Goal: Task Accomplishment & Management: Complete application form

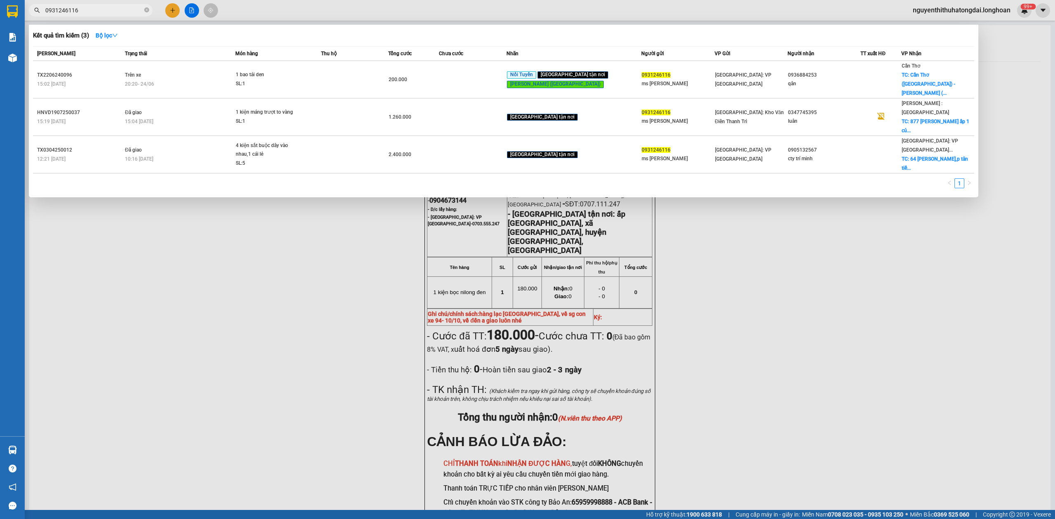
click at [63, 10] on input "0931246116" at bounding box center [93, 10] width 97 height 9
paste input "04432123"
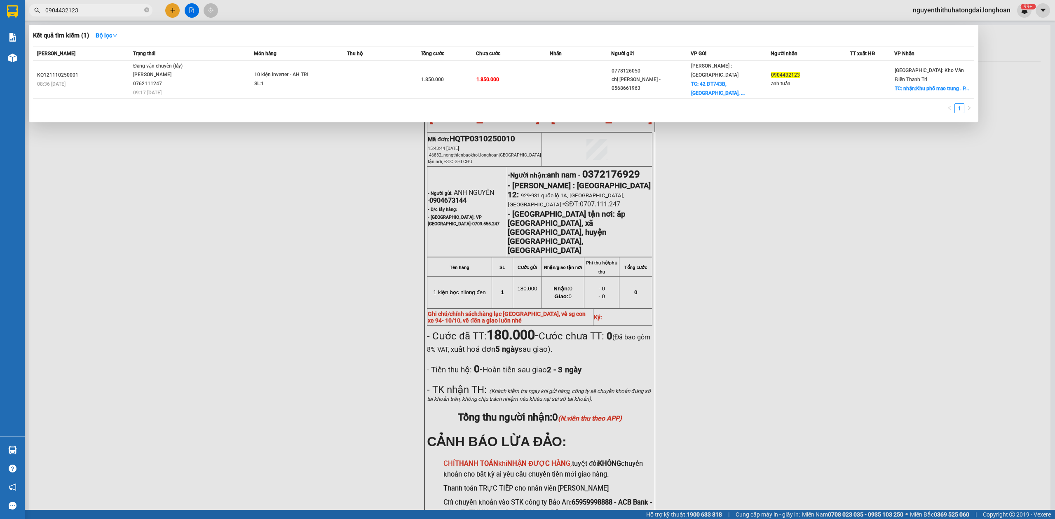
click at [111, 10] on input "0904432123" at bounding box center [93, 10] width 97 height 9
paste input "35030295"
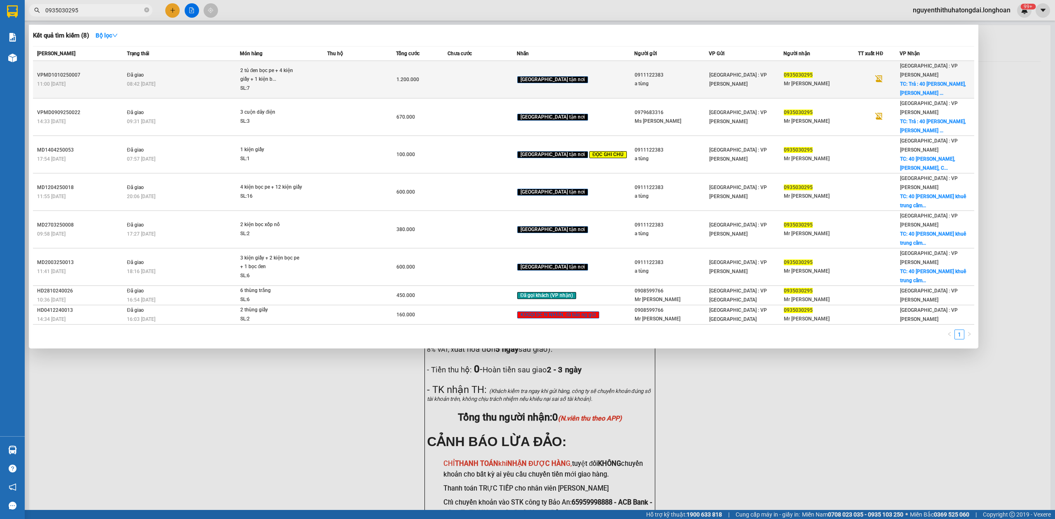
type input "0935030295"
click at [224, 80] on div "08:42 [DATE]" at bounding box center [183, 84] width 113 height 9
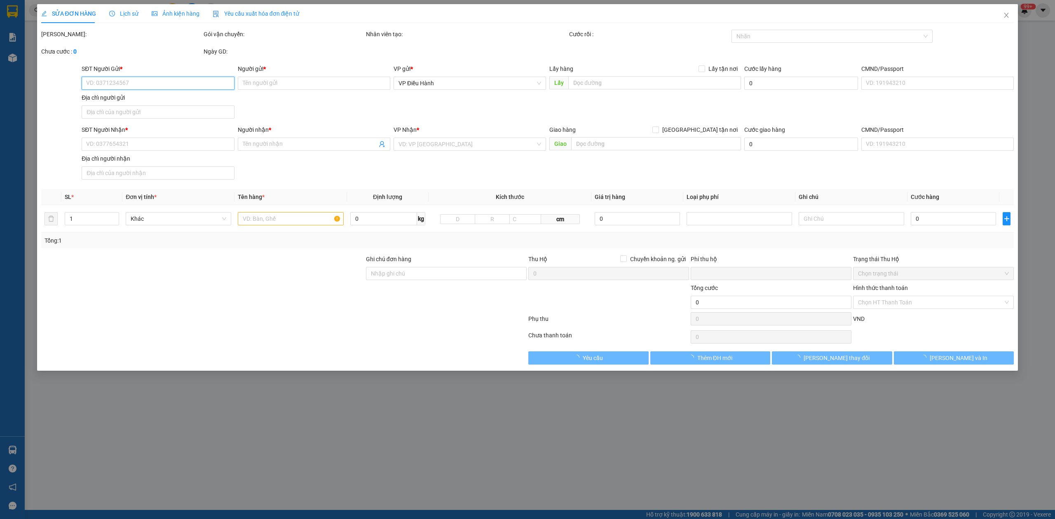
type input "0911122383"
type input "a tùng"
type input "0935030295"
type input "Mr [PERSON_NAME]"
checkbox input "true"
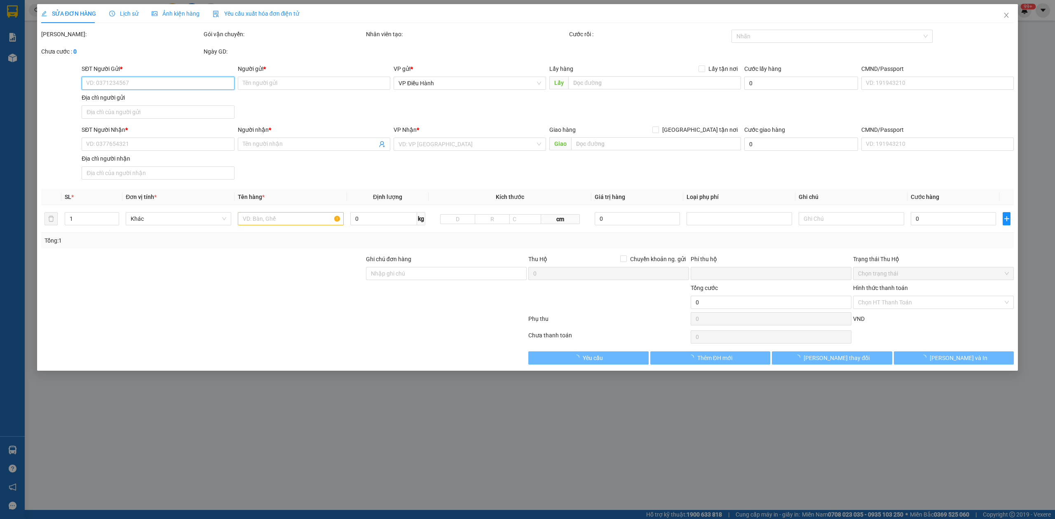
type input "Trả : 40 [PERSON_NAME], Cẩm Lệ , [GEOGRAPHIC_DATA]"
type input "hàng ko đồng kiểm giao nguyên kiện hư vỡ k đền"
type input "0"
type input "1.200.000"
type input "80.000"
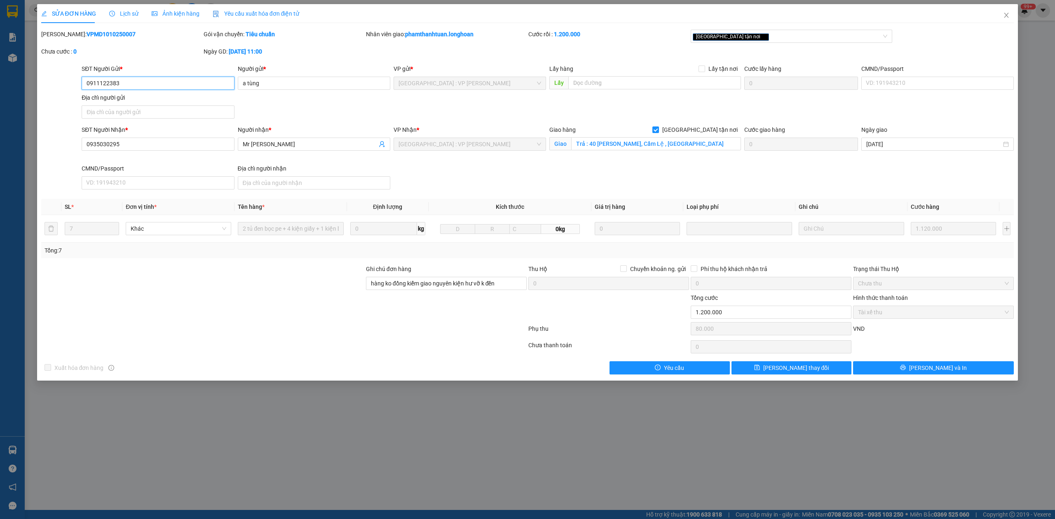
drag, startPoint x: 89, startPoint y: 85, endPoint x: 162, endPoint y: 89, distance: 73.5
click at [162, 89] on input "0911122383" at bounding box center [158, 83] width 153 height 13
click at [1010, 14] on span "Close" at bounding box center [1006, 15] width 23 height 23
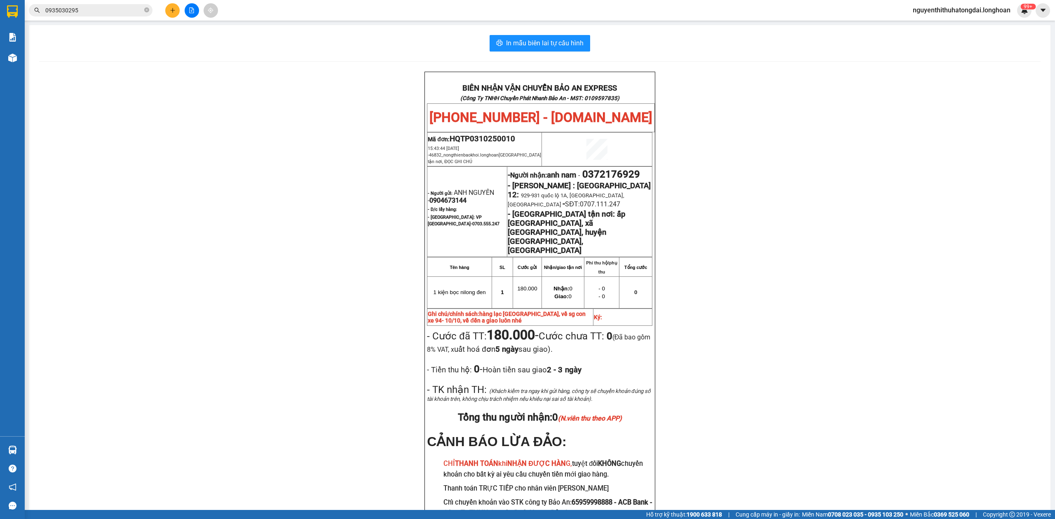
click at [124, 18] on div "Kết quả tìm kiếm ( 8 ) Bộ lọc Mã ĐH Trạng thái Món hàng Thu hộ Tổng cước Chưa c…" at bounding box center [527, 10] width 1055 height 21
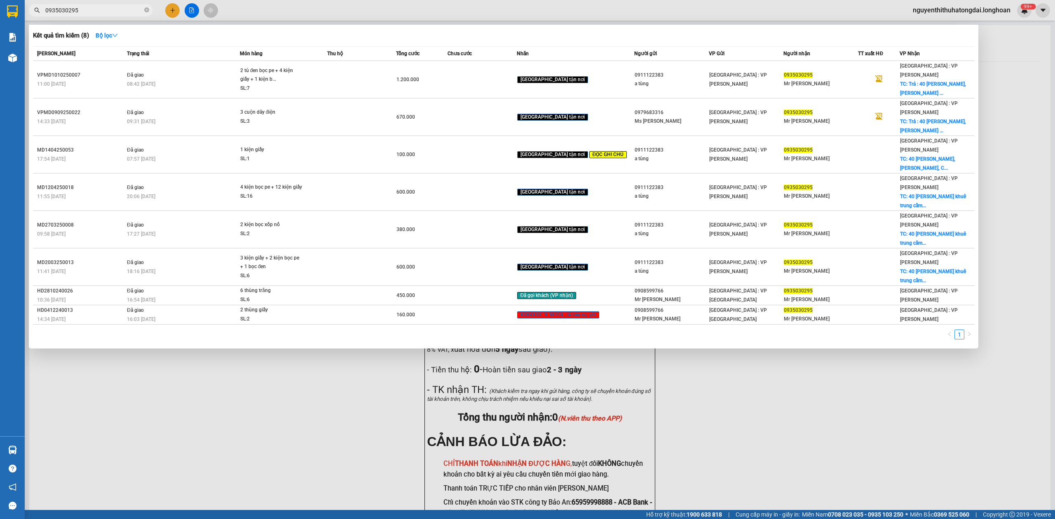
click at [114, 7] on input "0935030295" at bounding box center [93, 10] width 97 height 9
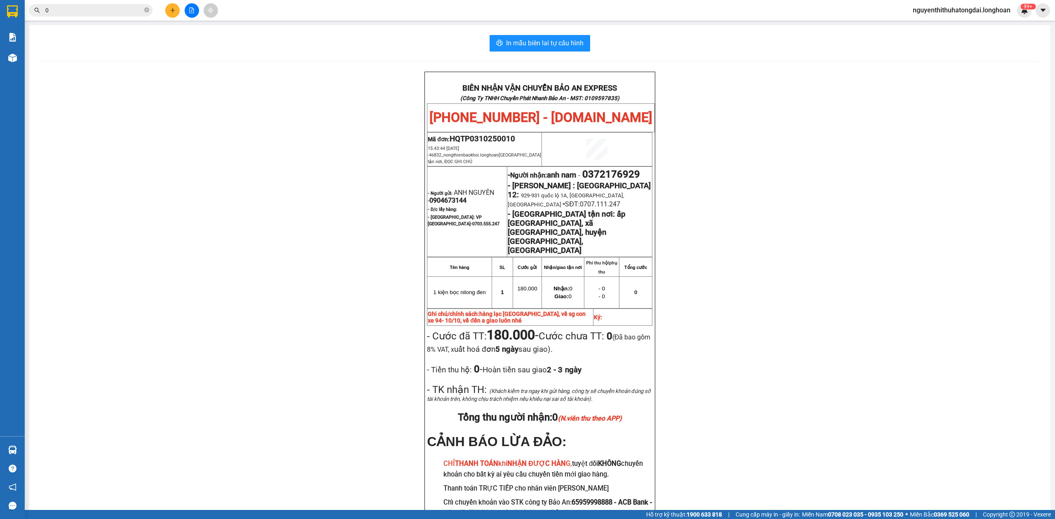
paste input "986553459"
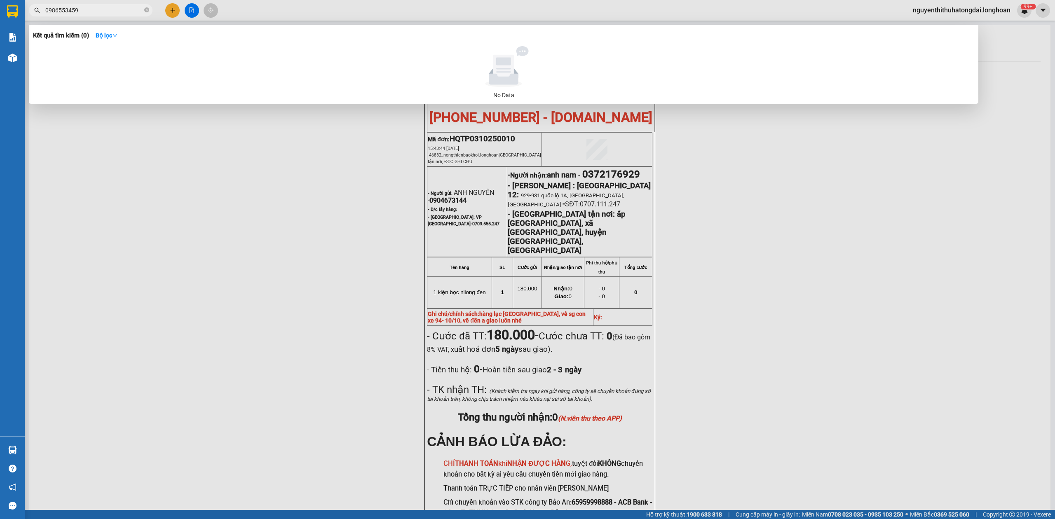
click at [112, 9] on input "0986553459" at bounding box center [93, 10] width 97 height 9
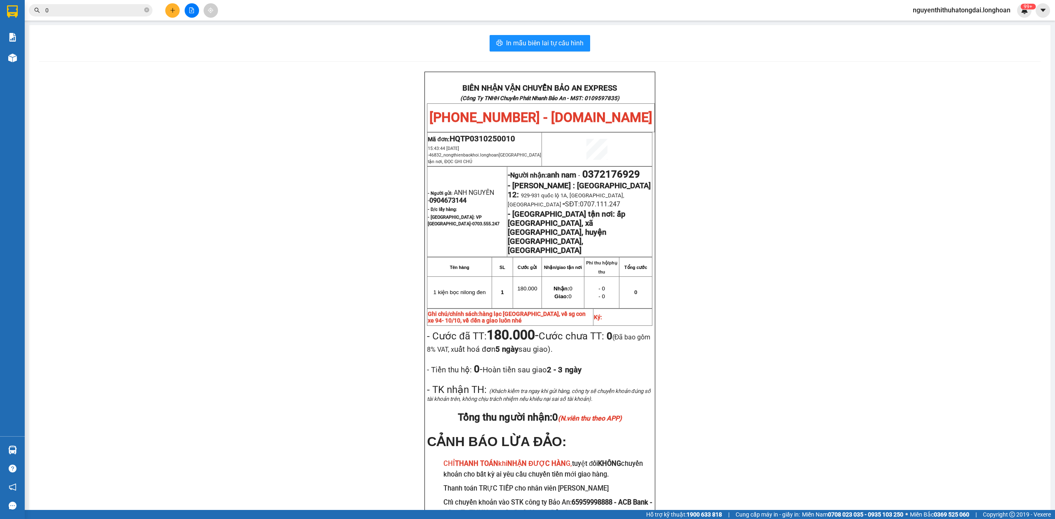
paste input "911122383"
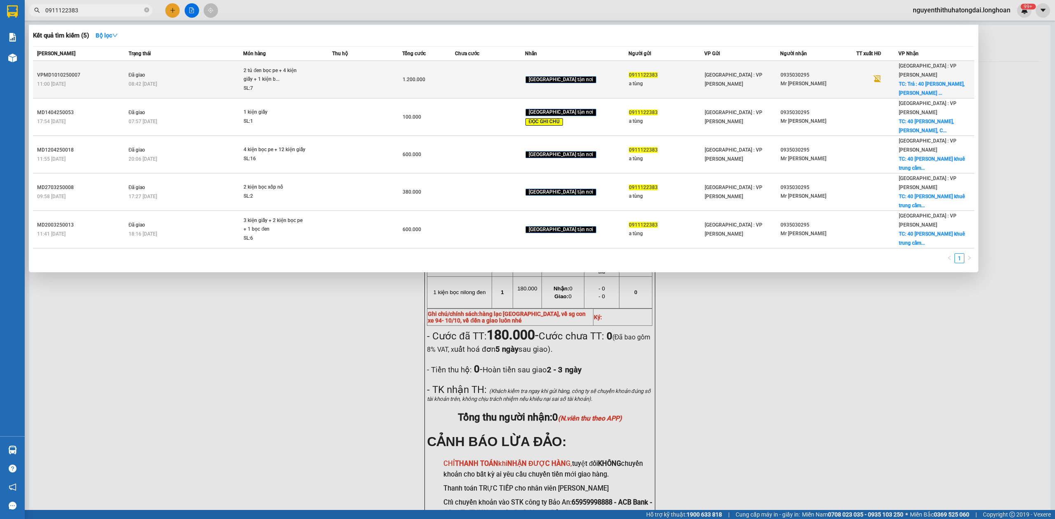
type input "0911122383"
click at [200, 80] on div "08:42 [DATE]" at bounding box center [186, 84] width 115 height 9
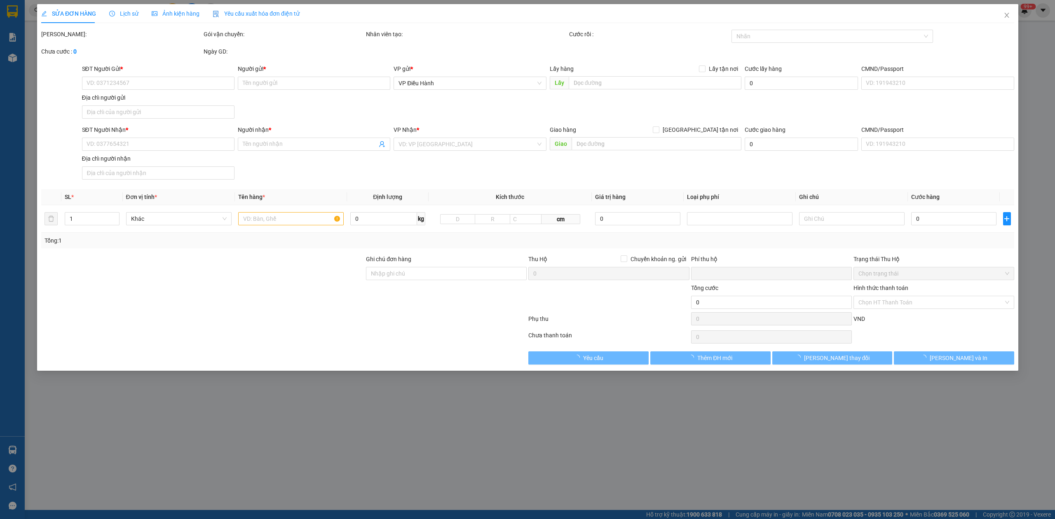
type input "0911122383"
type input "a tùng"
type input "0935030295"
type input "Mr [PERSON_NAME]"
checkbox input "true"
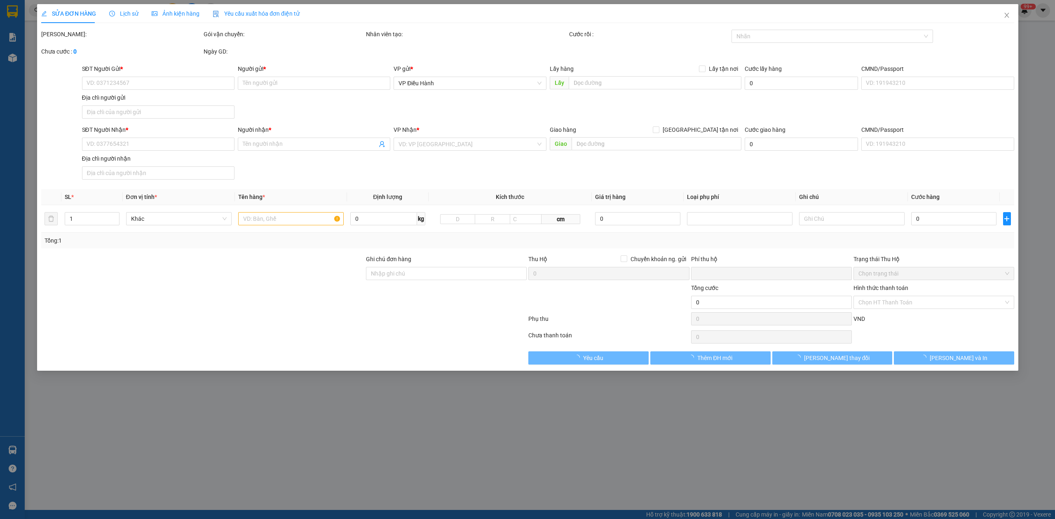
type input "Trả : 40 [PERSON_NAME], Cẩm Lệ , [GEOGRAPHIC_DATA]"
type input "hàng ko đồng kiểm giao nguyên kiện hư vỡ k đền"
type input "0"
type input "1.200.000"
type input "80.000"
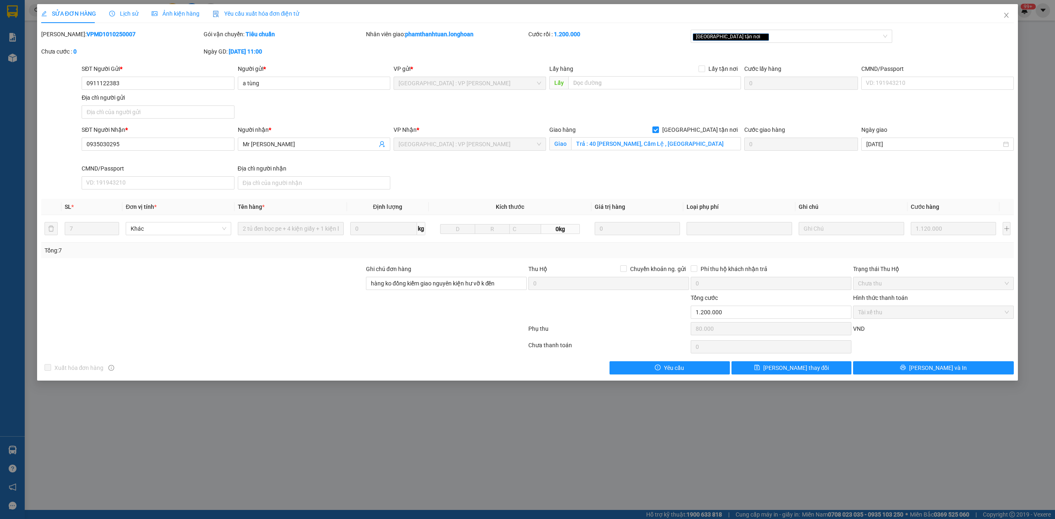
click at [87, 34] on b "VPMD1010250007" at bounding box center [111, 34] width 49 height 7
copy b "VPMD1010250007"
click at [1007, 19] on span "Close" at bounding box center [1006, 15] width 23 height 23
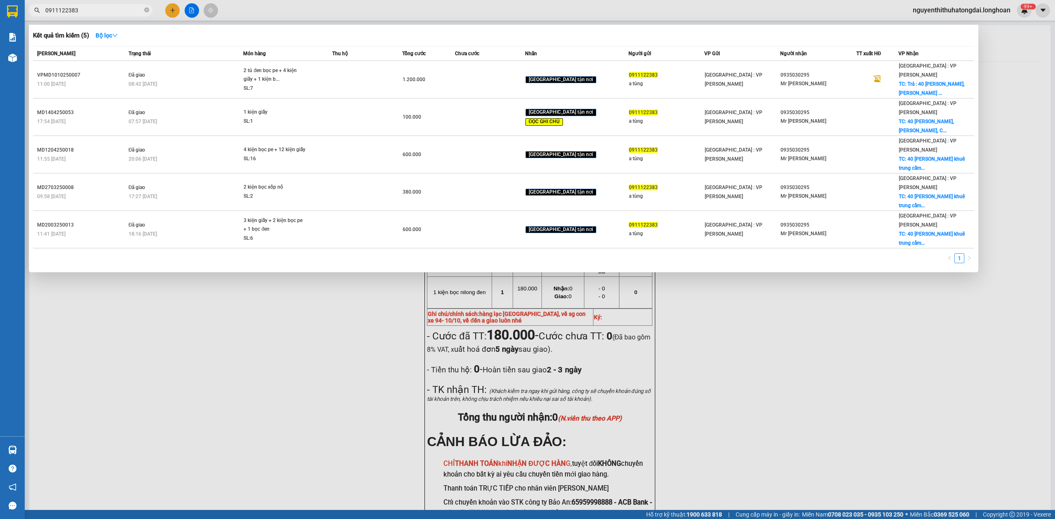
click at [108, 14] on input "0911122383" at bounding box center [93, 10] width 97 height 9
paste input "3122669"
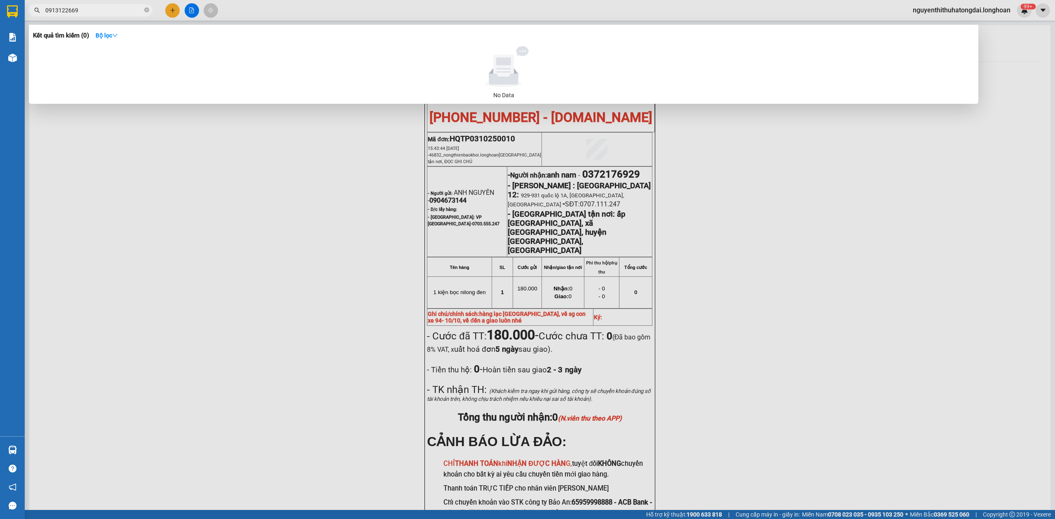
click at [60, 4] on span "0913122669" at bounding box center [91, 10] width 124 height 12
click at [68, 13] on input "0913122669" at bounding box center [93, 10] width 97 height 9
paste input "61609504"
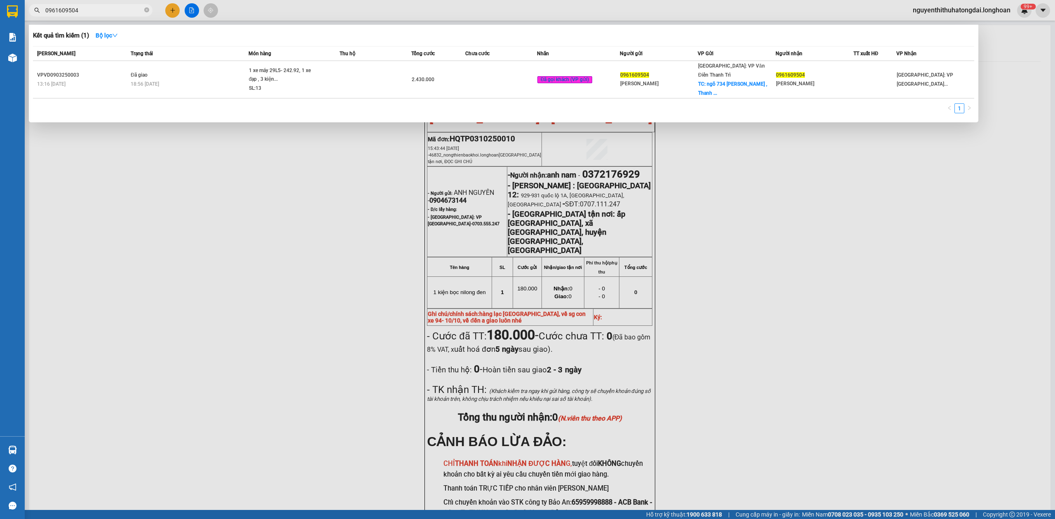
click at [91, 10] on input "0961609504" at bounding box center [93, 10] width 97 height 9
paste input "vptx0410250020"
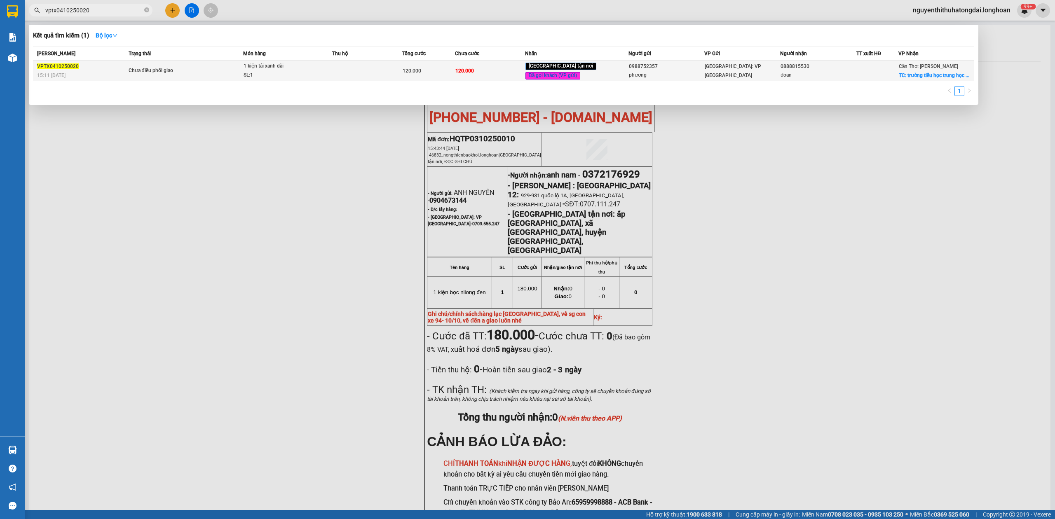
type input "vptx0410250020"
click at [141, 75] on div "Chưa điều phối giao" at bounding box center [160, 70] width 62 height 9
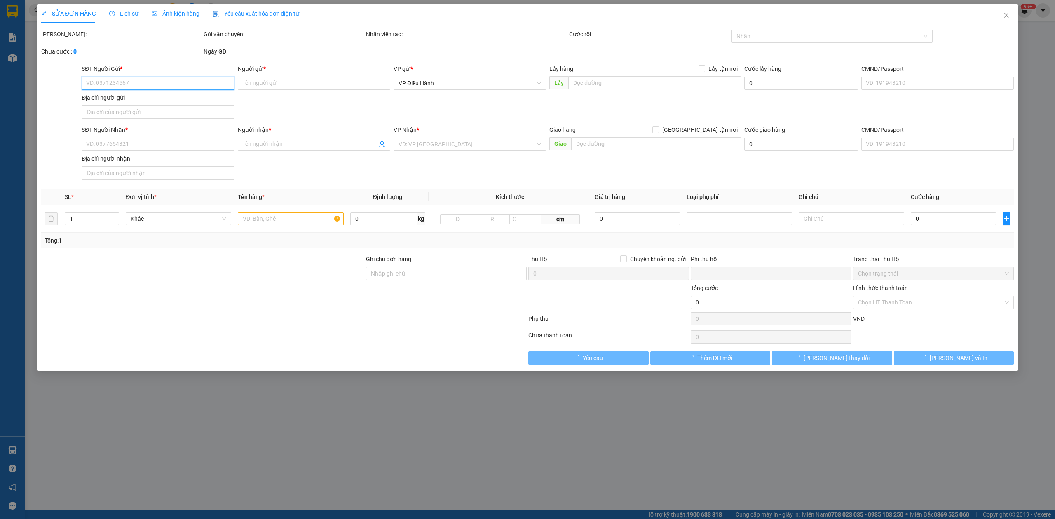
type input "0988752357"
type input "phương"
type input "0888815530"
type input "đoan"
checkbox input "true"
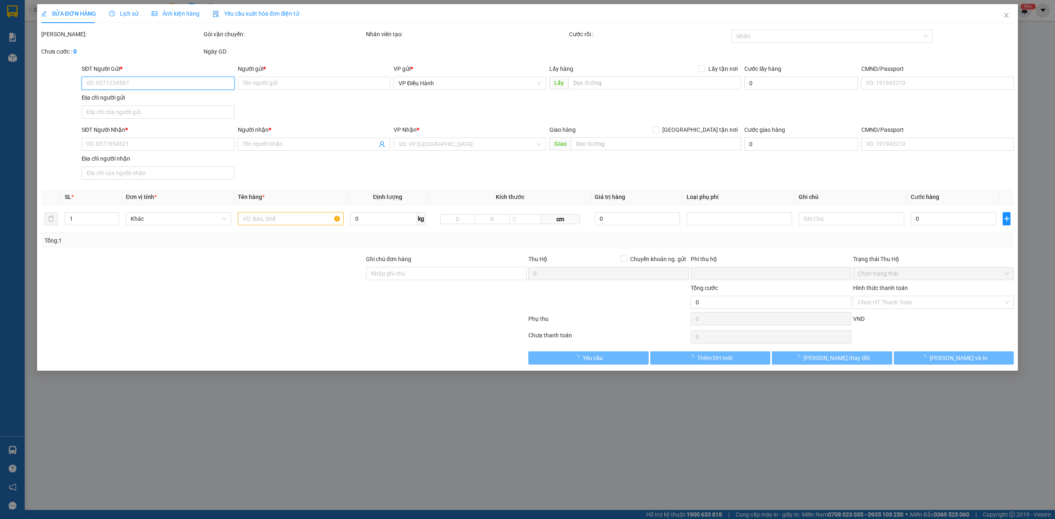
type input "trường tiểu học trung học cơ sở và phổ thông [GEOGRAPHIC_DATA] 5 ,n12 [PERSON_N…"
type input "nhận nguyên kiện bể vỡ không đền"
type input "0"
type input "120.000"
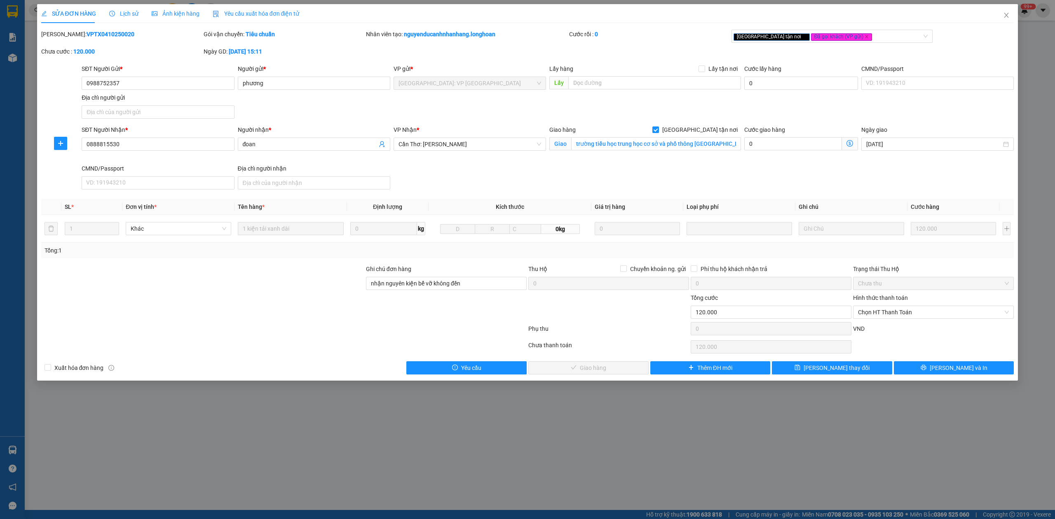
click at [131, 8] on div "Lịch sử" at bounding box center [123, 13] width 29 height 19
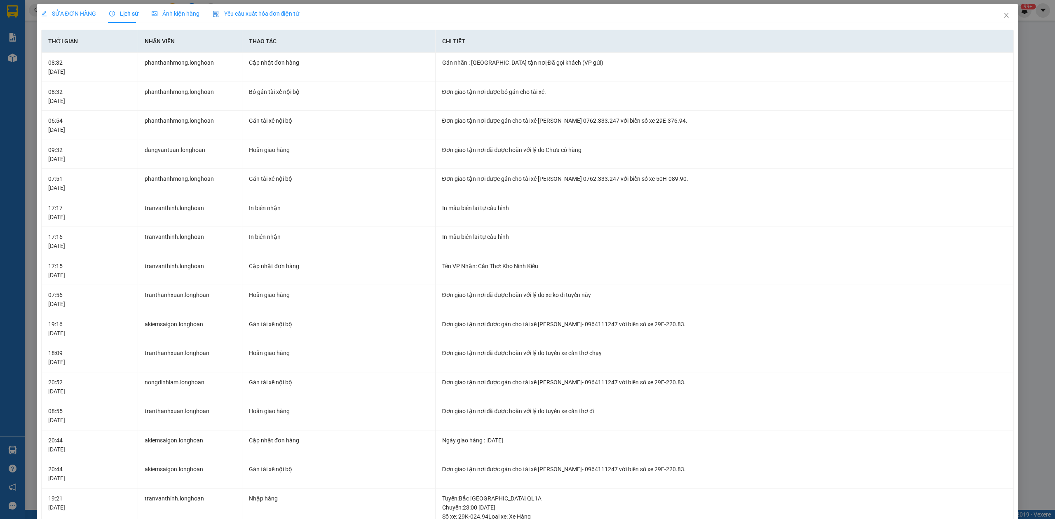
click at [61, 15] on span "SỬA ĐƠN HÀNG" at bounding box center [68, 13] width 55 height 7
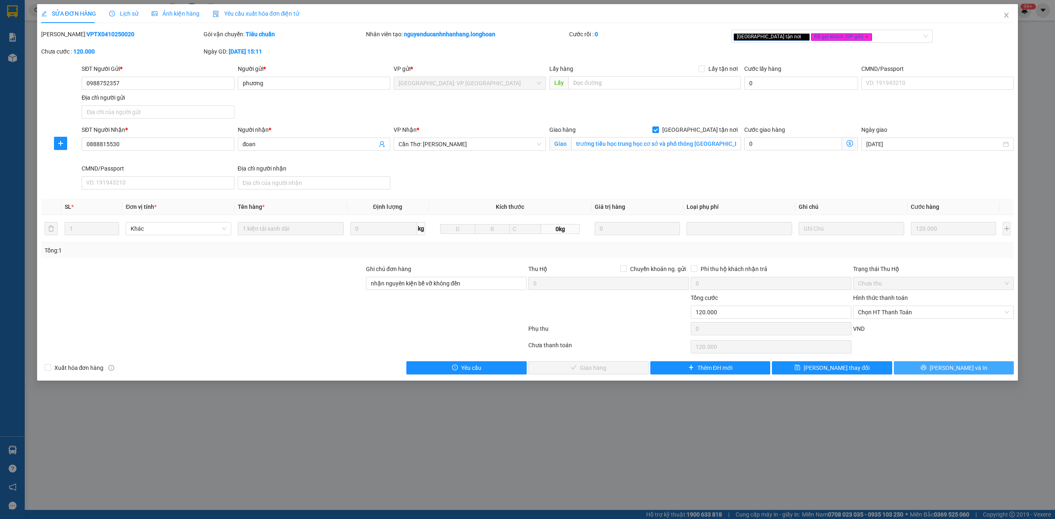
click at [921, 367] on button "[PERSON_NAME] và In" at bounding box center [954, 368] width 120 height 13
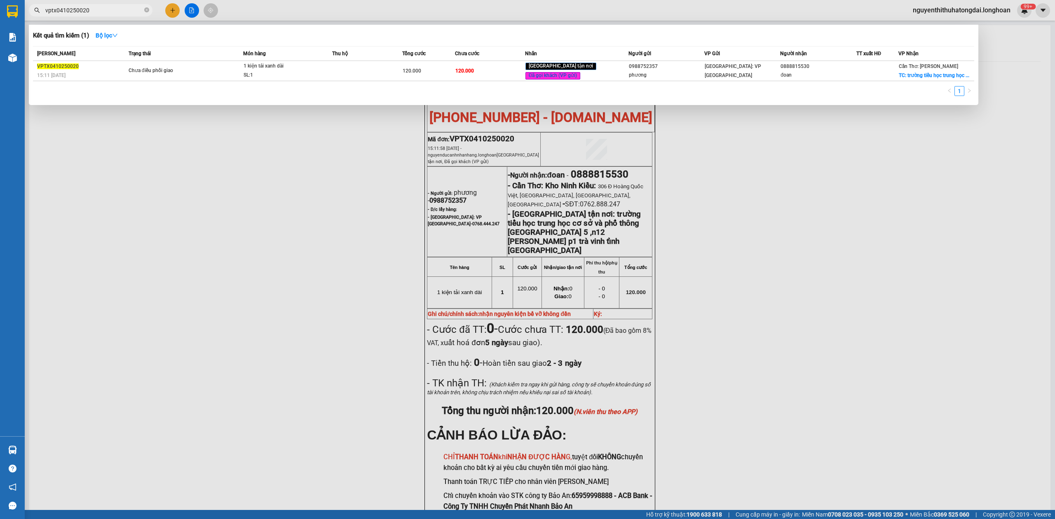
click at [104, 10] on input "vptx0410250020" at bounding box center [93, 10] width 97 height 9
paste input "0948322224"
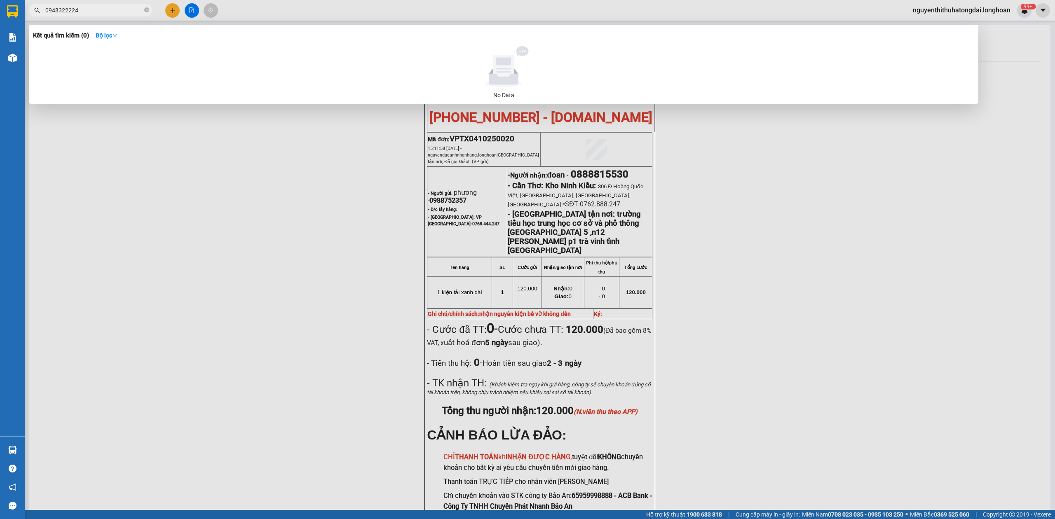
click at [88, 9] on input "0948322224" at bounding box center [93, 10] width 97 height 9
paste input "878549010"
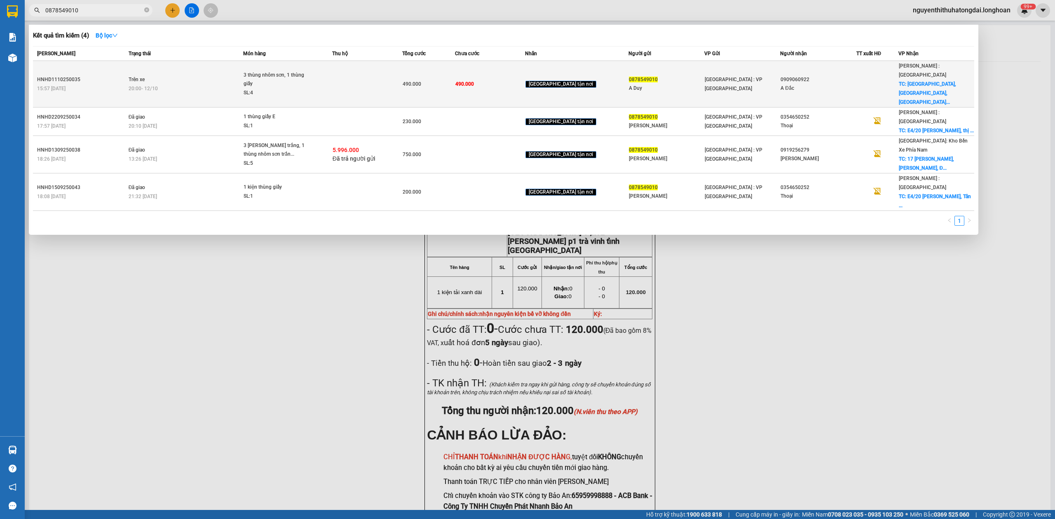
type input "0878549010"
click at [214, 84] on td "Trên xe 20:00 [DATE]" at bounding box center [185, 84] width 117 height 47
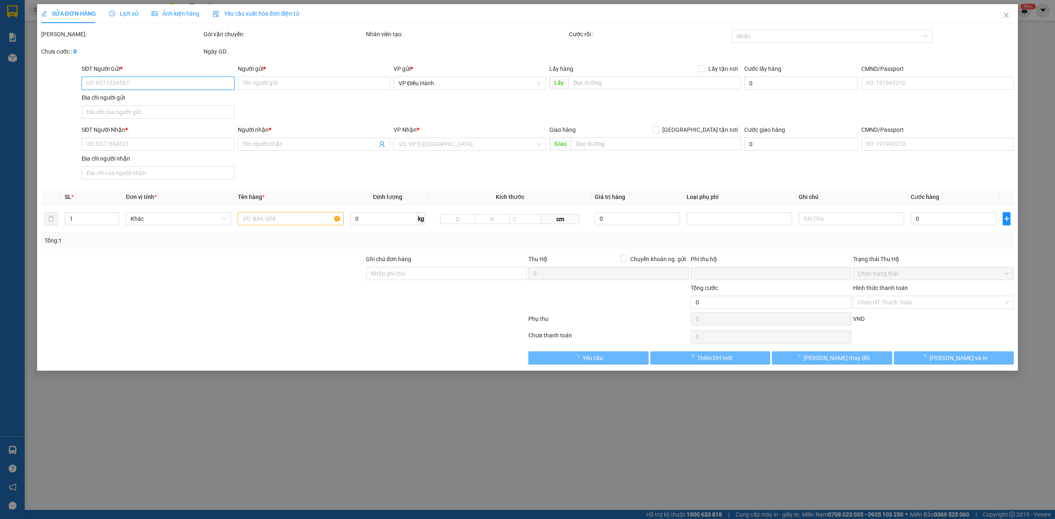
type input "0878549010"
type input "A Duy"
type input "0909060922"
type input "A Đắc"
checkbox input "true"
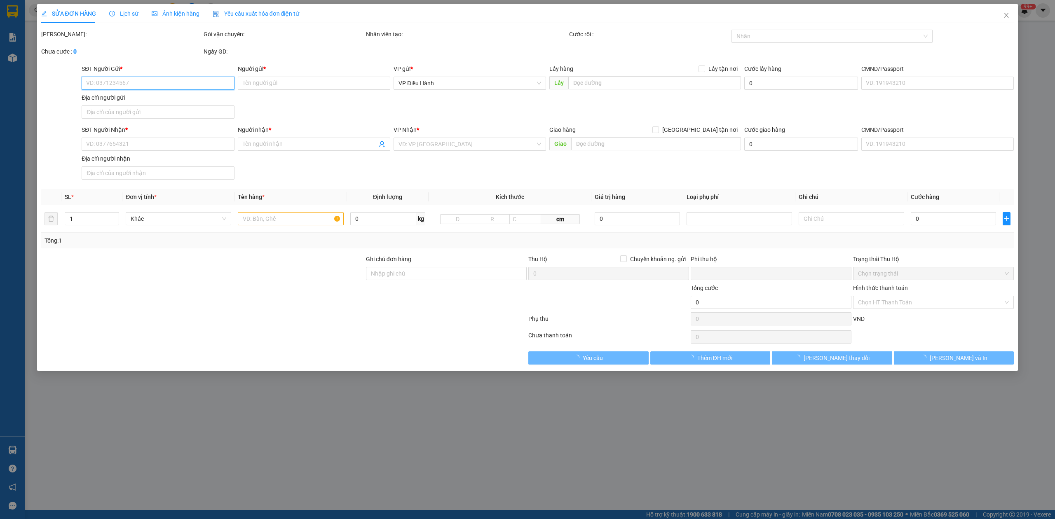
type input "[GEOGRAPHIC_DATA][DEMOGRAPHIC_DATA], [GEOGRAPHIC_DATA], [GEOGRAPHIC_DATA], [GEO…"
type input "0"
type input "490.000"
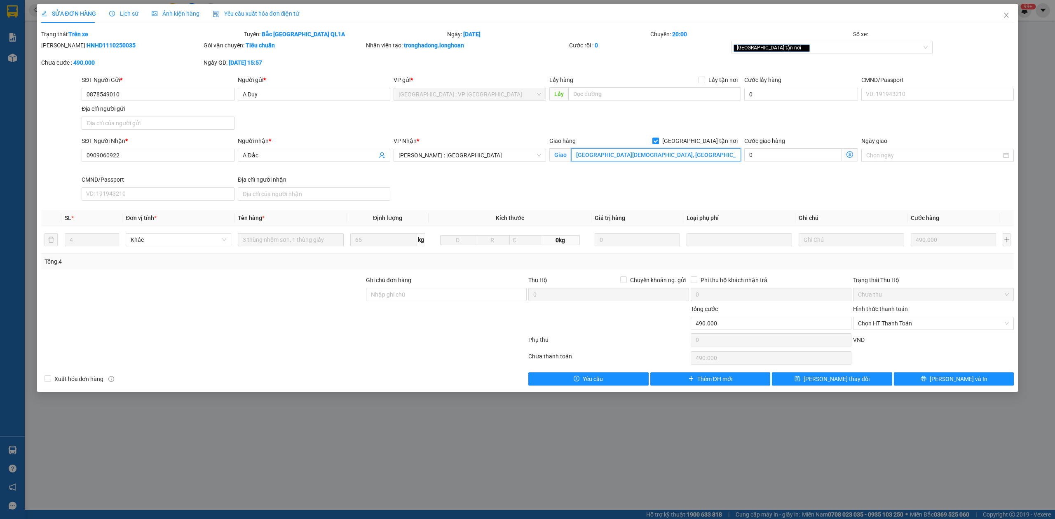
click at [604, 157] on input "[GEOGRAPHIC_DATA][DEMOGRAPHIC_DATA], [GEOGRAPHIC_DATA], [GEOGRAPHIC_DATA], [GEO…" at bounding box center [656, 154] width 170 height 13
click at [604, 156] on input "[GEOGRAPHIC_DATA][DEMOGRAPHIC_DATA], [GEOGRAPHIC_DATA], [GEOGRAPHIC_DATA], [GEO…" at bounding box center [656, 154] width 170 height 13
type input "Cổng chào, [GEOGRAPHIC_DATA], [GEOGRAPHIC_DATA], [GEOGRAPHIC_DATA]"
click at [964, 388] on div "SỬA ĐƠN HÀNG Lịch sử Ảnh kiện hàng Yêu cầu xuất hóa đơn điện tử Total Paid Fee …" at bounding box center [528, 198] width 982 height 388
click at [963, 383] on span "[PERSON_NAME] và In" at bounding box center [959, 379] width 58 height 9
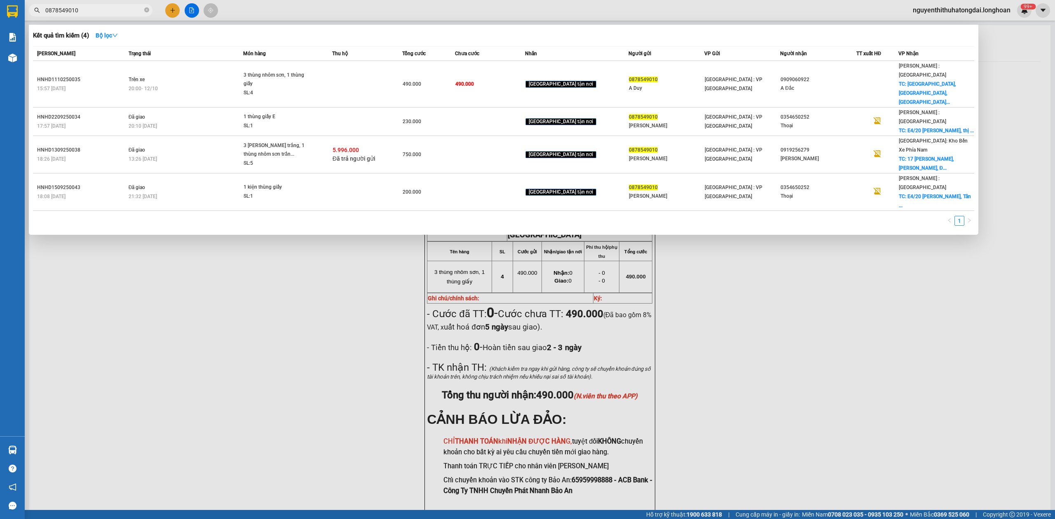
click at [102, 7] on input "0878549010" at bounding box center [93, 10] width 97 height 9
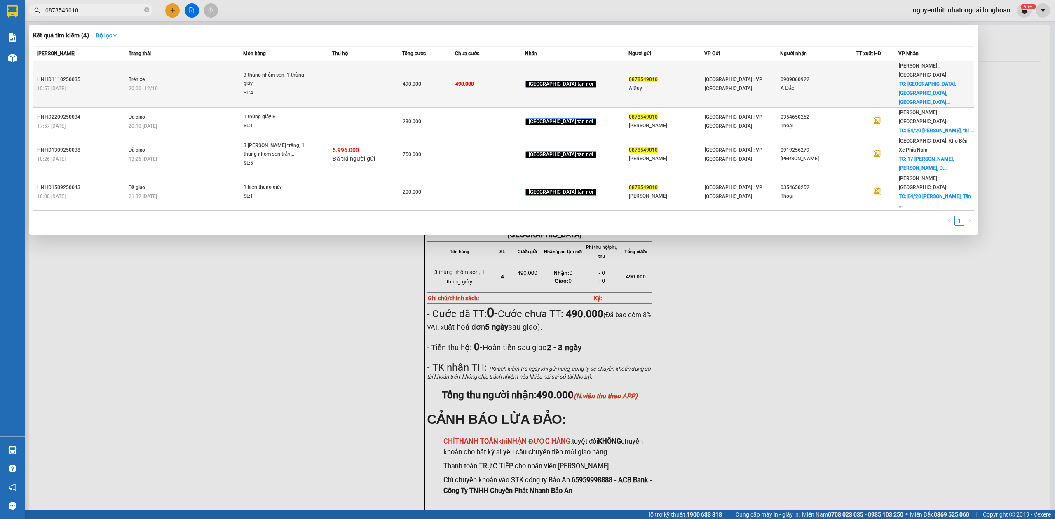
click at [209, 84] on div "20:00 [DATE]" at bounding box center [186, 88] width 115 height 9
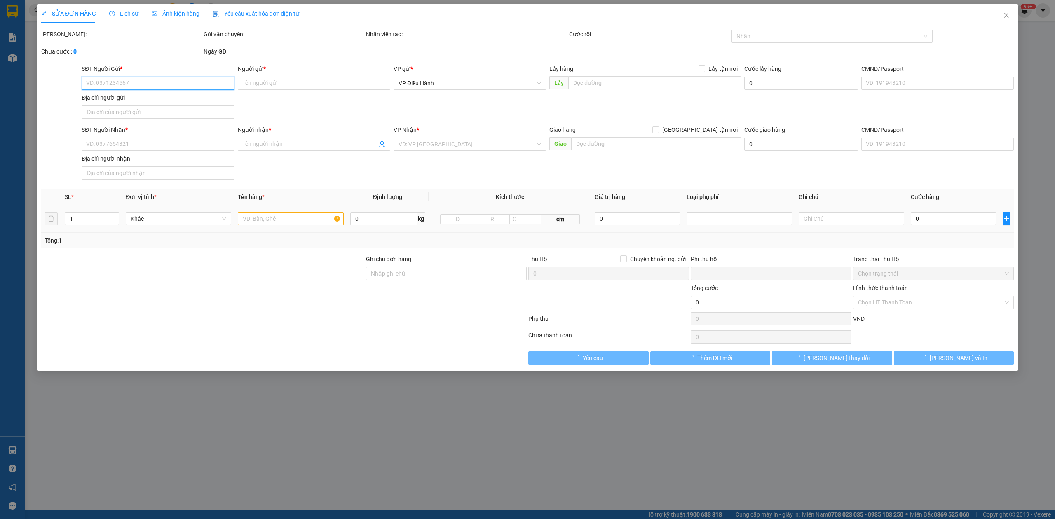
type input "0878549010"
type input "A Duy"
type input "0909060922"
type input "A Đắc"
checkbox input "true"
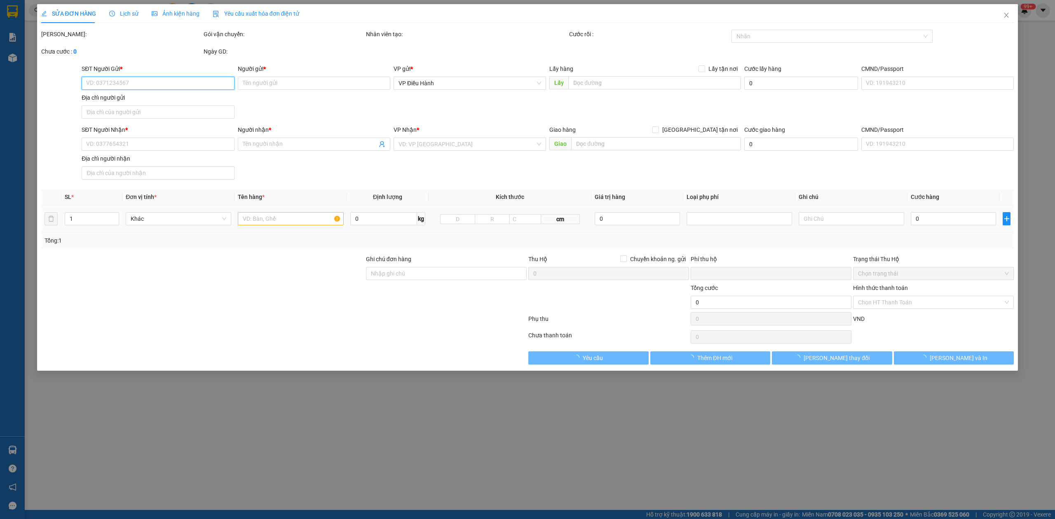
type input "Cổng chào, [GEOGRAPHIC_DATA], [GEOGRAPHIC_DATA], [GEOGRAPHIC_DATA]"
type input "0"
type input "490.000"
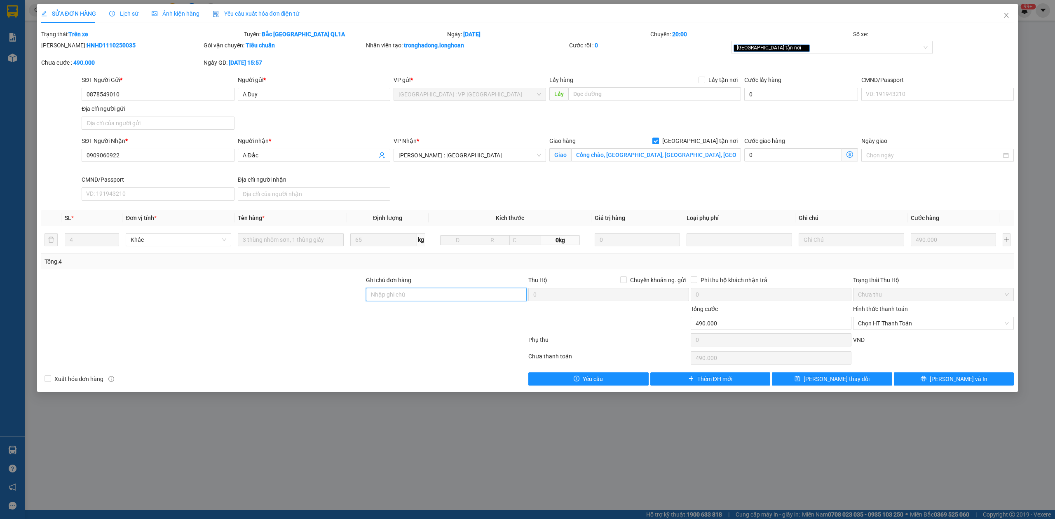
click at [432, 294] on input "Ghi chú đơn hàng" at bounding box center [446, 294] width 161 height 13
type input "d"
click at [812, 45] on div "[GEOGRAPHIC_DATA] tận nơi" at bounding box center [828, 47] width 189 height 10
type input "đổi địa chỉ"
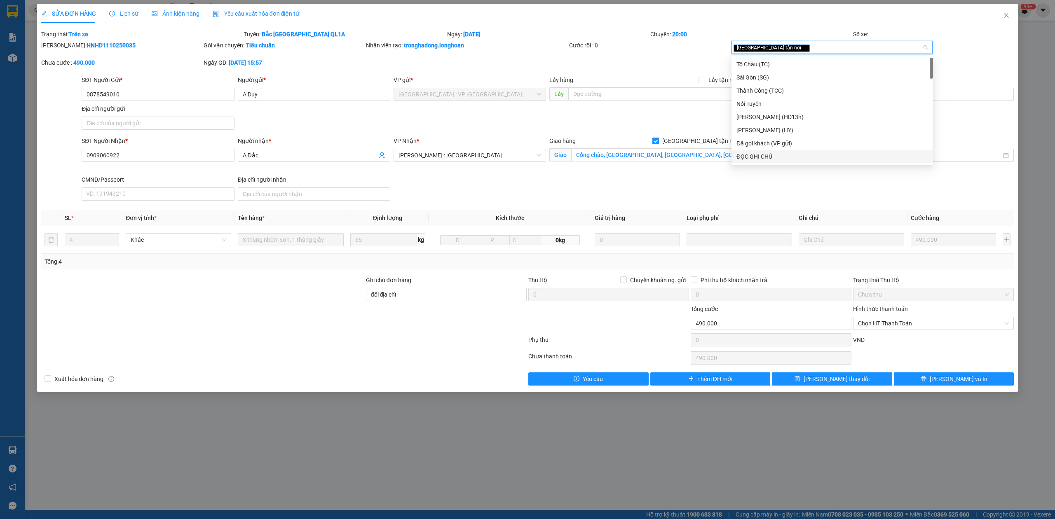
click at [789, 155] on div "ĐỌC GHI CHÚ" at bounding box center [833, 156] width 192 height 9
click at [923, 383] on button "[PERSON_NAME] và In" at bounding box center [954, 379] width 120 height 13
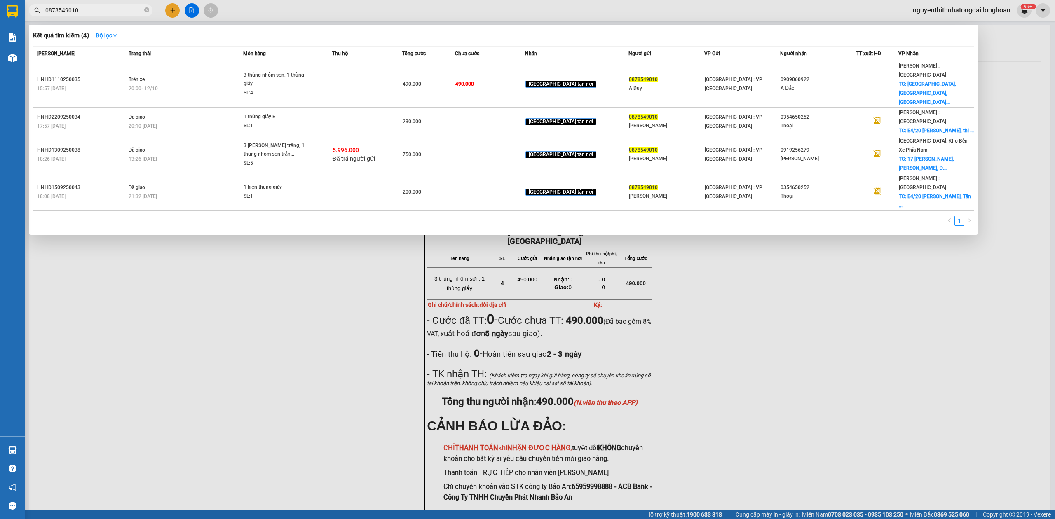
click at [129, 8] on input "0878549010" at bounding box center [93, 10] width 97 height 9
paste input "358329013"
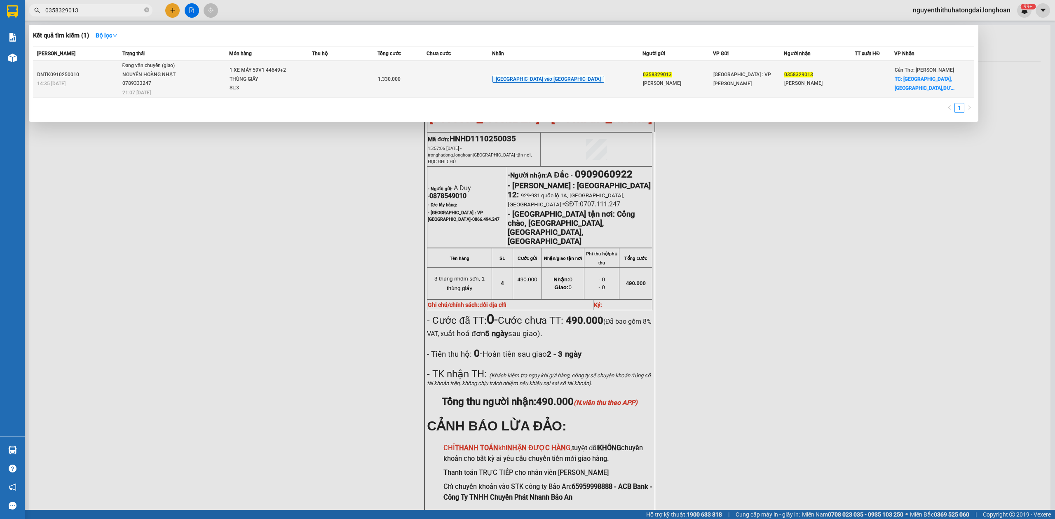
type input "0358329013"
click at [291, 88] on div "SL: 3" at bounding box center [261, 88] width 62 height 9
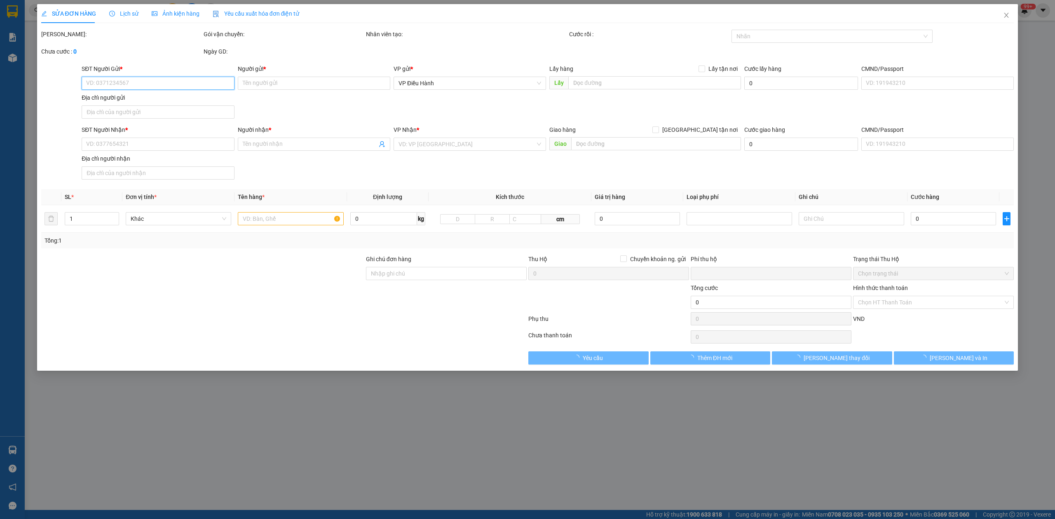
type input "0358329013"
type input "[PERSON_NAME]"
type input "0358329013"
type input "[PERSON_NAME]"
checkbox input "true"
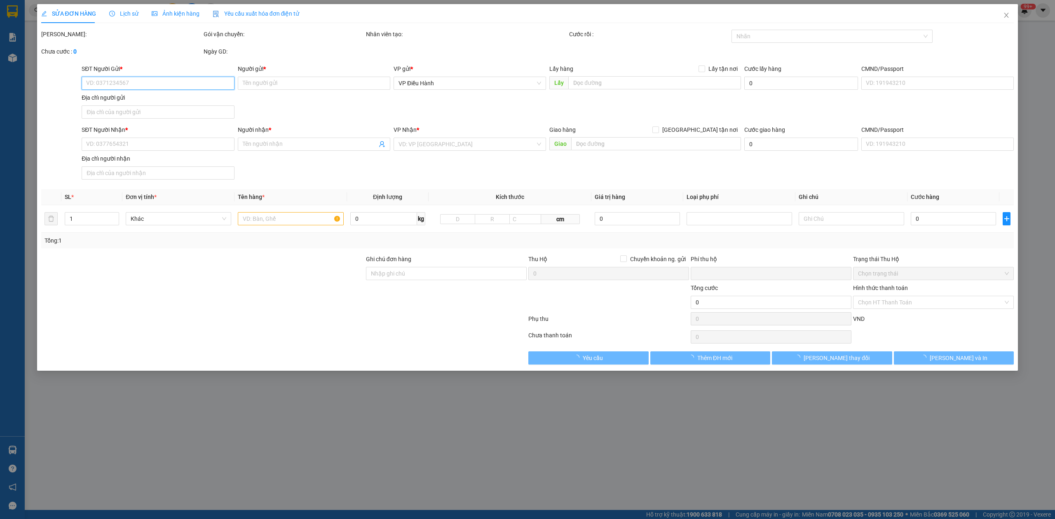
type input "[GEOGRAPHIC_DATA],[GEOGRAPHIC_DATA],[GEOGRAPHIC_DATA],[GEOGRAPHIC_DATA]"
type input "1 CHÌA KHÓA,2 GƯƠNG,1 MŨ BH"
type input "0"
type input "1.330.000"
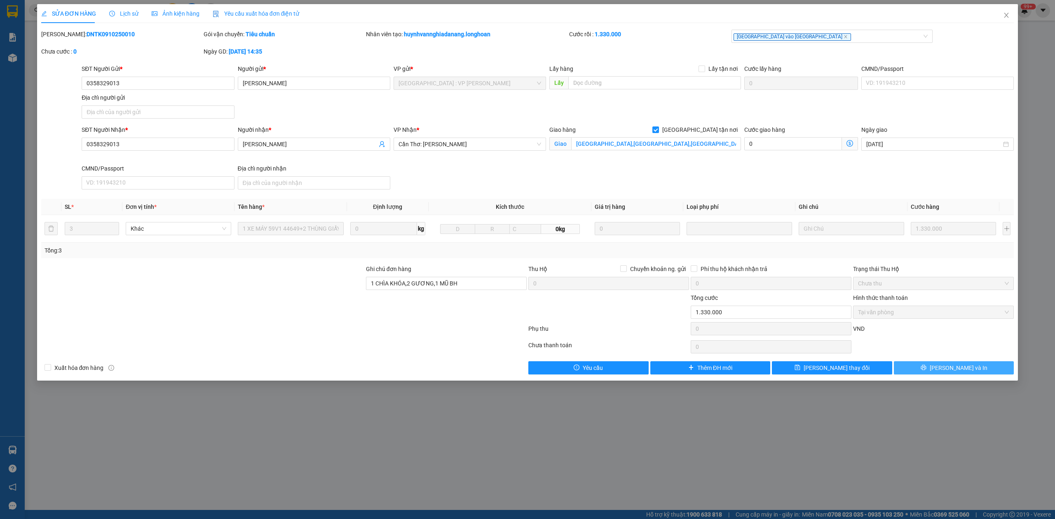
click at [946, 366] on button "[PERSON_NAME] và In" at bounding box center [954, 368] width 120 height 13
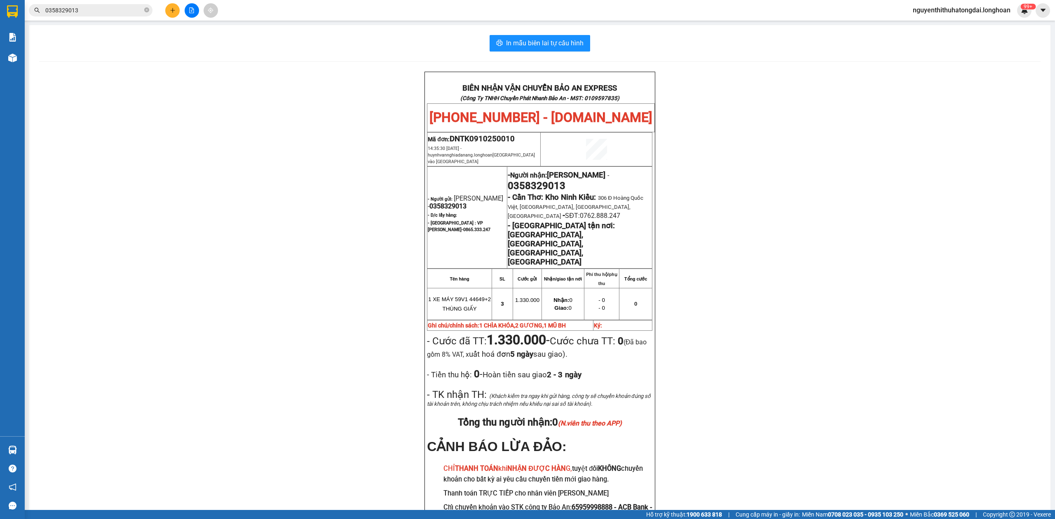
click at [61, 18] on div "Kết quả tìm kiếm ( 1 ) Bộ lọc Mã ĐH Trạng thái Món hàng Thu hộ Tổng cước Chưa c…" at bounding box center [527, 10] width 1055 height 21
click at [70, 11] on input "0358329013" at bounding box center [93, 10] width 97 height 9
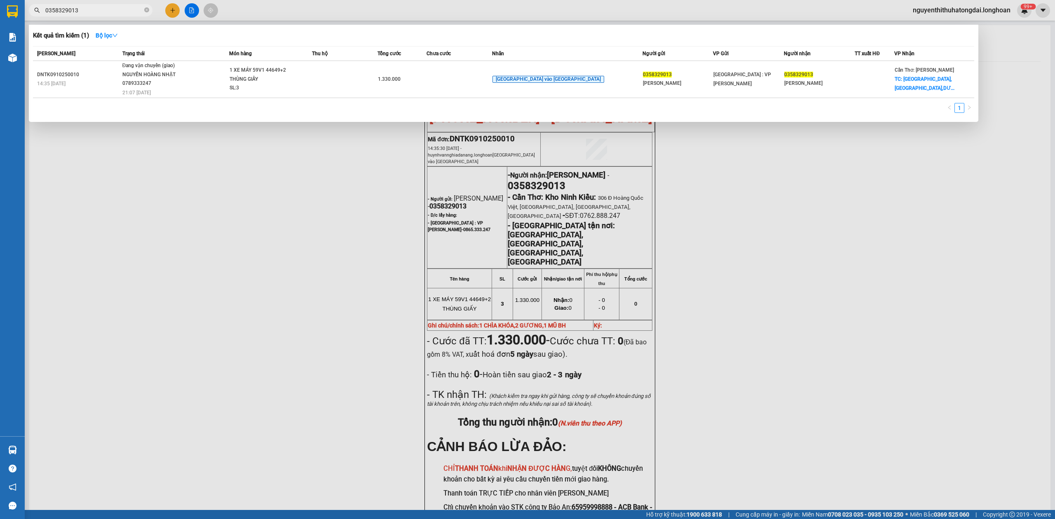
click at [70, 11] on input "0358329013" at bounding box center [93, 10] width 97 height 9
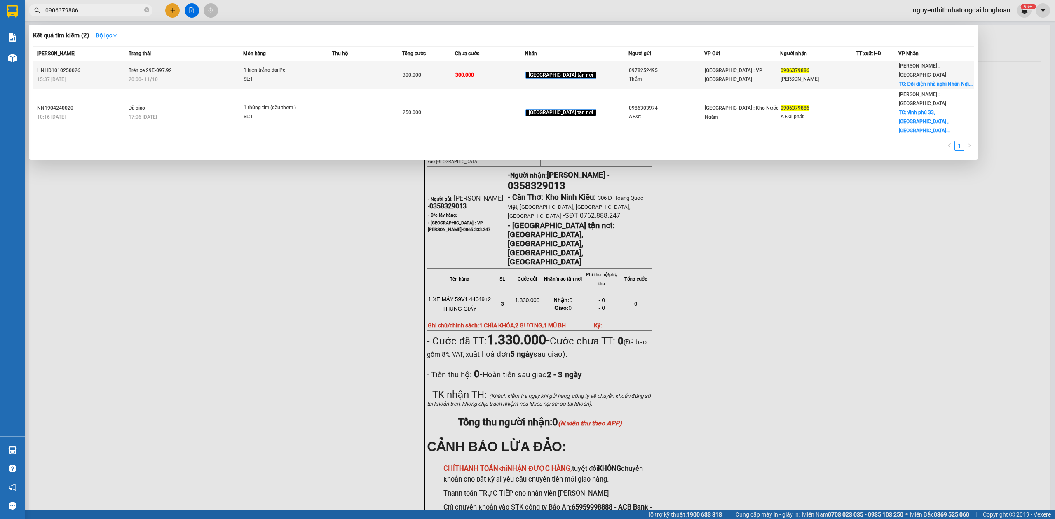
type input "0906379886"
click at [159, 61] on td "Trên xe 29E-097.92 20:00 [DATE]" at bounding box center [185, 75] width 117 height 28
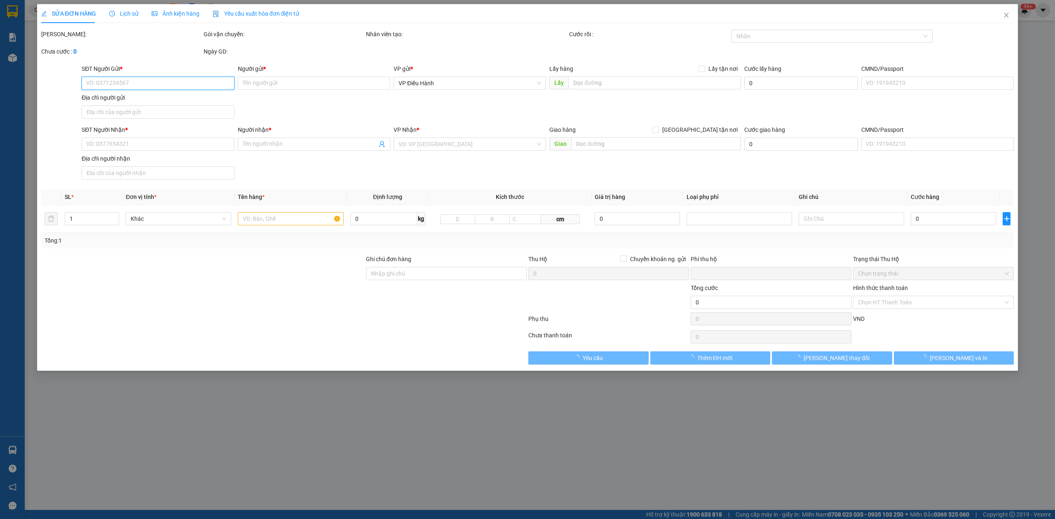
type input "0978252495"
type input "Thắm"
type input "0906379886"
type input "[PERSON_NAME]"
checkbox input "true"
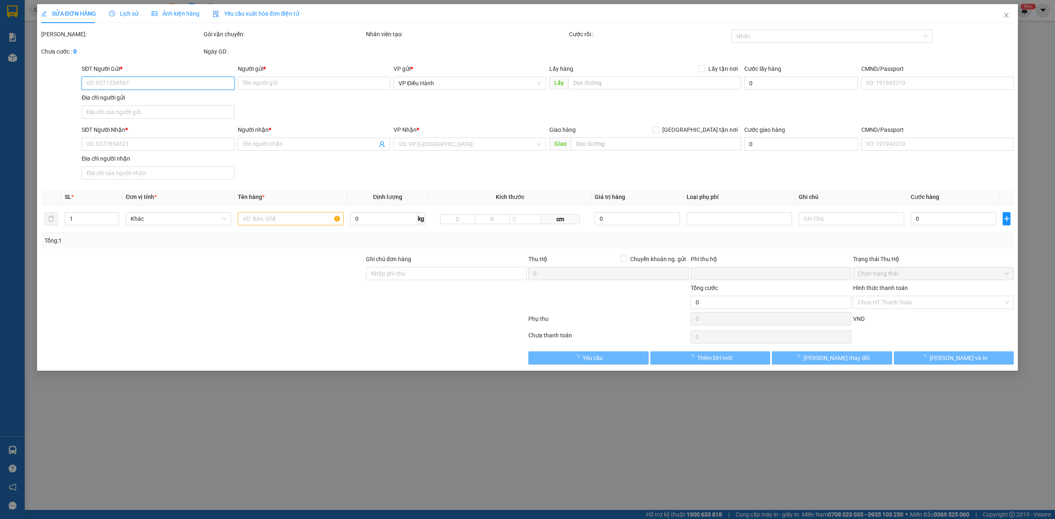
type input "Đối diện nhà nghỉ Nhân Ngĩa, Ấp [GEOGRAPHIC_DATA], [GEOGRAPHIC_DATA], [GEOGRAPH…"
type input "0"
type input "300.000"
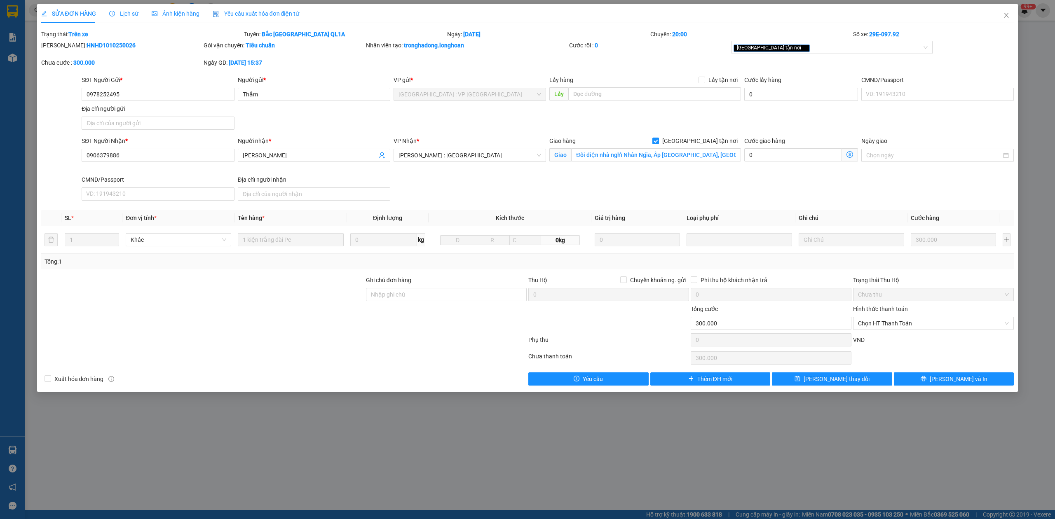
click at [126, 15] on span "Lịch sử" at bounding box center [123, 13] width 29 height 7
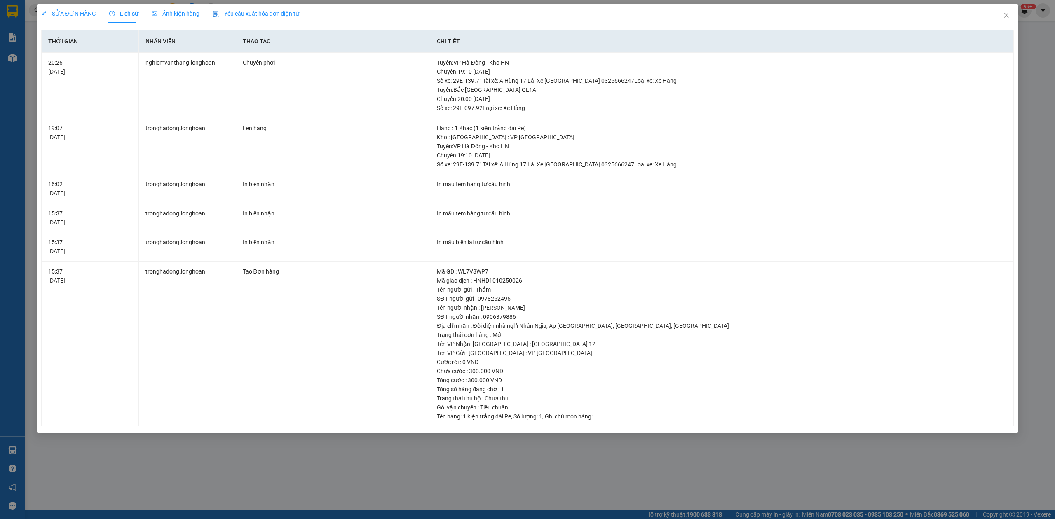
click at [78, 5] on div "SỬA ĐƠN HÀNG" at bounding box center [68, 13] width 55 height 19
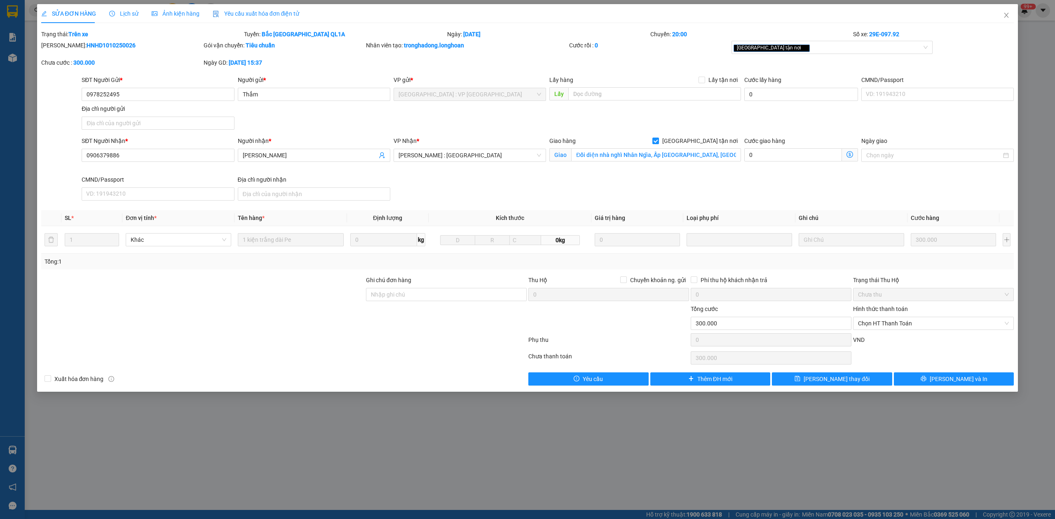
click at [115, 12] on span "Lịch sử" at bounding box center [123, 13] width 29 height 7
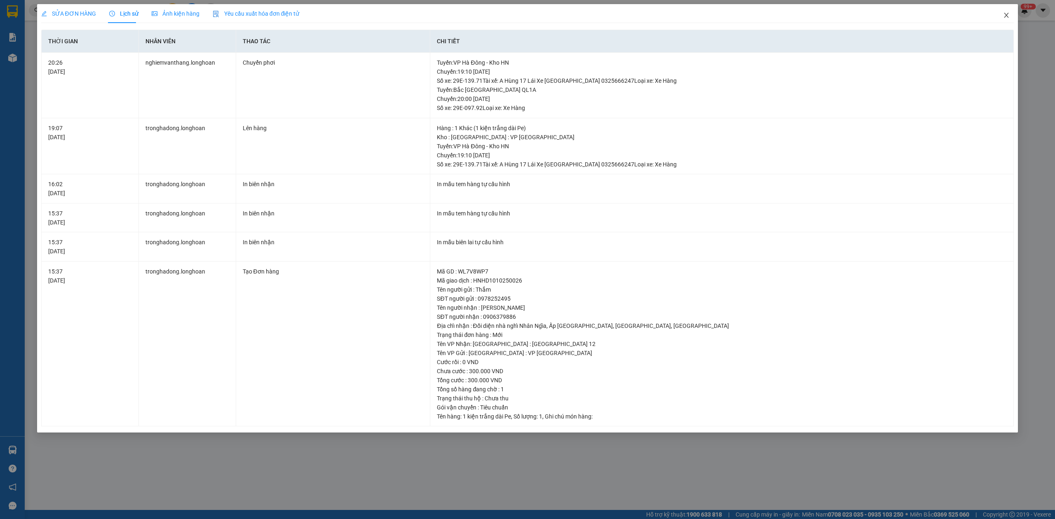
click at [1004, 15] on icon "close" at bounding box center [1006, 15] width 7 height 7
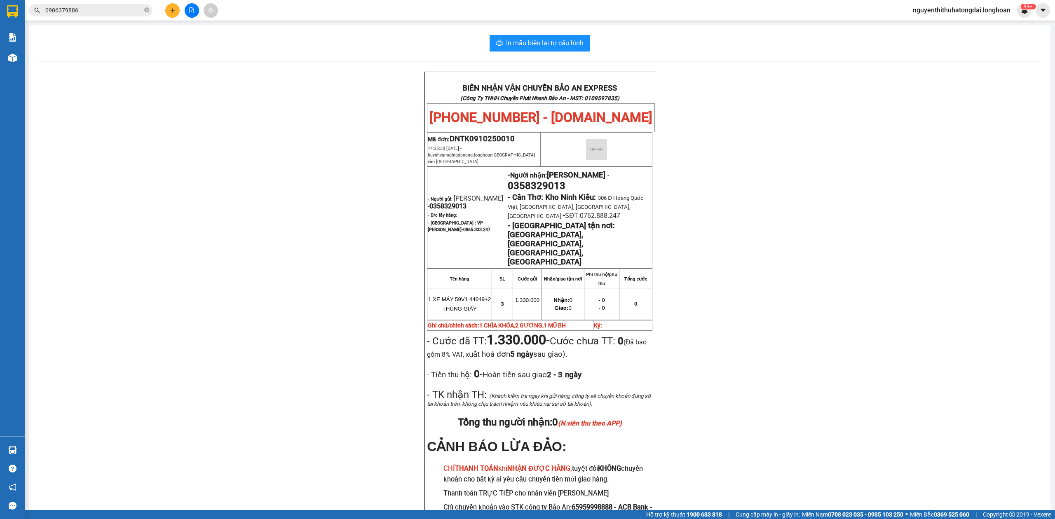
click at [120, 15] on span "0906379886" at bounding box center [91, 10] width 124 height 12
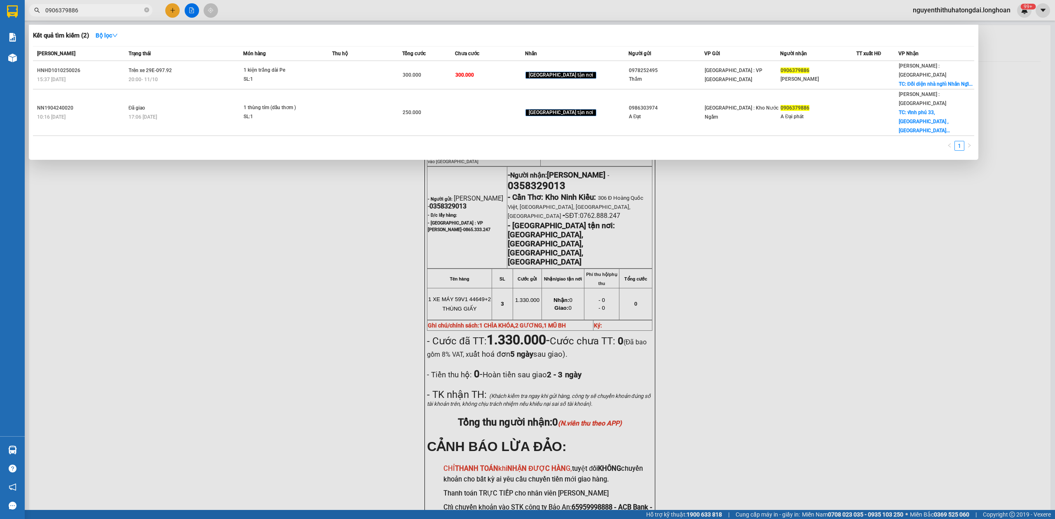
click at [115, 7] on input "0906379886" at bounding box center [93, 10] width 97 height 9
paste input "61687917"
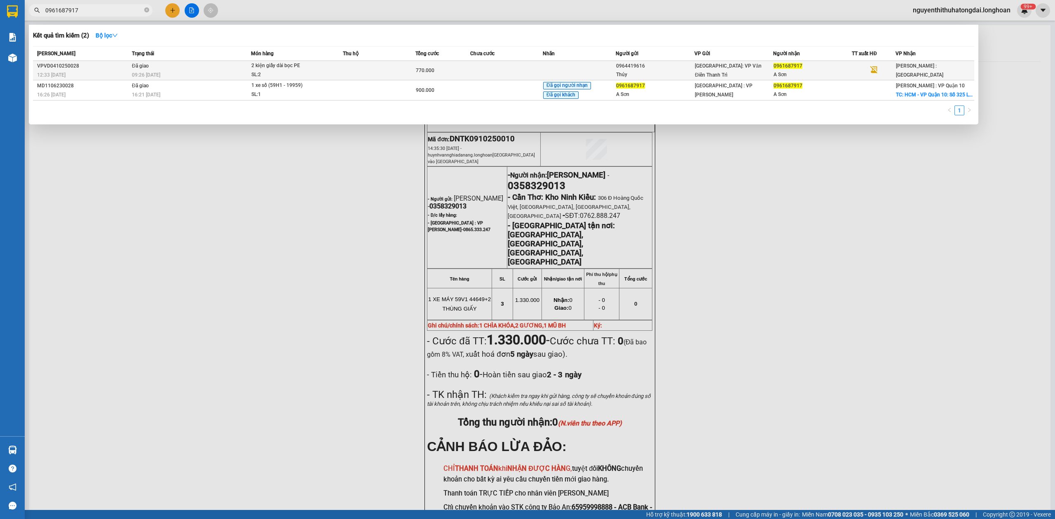
type input "0961687917"
click at [182, 73] on div "09:26 [DATE]" at bounding box center [191, 74] width 119 height 9
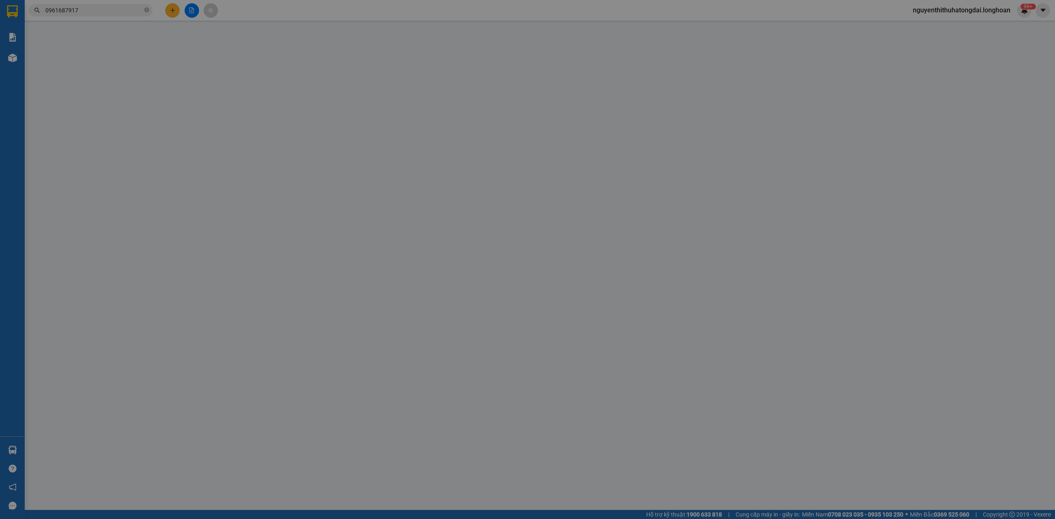
type input "0964419616"
type input "Thúy"
type input "0961687917"
type input "A Sơn"
type input "nhận nguyên kiện,giao nguyên kiện,bể vỡ khồng đền, XIN NHẸ TAY"
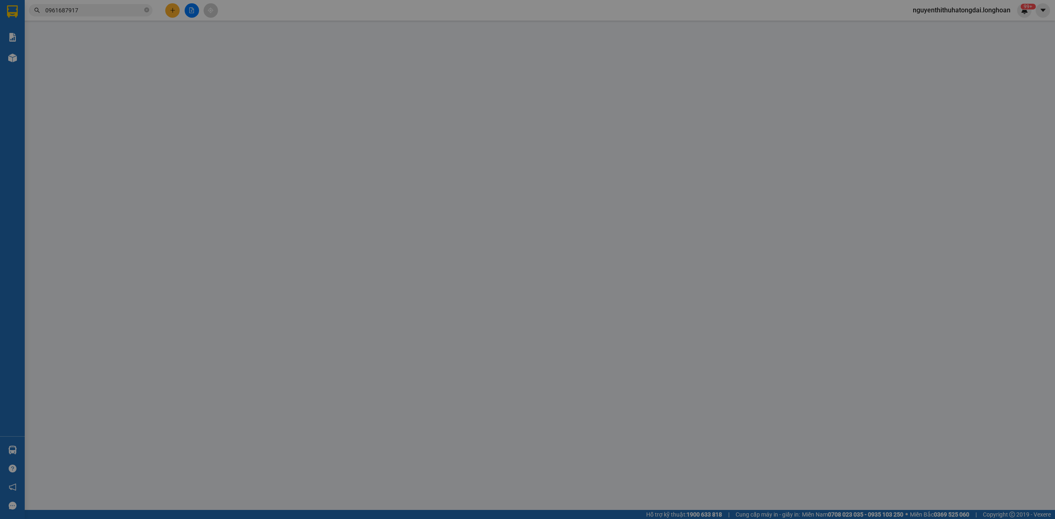
type input "0"
type input "770.000"
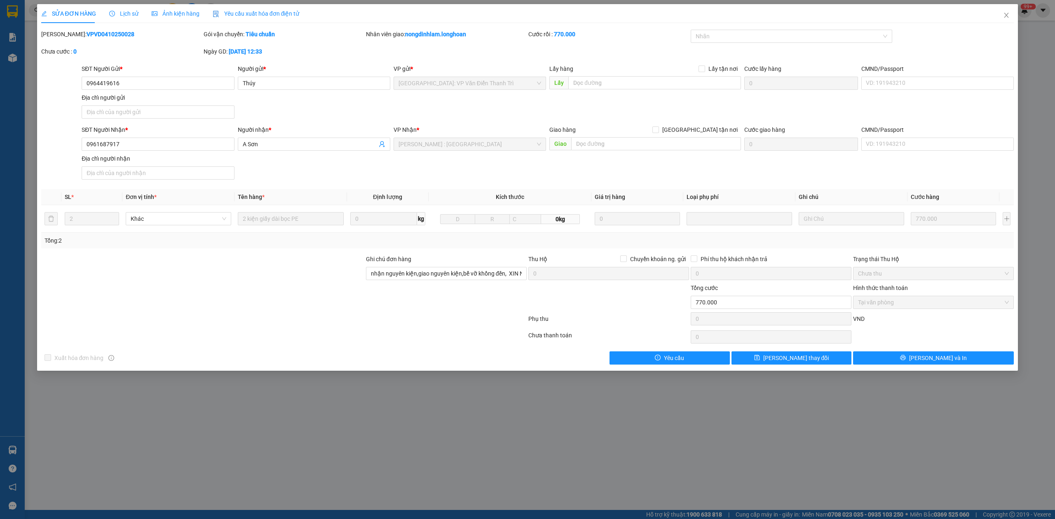
click at [123, 12] on span "Lịch sử" at bounding box center [123, 13] width 29 height 7
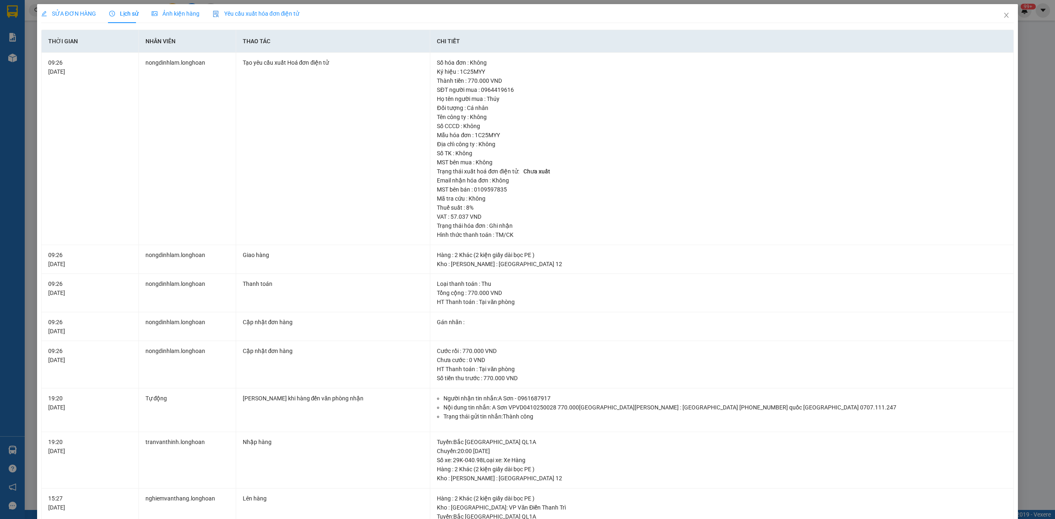
click at [82, 7] on div "SỬA ĐƠN HÀNG" at bounding box center [68, 13] width 55 height 19
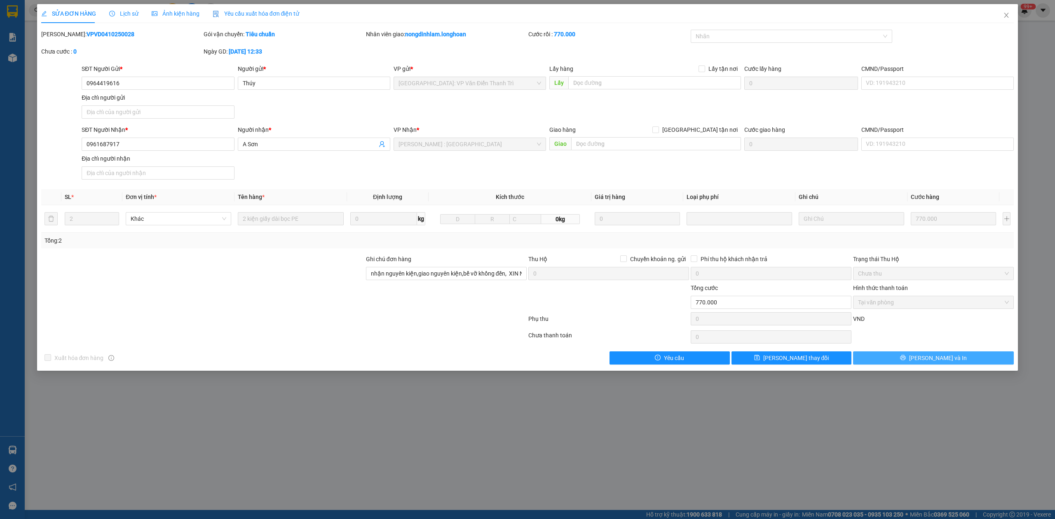
click at [971, 355] on button "[PERSON_NAME] và In" at bounding box center [933, 358] width 161 height 13
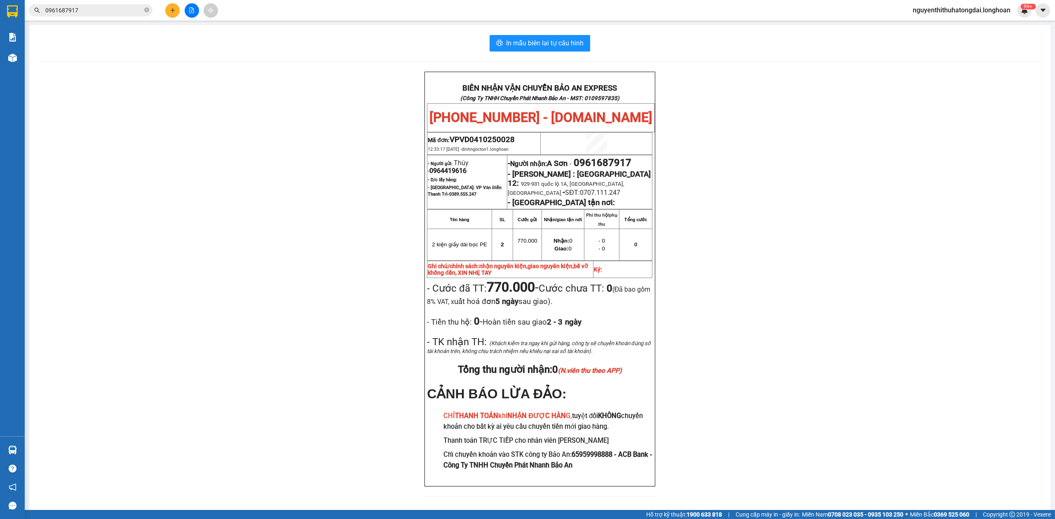
click at [93, 7] on input "0961687917" at bounding box center [93, 10] width 97 height 9
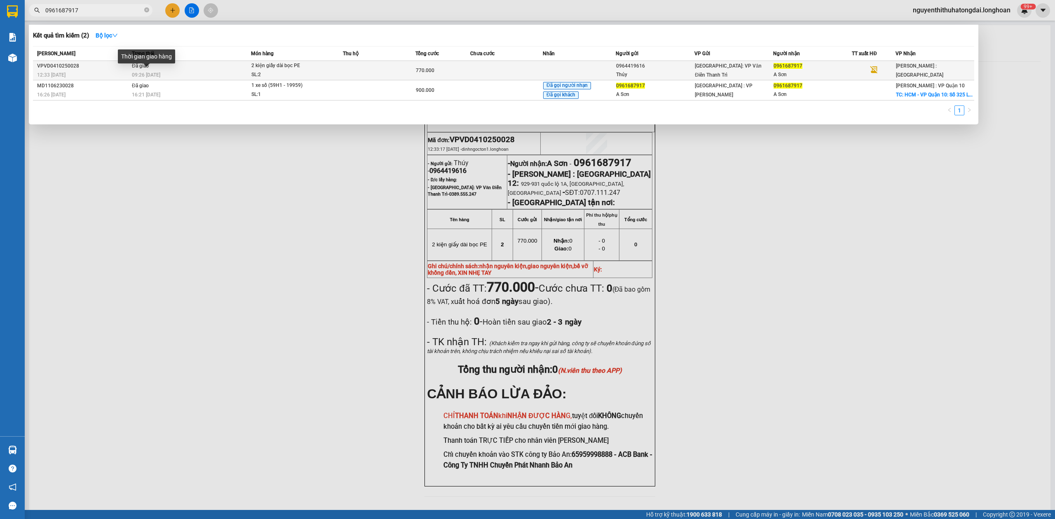
click at [139, 78] on span "09:26 [DATE]" at bounding box center [146, 75] width 28 height 6
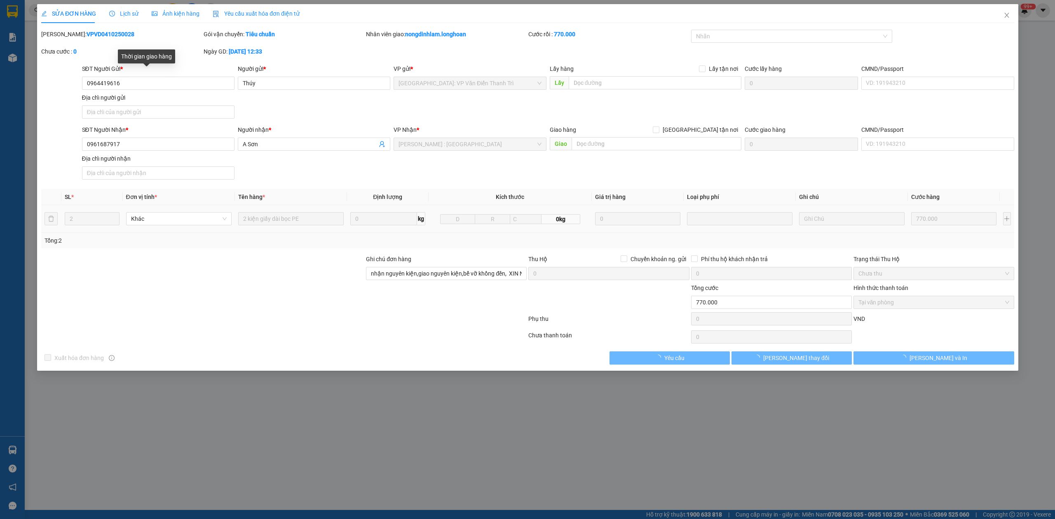
type input "0964419616"
type input "Thúy"
type input "0961687917"
type input "A Sơn"
type input "nhận nguyên kiện,giao nguyên kiện,bể vỡ khồng đền, XIN NHẸ TAY"
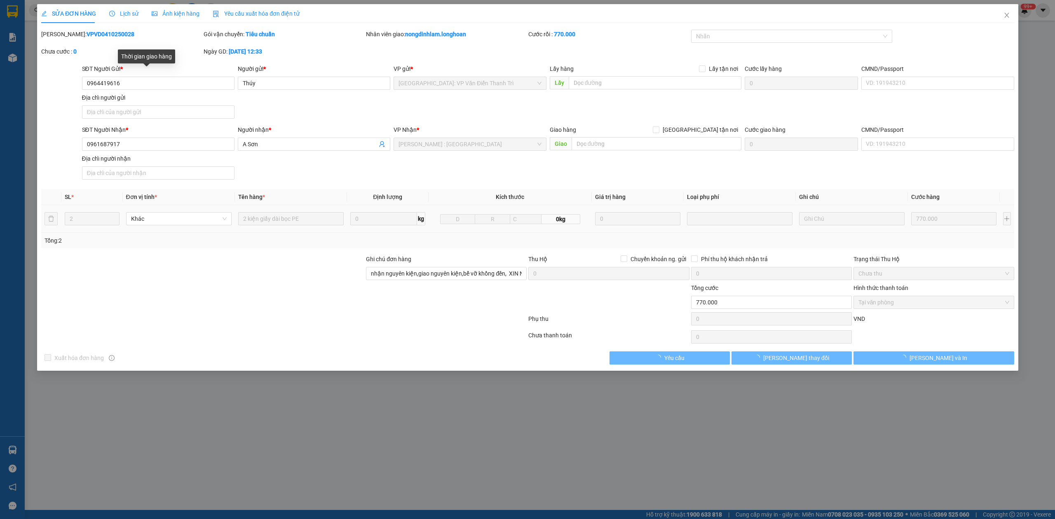
type input "0"
type input "770.000"
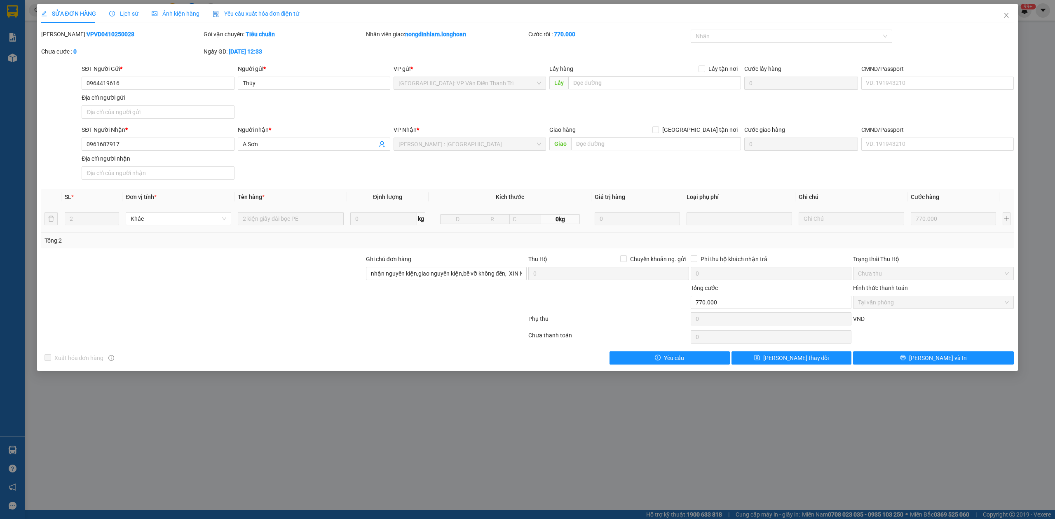
click at [85, 30] on div "[PERSON_NAME]: VPVD0410250028" at bounding box center [121, 34] width 161 height 9
copy b "VPVD0410250028"
click at [129, 15] on span "Lịch sử" at bounding box center [123, 13] width 29 height 7
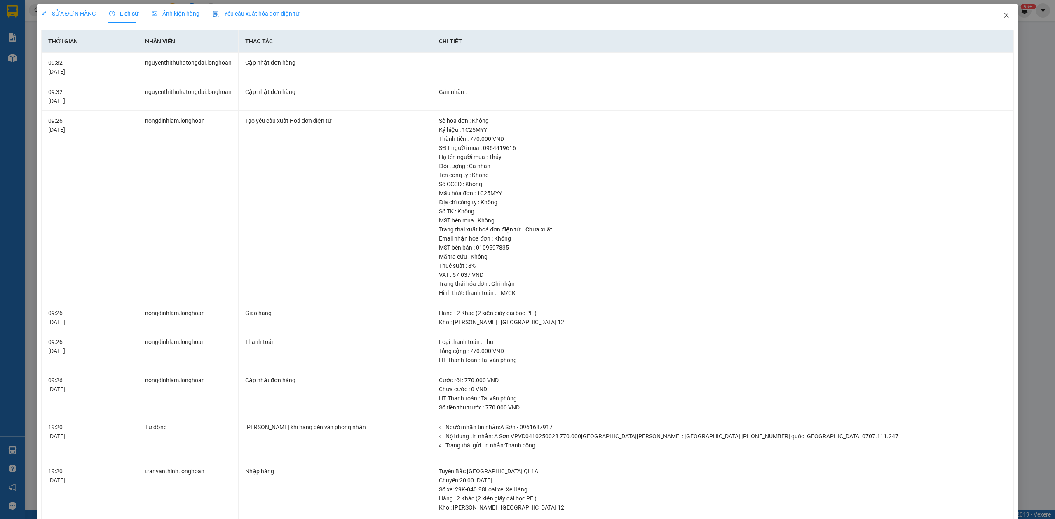
drag, startPoint x: 993, startPoint y: 15, endPoint x: 860, endPoint y: 5, distance: 133.5
click at [995, 15] on span "Close" at bounding box center [1006, 15] width 23 height 23
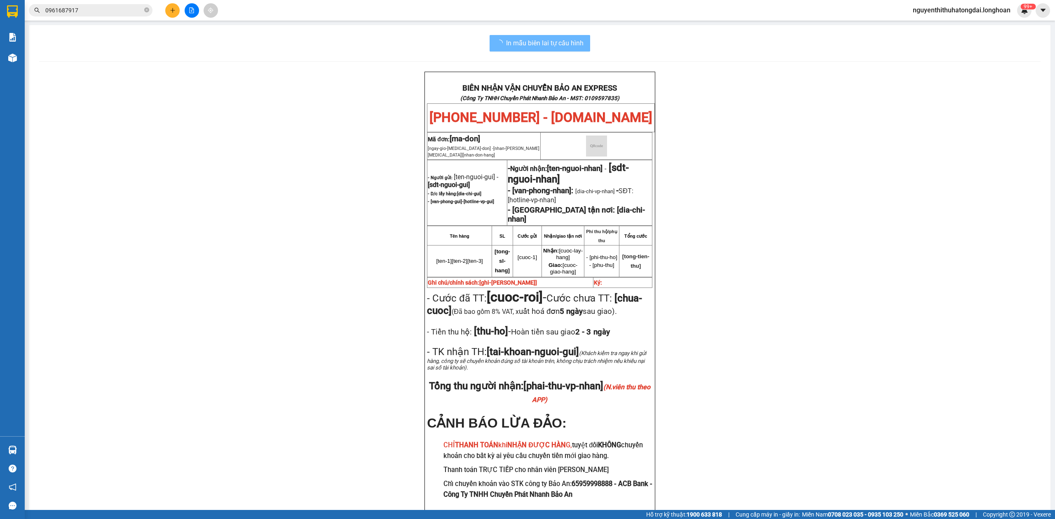
click at [104, 13] on input "0961687917" at bounding box center [93, 10] width 97 height 9
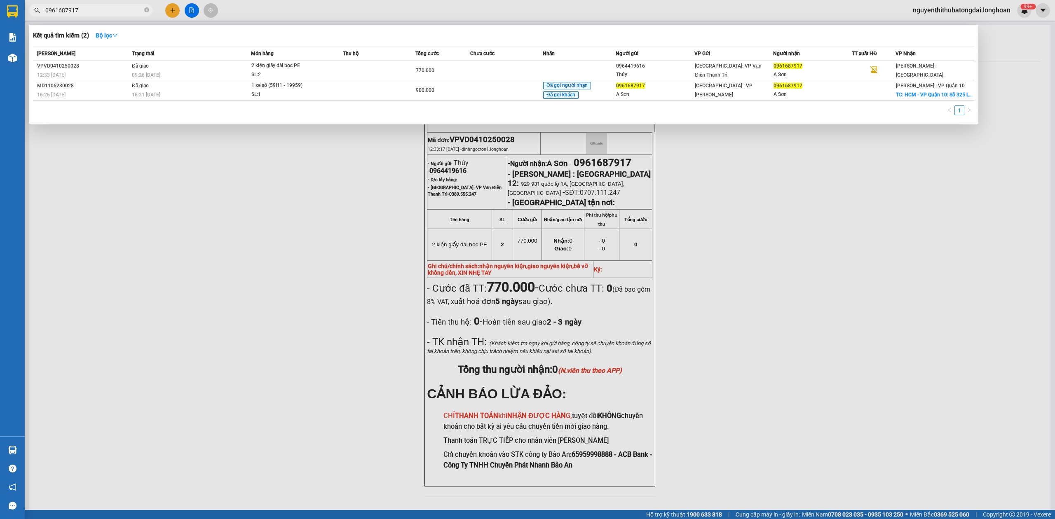
click at [104, 13] on input "0961687917" at bounding box center [93, 10] width 97 height 9
paste input "88467674"
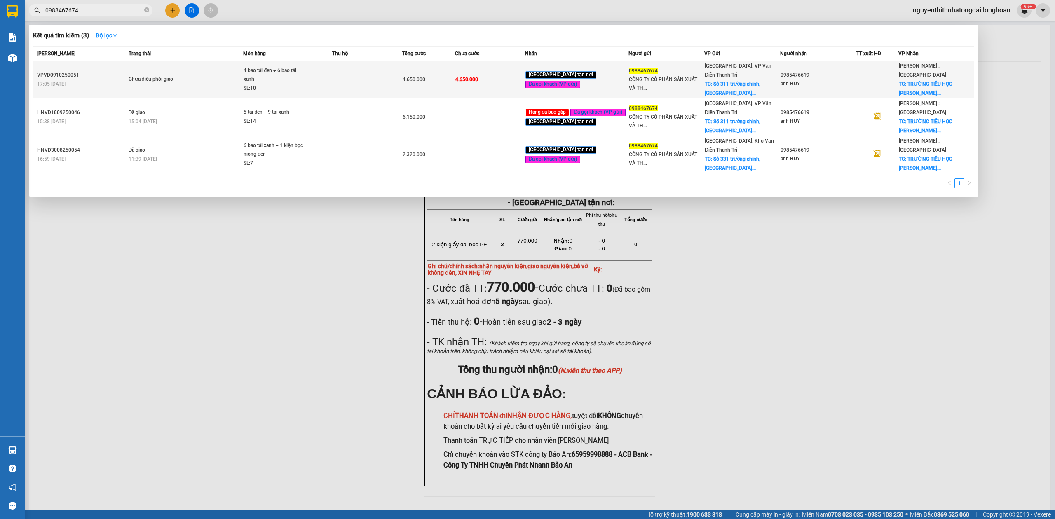
type input "0988467674"
click at [180, 63] on td "Chưa điều phối giao" at bounding box center [185, 80] width 117 height 38
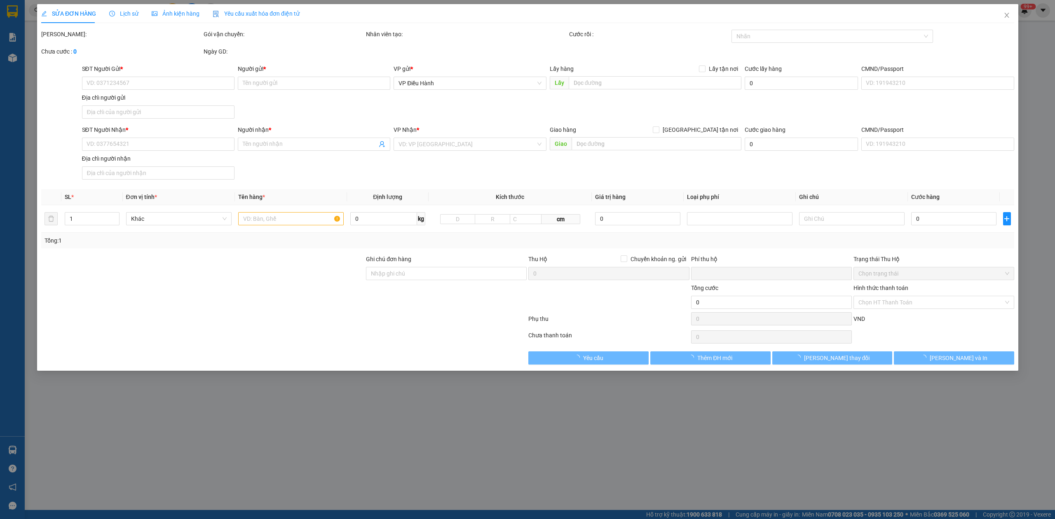
type input "0988467674"
type input "CÔNG TY CỔ PHẦN SẢN XUẤT VÀ THƯƠNG MẠI DE CHARME"
checkbox input "true"
type input "Số [STREET_ADDRESS]"
type input "0985476619"
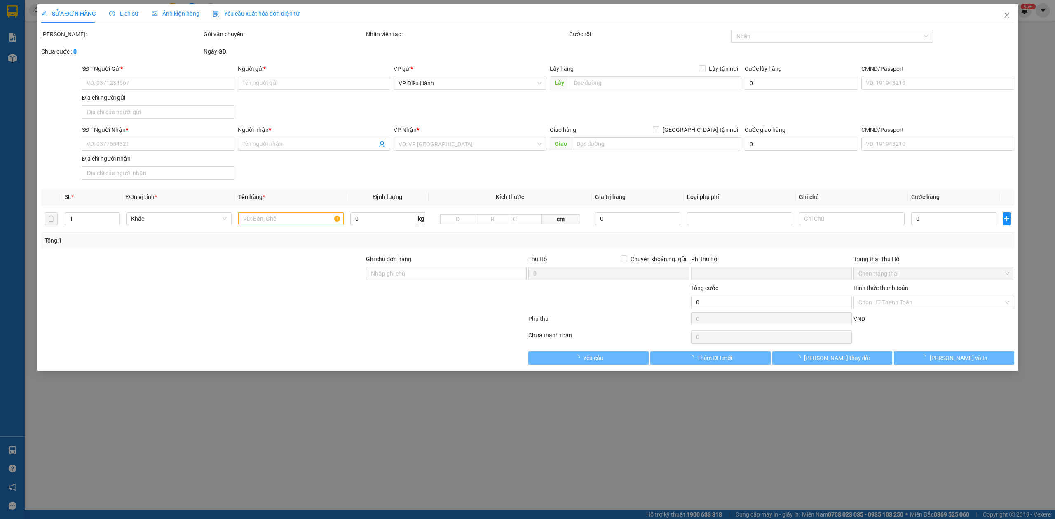
type input "anh HUY"
checkbox input "true"
type input "TRƯỜNG TIỂU HỌC VÕ THỊ SÁU Khu phố 2 xã [GEOGRAPHIC_DATA], tỉnh [GEOGRAPHIC_DAT…"
type input "0"
type input "4.650.000"
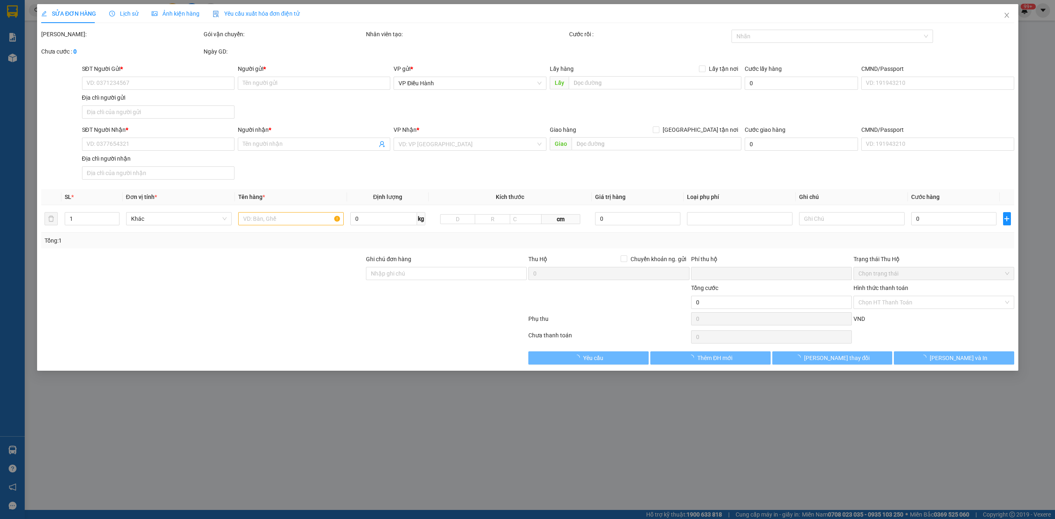
type input "4.650.000"
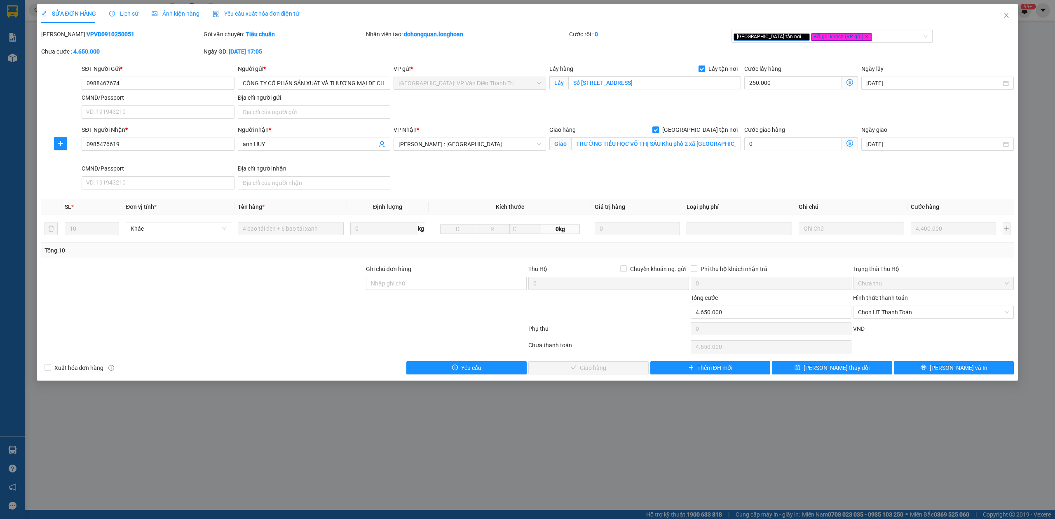
click at [122, 10] on span "Lịch sử" at bounding box center [123, 13] width 29 height 7
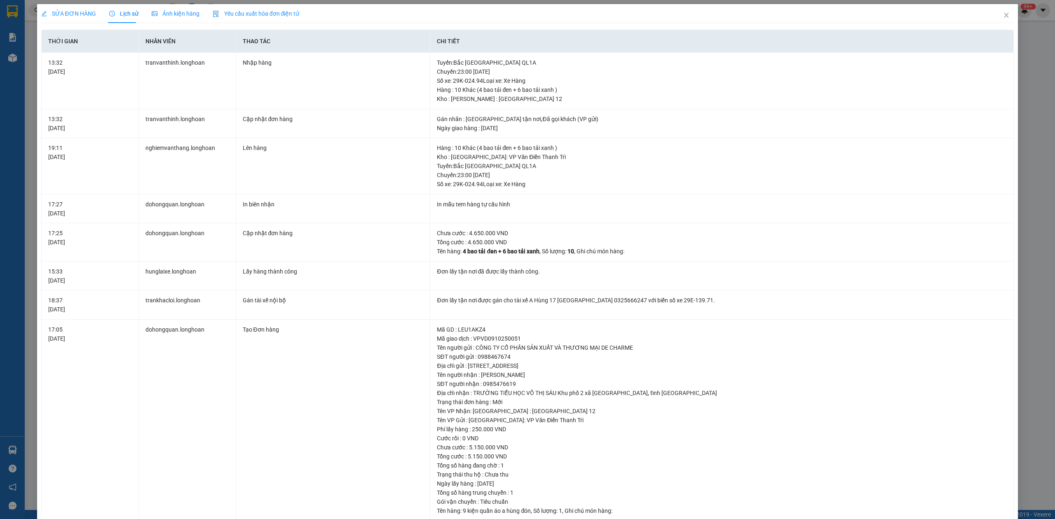
click at [59, 21] on div "SỬA ĐƠN HÀNG" at bounding box center [68, 13] width 55 height 19
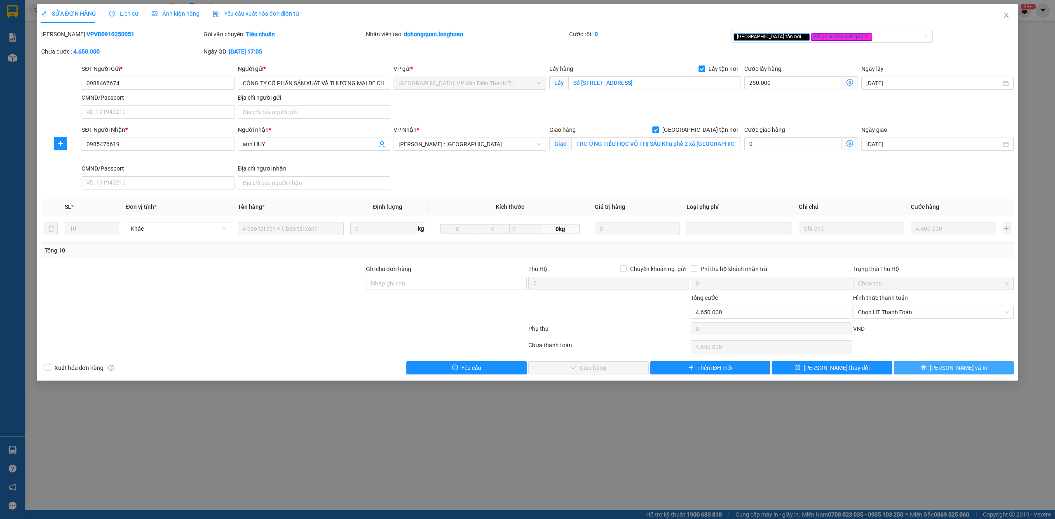
drag, startPoint x: 947, startPoint y: 357, endPoint x: 956, endPoint y: 372, distance: 18.0
click at [947, 358] on div "Total Paid Fee 0 Total UnPaid Fee 4.650.000 Cash Collection Total Fee Mã ĐH: VP…" at bounding box center [527, 202] width 973 height 345
click at [960, 365] on button "[PERSON_NAME] và In" at bounding box center [954, 368] width 120 height 13
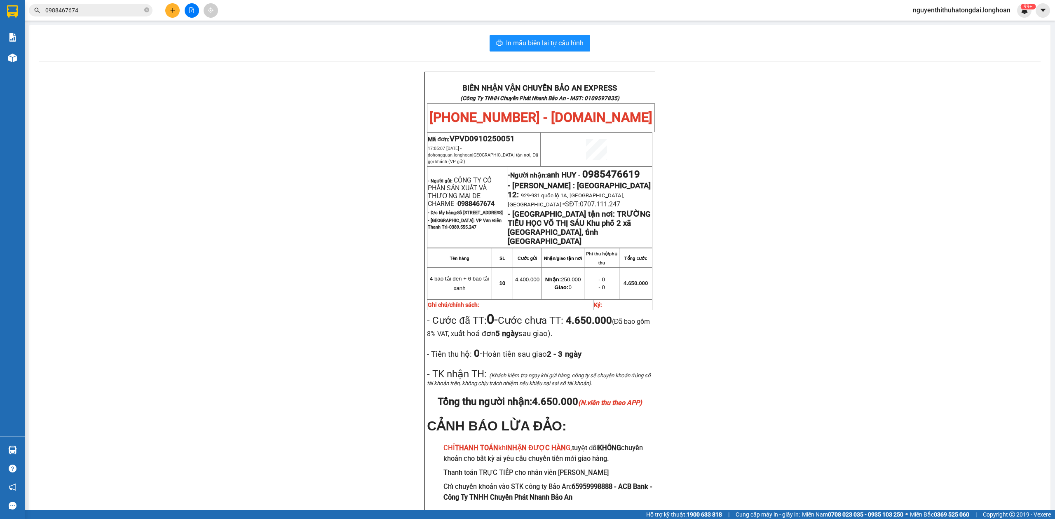
click at [73, 10] on input "0988467674" at bounding box center [93, 10] width 97 height 9
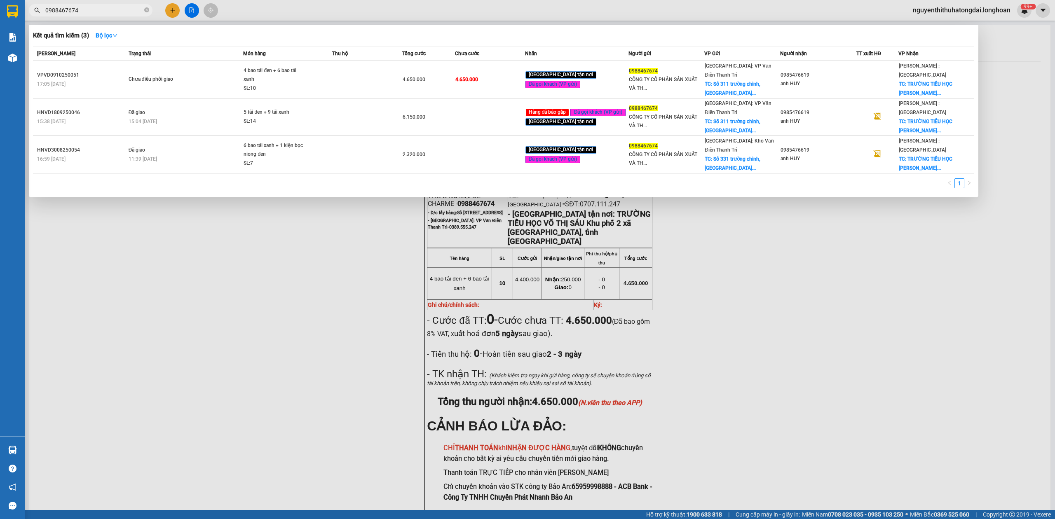
click at [73, 10] on input "0988467674" at bounding box center [93, 10] width 97 height 9
paste input "372176929"
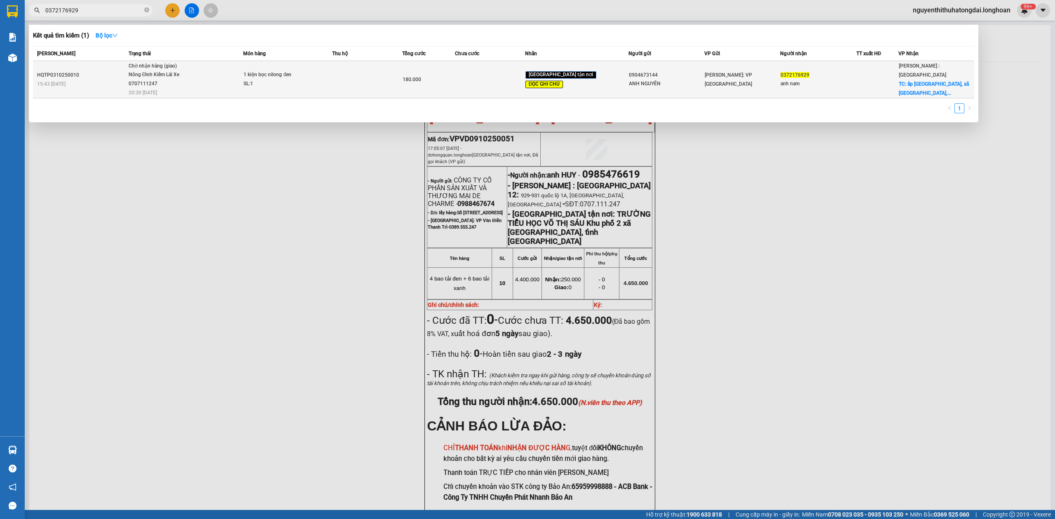
type input "0372176929"
click at [284, 78] on div "1 kiện bọc nilong đen" at bounding box center [275, 74] width 62 height 9
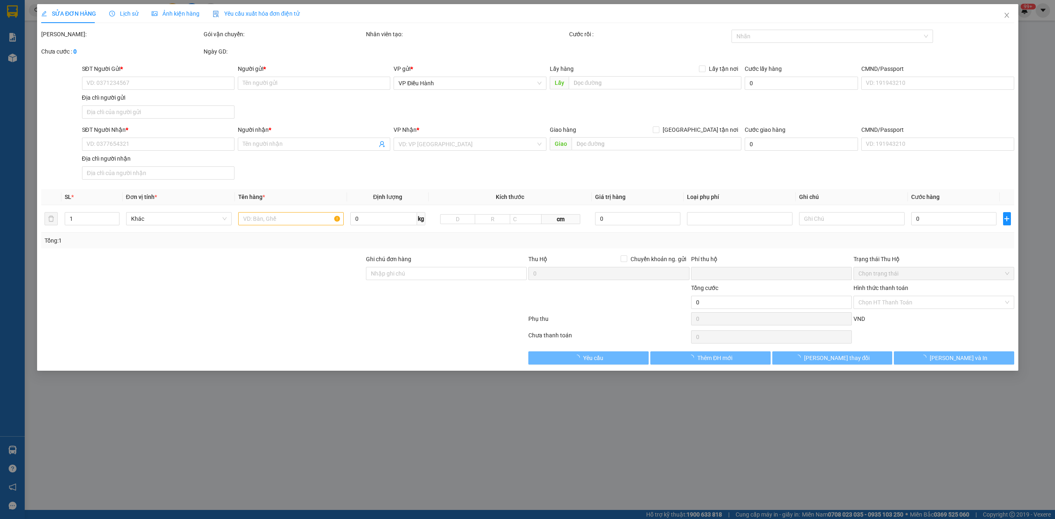
type input "0904673144"
type input "ANH NGUYÊN"
type input "0372176929"
type input "anh nam"
checkbox input "true"
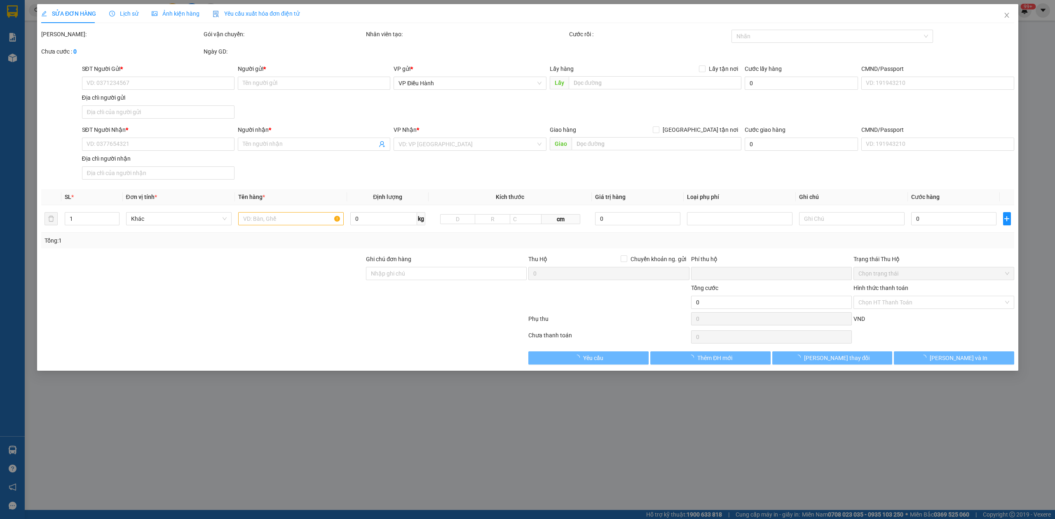
type input "ấp [GEOGRAPHIC_DATA], xã [GEOGRAPHIC_DATA], huyện [GEOGRAPHIC_DATA], [GEOGRAPHI…"
type input "hàng lạc [GEOGRAPHIC_DATA], về sg con xe 94- 10/10, về đến a giao luôn nhé"
type input "0"
type input "180.000"
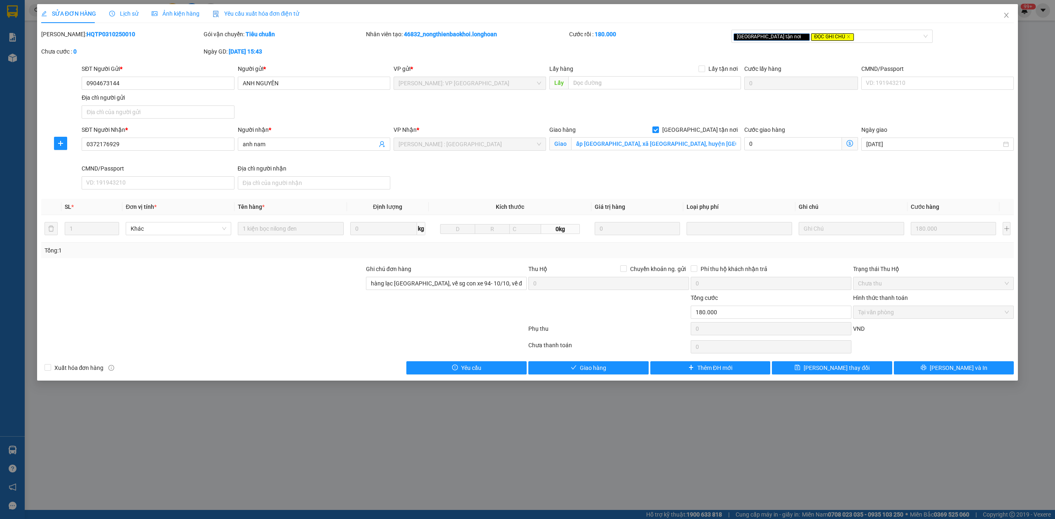
click at [123, 14] on span "Lịch sử" at bounding box center [123, 13] width 29 height 7
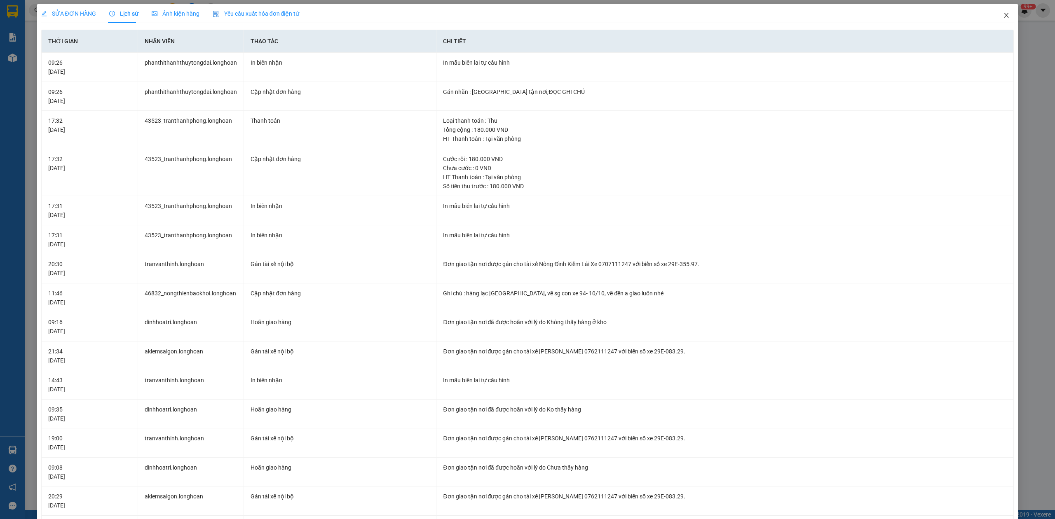
click at [995, 17] on span "Close" at bounding box center [1006, 15] width 23 height 23
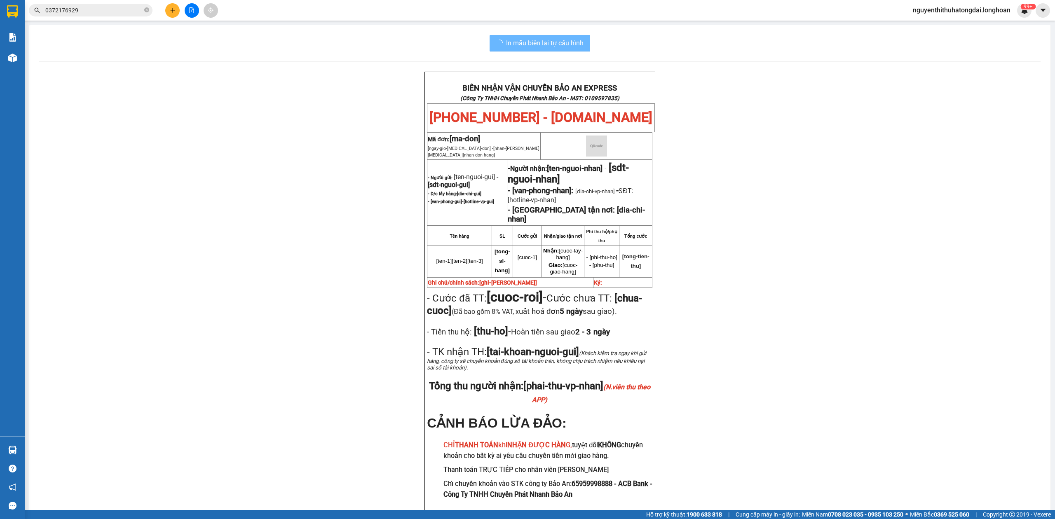
click at [103, 16] on div "Kết quả tìm kiếm ( 1 ) Bộ lọc Mã ĐH Trạng thái Món hàng Thu hộ Tổng cước Chưa c…" at bounding box center [80, 10] width 161 height 14
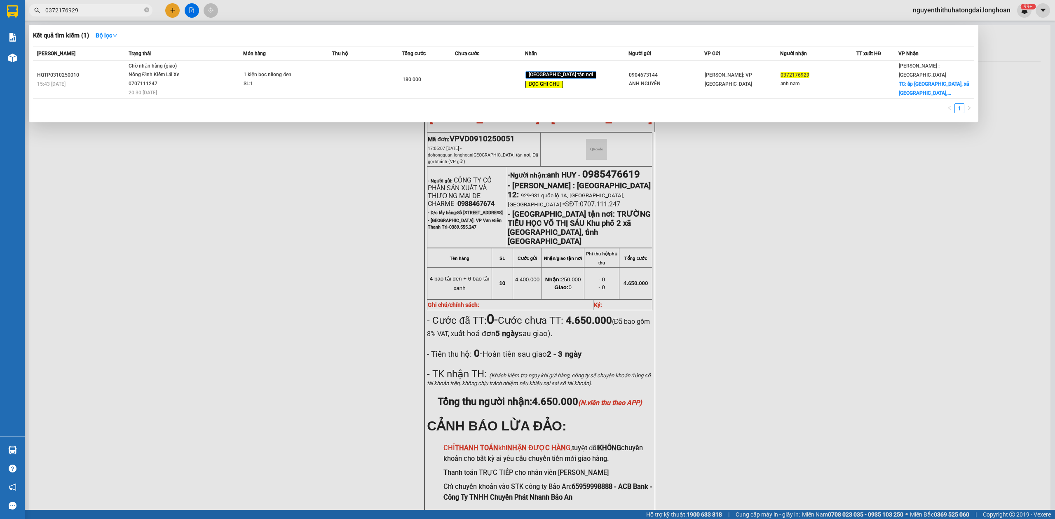
click at [99, 15] on span "0372176929" at bounding box center [91, 10] width 124 height 12
click at [96, 12] on input "0372176929" at bounding box center [93, 10] width 97 height 9
paste input "83892059"
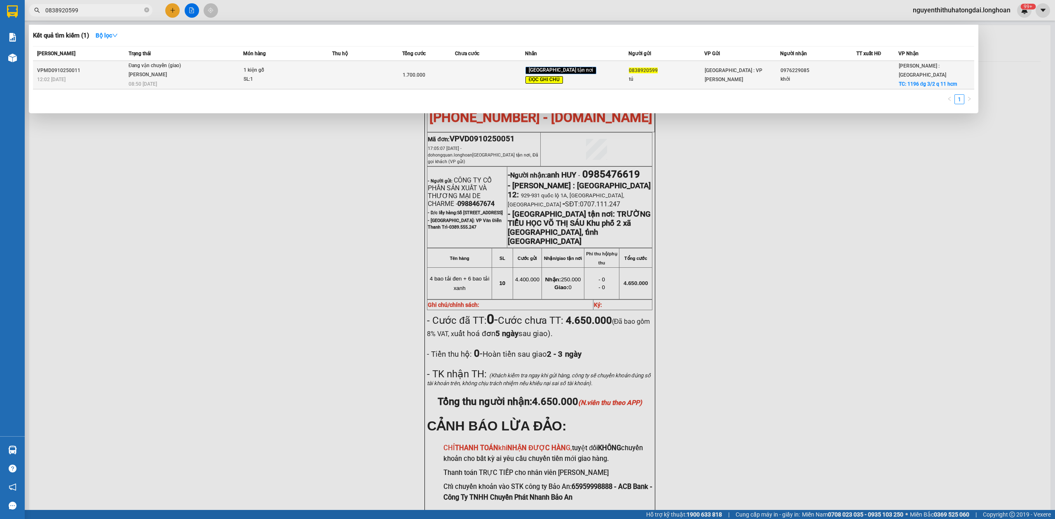
type input "0838920599"
click at [162, 73] on div "[PERSON_NAME]" at bounding box center [160, 74] width 62 height 9
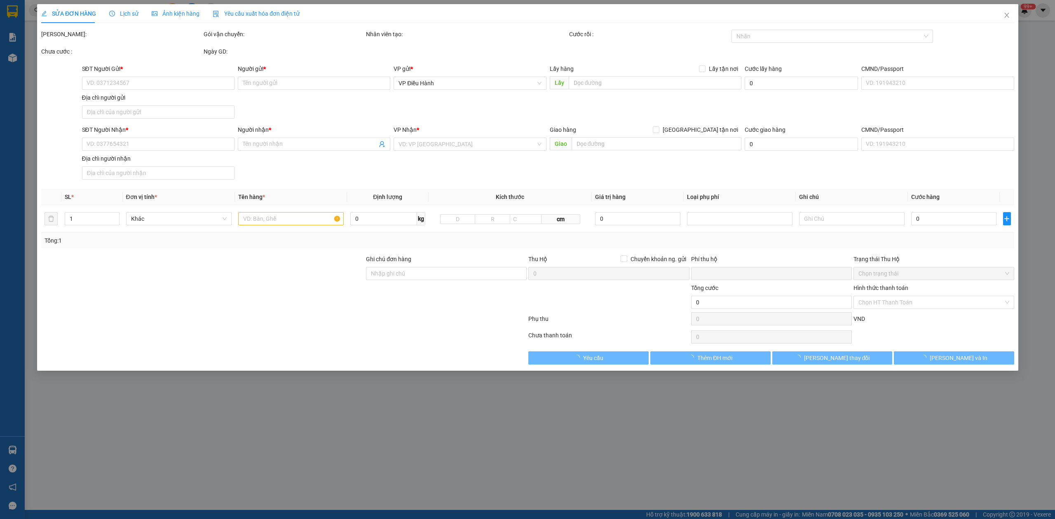
type input "0838920599"
type input "tú"
type input "0976229085"
type input "khởi"
checkbox input "true"
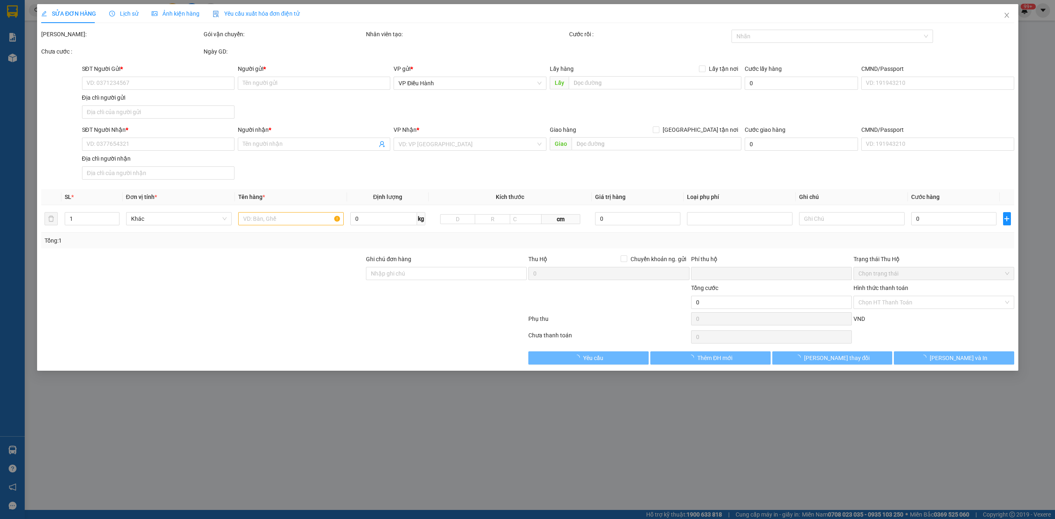
type input "1196 đg 3/2 q 11 hcm"
type input "hàng ko đồng kiểm giao nguyên kiện hư vỡ k đền ( giao giờ hành chính từ 8h - 16…"
type input "0"
type input "1.700.000"
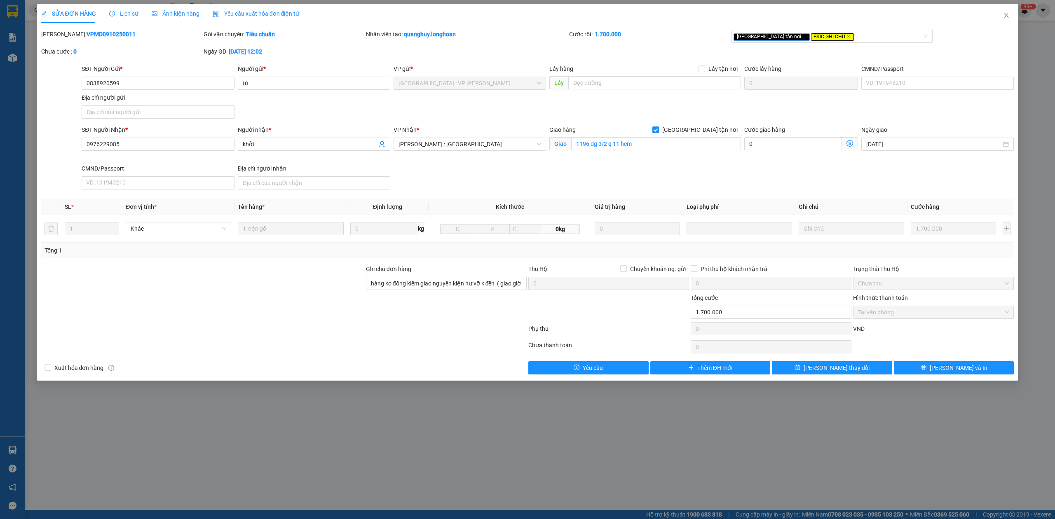
click at [134, 10] on span "Lịch sử" at bounding box center [123, 13] width 29 height 7
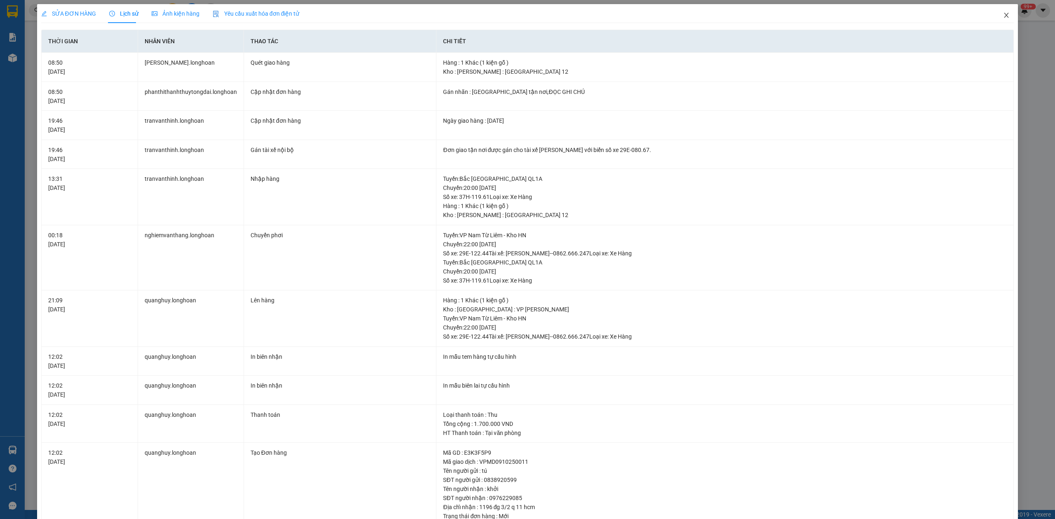
click at [1005, 21] on span "Close" at bounding box center [1006, 15] width 23 height 23
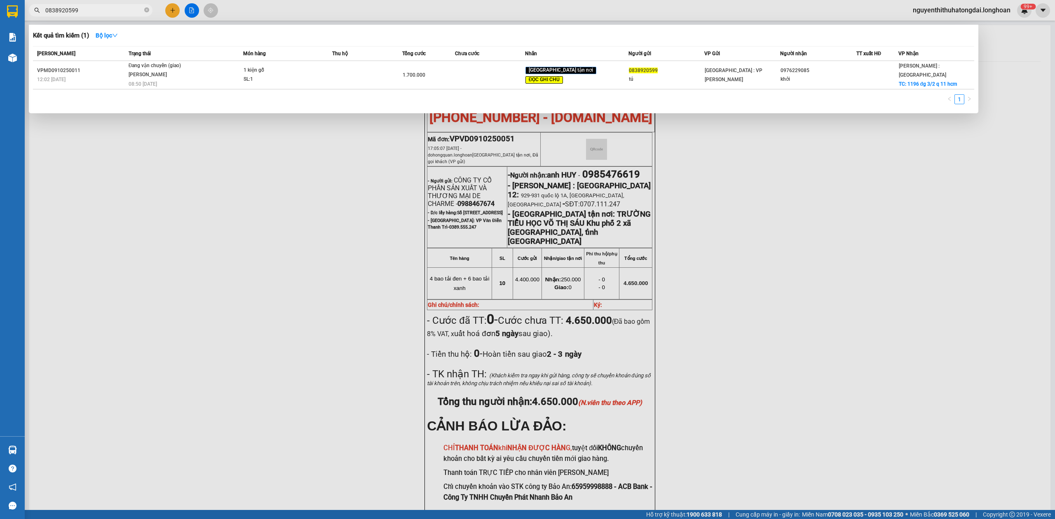
click at [120, 12] on input "0838920599" at bounding box center [93, 10] width 97 height 9
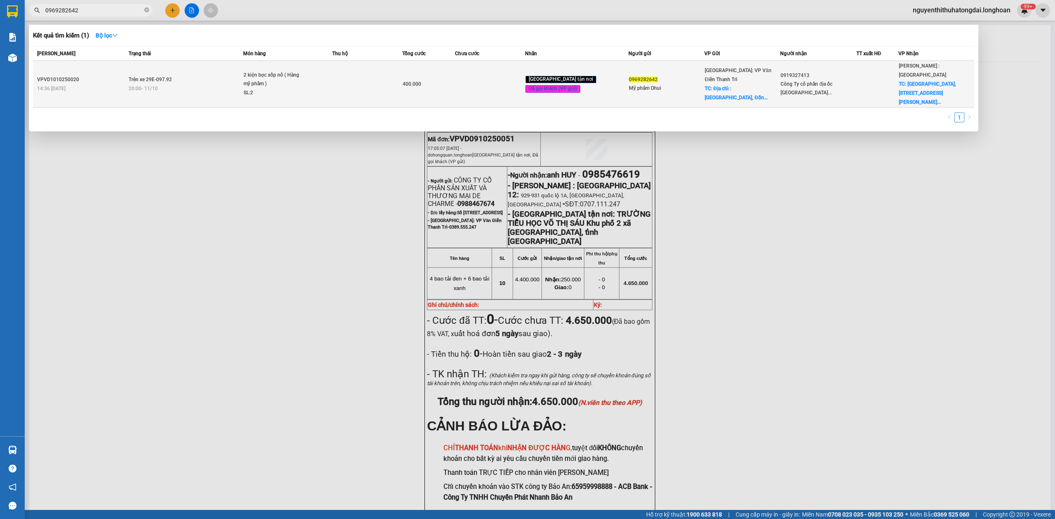
type input "0969282642"
click at [705, 69] on span "[GEOGRAPHIC_DATA]: VP Văn Điển Thanh Trì" at bounding box center [738, 75] width 67 height 15
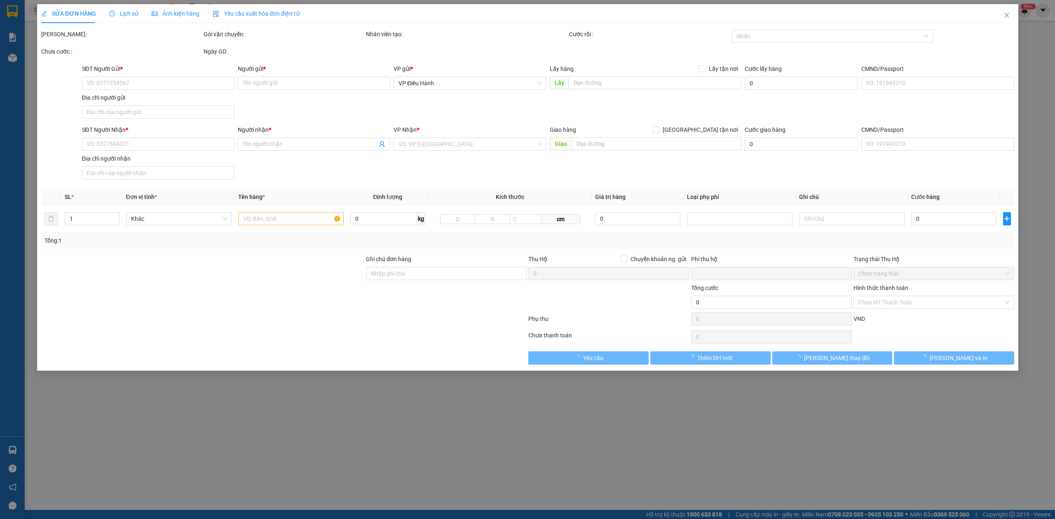
type input "0969282642"
type input "Mỹ phẩm Ohui"
checkbox input "true"
type input "Địa chỉ : [GEOGRAPHIC_DATA], [GEOGRAPHIC_DATA]"
type input "65.000"
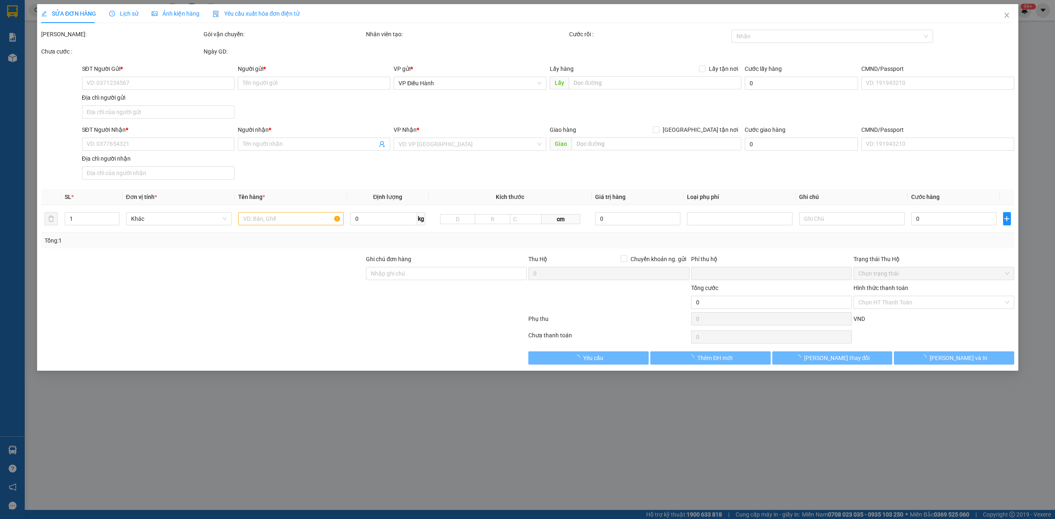
type input "0919327413"
type input "Công Ty cổ phần địa ốc [GEOGRAPHIC_DATA]"
checkbox input "true"
type input "[GEOGRAPHIC_DATA], [STREET_ADDRESS][PERSON_NAME], [GEOGRAPHIC_DATA], [GEOGRAPHI…"
type input "0"
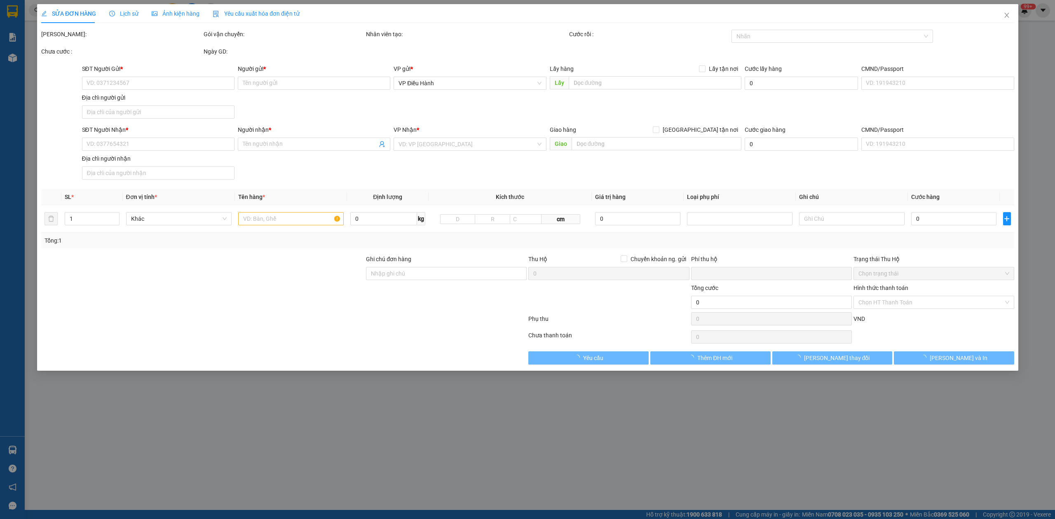
type input "400.000"
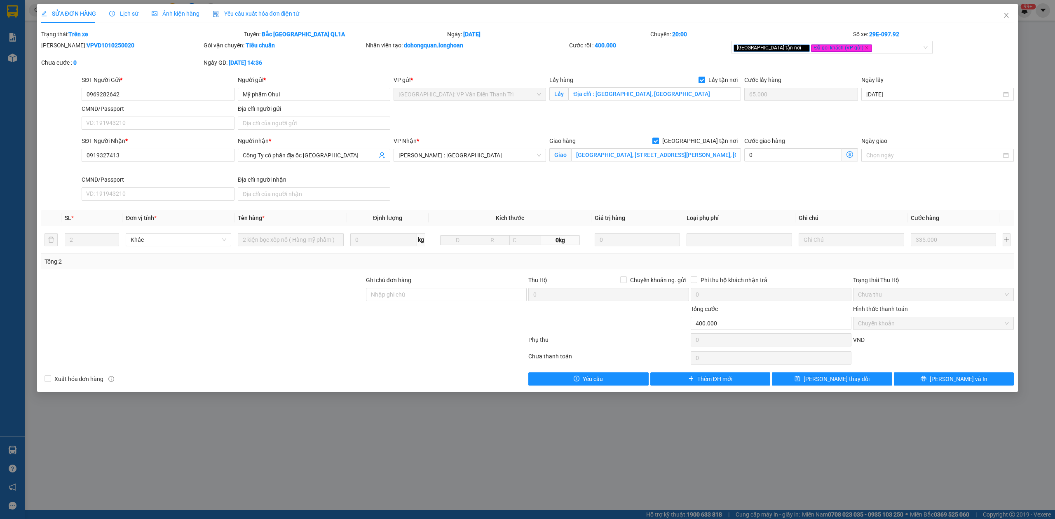
click at [125, 17] on span "Lịch sử" at bounding box center [123, 13] width 29 height 7
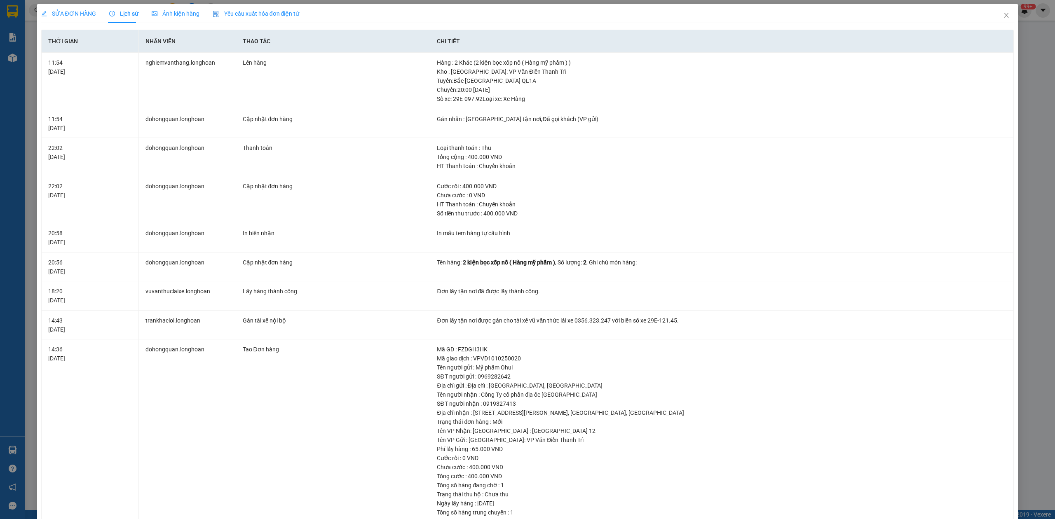
click at [73, 15] on span "SỬA ĐƠN HÀNG" at bounding box center [68, 13] width 55 height 7
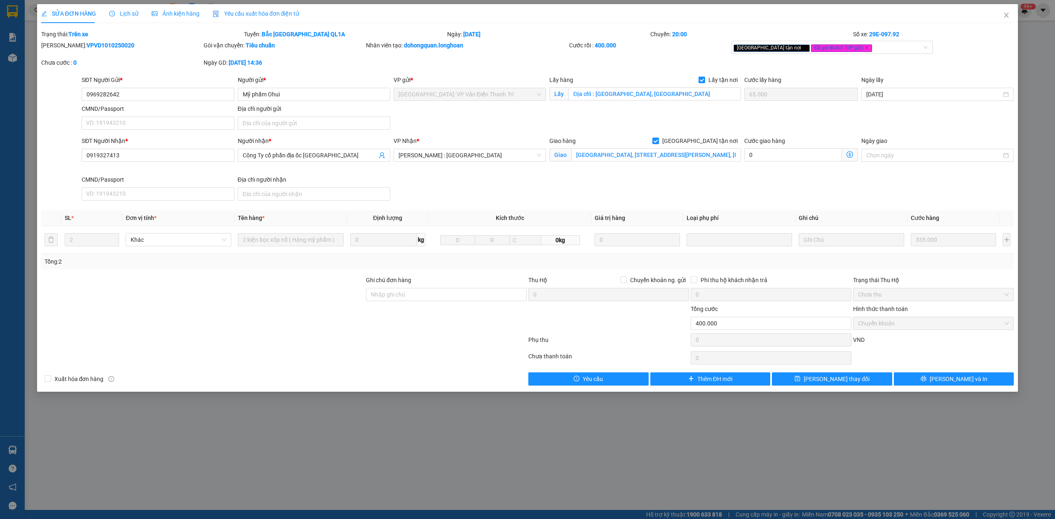
click at [672, 147] on div "Giao hàng [GEOGRAPHIC_DATA] tận nơi" at bounding box center [646, 142] width 192 height 12
click at [684, 161] on input "[GEOGRAPHIC_DATA], [STREET_ADDRESS][PERSON_NAME], [GEOGRAPHIC_DATA], [GEOGRAPHI…" at bounding box center [656, 154] width 170 height 13
click at [129, 14] on span "Lịch sử" at bounding box center [123, 13] width 29 height 7
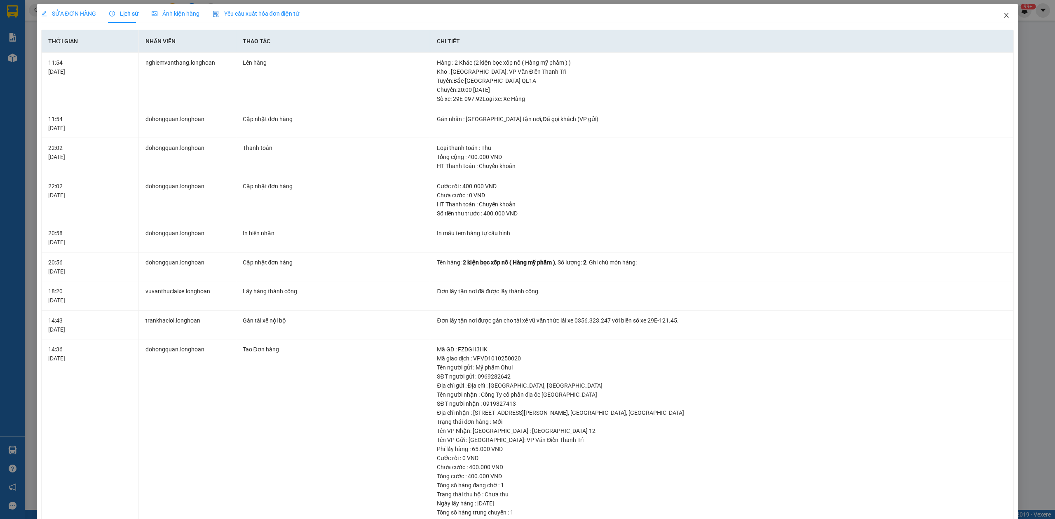
drag, startPoint x: 996, startPoint y: 19, endPoint x: 746, endPoint y: 7, distance: 250.5
click at [995, 17] on span "Close" at bounding box center [1006, 15] width 23 height 23
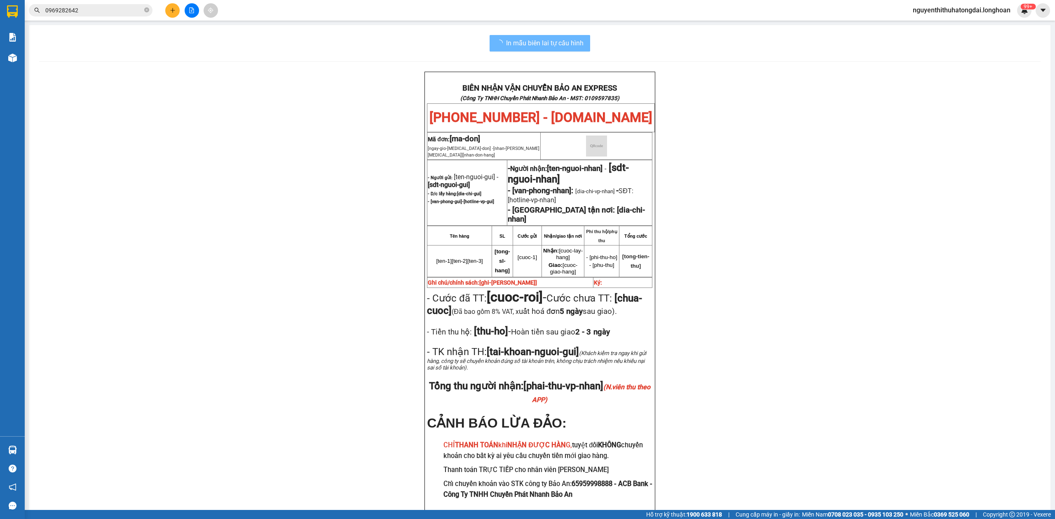
click at [113, 3] on div "Kết quả tìm kiếm ( 1 ) Bộ lọc Mã ĐH Trạng thái Món hàng Thu hộ Tổng cước Chưa c…" at bounding box center [80, 10] width 161 height 14
click at [114, 9] on input "0969282642" at bounding box center [93, 10] width 97 height 9
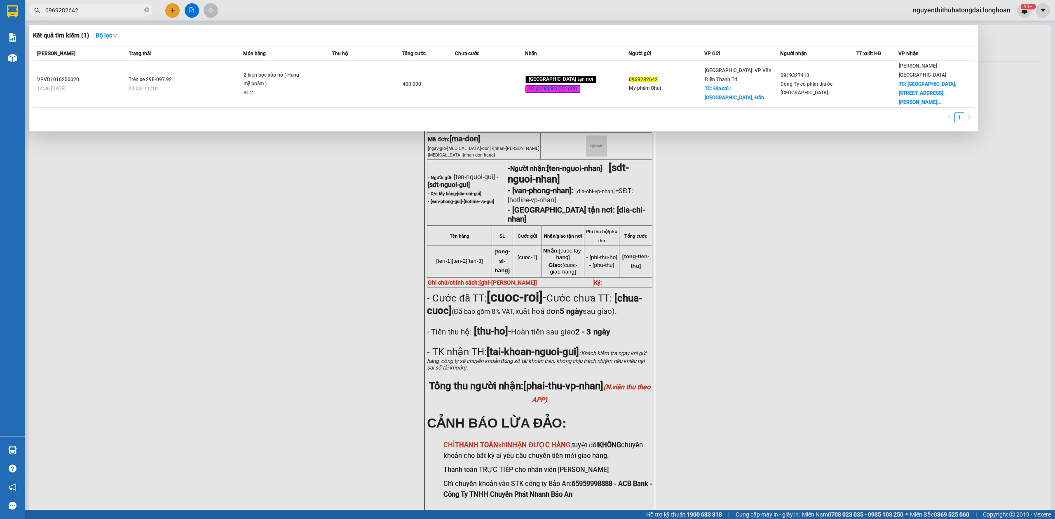
click at [114, 9] on input "0969282642" at bounding box center [93, 10] width 97 height 9
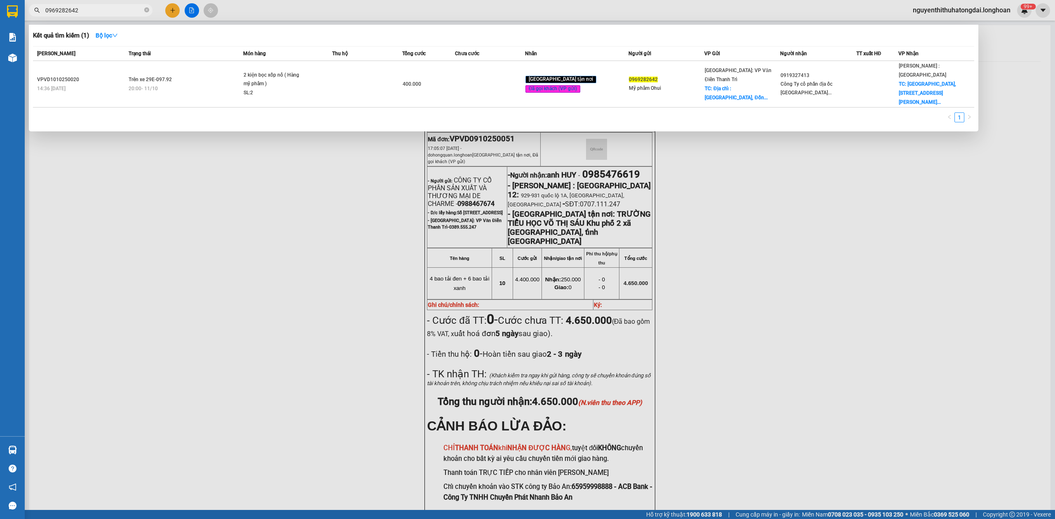
paste input "358329013"
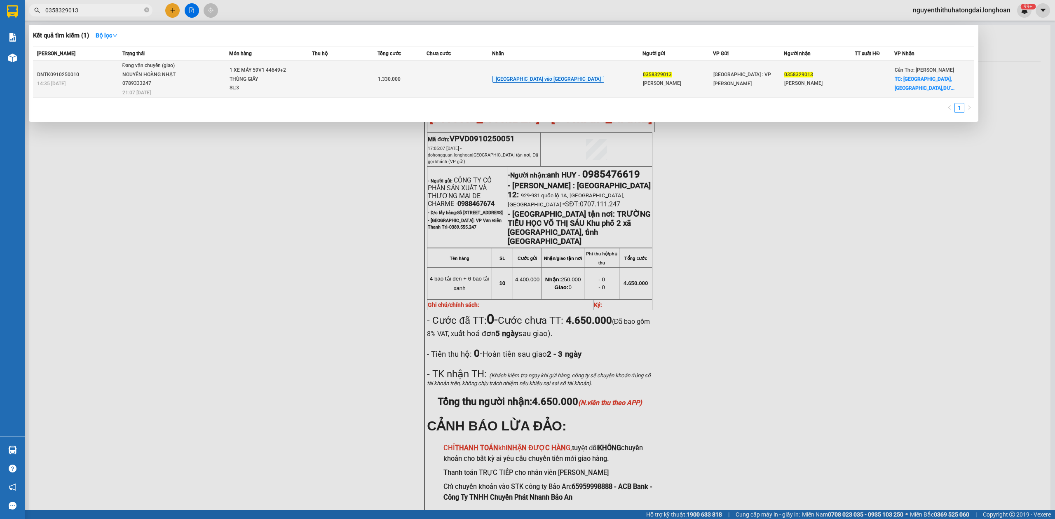
click at [229, 78] on span "Đang vận chuyển (giao) [GEOGRAPHIC_DATA] 0789333247 21:07 [DATE]" at bounding box center [175, 78] width 107 height 34
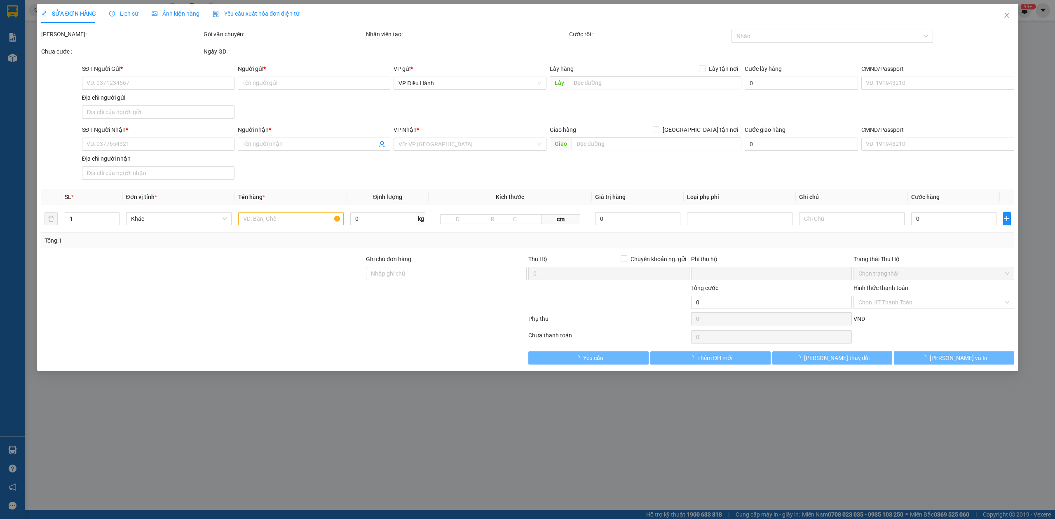
click at [124, 12] on span "Lịch sử" at bounding box center [123, 13] width 29 height 7
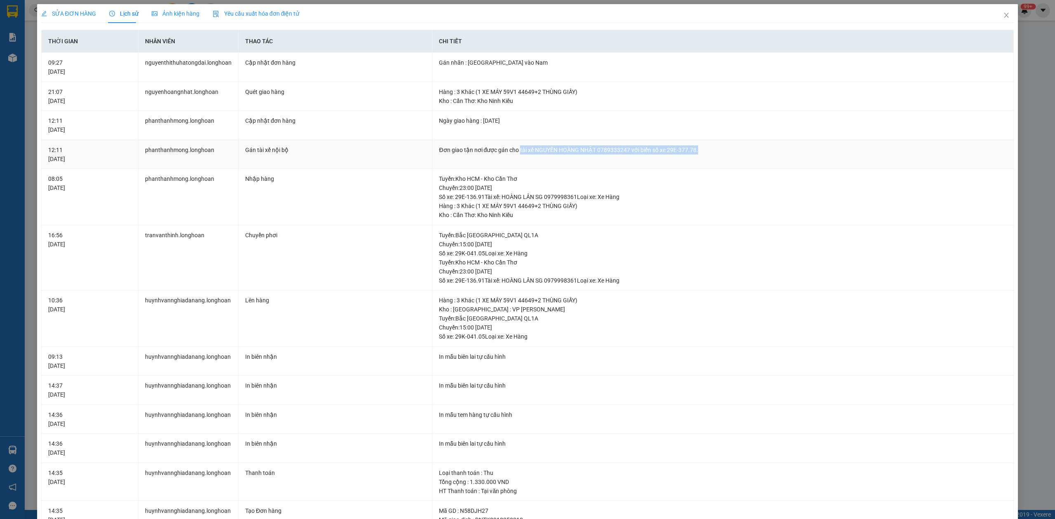
drag, startPoint x: 517, startPoint y: 149, endPoint x: 709, endPoint y: 148, distance: 192.5
click at [709, 148] on div "Đơn giao tận nơi được gán cho tài xế NGUYẾN HOÀNG NHẬT 0789333247 với biển số x…" at bounding box center [723, 150] width 568 height 9
copy div "tài xế NGUYẾN HOÀNG NHẬT 0789333247 với biển số xe 29E-377.78."
drag, startPoint x: 996, startPoint y: 19, endPoint x: 987, endPoint y: 18, distance: 9.5
click at [995, 19] on span "Close" at bounding box center [1006, 15] width 23 height 23
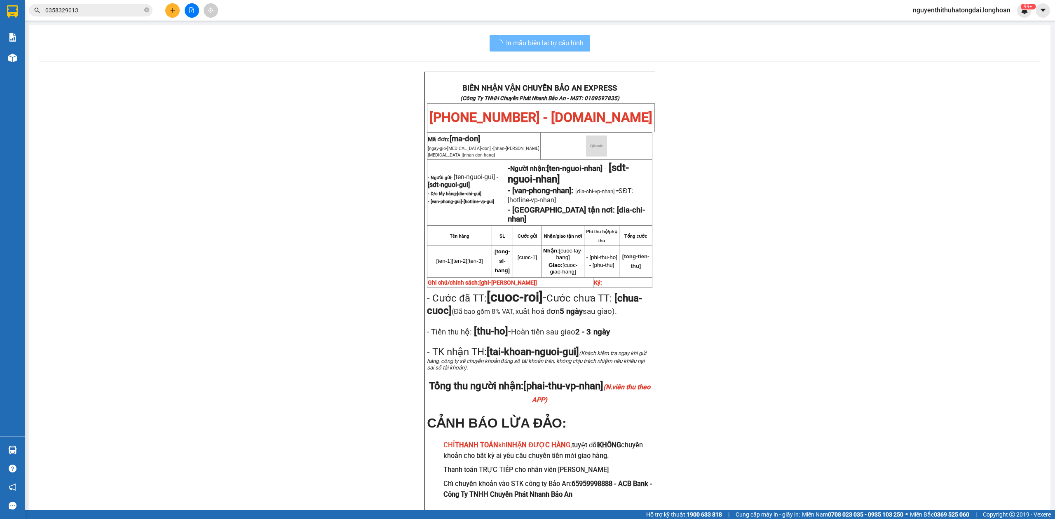
click at [85, 15] on span "0358329013" at bounding box center [91, 10] width 124 height 12
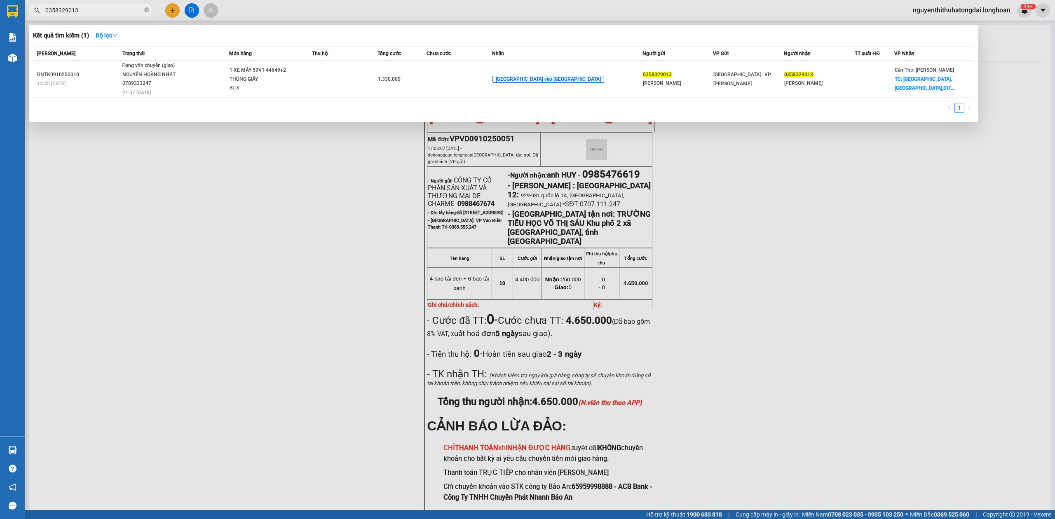
click at [83, 11] on input "0358329013" at bounding box center [93, 10] width 97 height 9
paste input "833.756.555"
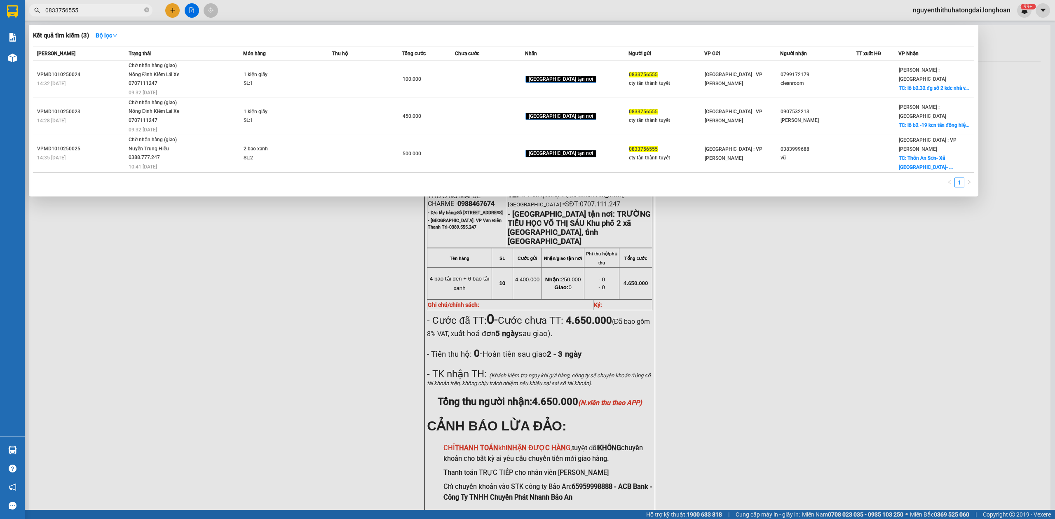
type input "0833756555"
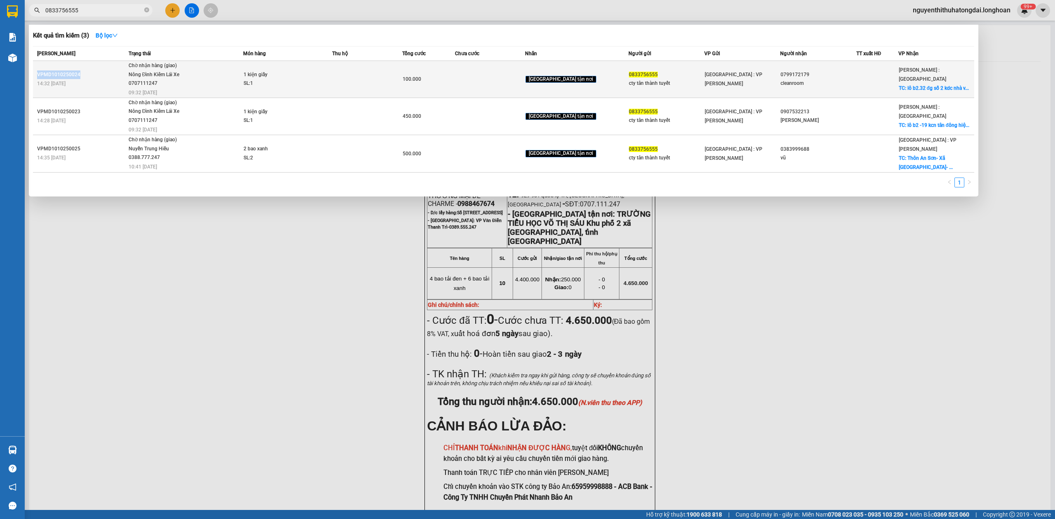
copy div "VPMD1010250024"
drag, startPoint x: 35, startPoint y: 75, endPoint x: 94, endPoint y: 78, distance: 59.0
click at [94, 78] on td "VPMD1010250024 14:32 [DATE]" at bounding box center [80, 79] width 94 height 37
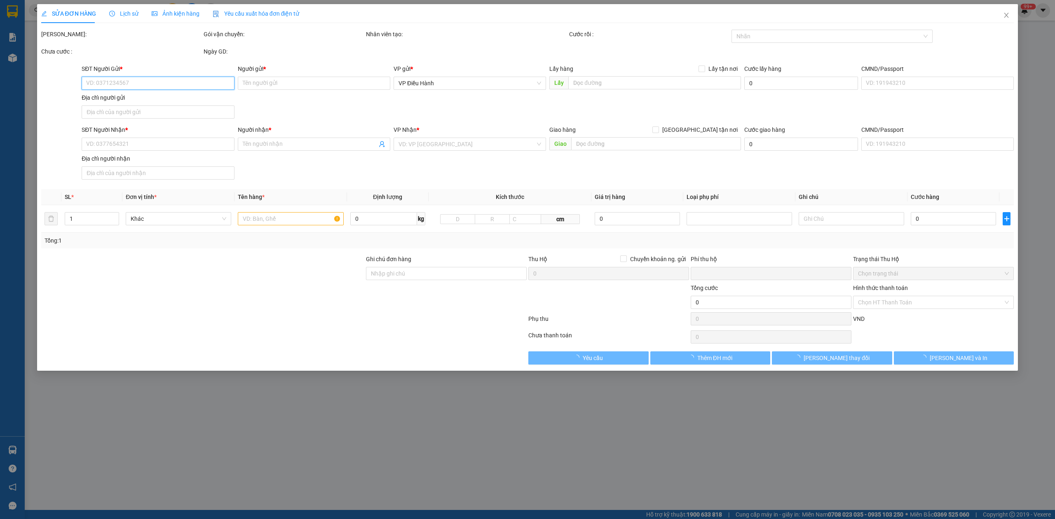
type input "0833756555"
type input "cty tân thành tuyết"
type input "0799172179"
type input "cleanroom"
checkbox input "true"
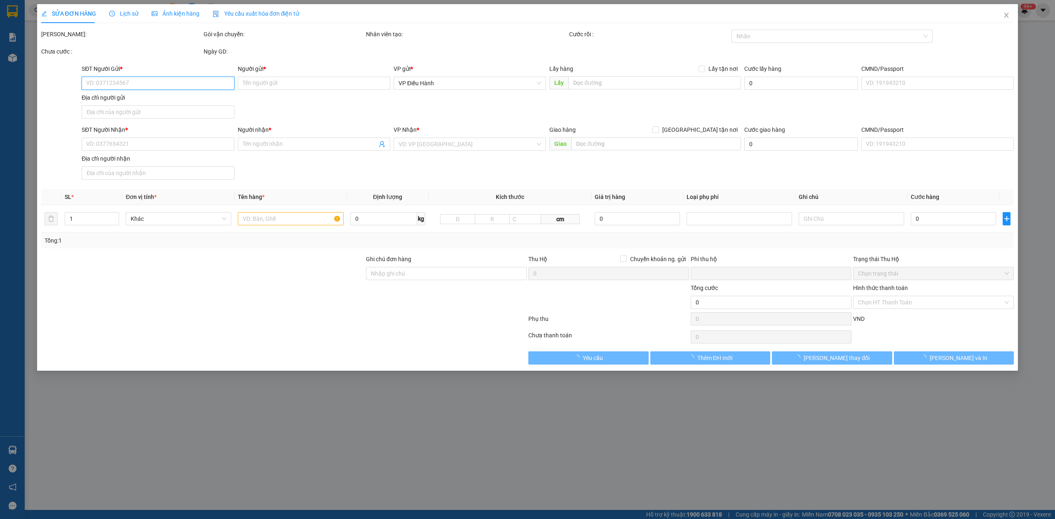
type input "lô b2.32 đg số 2 kdc nhà [GEOGRAPHIC_DATA]"
type input "hàng ko đồng kiểm giao nguyên kiện hư vỡ k đền"
type input "0"
type input "100.000"
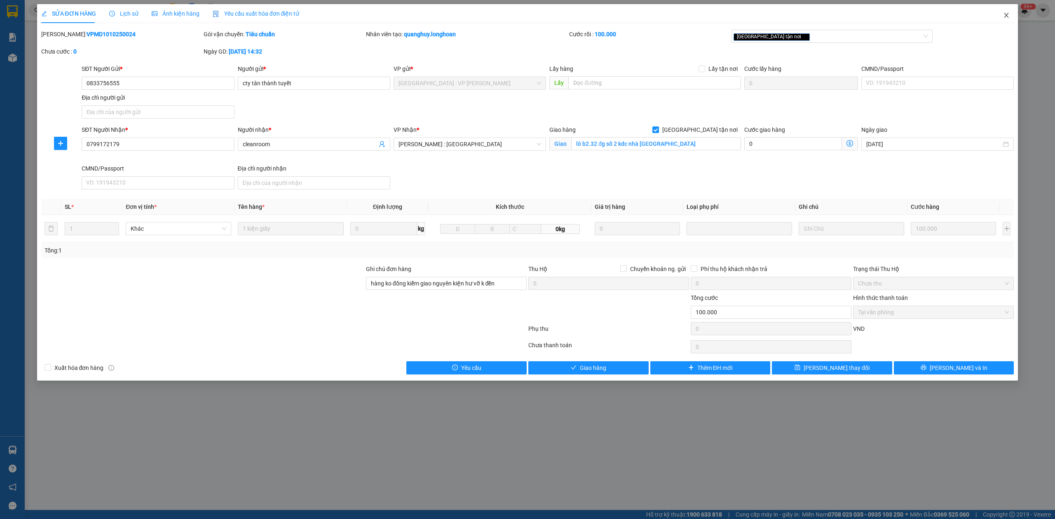
click at [1008, 11] on span "Close" at bounding box center [1006, 15] width 23 height 23
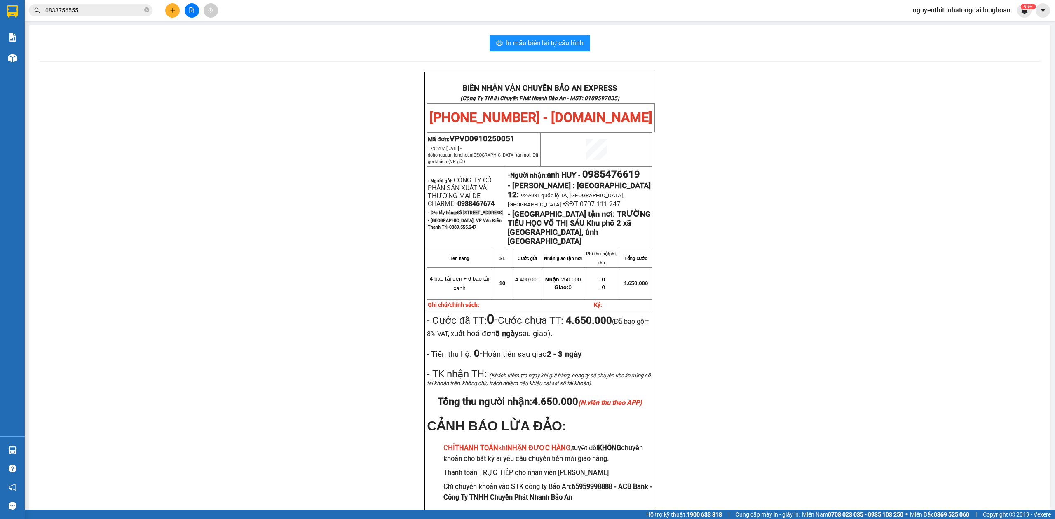
click at [71, 18] on div "Kết quả tìm kiếm ( 3 ) Bộ lọc Mã ĐH Trạng thái Món hàng Thu hộ Tổng cước Chưa c…" at bounding box center [527, 10] width 1055 height 21
click at [80, 7] on input "0833756555" at bounding box center [93, 10] width 97 height 9
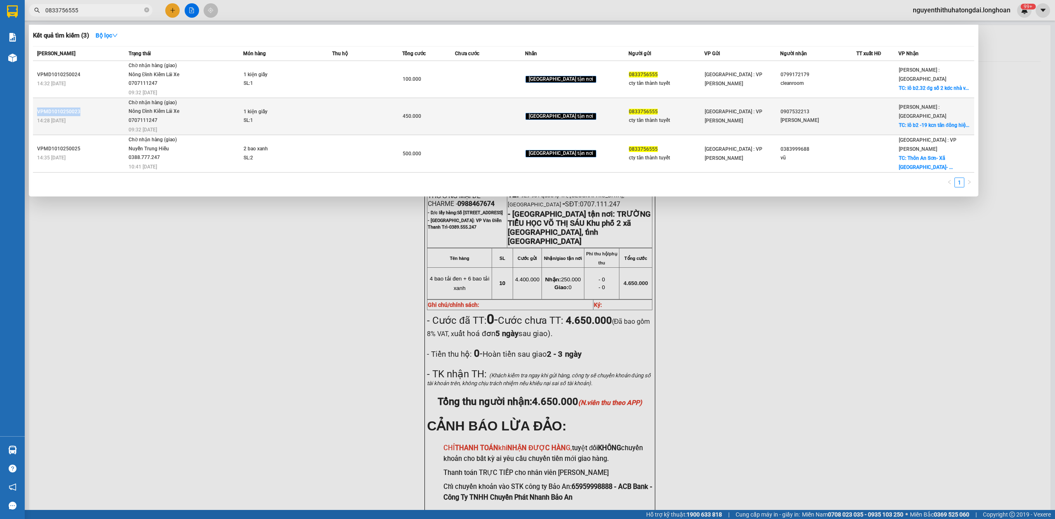
drag, startPoint x: 35, startPoint y: 110, endPoint x: 101, endPoint y: 113, distance: 65.6
click at [101, 113] on td "VPMD1010250023 14:28 [DATE]" at bounding box center [80, 116] width 94 height 37
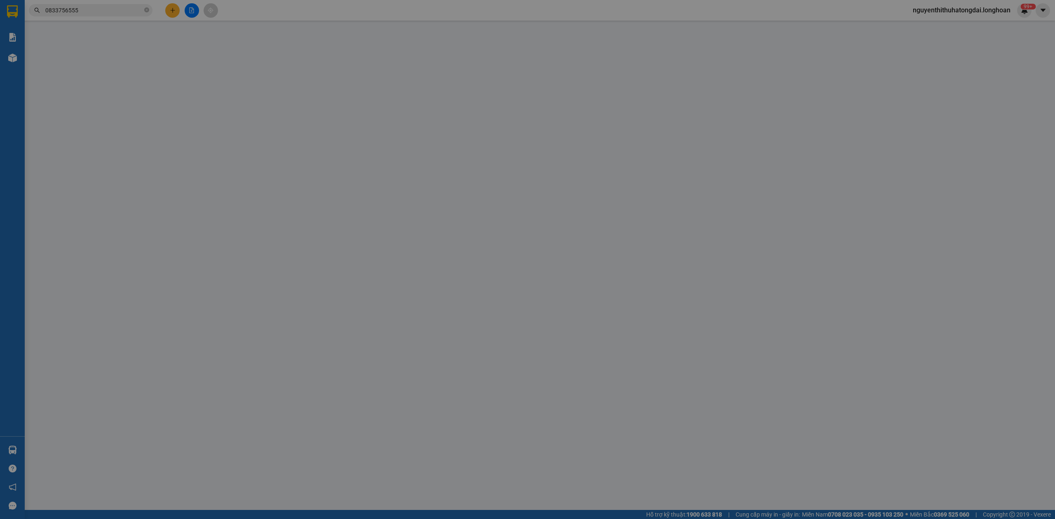
type input "0833756555"
type input "cty tân thành tuyết"
type input "0907532213"
type input "[PERSON_NAME]"
checkbox input "true"
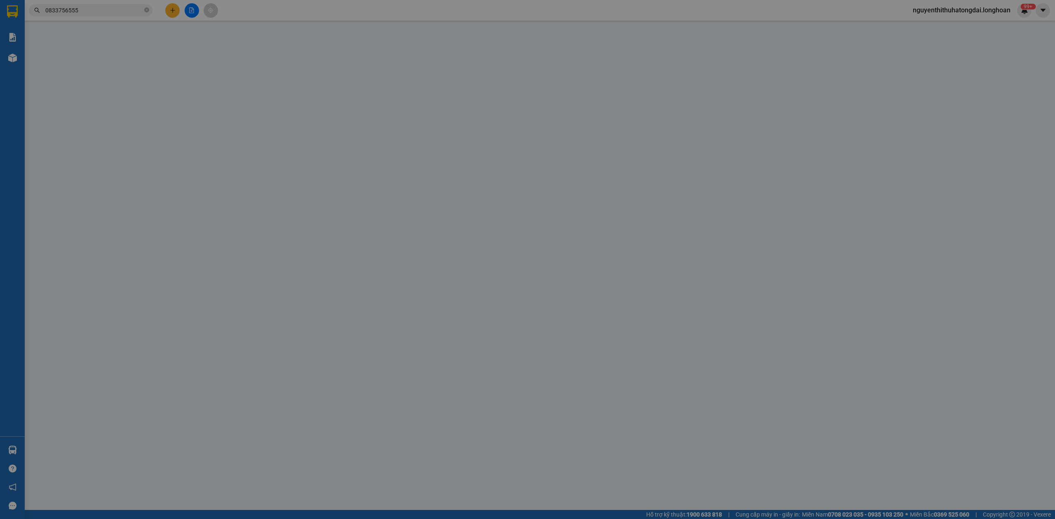
type input "lô b2 -19 kcn tân đông hiệp b p. tân đông hiệp dĩ an [GEOGRAPHIC_DATA]"
type input "hàng ko đồng kiểm giao nguyên kiện hư vỡ k đền ( đã báo khách gửi )"
type input "0"
type input "450.000"
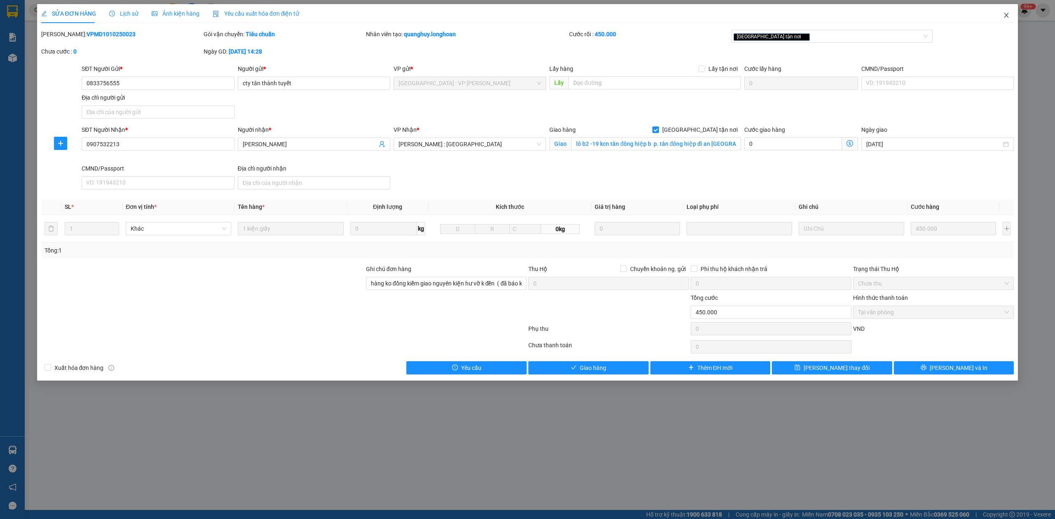
drag, startPoint x: 1003, startPoint y: 14, endPoint x: 976, endPoint y: 8, distance: 27.0
click at [1003, 14] on span "Close" at bounding box center [1006, 15] width 23 height 23
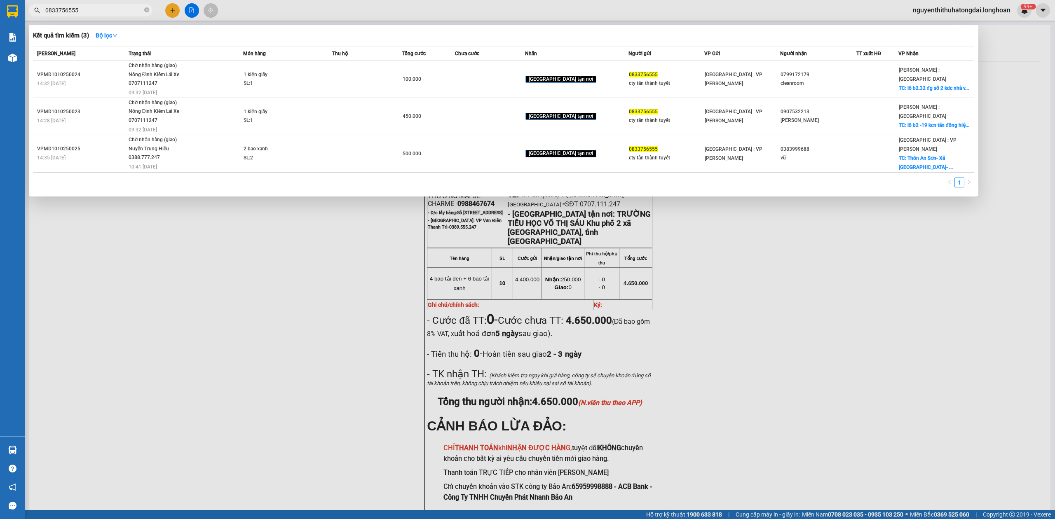
click at [89, 14] on input "0833756555" at bounding box center [93, 10] width 97 height 9
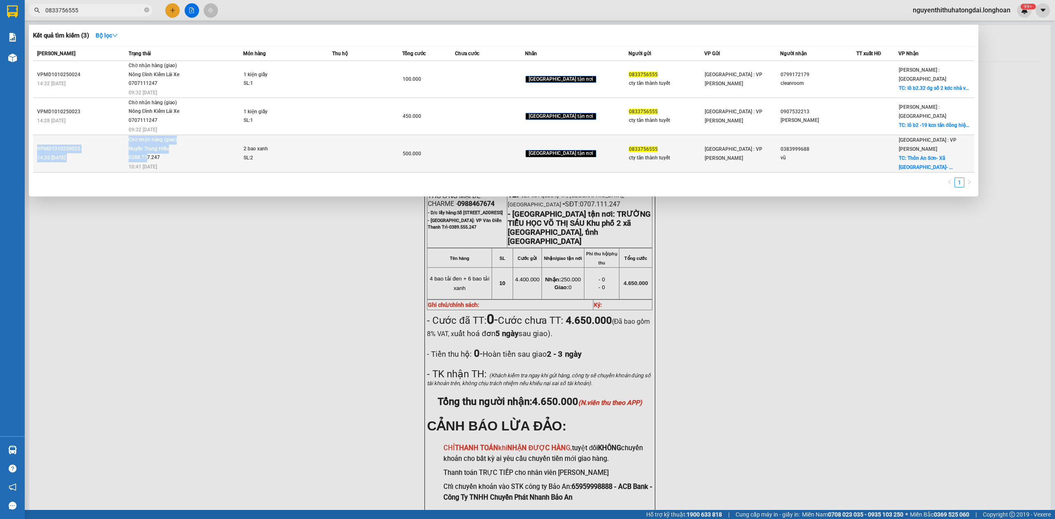
drag, startPoint x: 35, startPoint y: 149, endPoint x: 147, endPoint y: 157, distance: 112.8
click at [147, 157] on tr "VPMD1010250025 14:35 [DATE] Chờ nhận hàng (giao) [GEOGRAPHIC_DATA] 0388.777.247…" at bounding box center [504, 154] width 942 height 38
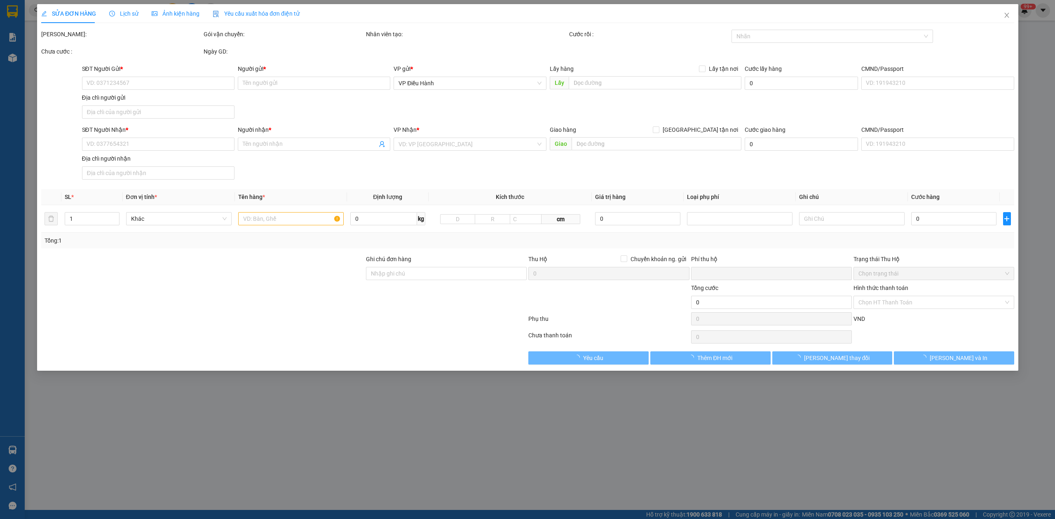
type input "0833756555"
type input "cty tân thành tuyết"
type input "0383999688"
type input "vũ"
checkbox input "true"
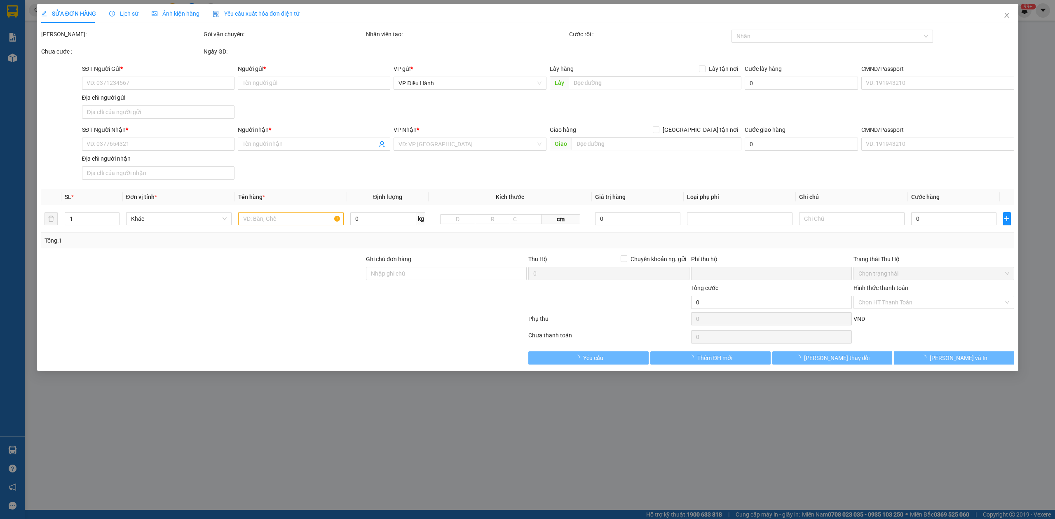
type input "[GEOGRAPHIC_DATA]- Xã [GEOGRAPHIC_DATA]- Huyện [GEOGRAPHIC_DATA]- [GEOGRAPHIC_D…"
type input "0"
type input "500.000"
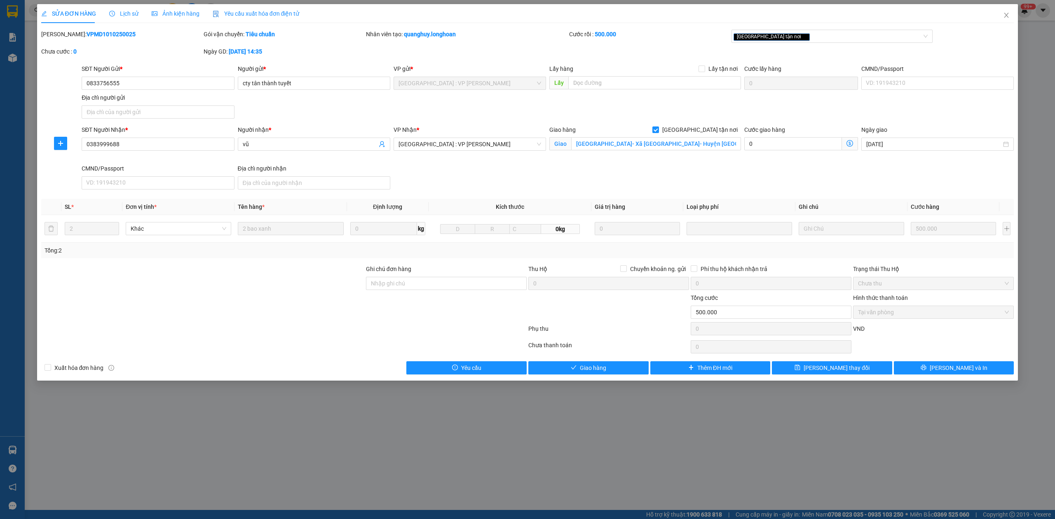
click at [89, 37] on b "VPMD1010250025" at bounding box center [111, 34] width 49 height 7
copy b "VPMD1010250025"
drag, startPoint x: 651, startPoint y: 518, endPoint x: 658, endPoint y: 522, distance: 8.1
click at [658, 519] on html "Kết quả tìm kiếm ( 3 ) Bộ lọc Mã ĐH Trạng thái Món hàng Thu hộ Tổng cước Chưa c…" at bounding box center [527, 259] width 1055 height 519
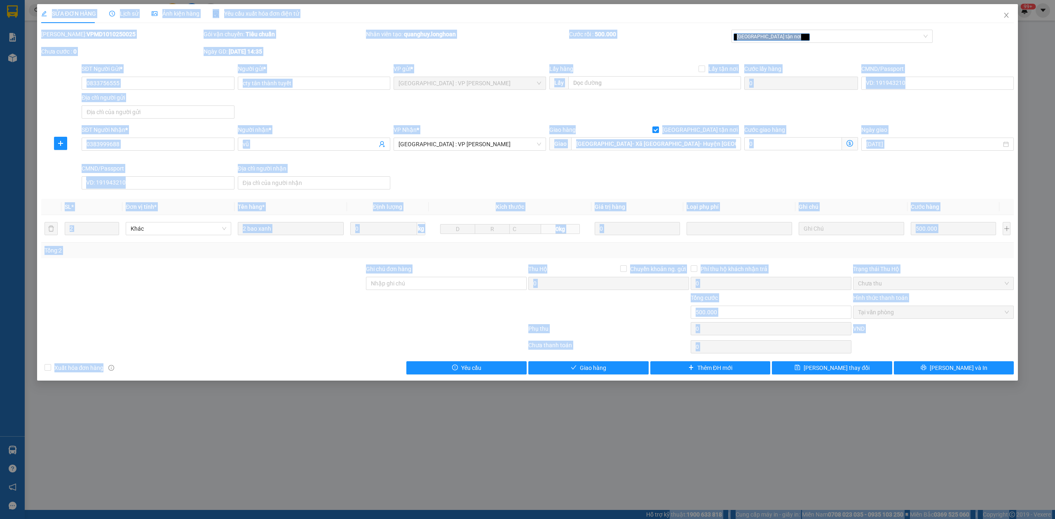
click at [172, 39] on div "[PERSON_NAME]: VPMD1010250025" at bounding box center [121, 38] width 162 height 17
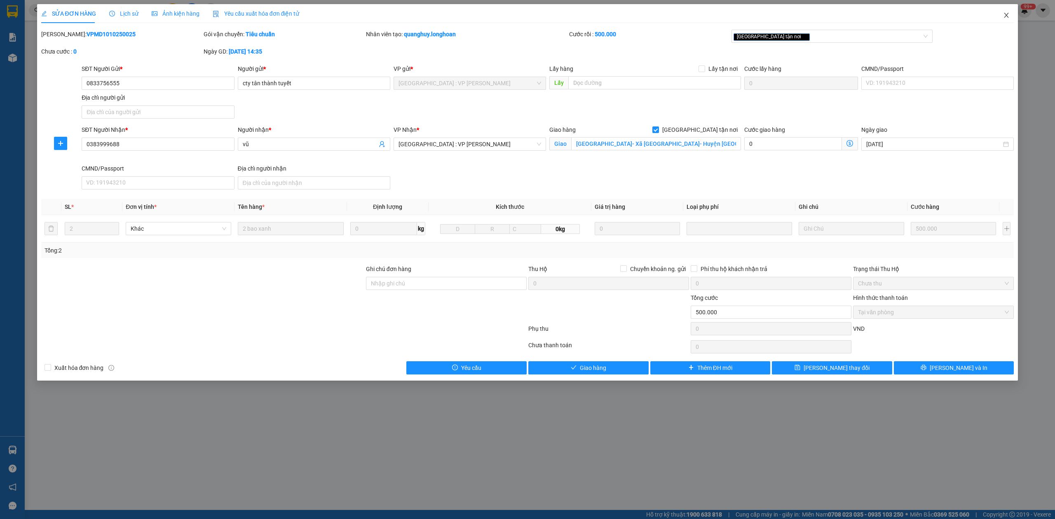
drag, startPoint x: 1016, startPoint y: 13, endPoint x: 1006, endPoint y: 13, distance: 10.3
click at [1013, 13] on span "Close" at bounding box center [1006, 15] width 23 height 23
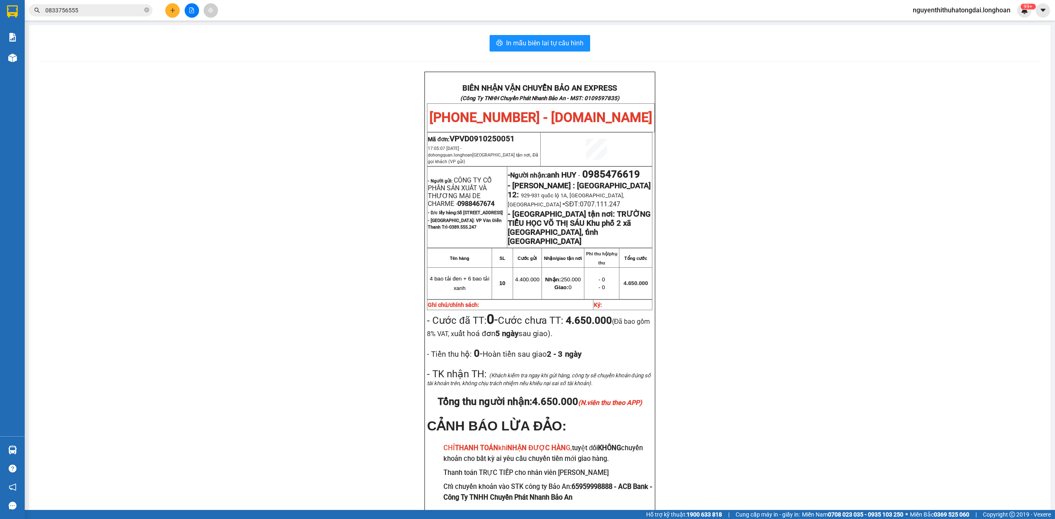
click at [94, 12] on input "0833756555" at bounding box center [93, 10] width 97 height 9
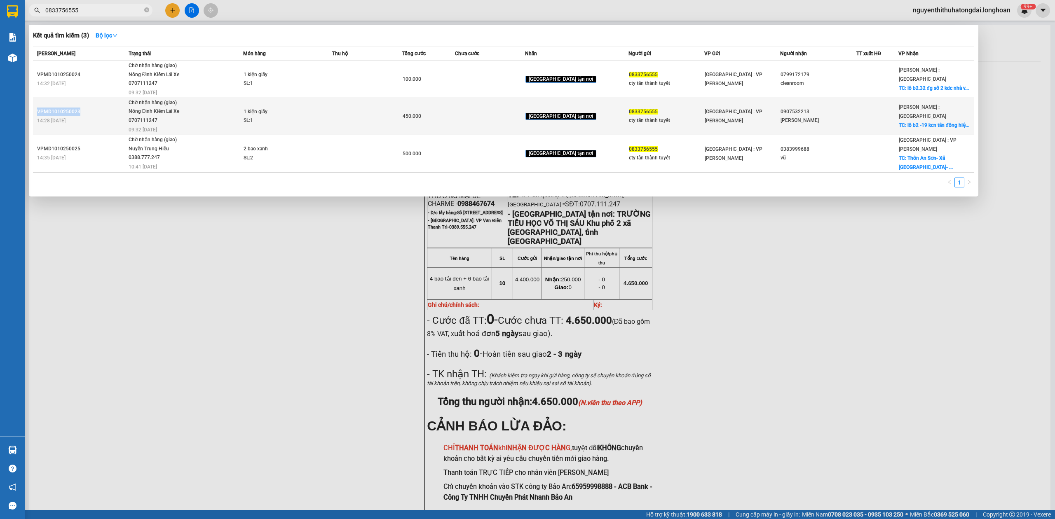
copy div "VPMD1010250023"
drag, startPoint x: 35, startPoint y: 111, endPoint x: 87, endPoint y: 115, distance: 52.1
click at [87, 115] on td "VPMD1010250023 14:28 [DATE]" at bounding box center [80, 116] width 94 height 37
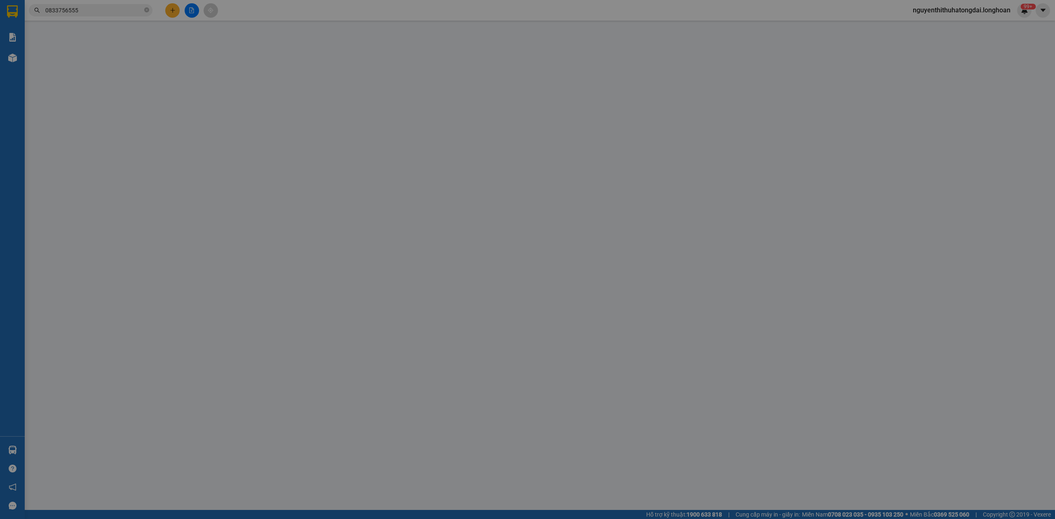
type input "0833756555"
type input "cty tân thành tuyết"
type input "0907532213"
type input "[PERSON_NAME]"
checkbox input "true"
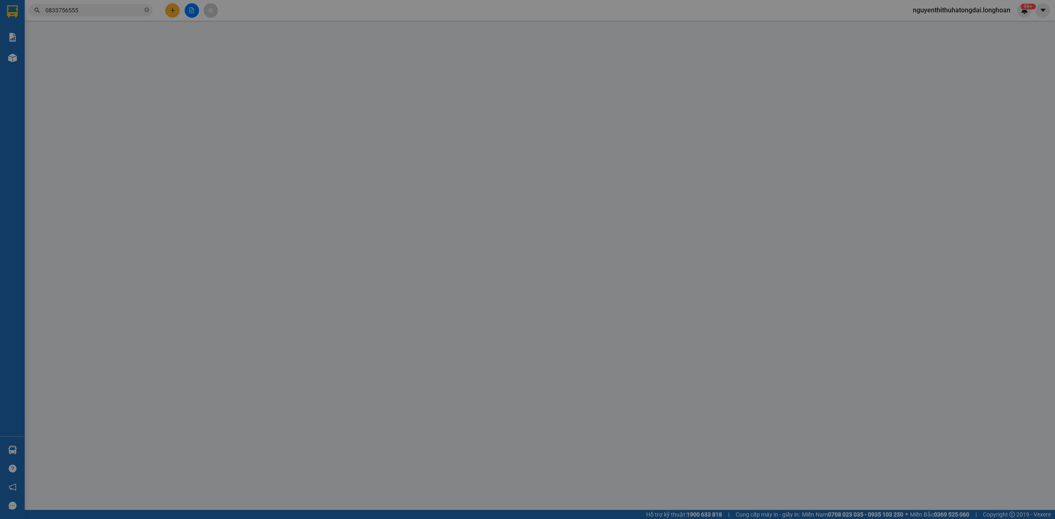
type input "lô b2 -19 kcn tân đông hiệp b p. tân đông hiệp dĩ an [GEOGRAPHIC_DATA]"
type input "hàng ko đồng kiểm giao nguyên kiện hư vỡ k đền ( đã báo khách gửi )"
type input "0"
type input "450.000"
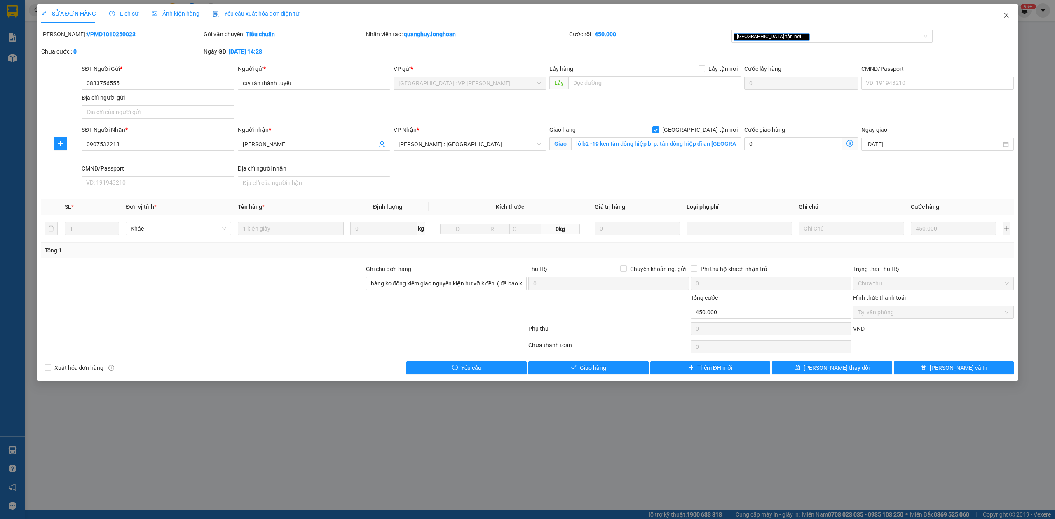
click at [1001, 16] on span "Close" at bounding box center [1006, 15] width 23 height 23
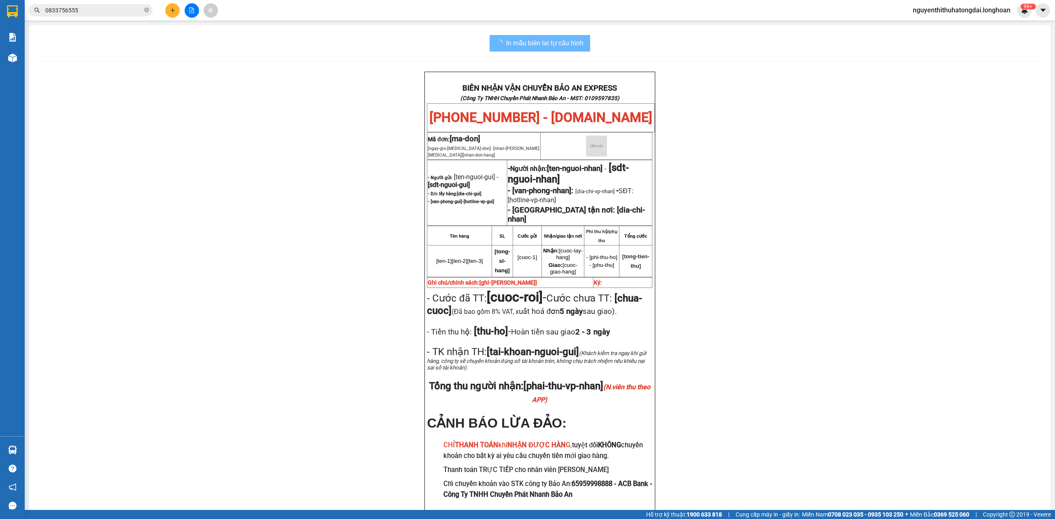
click at [118, 14] on input "0833756555" at bounding box center [93, 10] width 97 height 9
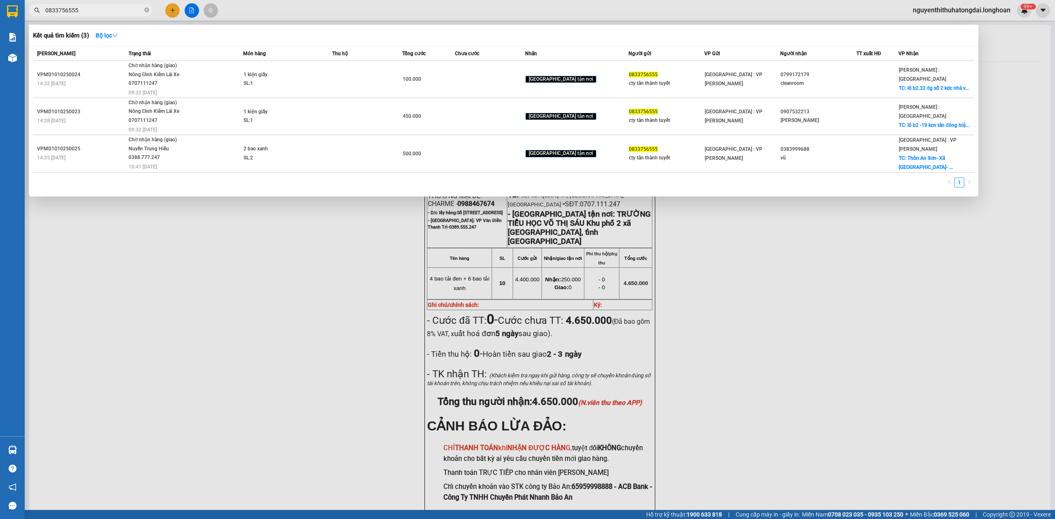
click at [118, 14] on input "0833756555" at bounding box center [93, 10] width 97 height 9
paste input "799332298"
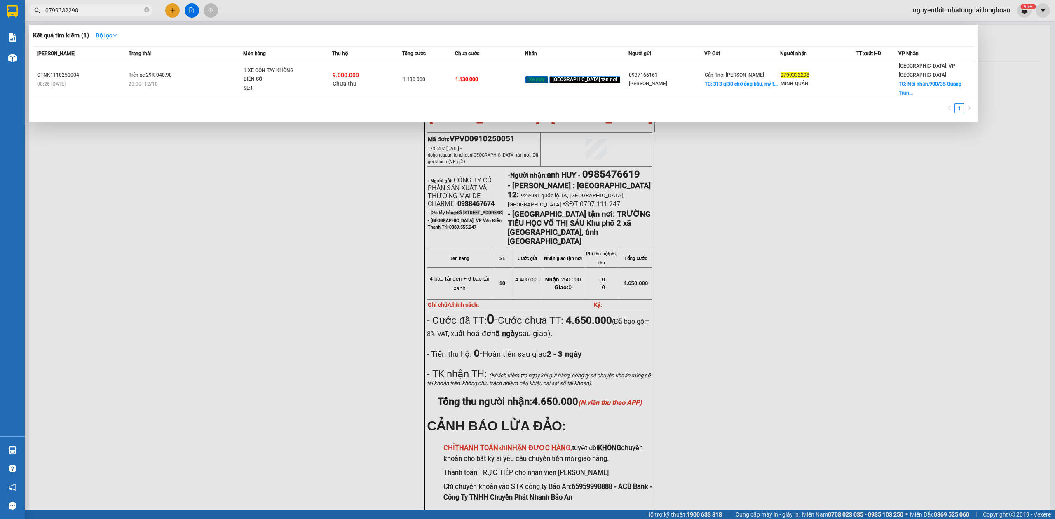
type input "0799332298"
click at [193, 49] on div "Trạng thái" at bounding box center [186, 53] width 115 height 9
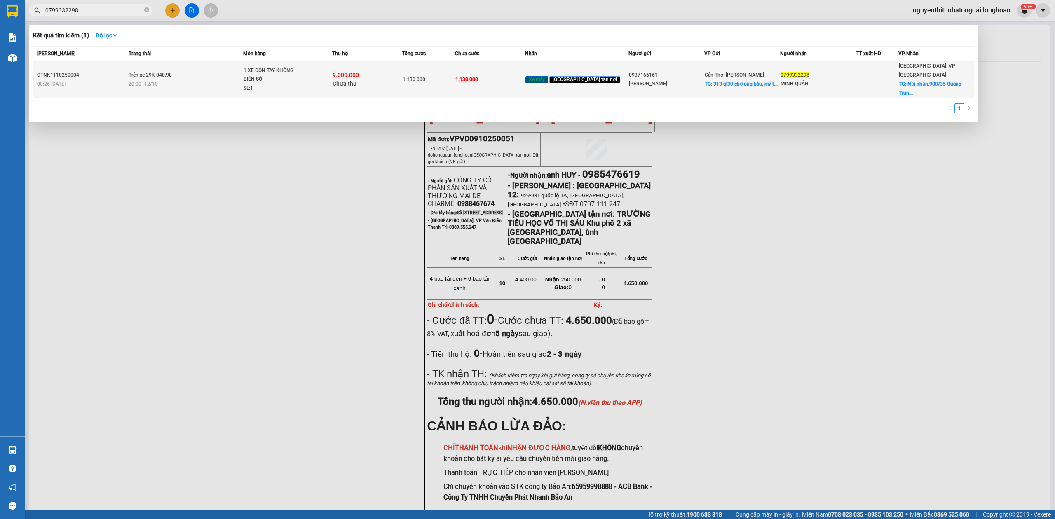
click at [211, 80] on div "20:00 [DATE]" at bounding box center [186, 84] width 115 height 9
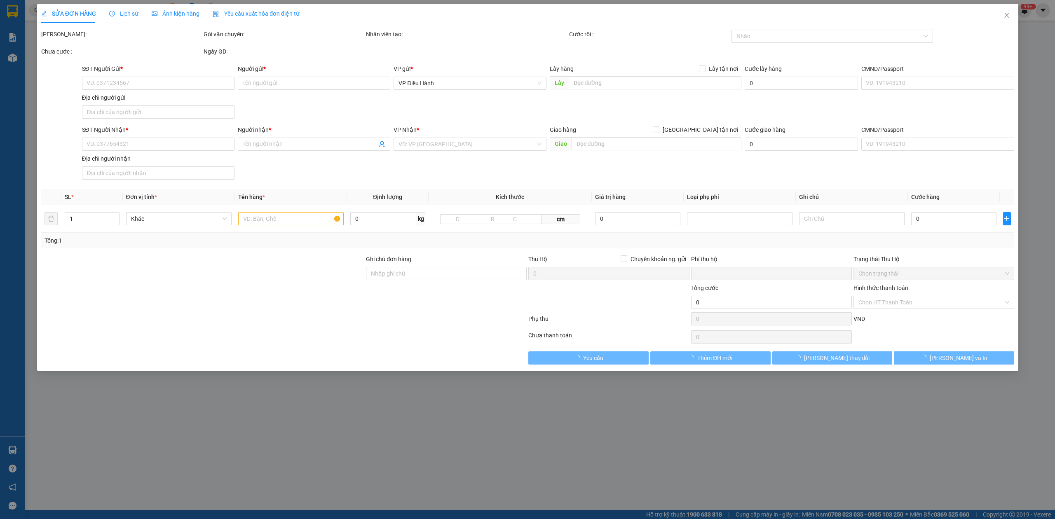
type input "0937166161"
type input "[PERSON_NAME]"
checkbox input "true"
type input "313 ql30 chợ ông bầu, [GEOGRAPHIC_DATA], [GEOGRAPHIC_DATA], [GEOGRAPHIC_DATA]"
type input "0799332298"
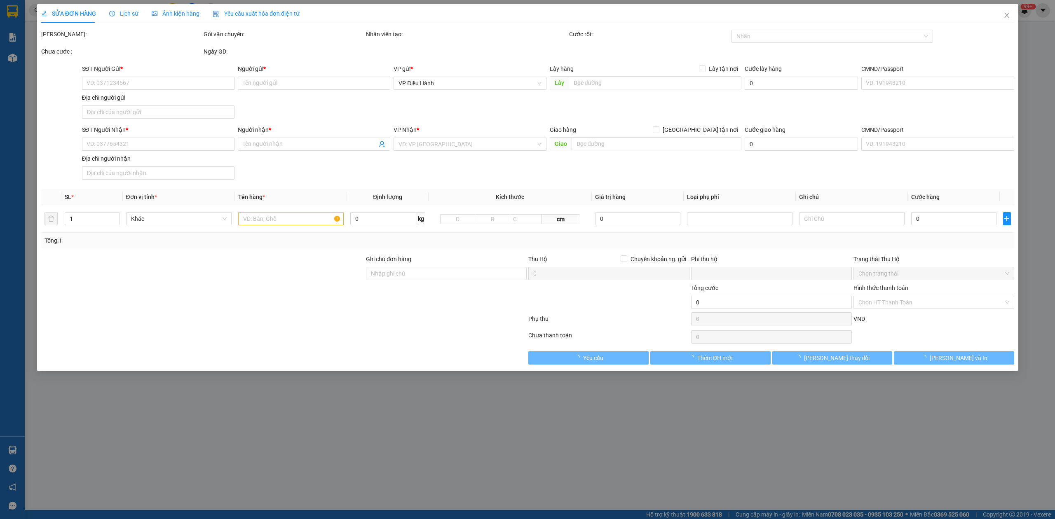
type input "MINH QUÂN"
checkbox input "true"
type input "Nơi nhận.900/35 [GEOGRAPHIC_DATA]. Phường chánh lộ . Tp [GEOGRAPHIC_DATA]. Tỉnh…"
type input "1.130.000"
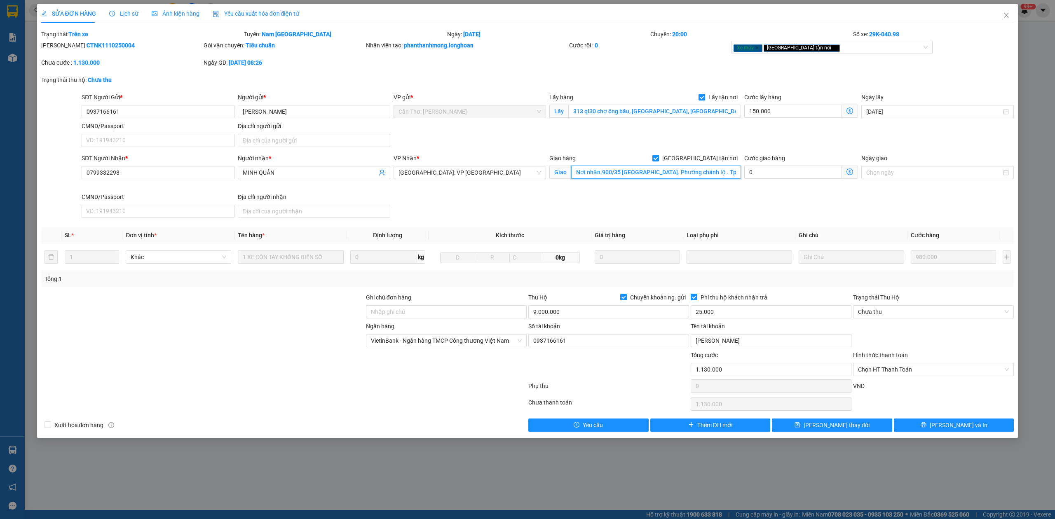
click at [677, 173] on input "Nơi nhận.900/35 [GEOGRAPHIC_DATA]. Phường chánh lộ . Tp [GEOGRAPHIC_DATA]. Tỉnh…" at bounding box center [656, 172] width 170 height 13
click at [125, 9] on div "Lịch sử" at bounding box center [123, 13] width 29 height 9
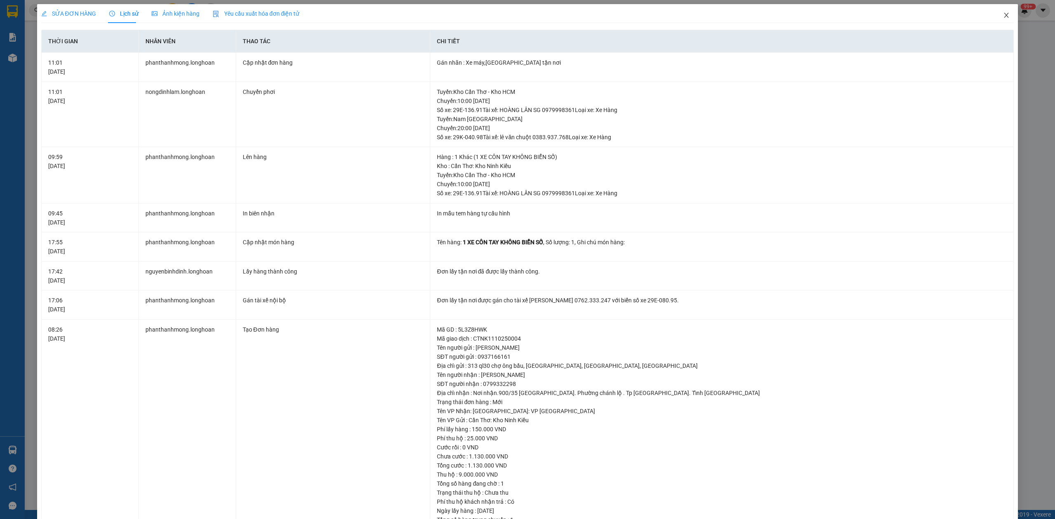
click at [999, 21] on span "Close" at bounding box center [1006, 15] width 23 height 23
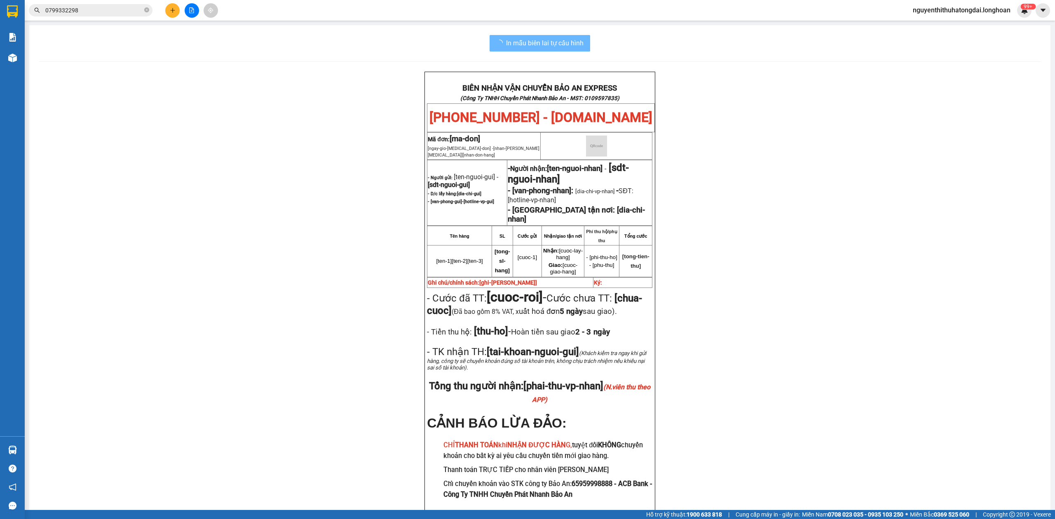
click at [86, 11] on input "0799332298" at bounding box center [93, 10] width 97 height 9
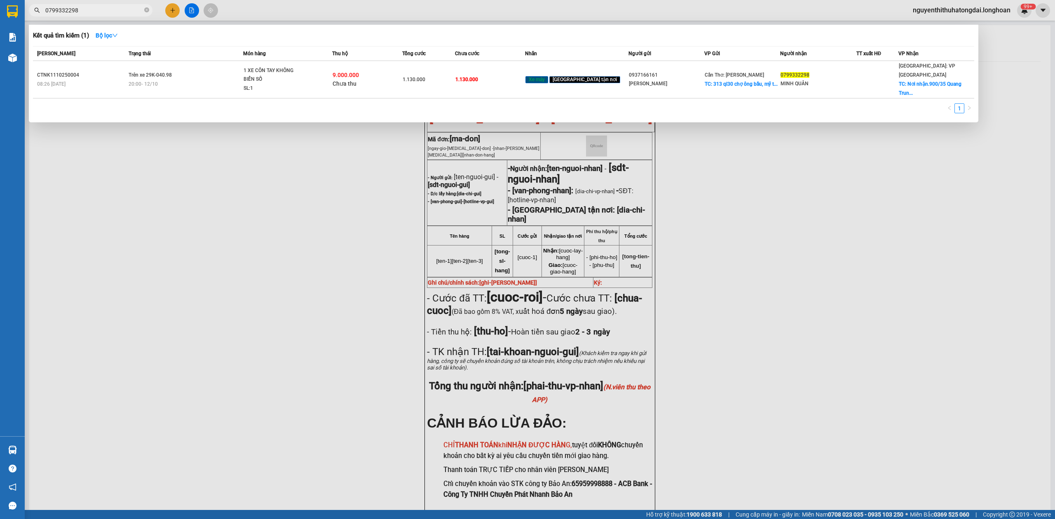
click at [86, 11] on input "0799332298" at bounding box center [93, 10] width 97 height 9
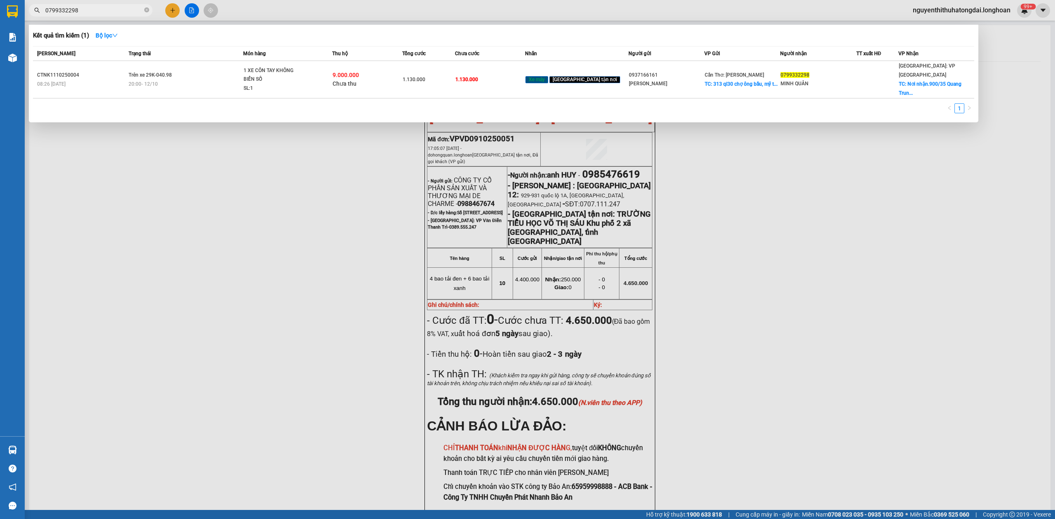
paste input "358329013"
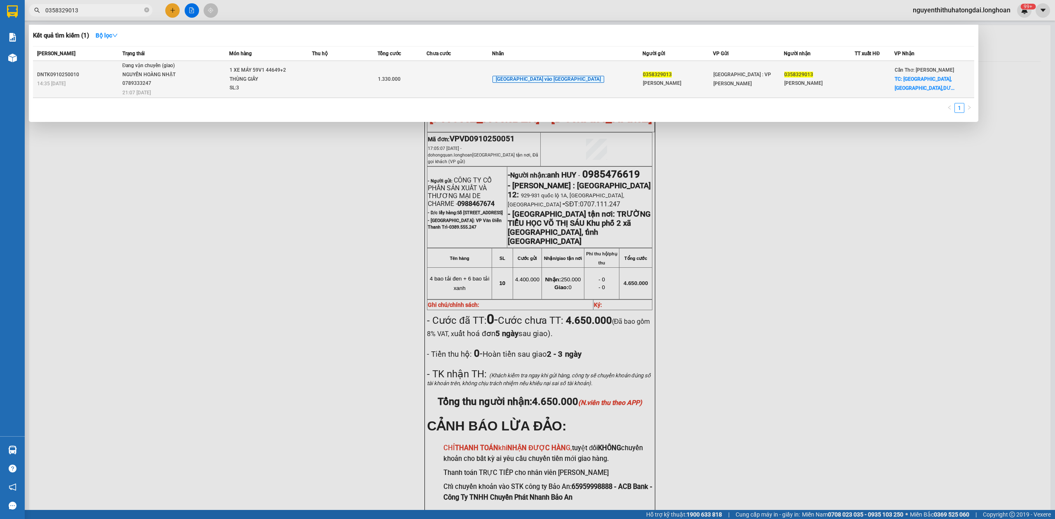
type input "0358329013"
click at [251, 93] on td "1 XE MÁY 59V1 44649+2 THÙNG GIẤY SL: 3" at bounding box center [270, 79] width 83 height 37
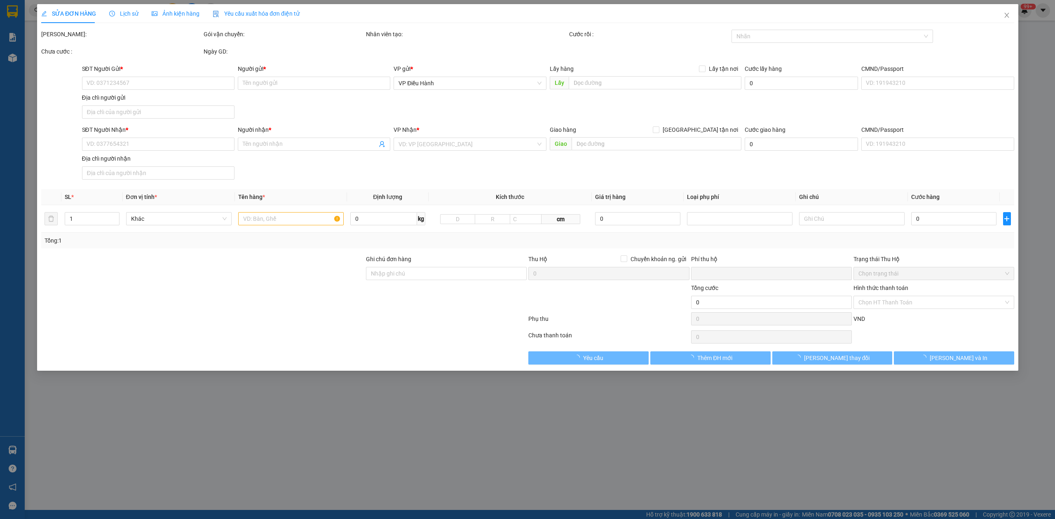
type input "0358329013"
type input "[PERSON_NAME]"
type input "0358329013"
type input "[PERSON_NAME]"
checkbox input "true"
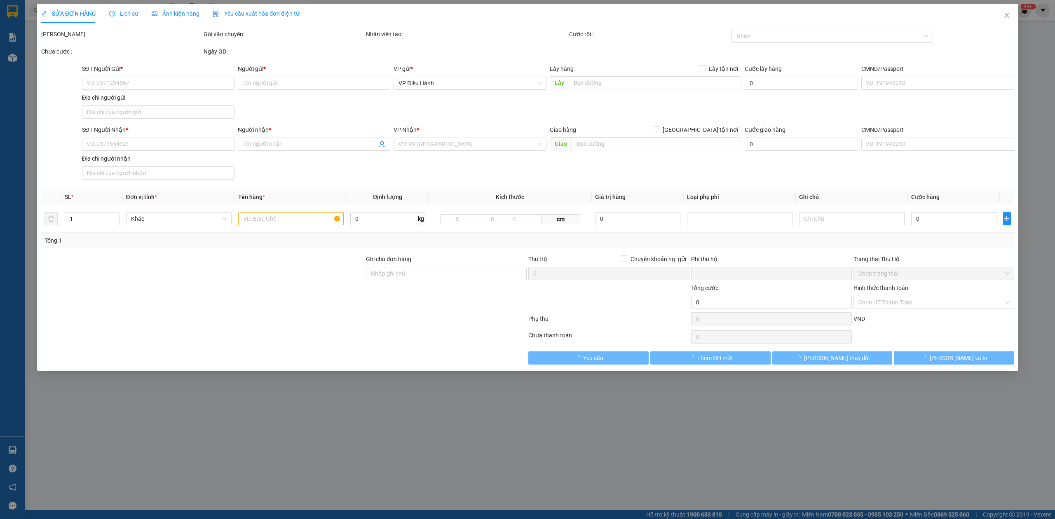
type input "[GEOGRAPHIC_DATA],[GEOGRAPHIC_DATA],[GEOGRAPHIC_DATA],[GEOGRAPHIC_DATA]"
type input "1 CHÌA KHÓA,2 GƯƠNG,1 MŨ BH"
type input "0"
type input "1.330.000"
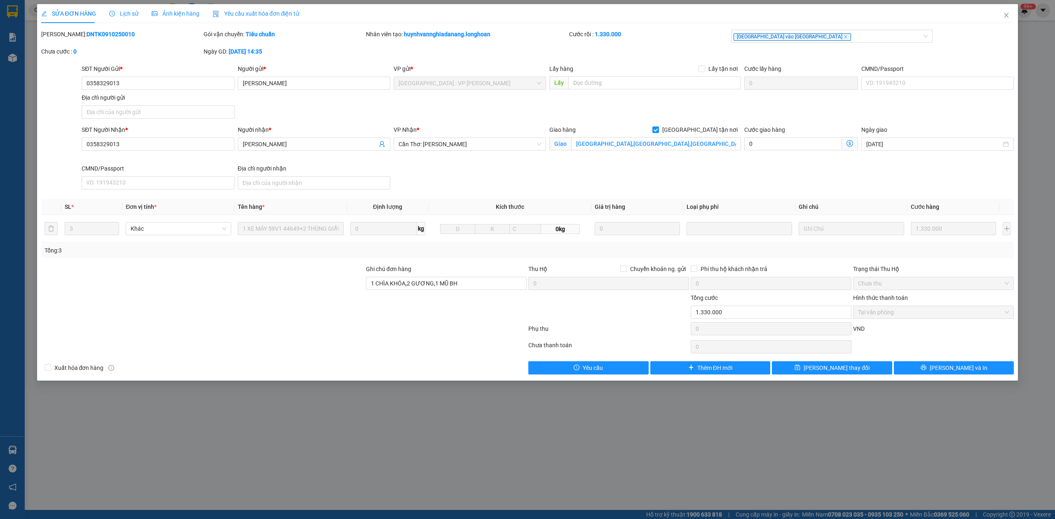
click at [129, 11] on span "Lịch sử" at bounding box center [123, 13] width 29 height 7
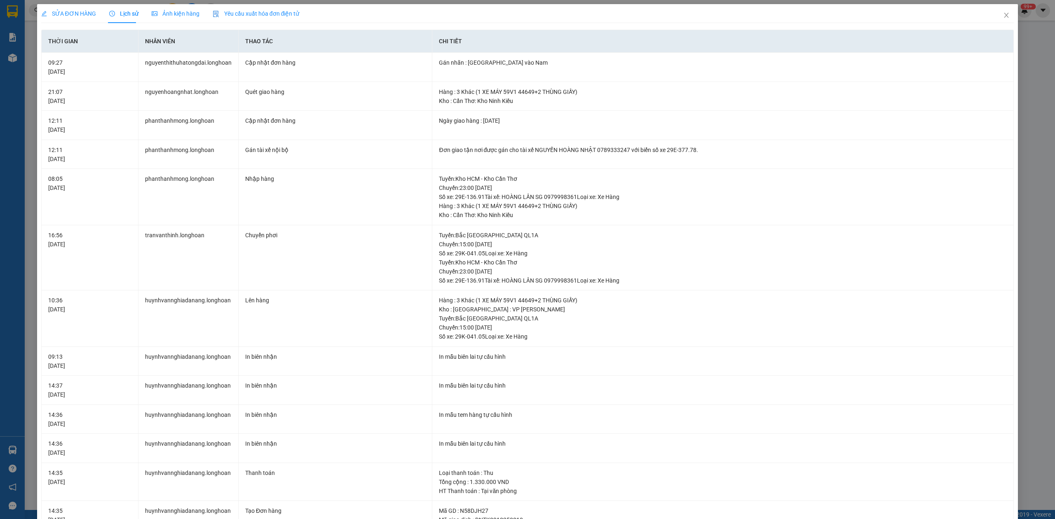
click at [72, 5] on div "SỬA ĐƠN HÀNG" at bounding box center [68, 13] width 55 height 19
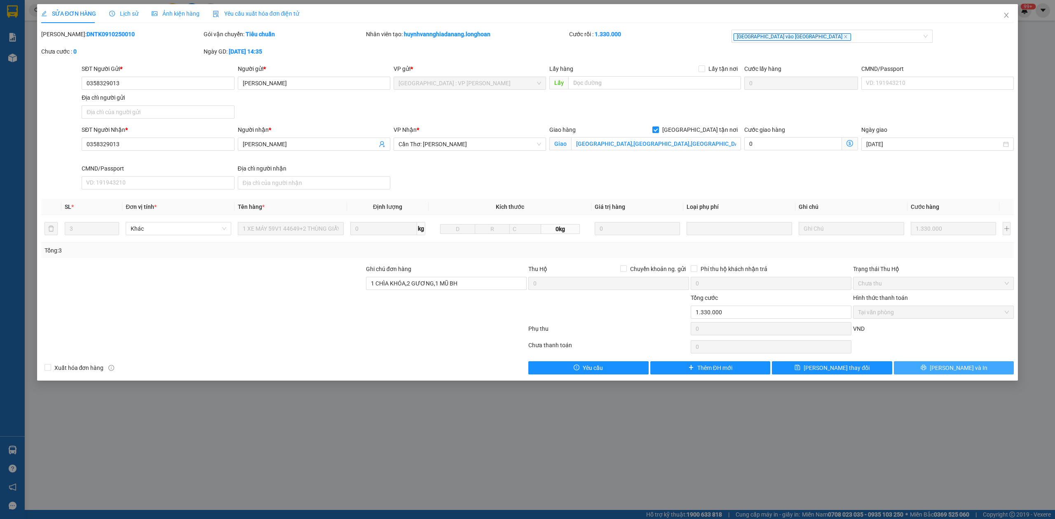
click at [927, 365] on button "[PERSON_NAME] và In" at bounding box center [954, 368] width 120 height 13
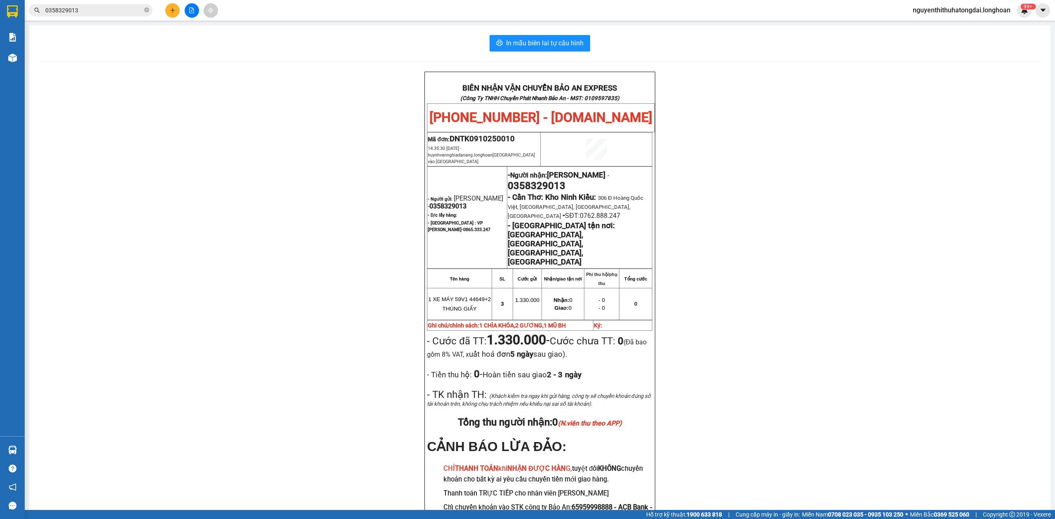
click at [93, 14] on input "0358329013" at bounding box center [93, 10] width 97 height 9
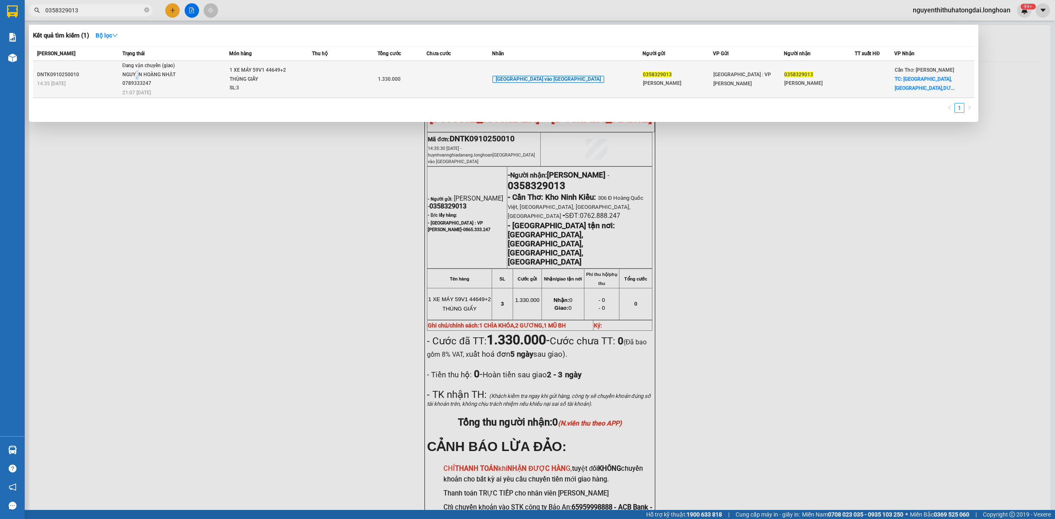
click at [147, 74] on div "NGUYẾN HOÀNG NHẬT 0789333247" at bounding box center [153, 79] width 62 height 18
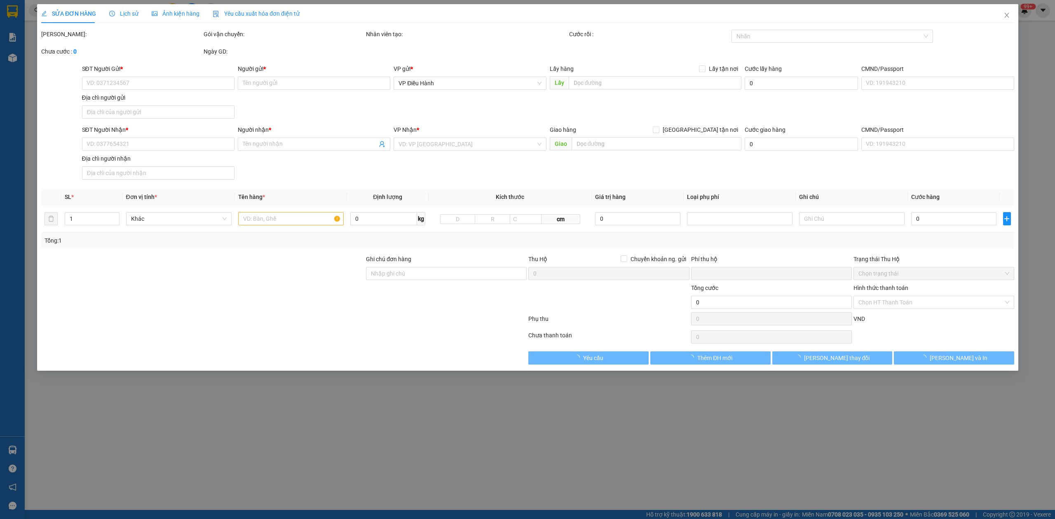
type input "0358329013"
type input "[PERSON_NAME]"
type input "0358329013"
type input "[PERSON_NAME]"
checkbox input "true"
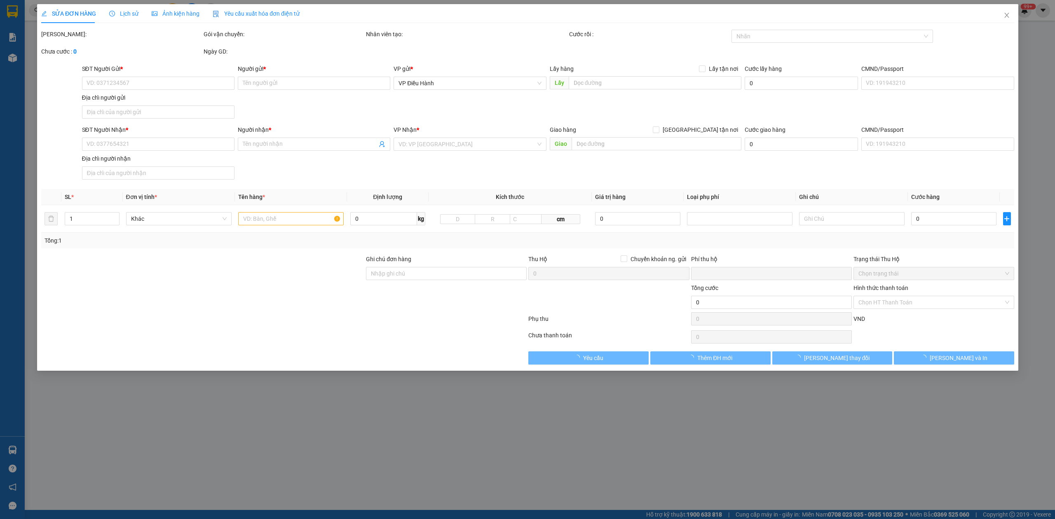
type input "[GEOGRAPHIC_DATA],[GEOGRAPHIC_DATA],[GEOGRAPHIC_DATA],[GEOGRAPHIC_DATA]"
type input "1 CHÌA KHÓA,2 GƯƠNG,1 MŨ BH"
type input "0"
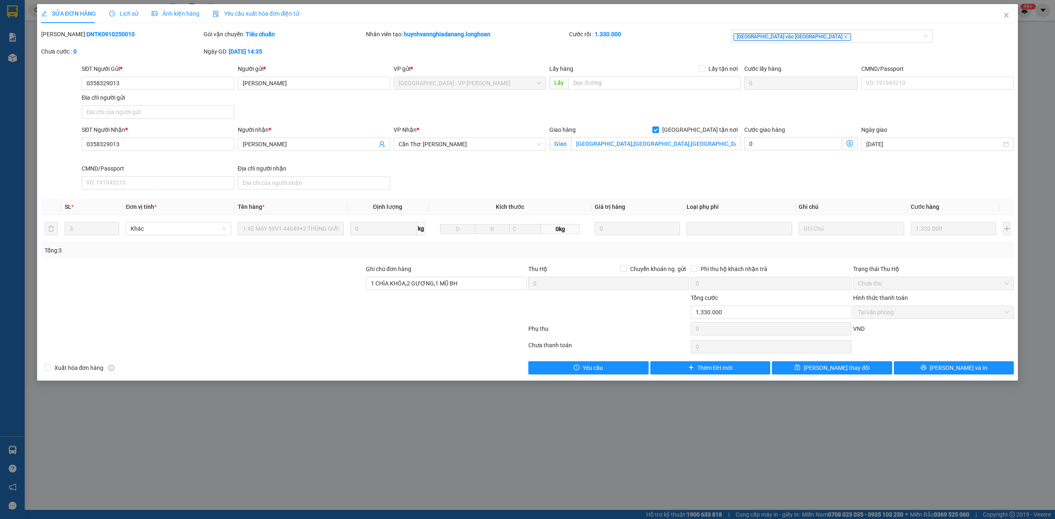
click at [112, 8] on div "Lịch sử" at bounding box center [123, 13] width 29 height 19
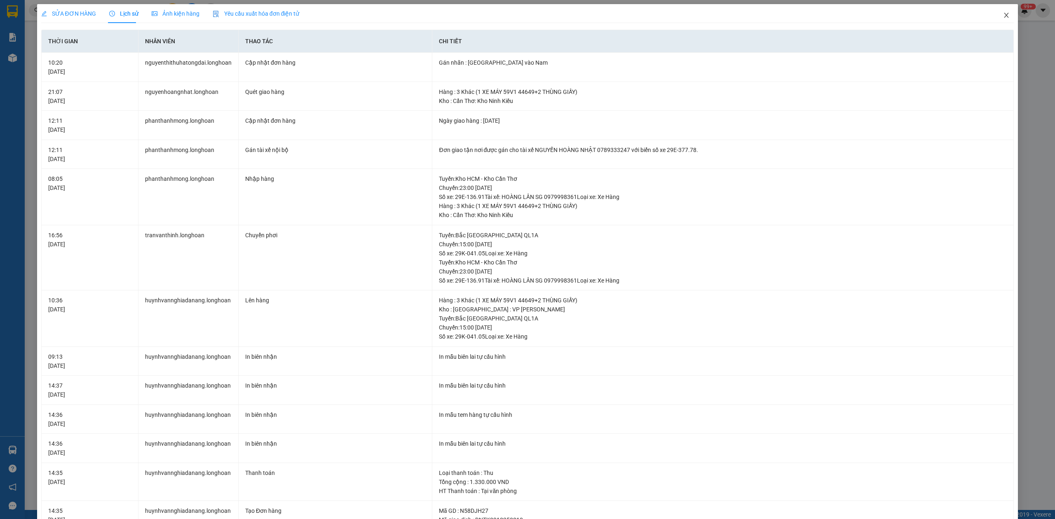
click at [996, 11] on span "Close" at bounding box center [1006, 15] width 23 height 23
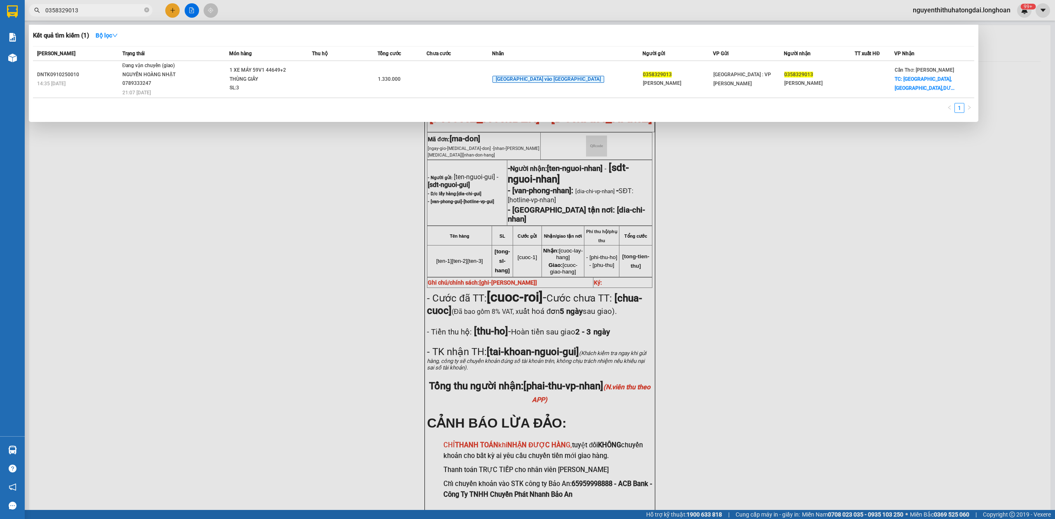
click at [96, 12] on input "0358329013" at bounding box center [93, 10] width 97 height 9
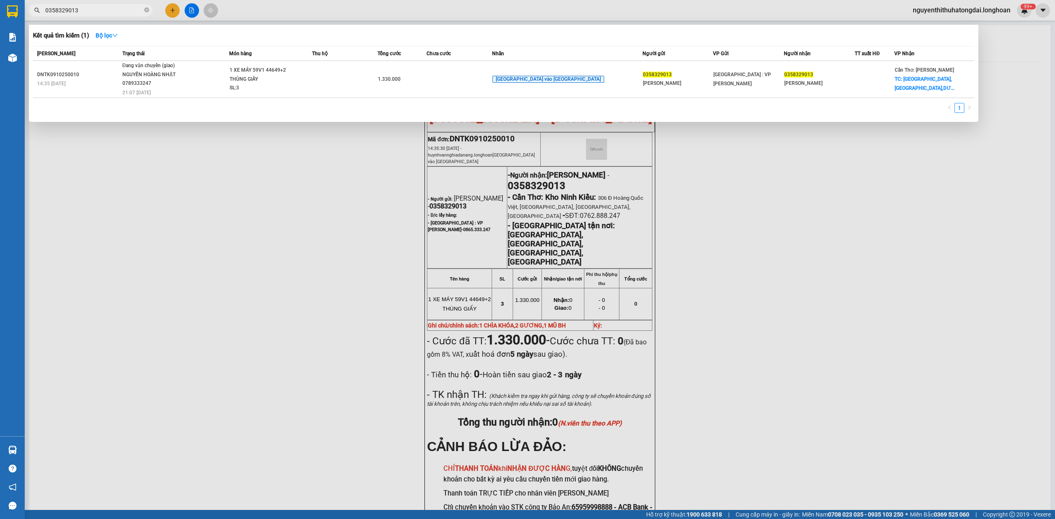
paste input "78225325"
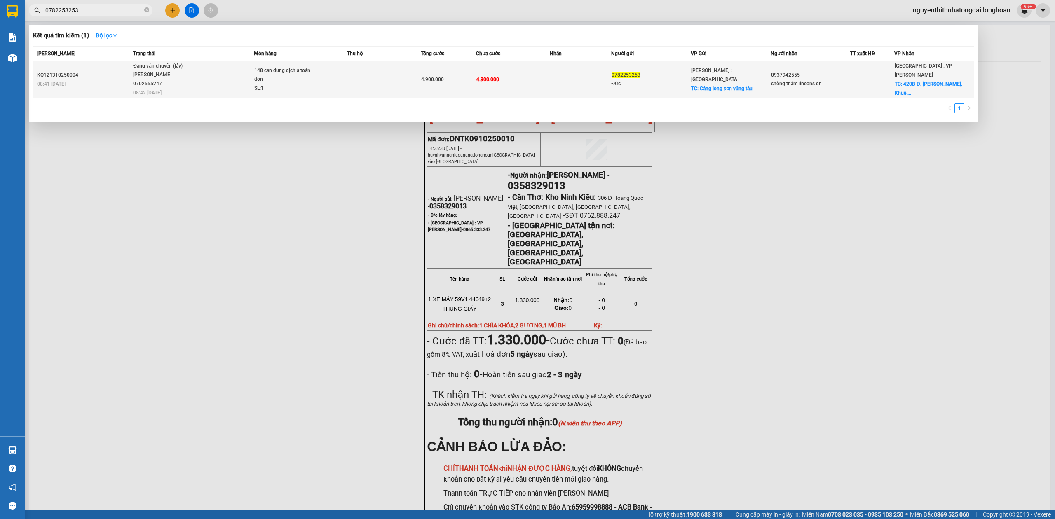
click at [189, 84] on div "[PERSON_NAME] 0702555247" at bounding box center [164, 79] width 62 height 18
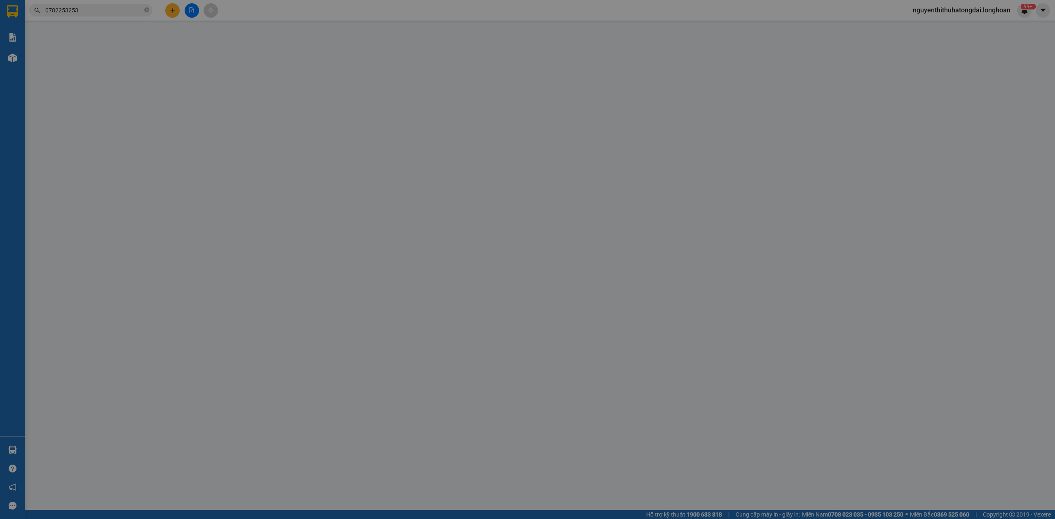
click at [125, 15] on span "Lịch sử" at bounding box center [123, 13] width 29 height 7
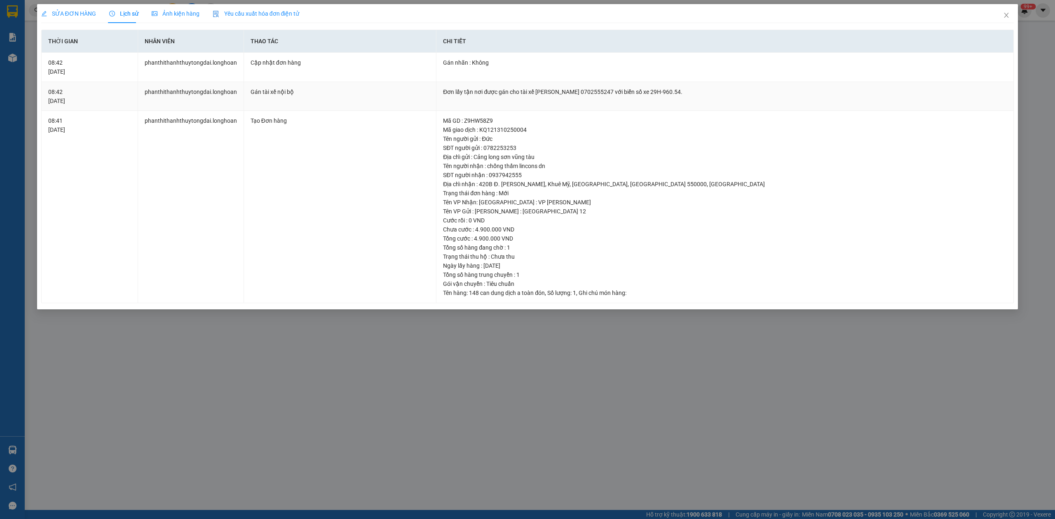
drag, startPoint x: 518, startPoint y: 93, endPoint x: 684, endPoint y: 86, distance: 166.3
click at [684, 86] on td "Đơn lấy tận nơi được gán cho tài xế [PERSON_NAME] 0702555247 với biển số xe 29H…" at bounding box center [726, 96] width 578 height 29
copy div "tài xế [PERSON_NAME] 0702555247 với biển số xe 29H-960.54."
click at [1003, 13] on icon "close" at bounding box center [1006, 15] width 7 height 7
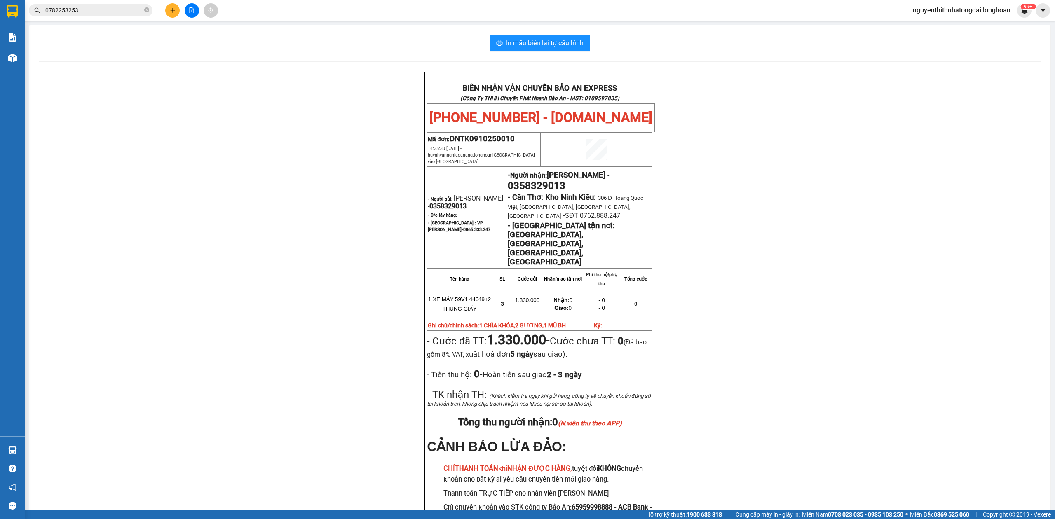
click at [118, 12] on input "0782253253" at bounding box center [93, 10] width 97 height 9
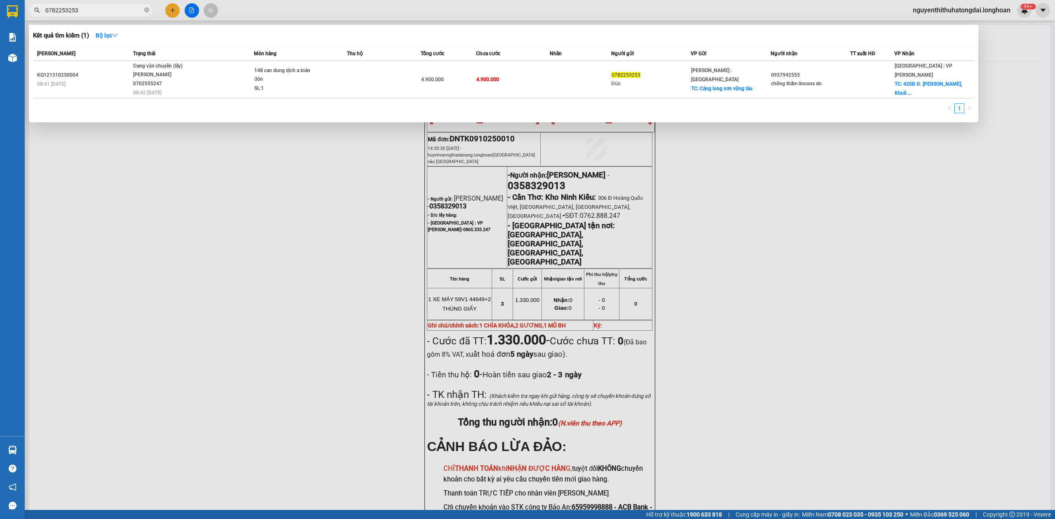
click at [118, 12] on input "0782253253" at bounding box center [93, 10] width 97 height 9
paste input "98340544"
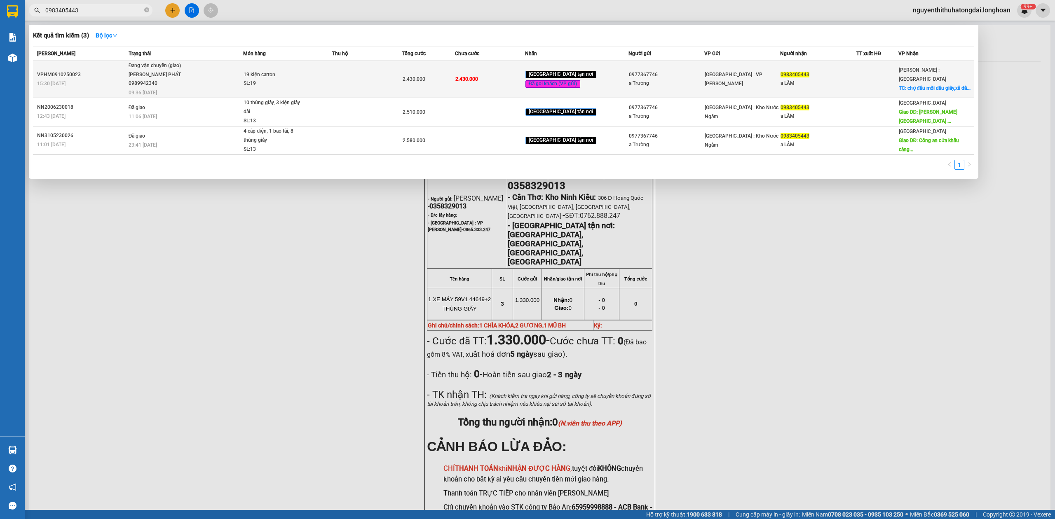
click at [226, 70] on span "Đang vận chuyển (giao) [PERSON_NAME] 0989942340 09:36 [DATE]" at bounding box center [186, 78] width 115 height 34
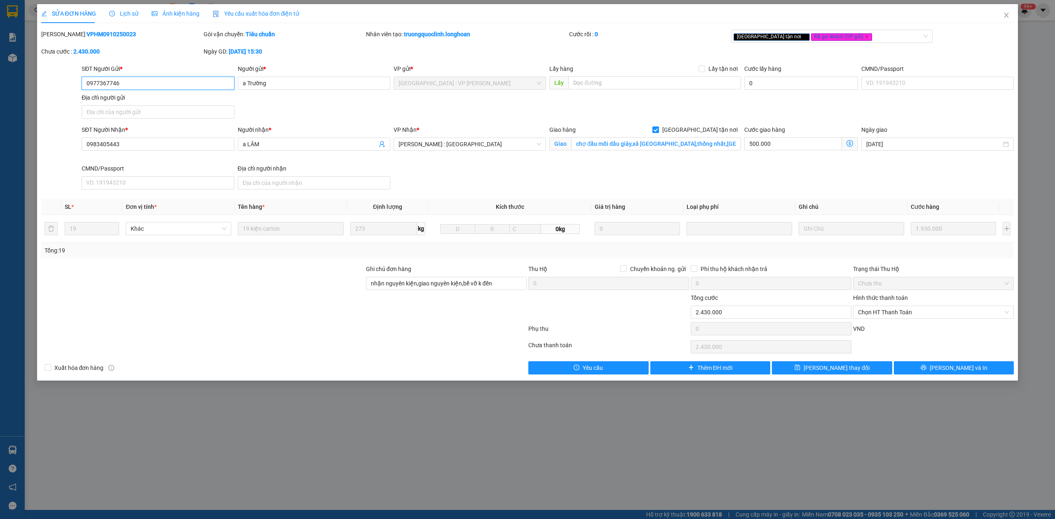
drag, startPoint x: 88, startPoint y: 85, endPoint x: 144, endPoint y: 86, distance: 56.1
click at [144, 86] on input "0977367746" at bounding box center [158, 83] width 153 height 13
click at [133, 12] on span "Lịch sử" at bounding box center [123, 13] width 29 height 7
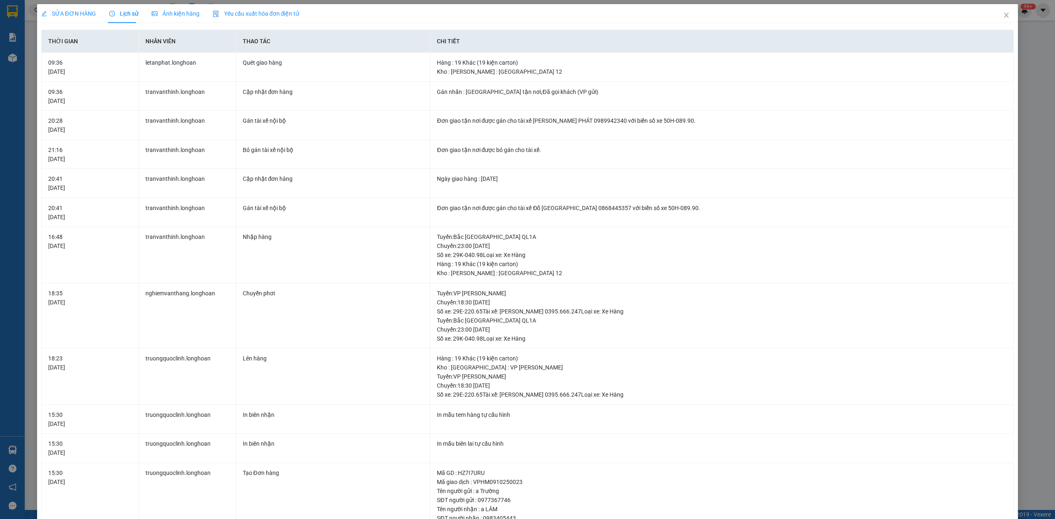
click at [65, 11] on span "SỬA ĐƠN HÀNG" at bounding box center [68, 13] width 55 height 7
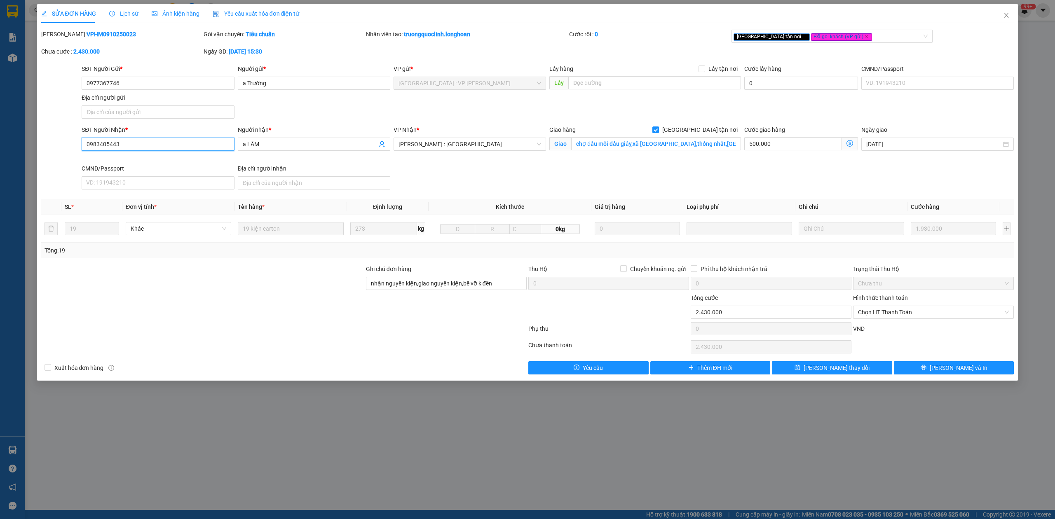
drag, startPoint x: 89, startPoint y: 148, endPoint x: 137, endPoint y: 149, distance: 47.8
click at [137, 149] on input "0983405443" at bounding box center [158, 144] width 153 height 13
click at [1008, 15] on icon "close" at bounding box center [1007, 15] width 5 height 5
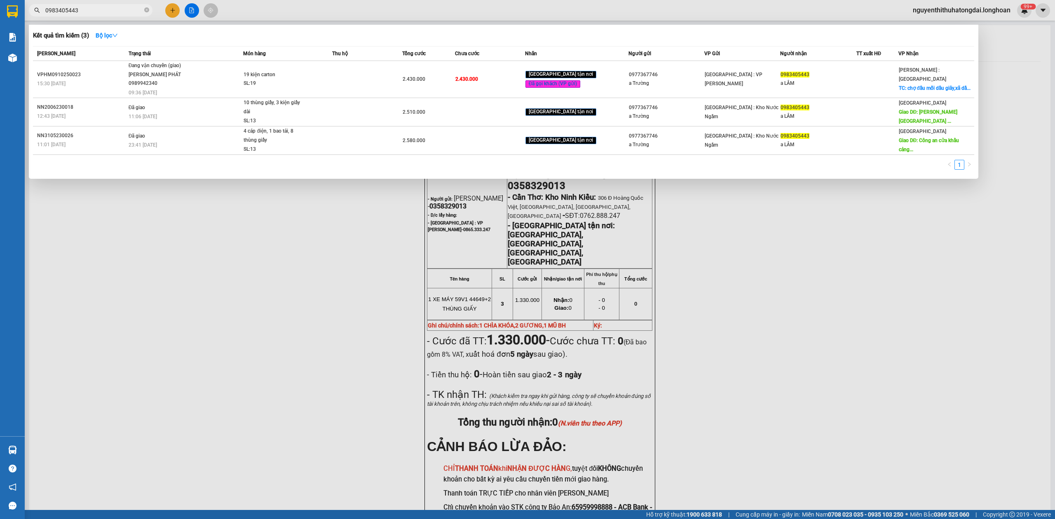
click at [86, 12] on input "0983405443" at bounding box center [93, 10] width 97 height 9
paste input "931344996"
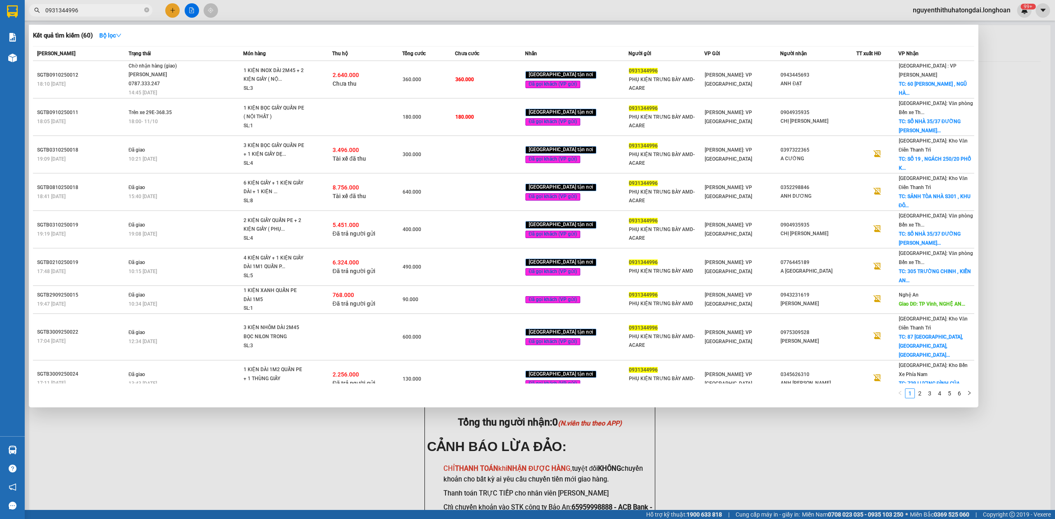
click at [48, 12] on input "0931344996" at bounding box center [93, 10] width 97 height 9
drag, startPoint x: 48, startPoint y: 12, endPoint x: 91, endPoint y: 5, distance: 43.4
click at [91, 5] on span "0931344996" at bounding box center [91, 10] width 124 height 12
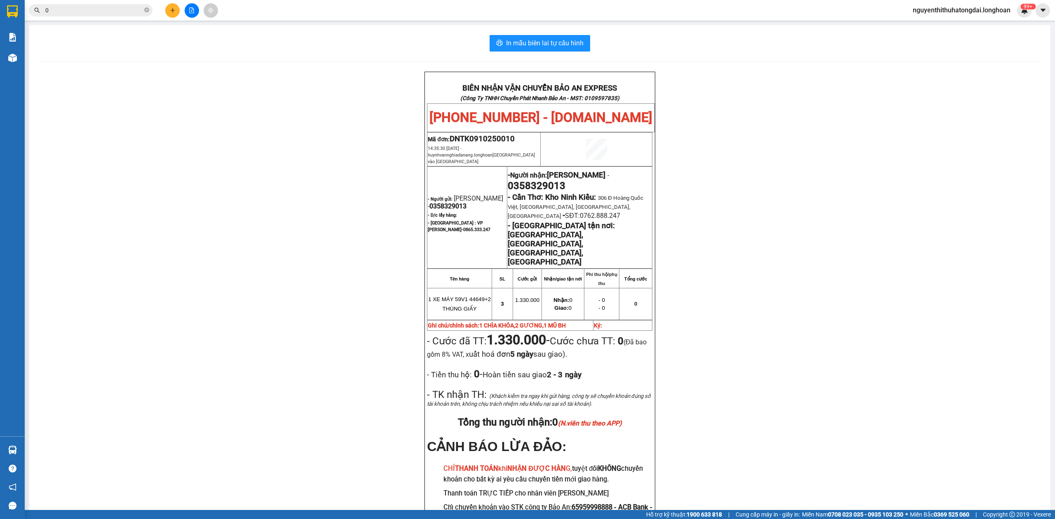
paste input "973458007"
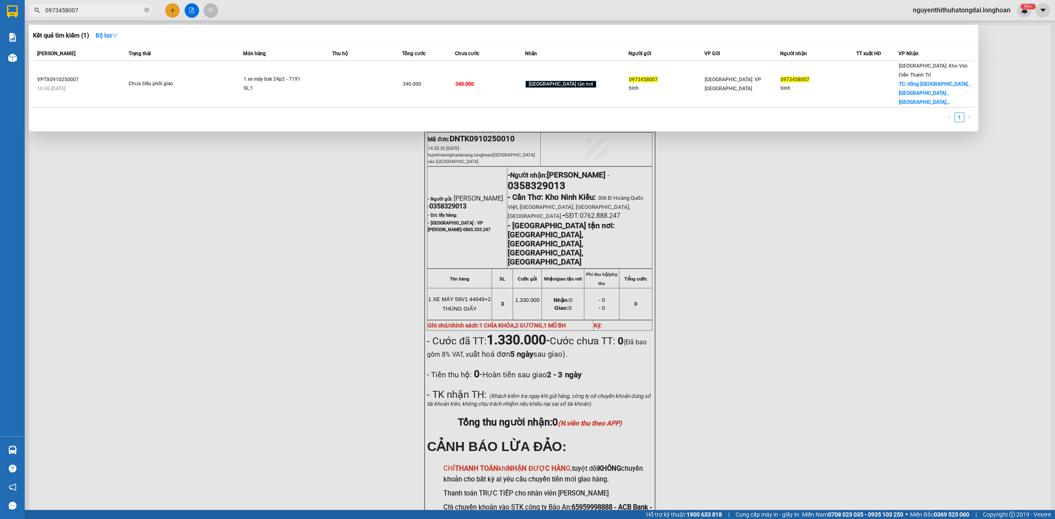
drag, startPoint x: 48, startPoint y: 10, endPoint x: 114, endPoint y: 23, distance: 67.7
click at [114, 18] on div "Kết quả tìm kiếm ( 1 ) Bộ lọc Mã ĐH Trạng thái Món hàng Thu hộ Tổng cước Chưa c…" at bounding box center [80, 10] width 161 height 14
paste input "62696772"
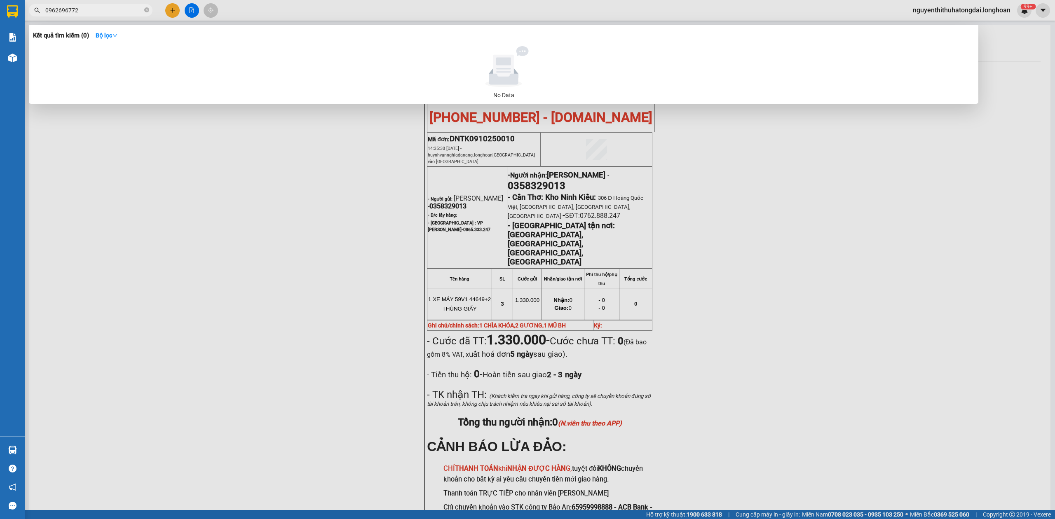
click at [89, 10] on input "0962696772" at bounding box center [93, 10] width 97 height 9
paste input "796169186"
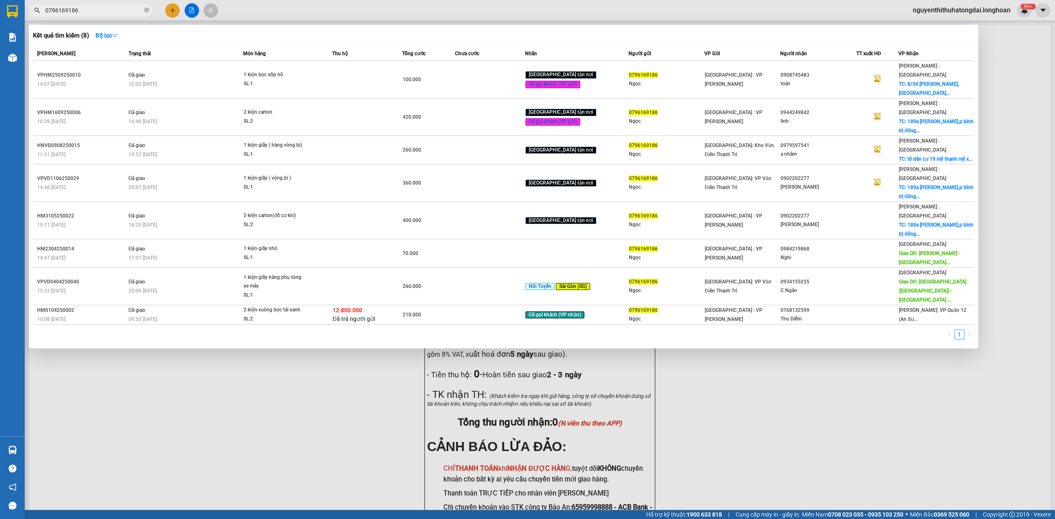
click at [60, 7] on input "0796169186" at bounding box center [93, 10] width 97 height 9
paste input "388931762"
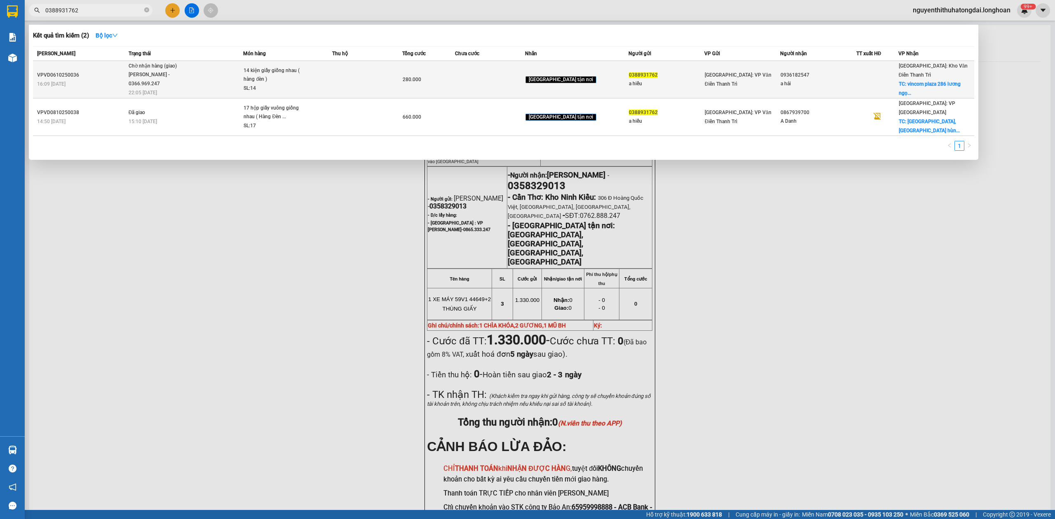
click at [153, 78] on div "[PERSON_NAME] - 0366.969.247" at bounding box center [160, 79] width 62 height 18
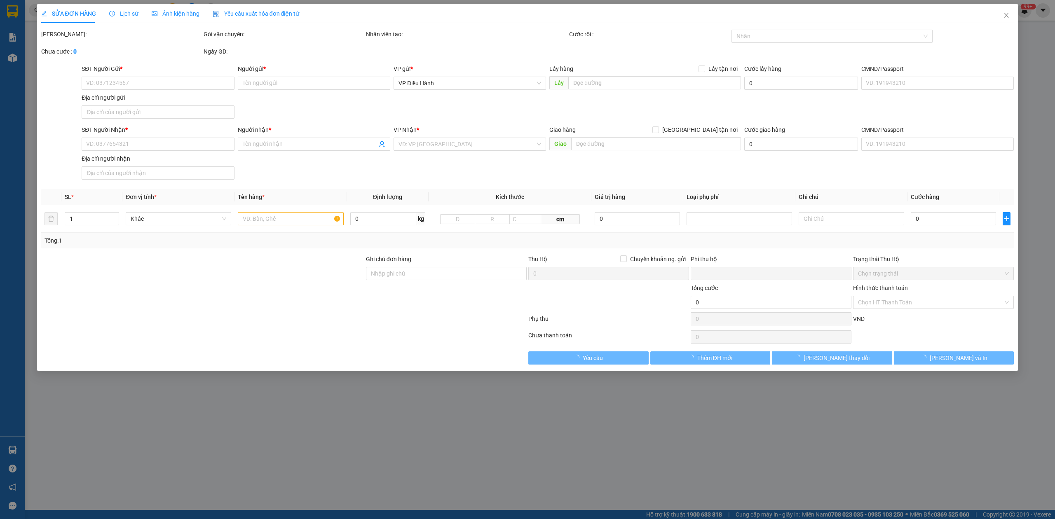
click at [114, 6] on div "Lịch sử" at bounding box center [123, 13] width 29 height 19
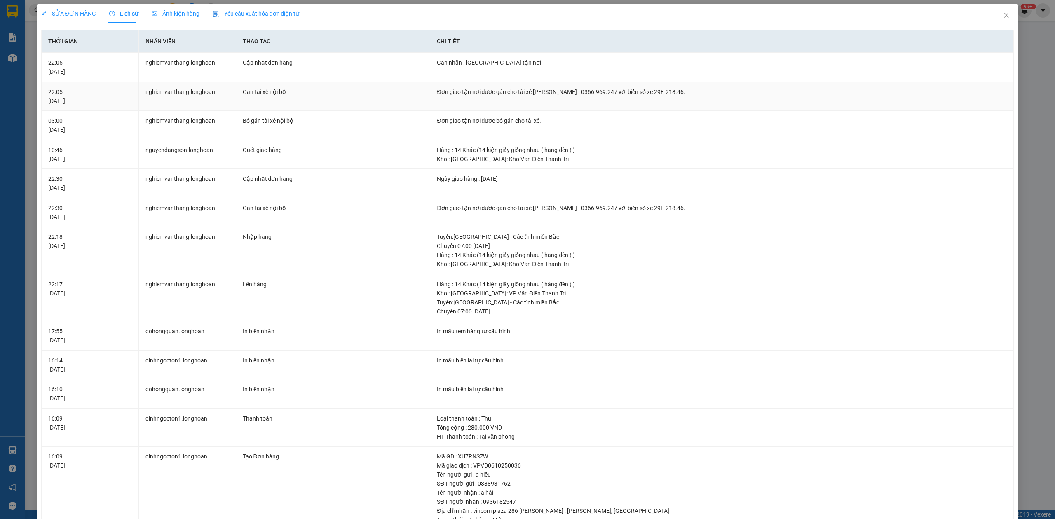
click at [511, 91] on div "Đơn giao tận nơi được gán cho tài xế [PERSON_NAME] - 0366.969.247 với biển số x…" at bounding box center [722, 91] width 570 height 9
drag, startPoint x: 515, startPoint y: 92, endPoint x: 684, endPoint y: 96, distance: 169.5
click at [684, 96] on div "Đơn giao tận nơi được gán cho tài xế [PERSON_NAME] - 0366.969.247 với biển số x…" at bounding box center [722, 91] width 570 height 9
copy div "tài xế [PERSON_NAME] - 0366.969.247 với biển số xe 29E-218.46."
click at [995, 13] on span "Close" at bounding box center [1006, 15] width 23 height 23
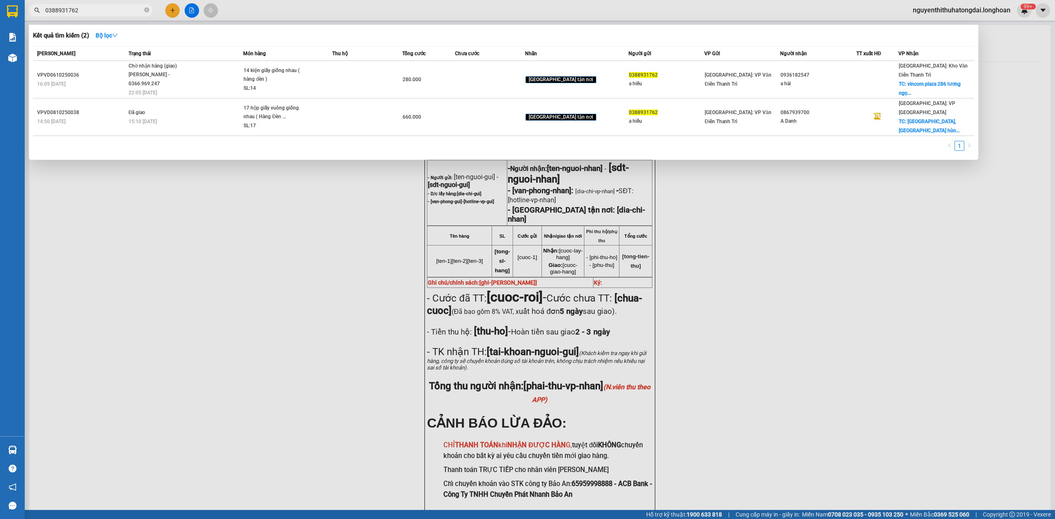
click at [66, 10] on input "0388931762" at bounding box center [93, 10] width 97 height 9
paste input "913122669"
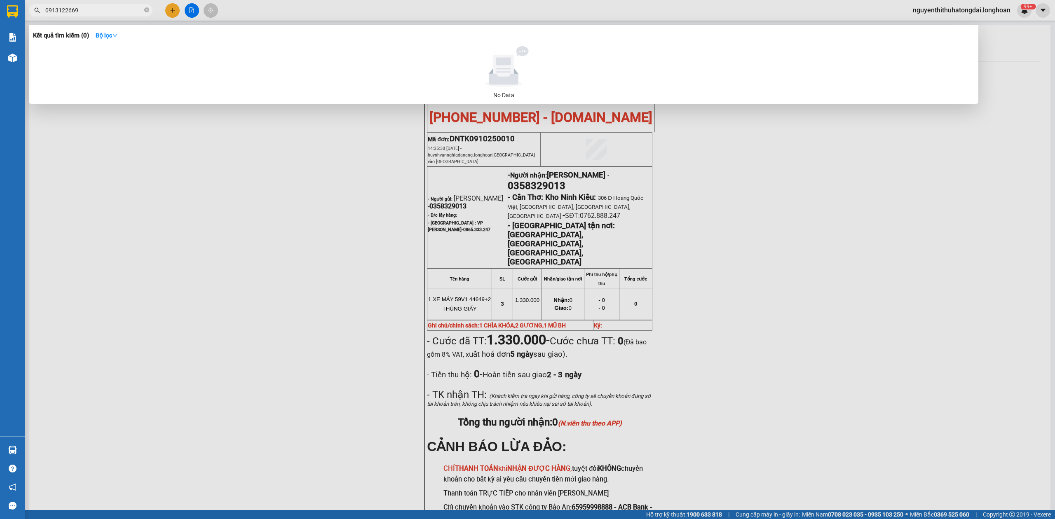
click at [101, 19] on div at bounding box center [527, 259] width 1055 height 519
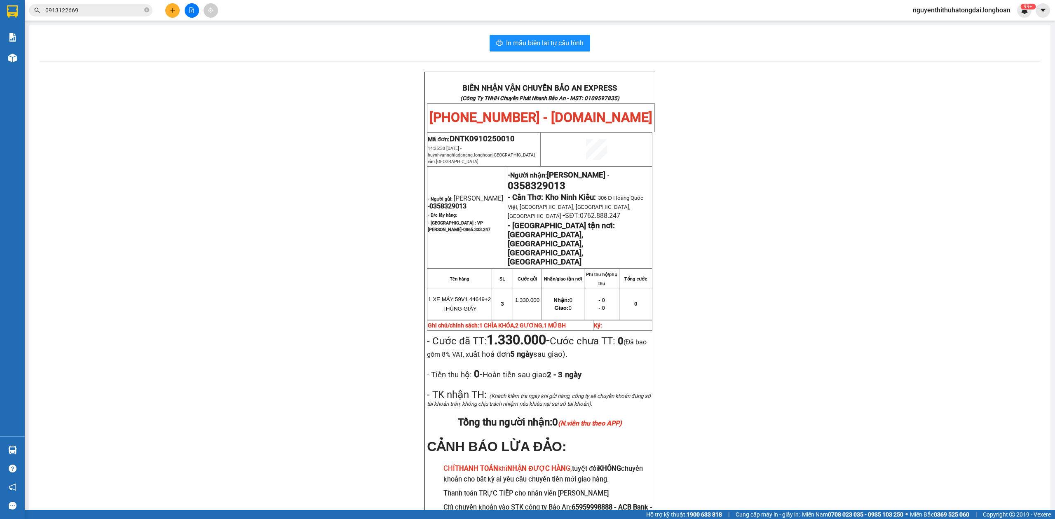
click at [97, 14] on input "0913122669" at bounding box center [93, 10] width 97 height 9
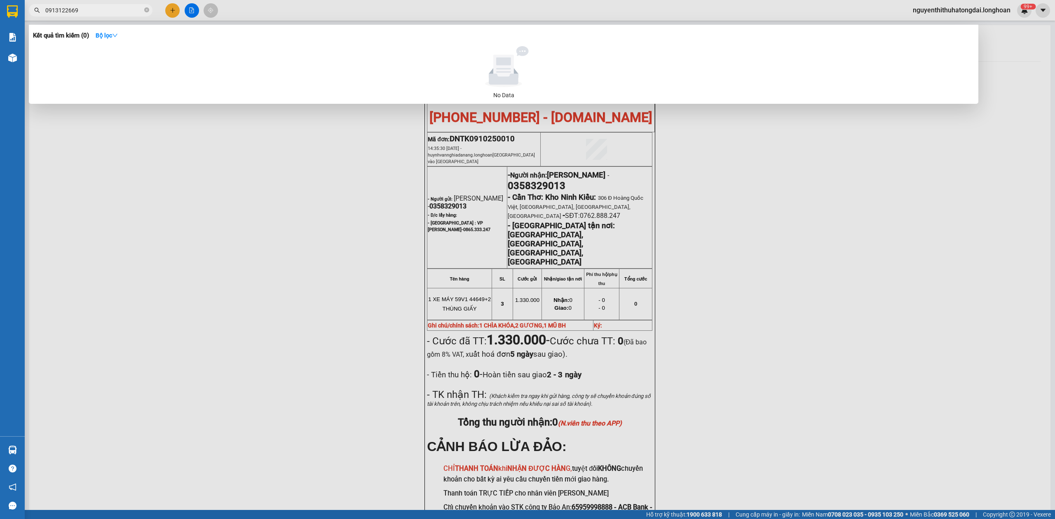
click at [97, 14] on input "0913122669" at bounding box center [93, 10] width 97 height 9
paste input "387550345"
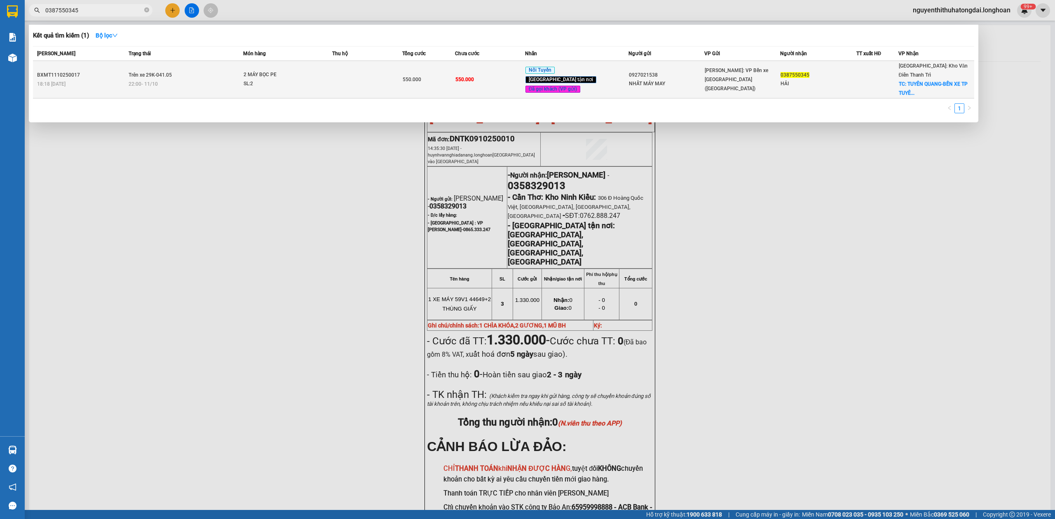
click at [221, 85] on td "Trên xe 29K-041.05 22:00 [DATE]" at bounding box center [185, 80] width 117 height 38
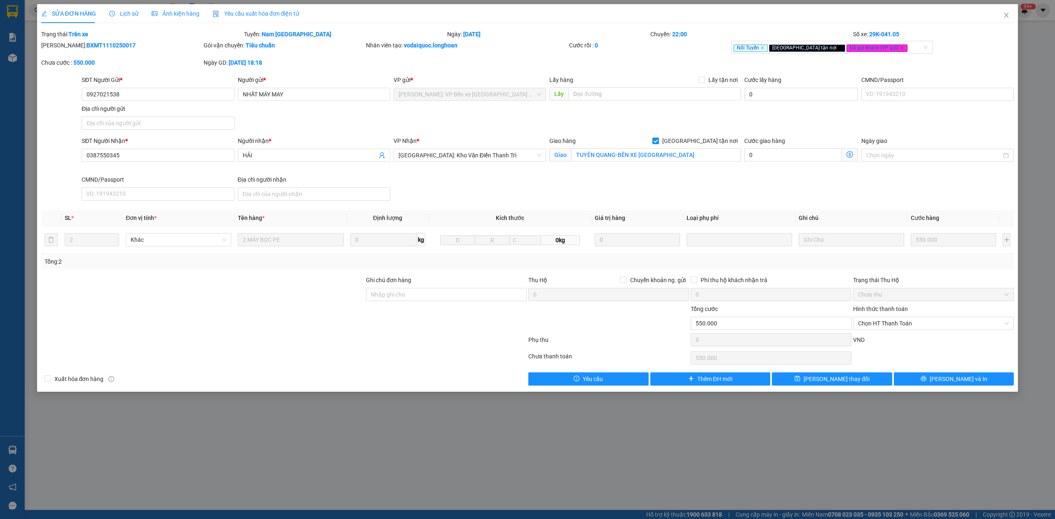
click at [117, 20] on div "Lịch sử" at bounding box center [123, 13] width 29 height 19
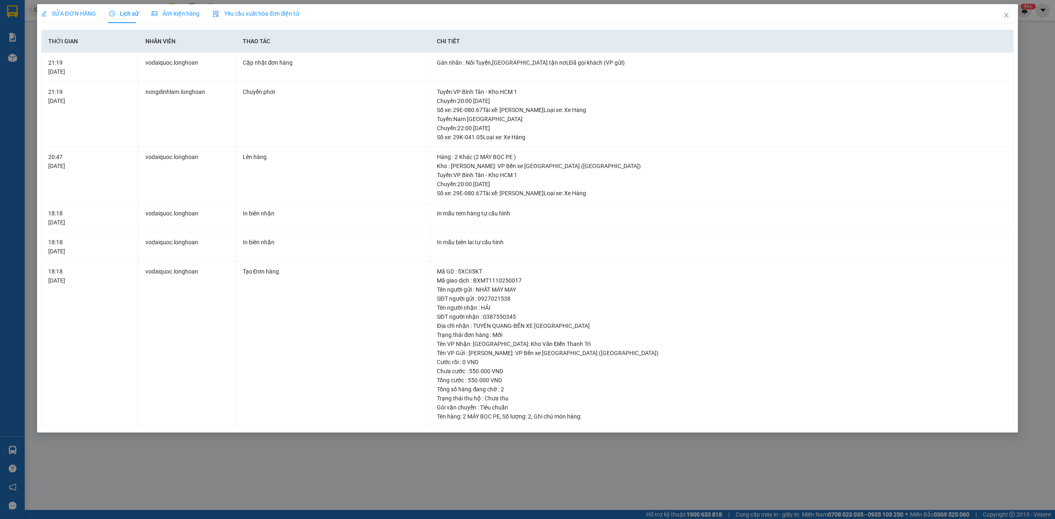
click at [88, 12] on span "SỬA ĐƠN HÀNG" at bounding box center [68, 13] width 55 height 7
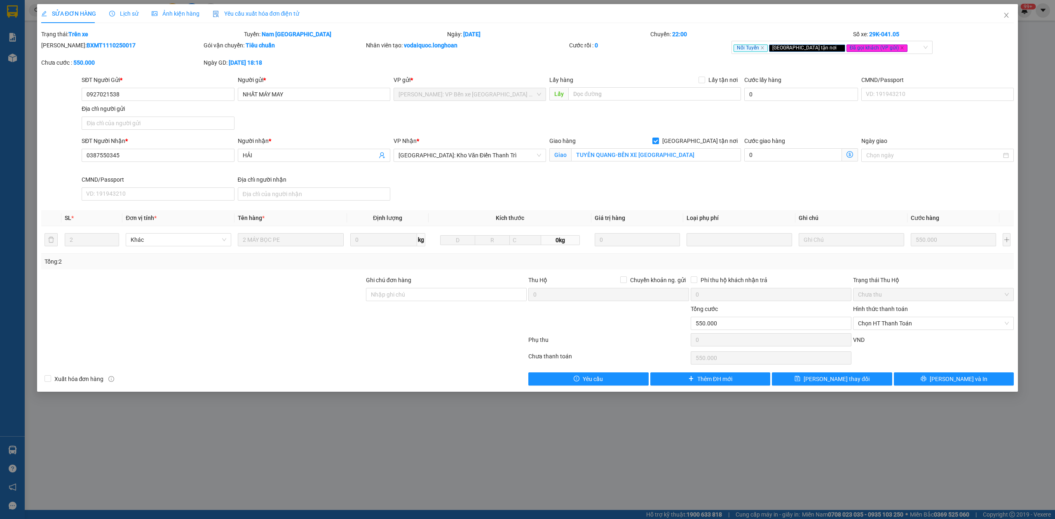
click at [120, 15] on span "Lịch sử" at bounding box center [123, 13] width 29 height 7
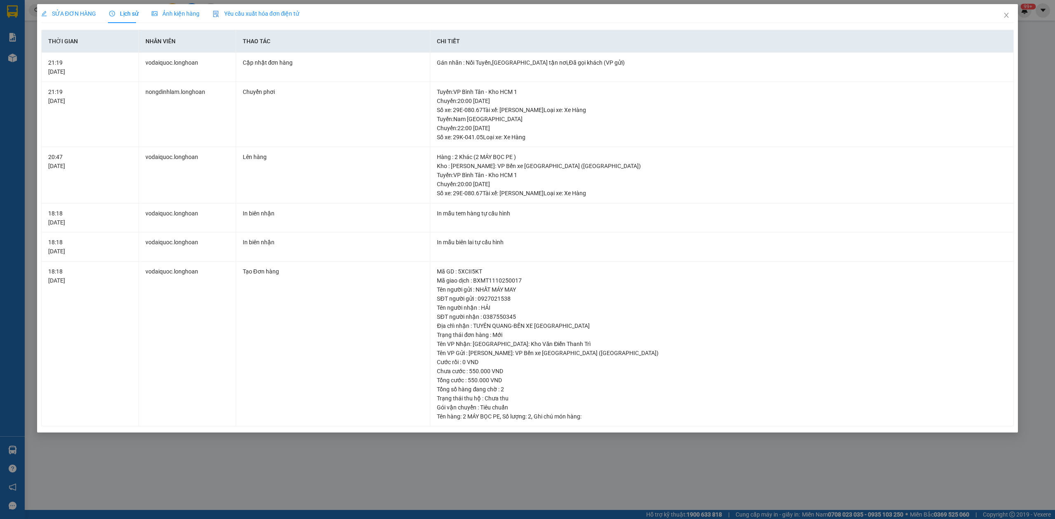
click at [73, 14] on span "SỬA ĐƠN HÀNG" at bounding box center [68, 13] width 55 height 7
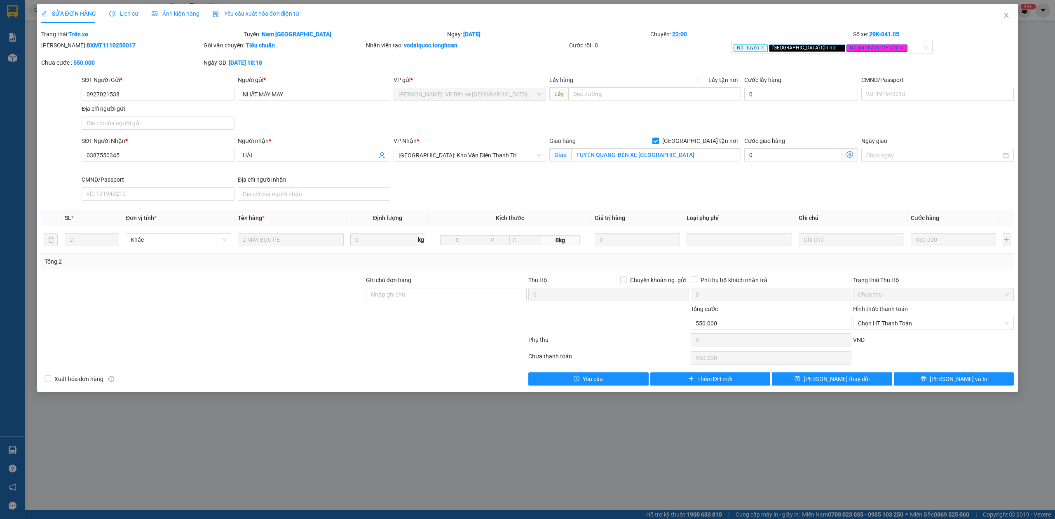
click at [78, 12] on span "SỬA ĐƠN HÀNG" at bounding box center [68, 13] width 55 height 7
click at [121, 18] on div "Lịch sử" at bounding box center [123, 13] width 29 height 19
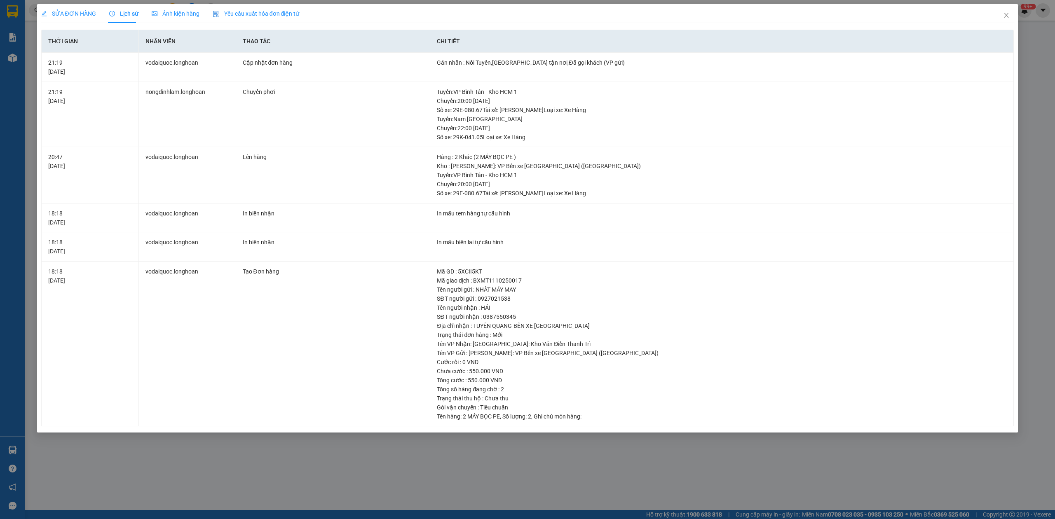
click at [72, 14] on span "SỬA ĐƠN HÀNG" at bounding box center [68, 13] width 55 height 7
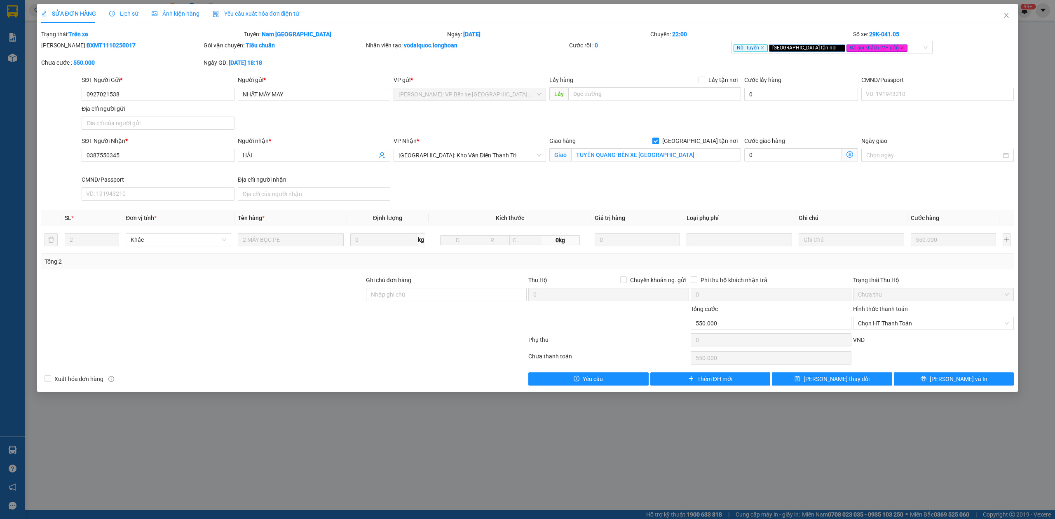
click at [115, 17] on div "Lịch sử" at bounding box center [123, 13] width 29 height 9
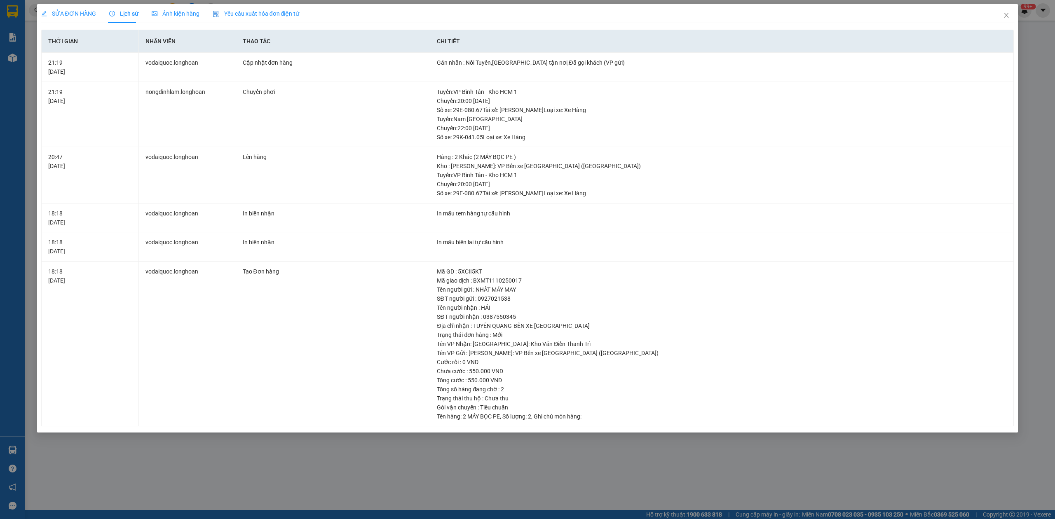
click at [70, 18] on div "SỬA ĐƠN HÀNG" at bounding box center [68, 13] width 55 height 19
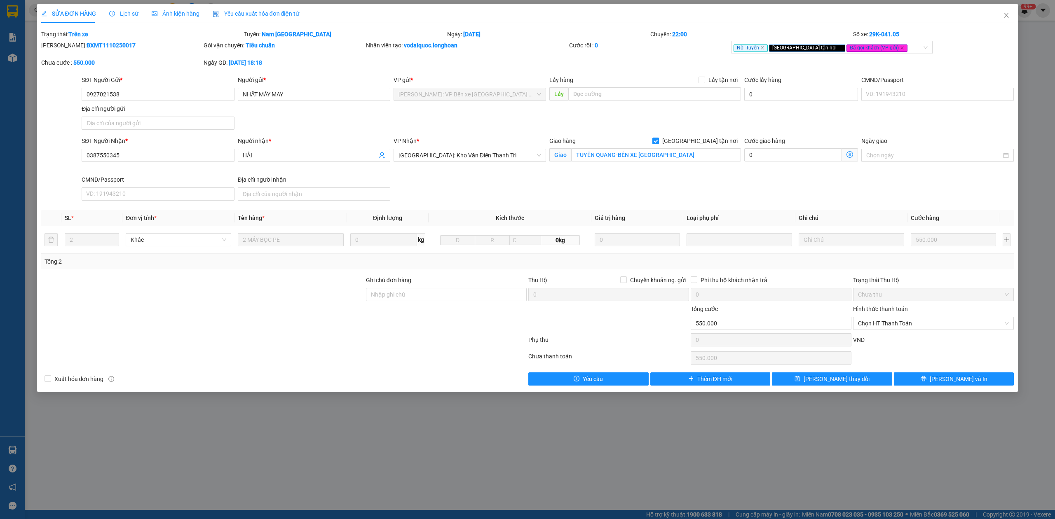
click at [126, 12] on span "Lịch sử" at bounding box center [123, 13] width 29 height 7
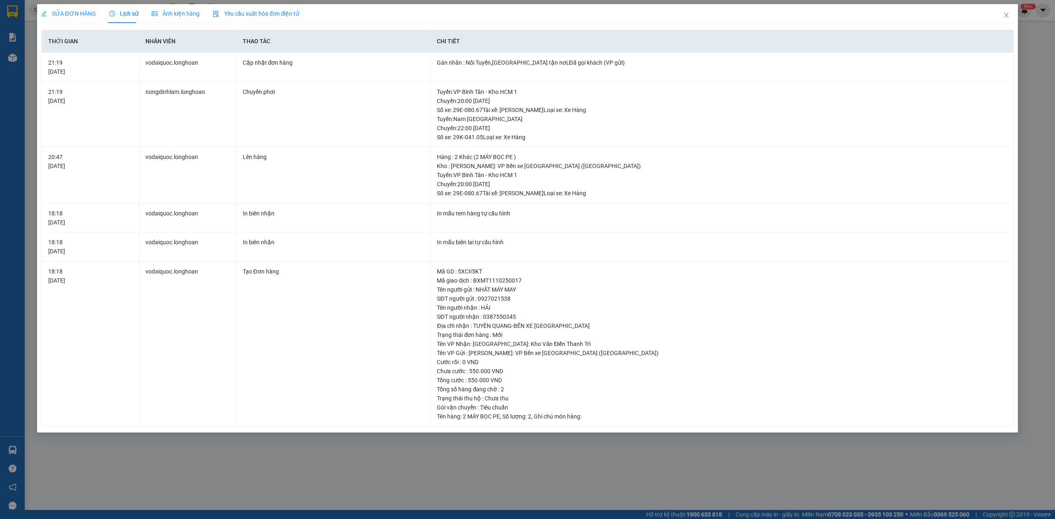
click at [82, 12] on span "SỬA ĐƠN HÀNG" at bounding box center [68, 13] width 55 height 7
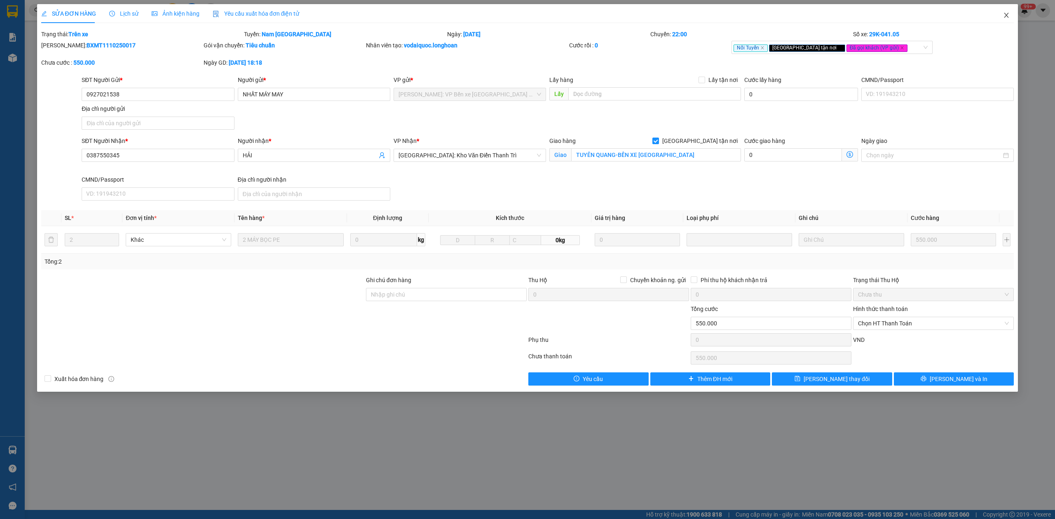
click at [1001, 19] on span "Close" at bounding box center [1006, 15] width 23 height 23
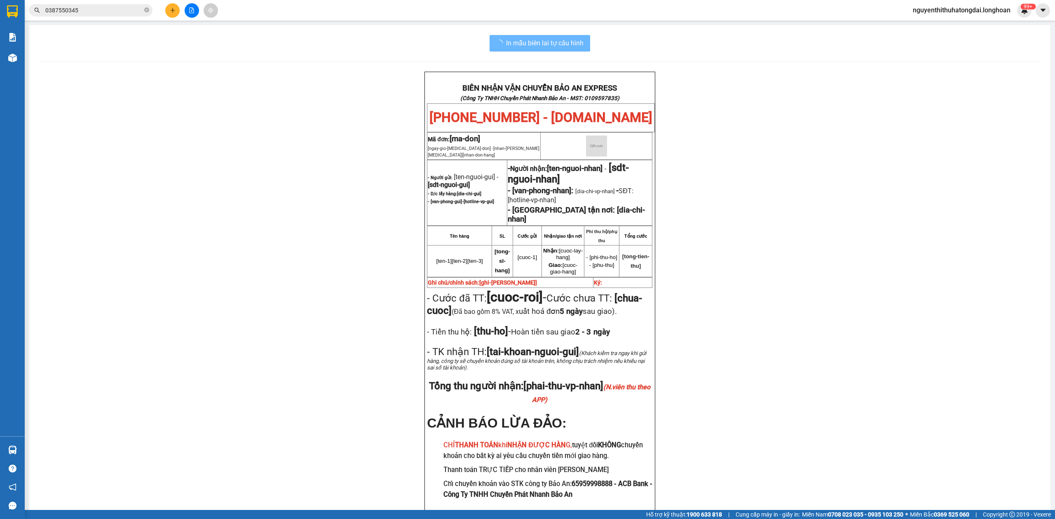
click at [115, 12] on input "0387550345" at bounding box center [93, 10] width 97 height 9
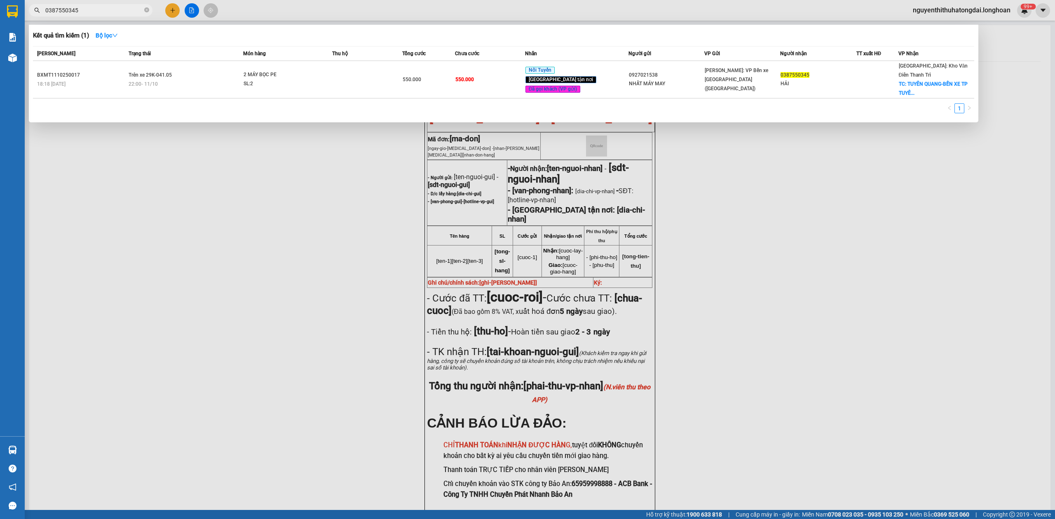
click at [115, 12] on input "0387550345" at bounding box center [93, 10] width 97 height 9
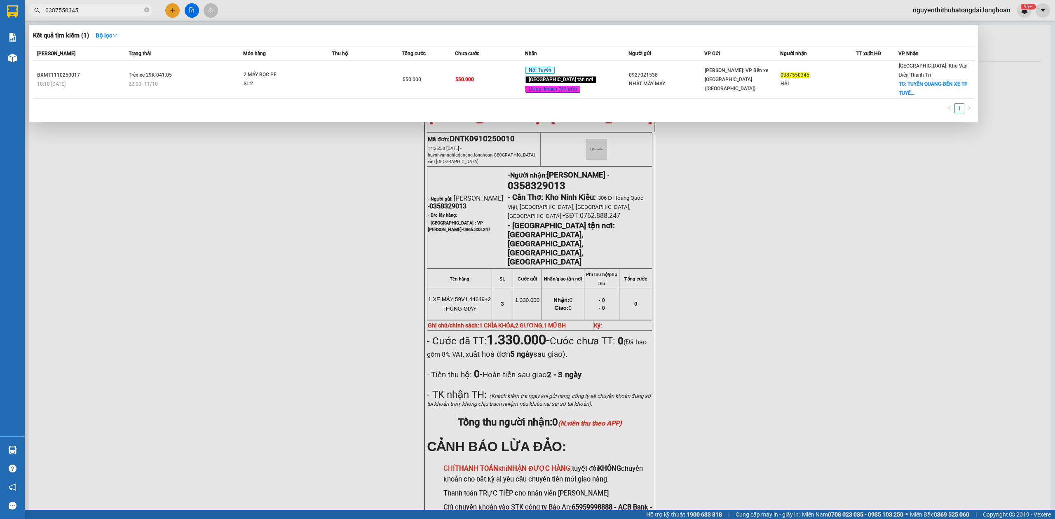
paste input "62933396"
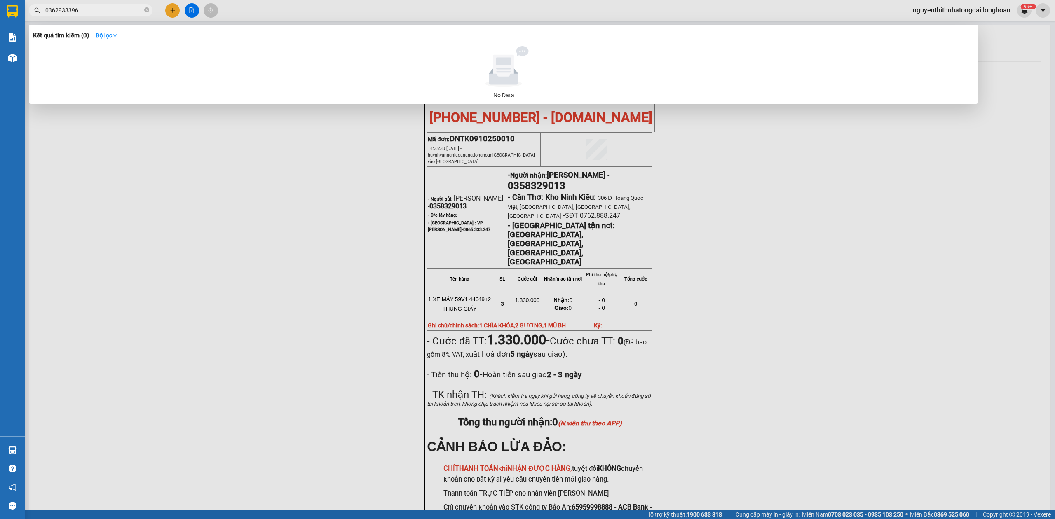
click at [52, 13] on input "0362933396" at bounding box center [93, 10] width 97 height 9
paste input "913122669"
click at [74, 10] on input "0913122669" at bounding box center [93, 10] width 97 height 9
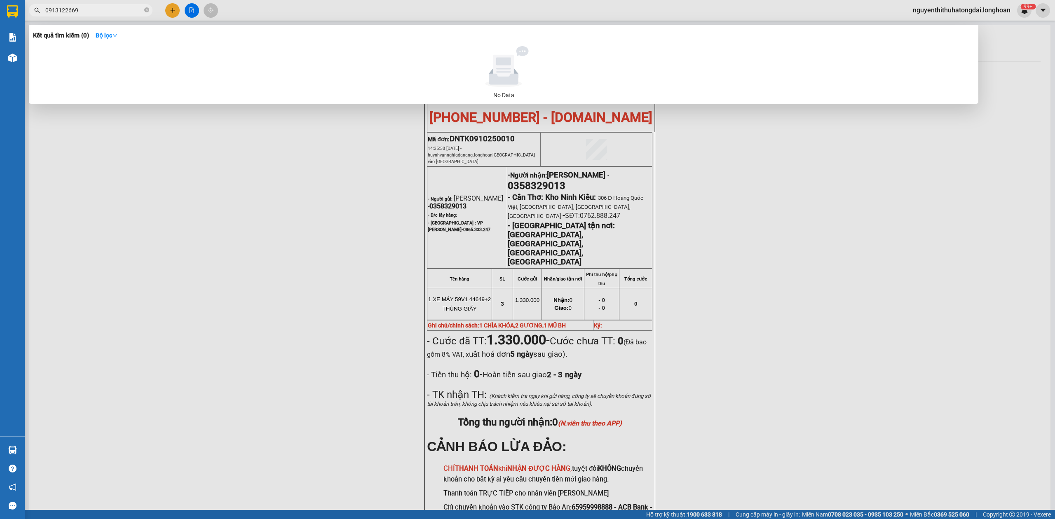
paste input "38393009"
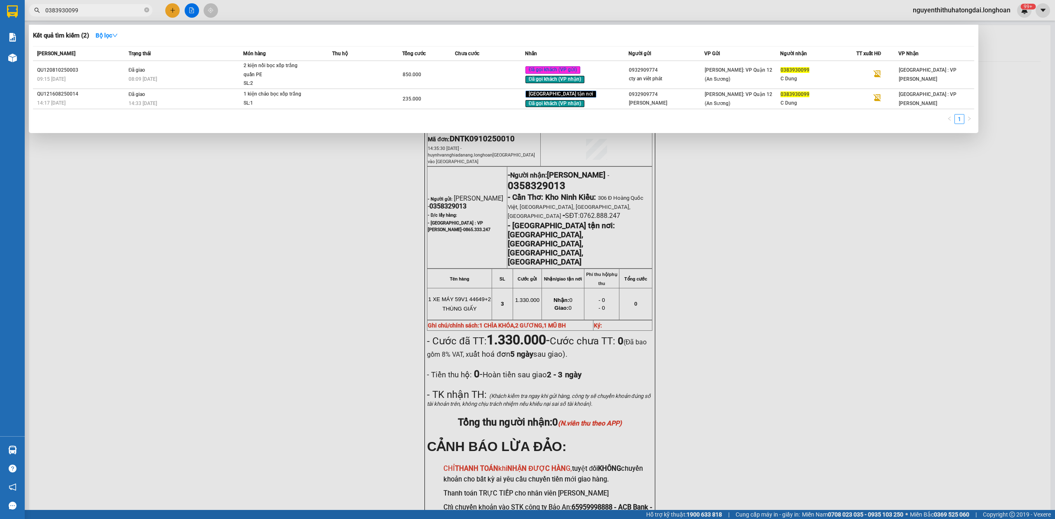
click at [73, 14] on input "0383930099" at bounding box center [93, 10] width 97 height 9
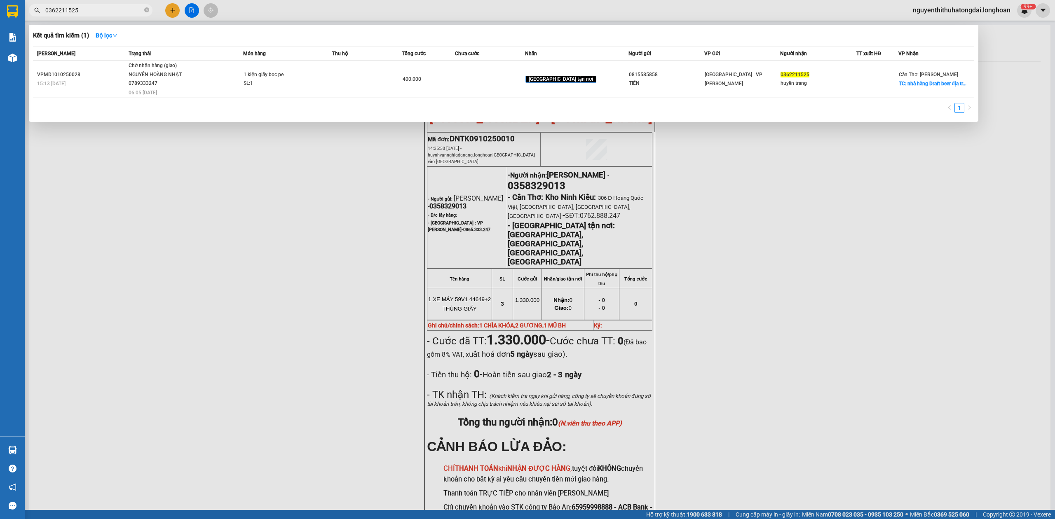
click at [86, 7] on input "0362211525" at bounding box center [93, 10] width 97 height 9
click at [85, 7] on input "0362211525" at bounding box center [93, 10] width 97 height 9
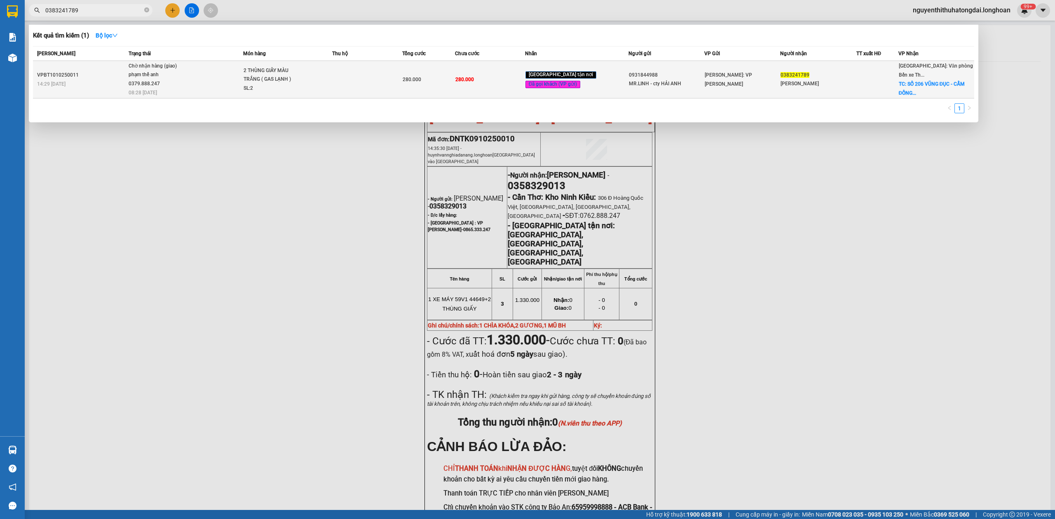
click at [190, 70] on div "phạm thế anh 0379.888.247" at bounding box center [160, 79] width 62 height 18
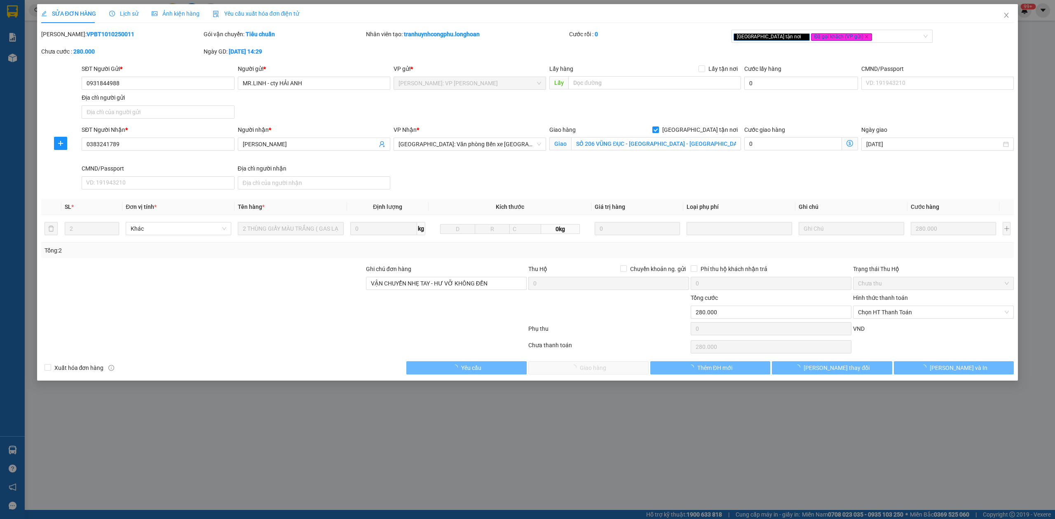
click at [127, 14] on span "Lịch sử" at bounding box center [123, 13] width 29 height 7
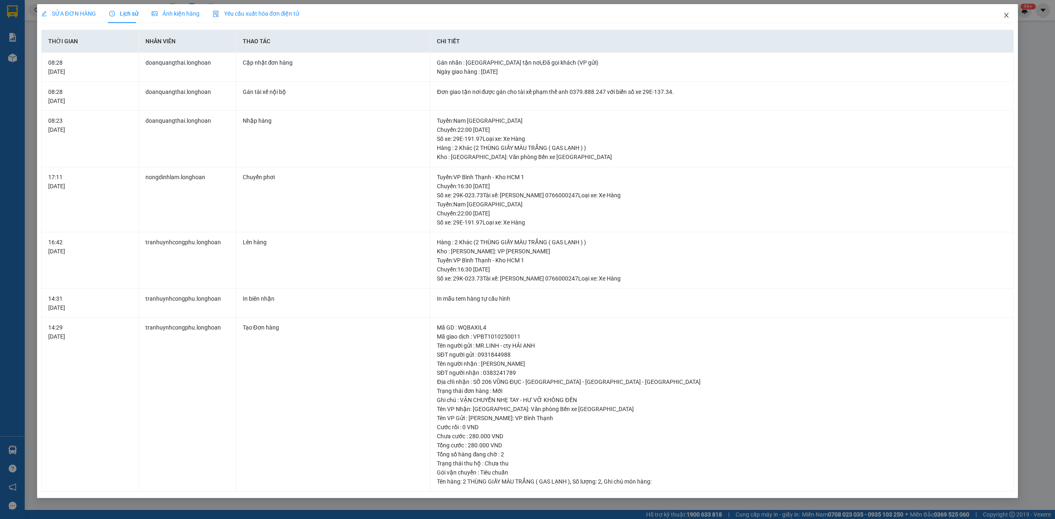
click at [1008, 19] on icon "close" at bounding box center [1006, 15] width 7 height 7
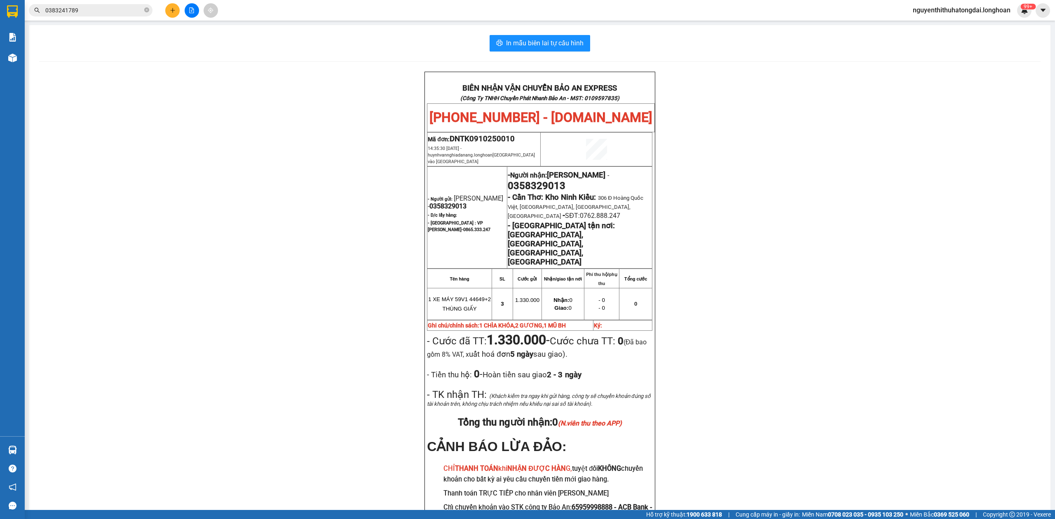
click at [106, 20] on div "Kết quả tìm kiếm ( 1 ) Bộ lọc Mã ĐH Trạng thái Món hàng Thu hộ Tổng cước Chưa c…" at bounding box center [527, 10] width 1055 height 21
click at [95, 8] on input "0383241789" at bounding box center [93, 10] width 97 height 9
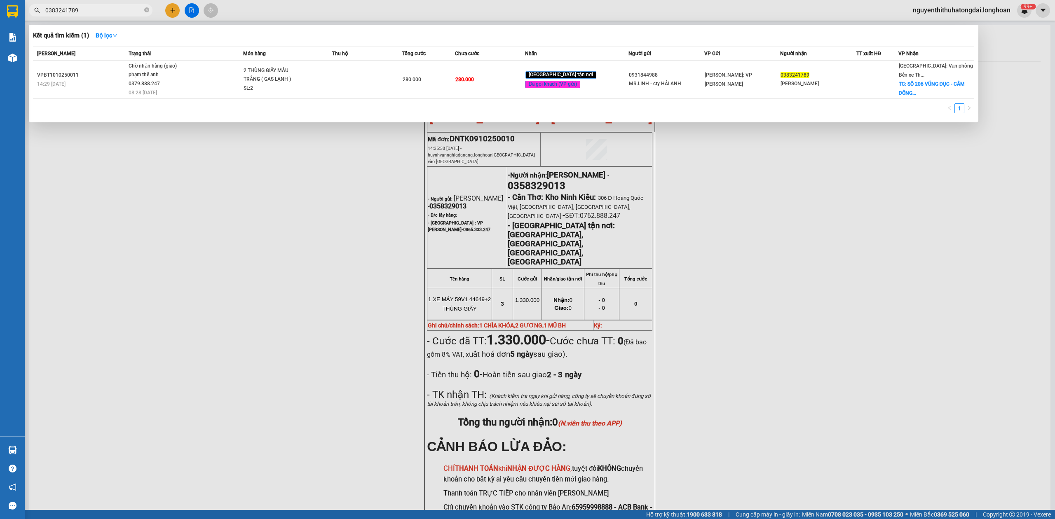
drag, startPoint x: 95, startPoint y: 8, endPoint x: 88, endPoint y: 8, distance: 7.0
click at [92, 8] on input "0383241789" at bounding box center [93, 10] width 97 height 9
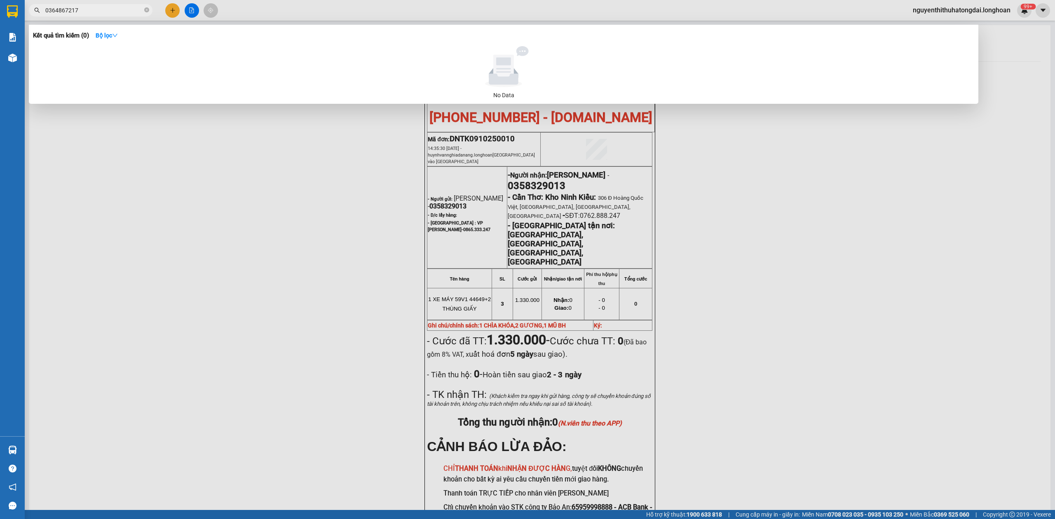
click at [83, 7] on input "0364867217" at bounding box center [93, 10] width 97 height 9
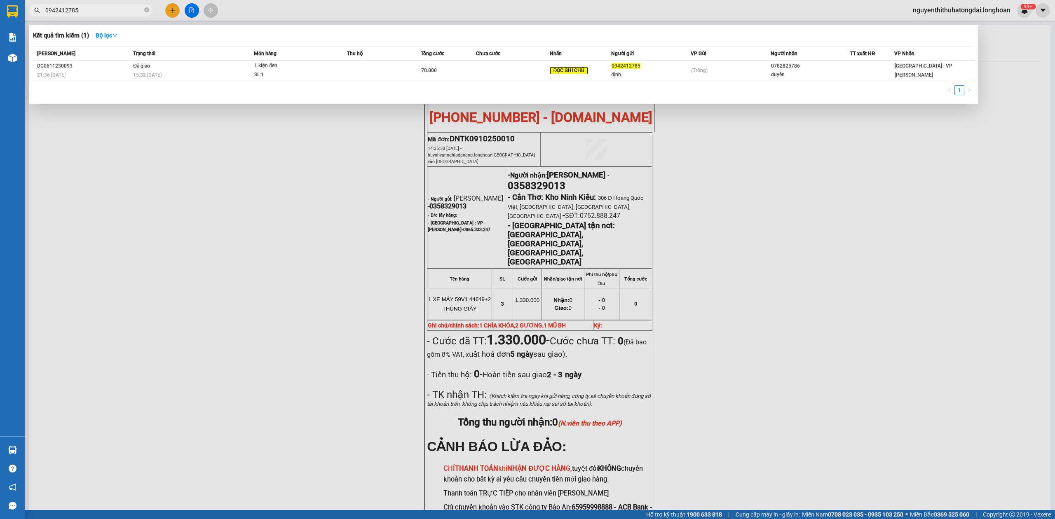
click at [70, 8] on input "0942412785" at bounding box center [93, 10] width 97 height 9
paste input "568661963"
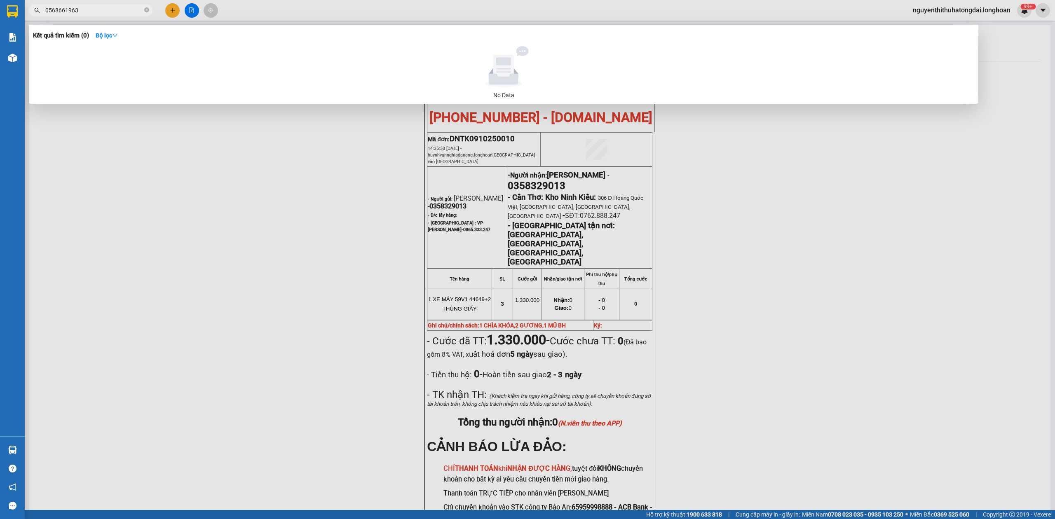
click at [104, 9] on input "0568661963" at bounding box center [93, 10] width 97 height 9
paste input "90443212"
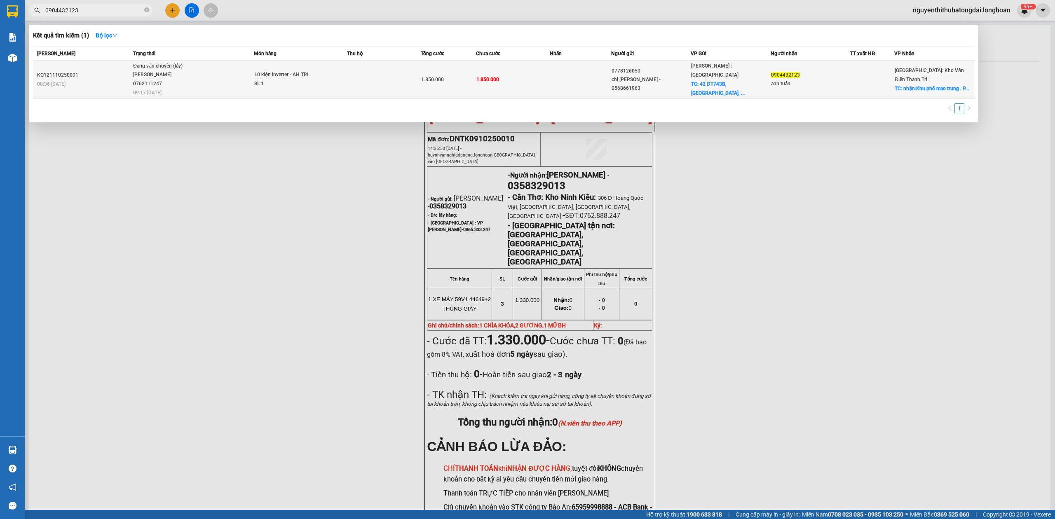
click at [238, 76] on span "Đang vận chuyển (lấy) [PERSON_NAME] 0762111247 09:17 [DATE]" at bounding box center [193, 79] width 120 height 34
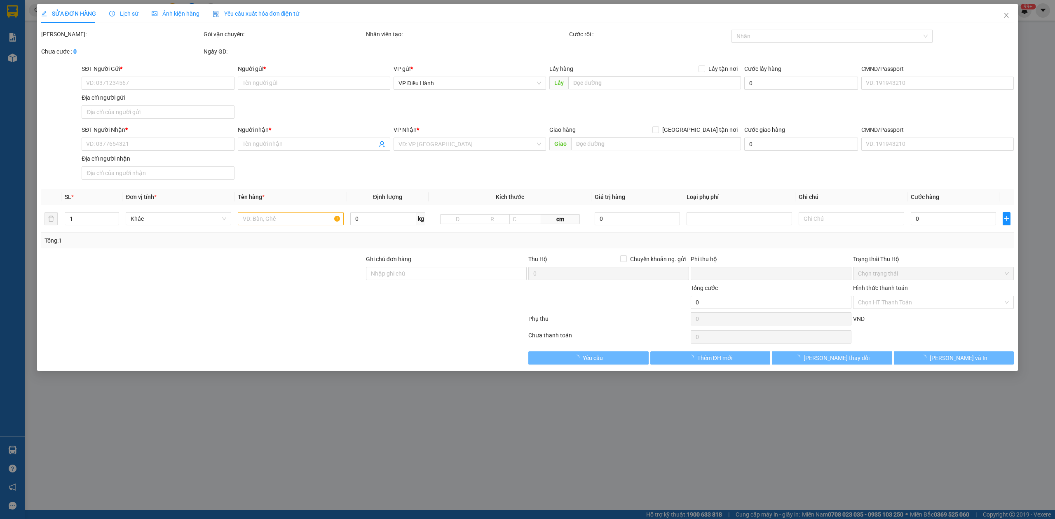
click at [133, 12] on span "Lịch sử" at bounding box center [123, 13] width 29 height 7
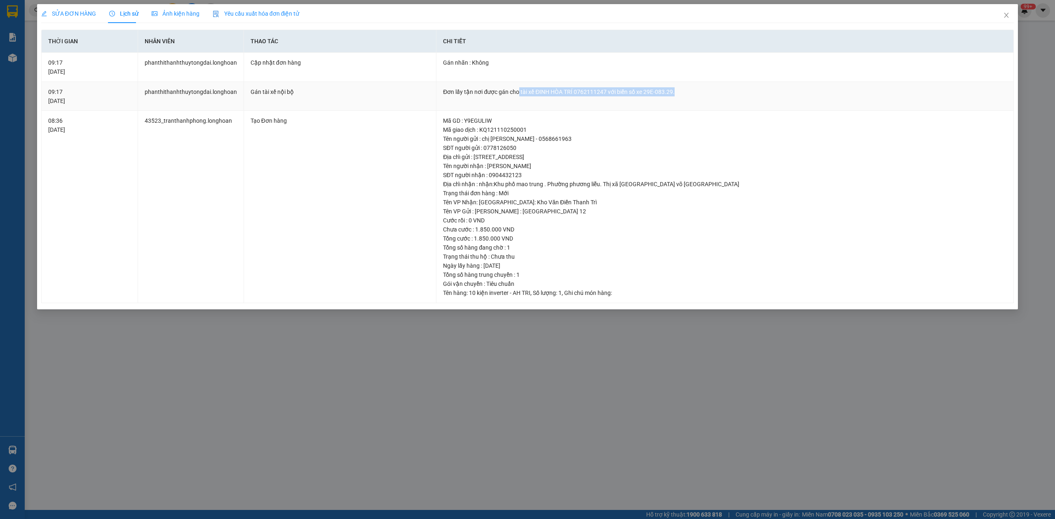
drag, startPoint x: 518, startPoint y: 92, endPoint x: 787, endPoint y: 104, distance: 268.6
click at [787, 104] on td "Đơn lấy tận nơi được gán cho tài xế ĐINH HÒA TRÍ 0762111247 với biển số xe 29E-…" at bounding box center [726, 96] width 578 height 29
copy div "tài xế [PERSON_NAME] 0762111247 với biển số xe 29E-083.29."
click at [1006, 15] on icon "close" at bounding box center [1007, 15] width 5 height 5
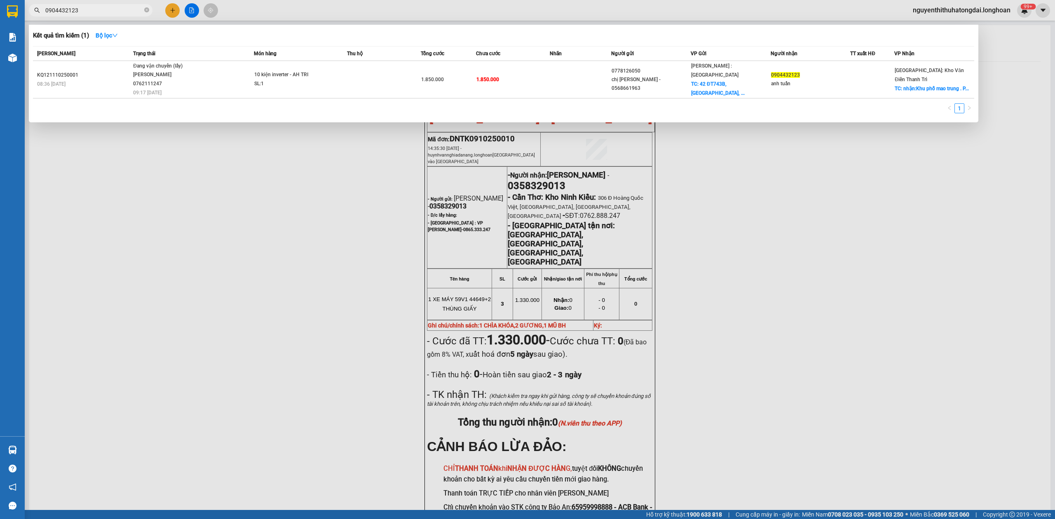
click at [96, 8] on input "0904432123" at bounding box center [93, 10] width 97 height 9
click at [244, 223] on div at bounding box center [527, 259] width 1055 height 519
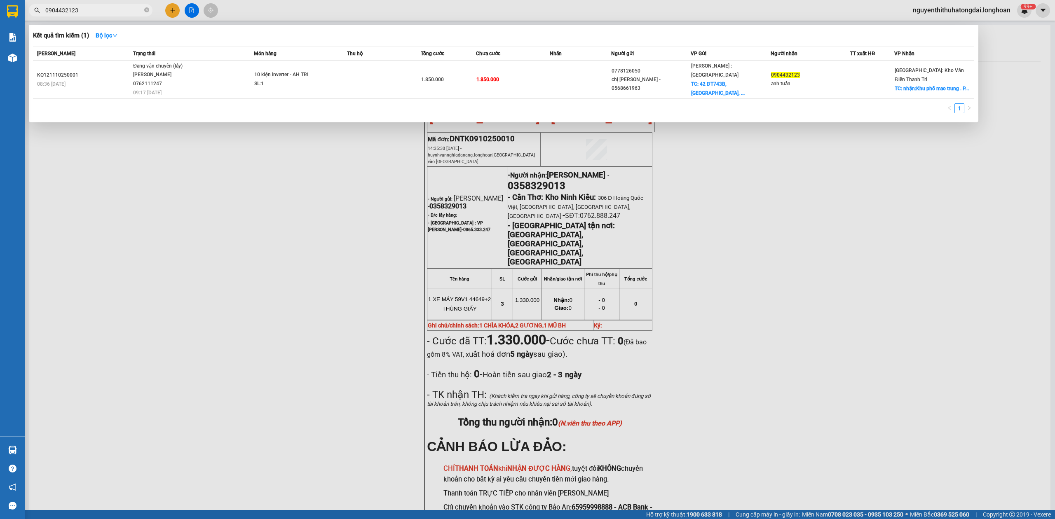
click at [116, 10] on input "0904432123" at bounding box center [93, 10] width 97 height 9
paste input "394786965"
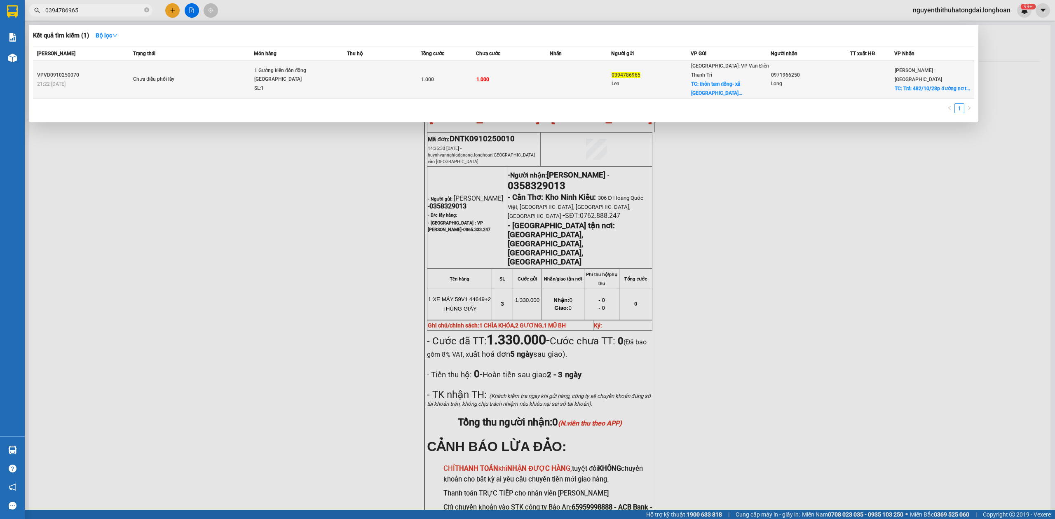
click at [241, 75] on span "Chưa điều phối lấy" at bounding box center [193, 79] width 120 height 9
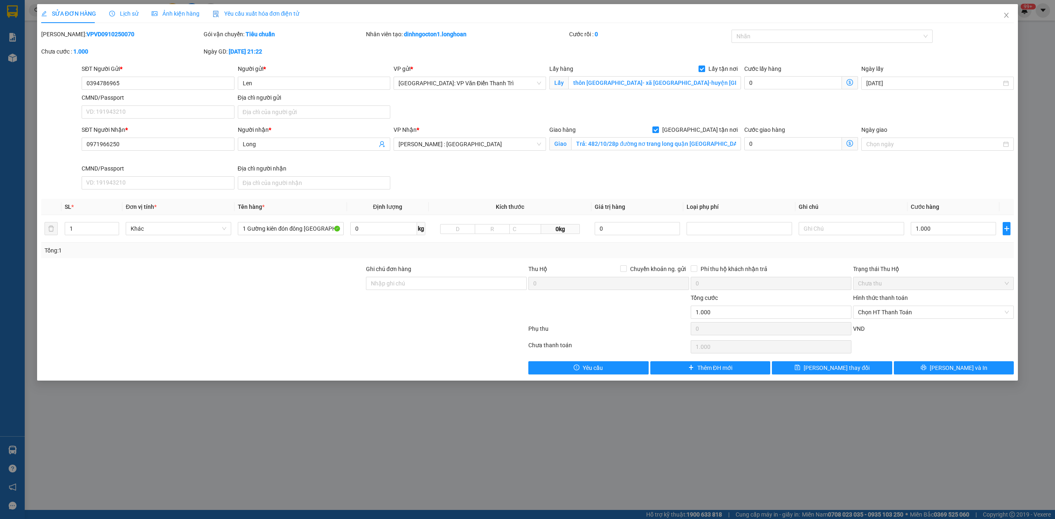
click at [120, 18] on div "Lịch sử" at bounding box center [123, 13] width 29 height 19
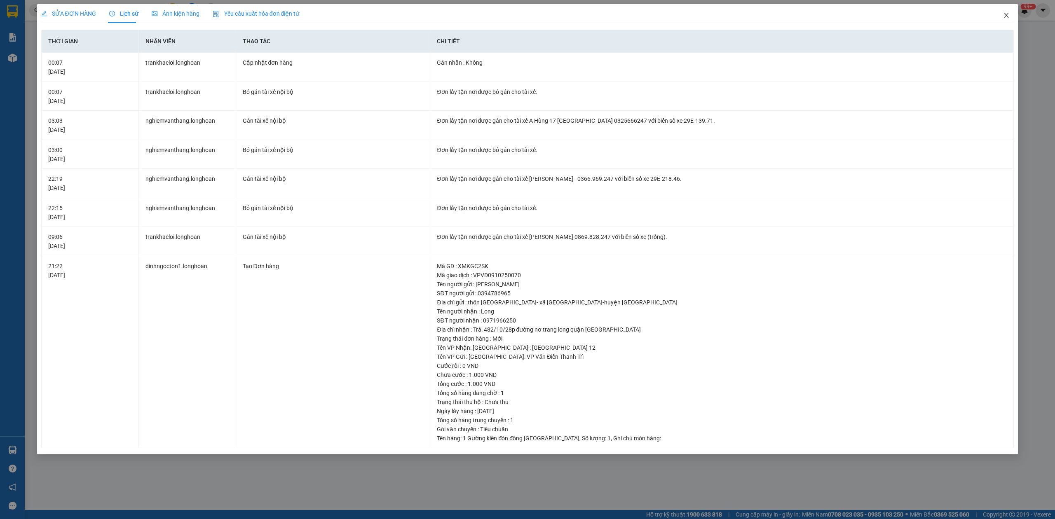
click at [1013, 18] on span "Close" at bounding box center [1006, 15] width 23 height 23
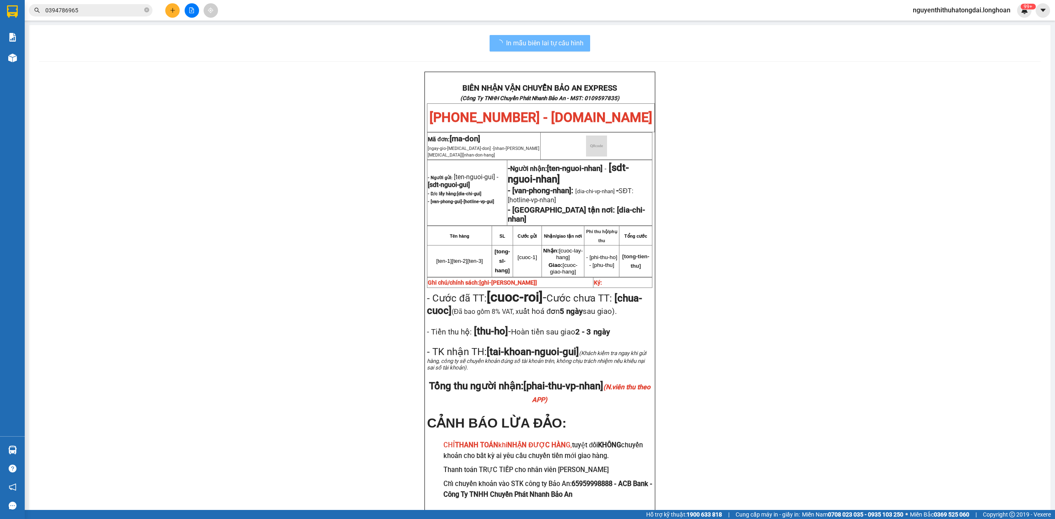
click at [103, 16] on span "0394786965" at bounding box center [91, 10] width 124 height 12
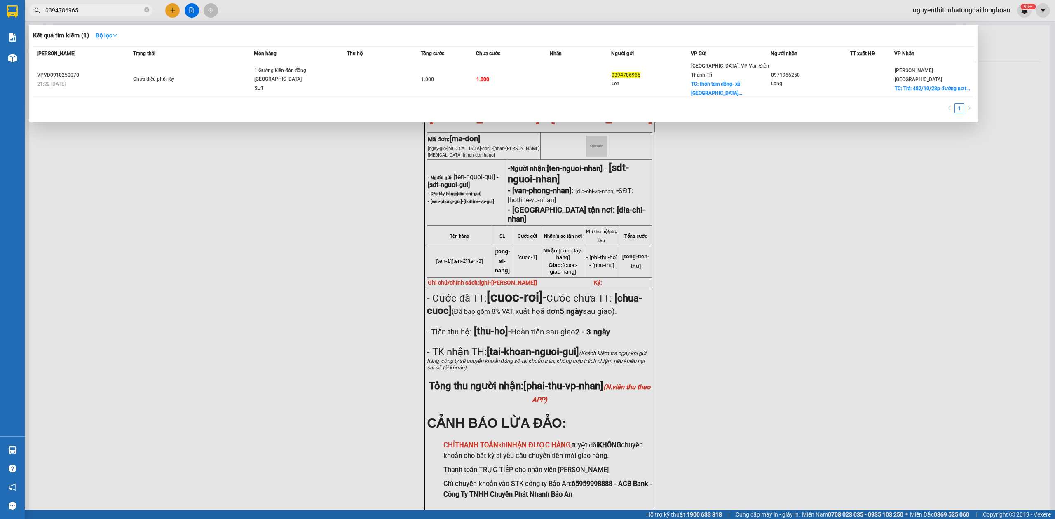
click at [99, 13] on input "0394786965" at bounding box center [93, 10] width 97 height 9
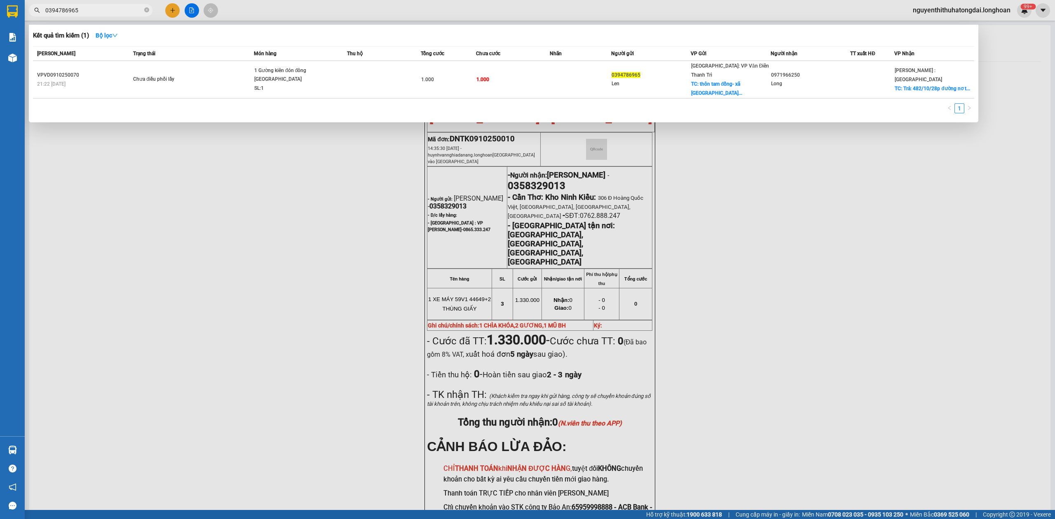
click at [99, 13] on input "0394786965" at bounding box center [93, 10] width 97 height 9
paste input "898119159"
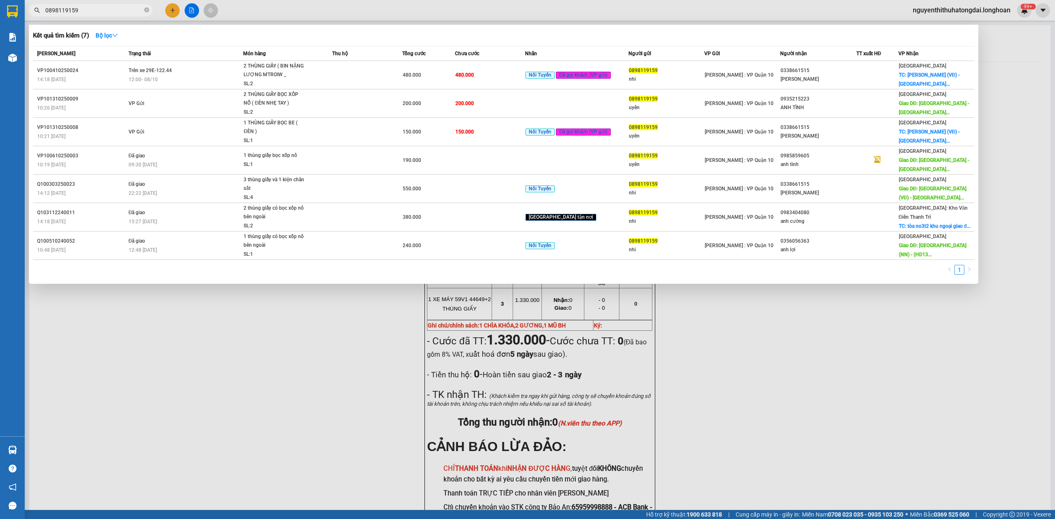
click at [111, 7] on input "0898119159" at bounding box center [93, 10] width 97 height 9
click at [110, 8] on input "0898119159" at bounding box center [93, 10] width 97 height 9
paste input "989031790"
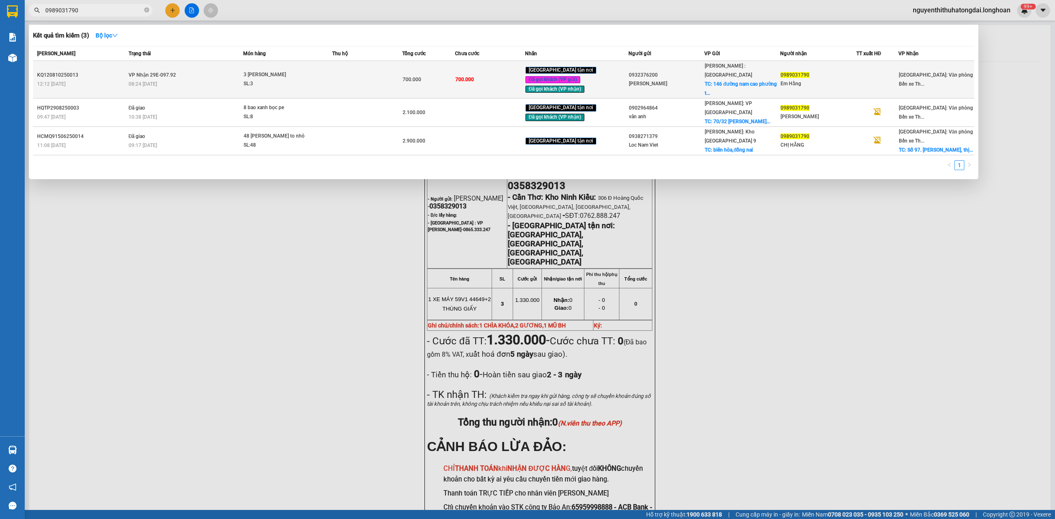
click at [271, 86] on td "3 thùng catton SL: 3" at bounding box center [287, 80] width 89 height 38
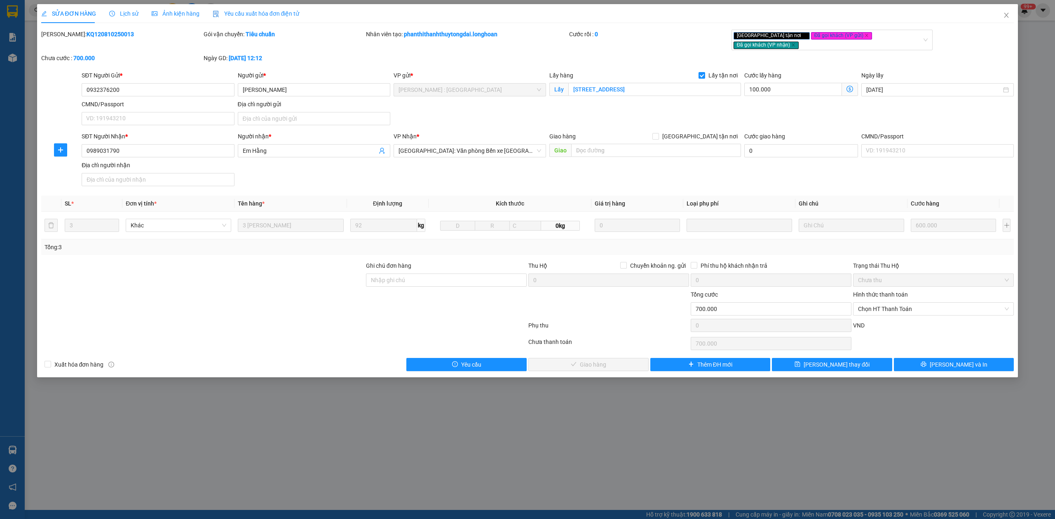
click at [121, 12] on span "Lịch sử" at bounding box center [123, 13] width 29 height 7
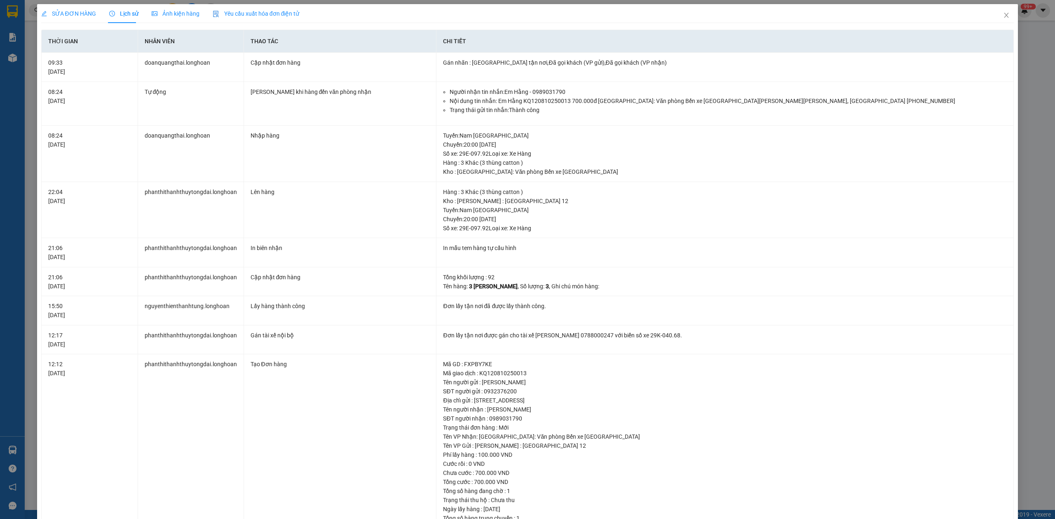
click at [69, 10] on span "SỬA ĐƠN HÀNG" at bounding box center [68, 13] width 55 height 7
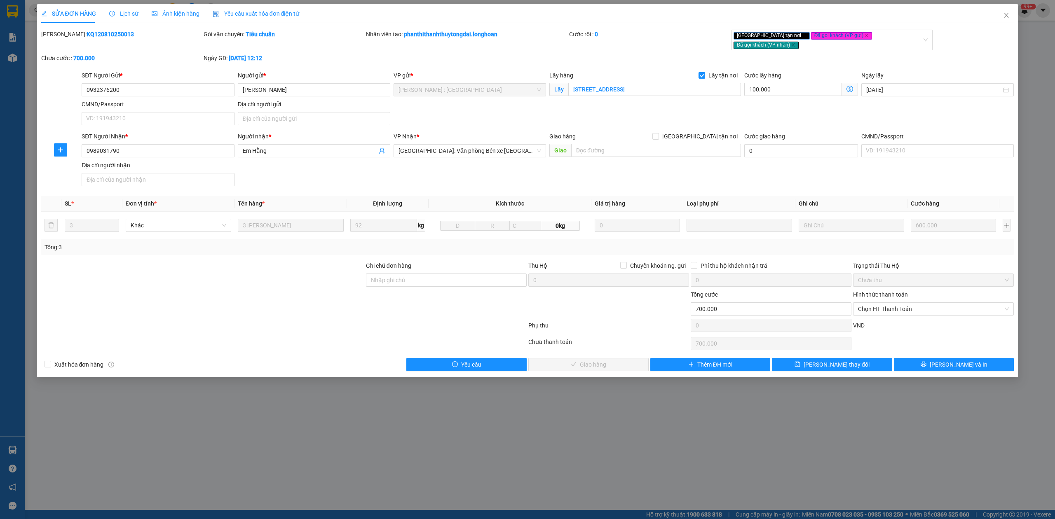
click at [119, 11] on span "Lịch sử" at bounding box center [123, 13] width 29 height 7
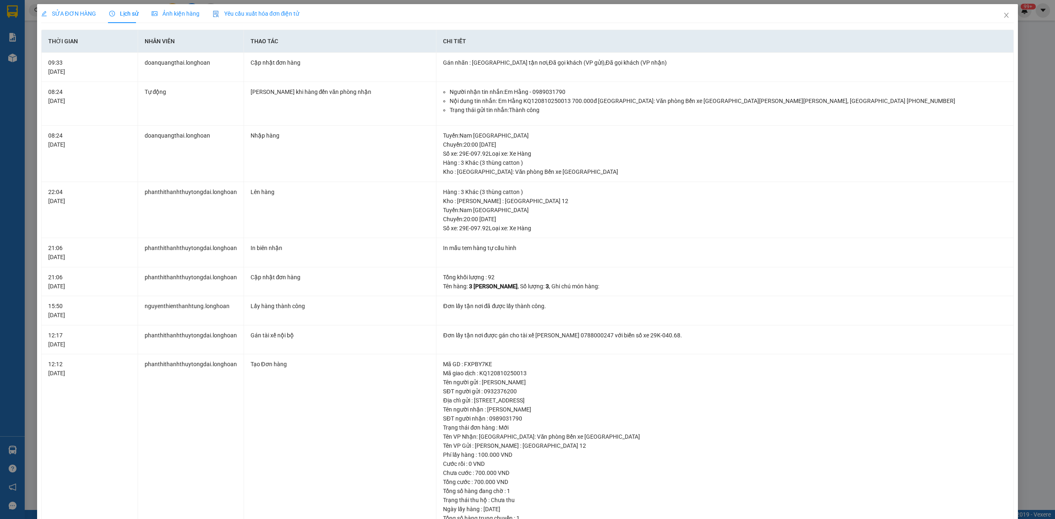
click at [76, 13] on span "SỬA ĐƠN HÀNG" at bounding box center [68, 13] width 55 height 7
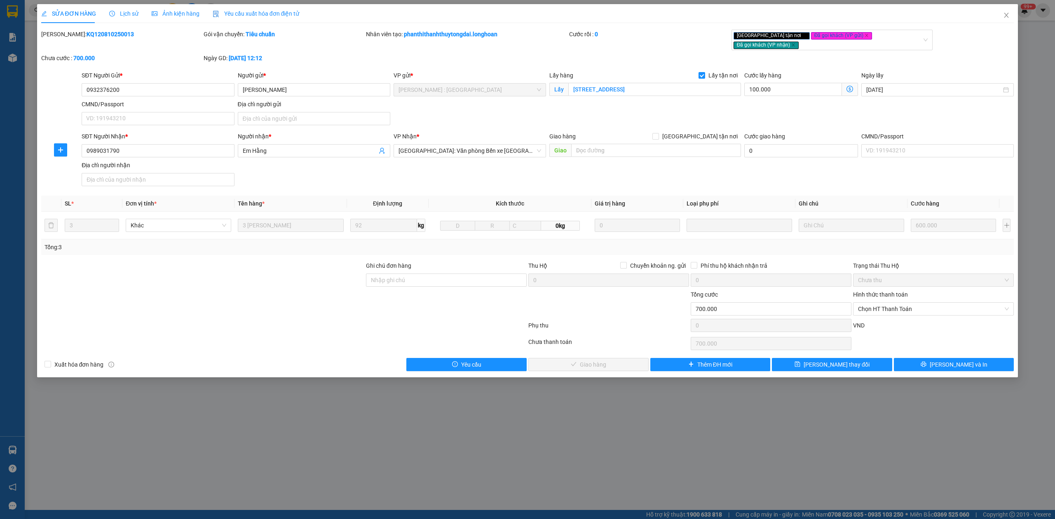
click at [80, 40] on div "[PERSON_NAME]: KQ120810250013" at bounding box center [121, 42] width 162 height 24
click at [87, 37] on b "KQ120810250013" at bounding box center [110, 34] width 47 height 7
copy b "KQ120810250013"
click at [1006, 16] on icon "close" at bounding box center [1006, 15] width 7 height 7
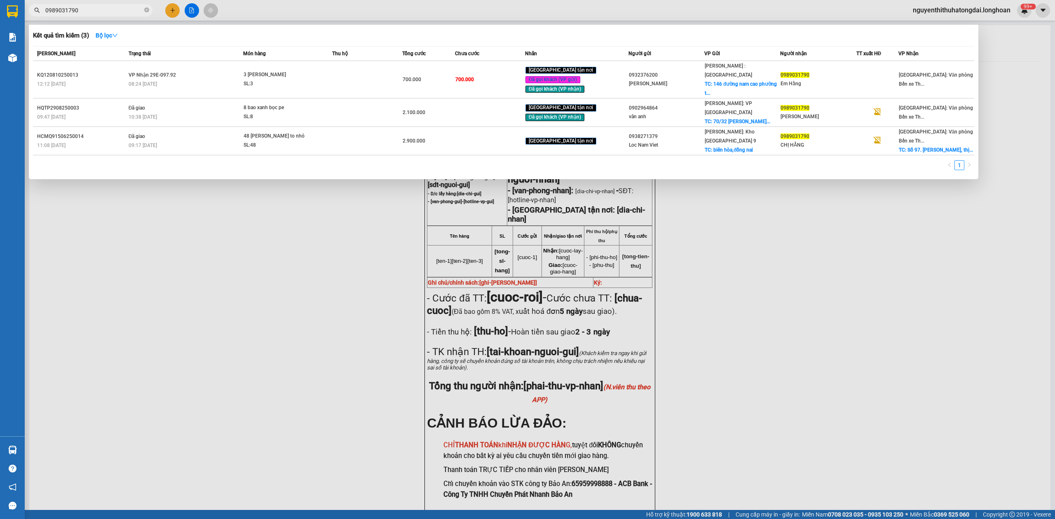
click at [104, 5] on span "0989031790" at bounding box center [91, 10] width 124 height 12
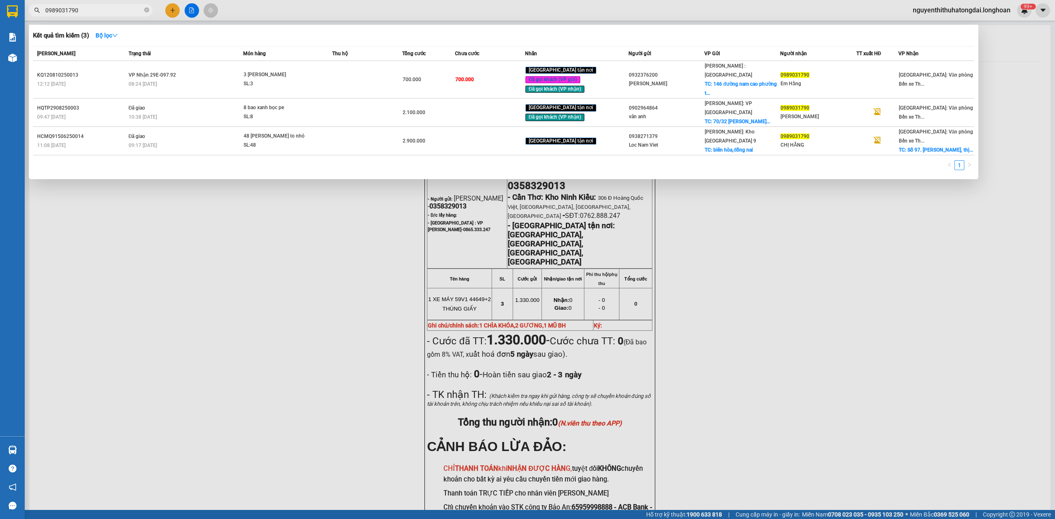
click at [110, 21] on div at bounding box center [527, 259] width 1055 height 519
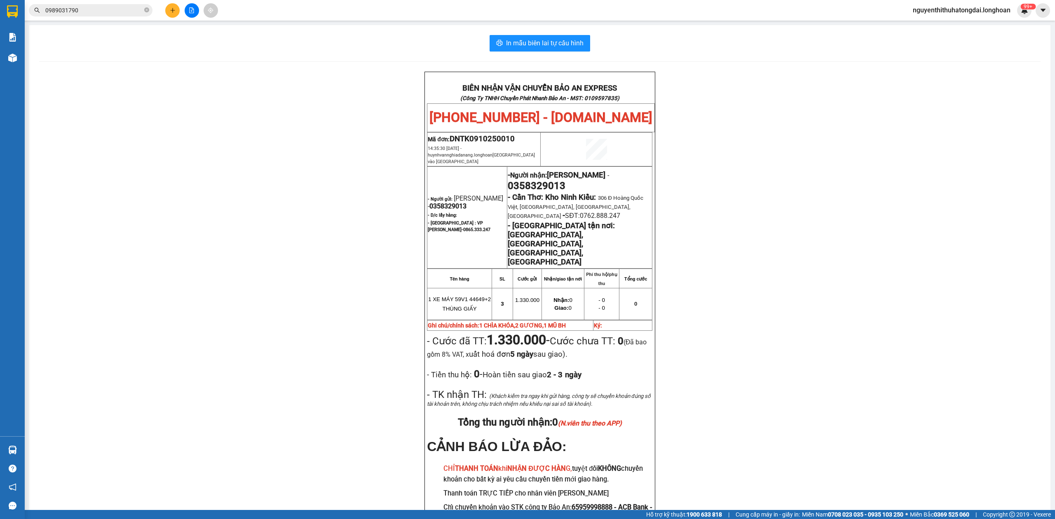
click at [107, 9] on input "0989031790" at bounding box center [93, 10] width 97 height 9
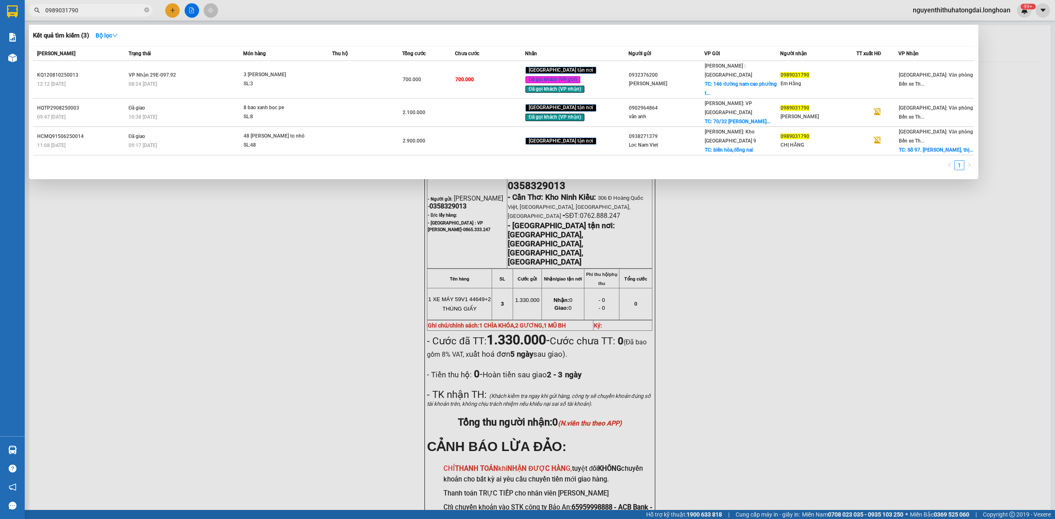
click at [107, 9] on input "0989031790" at bounding box center [93, 10] width 97 height 9
paste input "388931762"
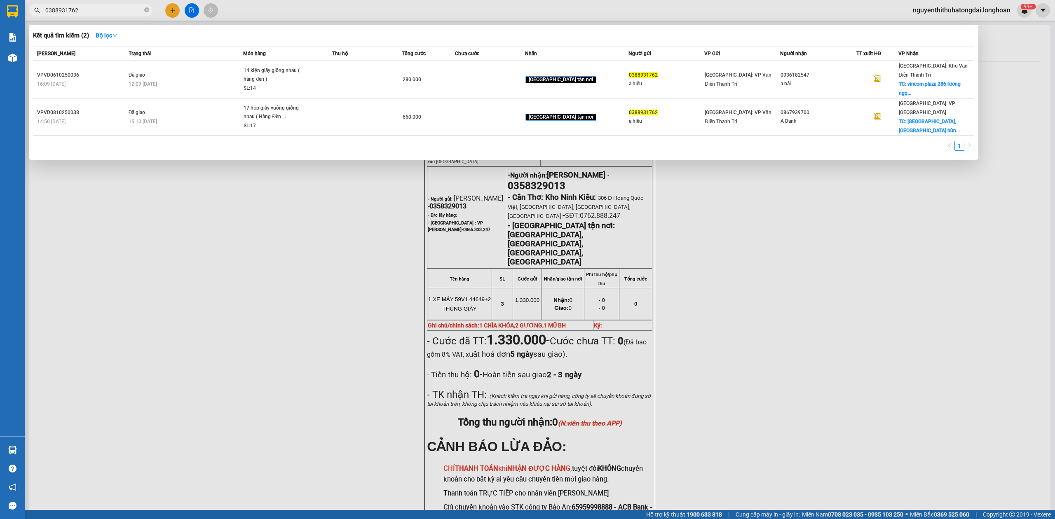
click at [110, 12] on input "0388931762" at bounding box center [93, 10] width 97 height 9
paste input "286041"
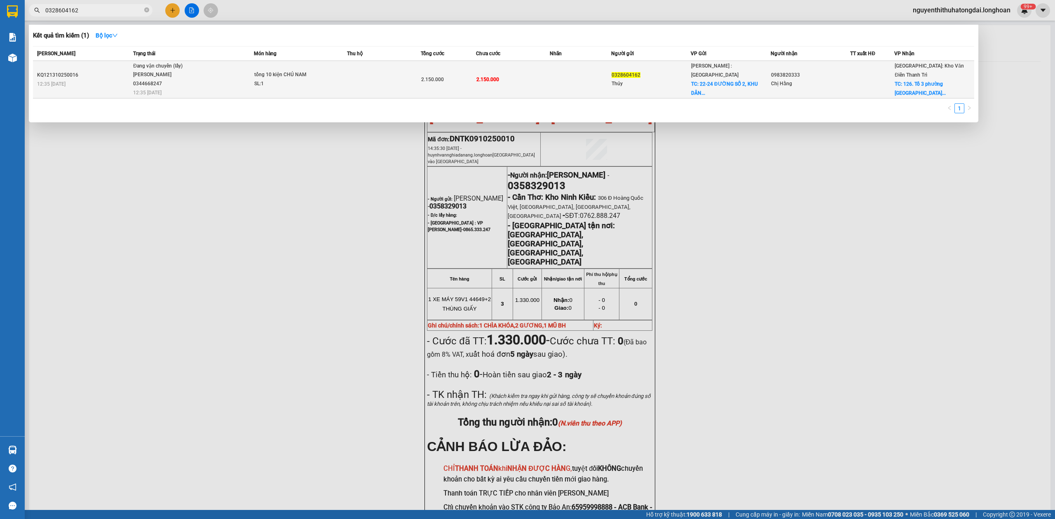
click at [228, 85] on td "Đang vận chuyển (lấy) [GEOGRAPHIC_DATA] 0344668247 12:35 [DATE]" at bounding box center [192, 80] width 123 height 38
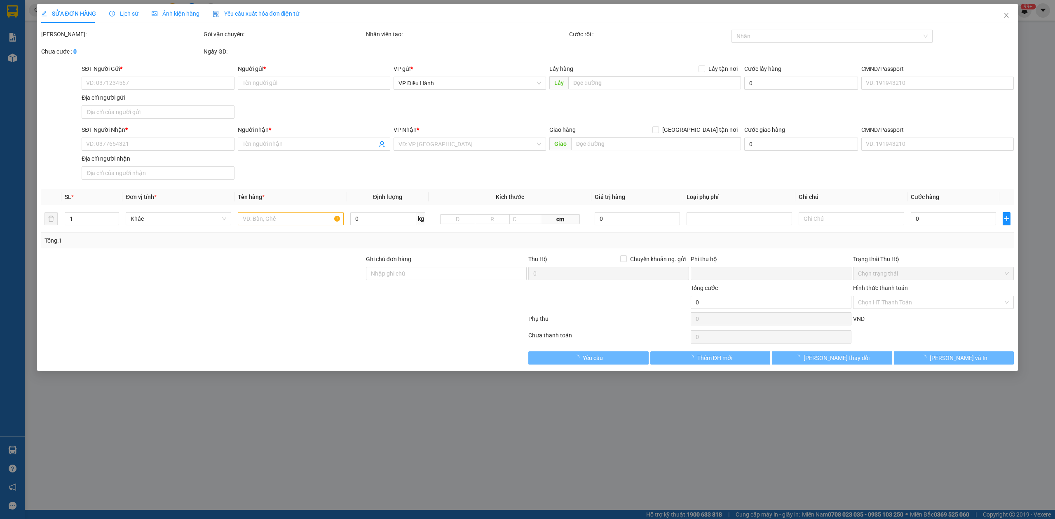
click at [118, 12] on span "Lịch sử" at bounding box center [123, 13] width 29 height 7
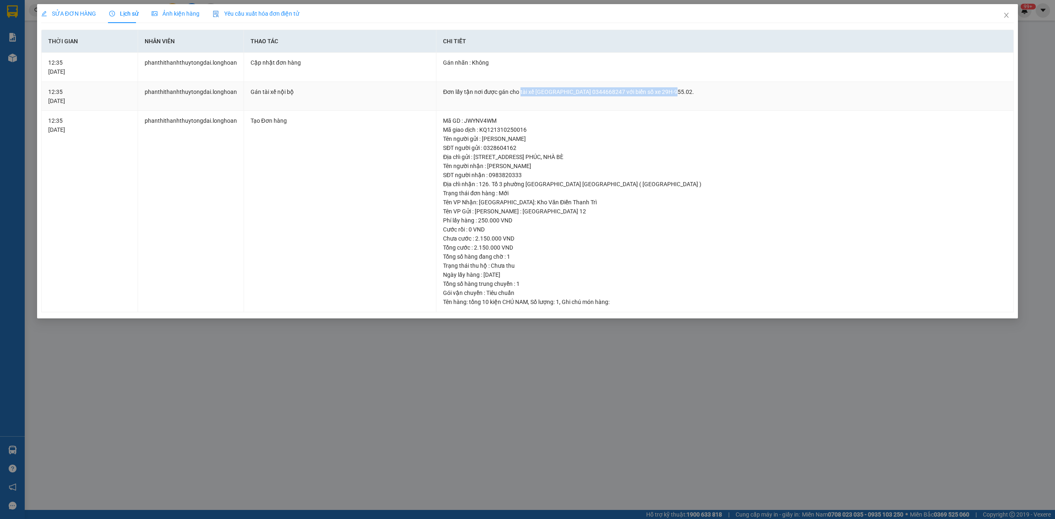
drag, startPoint x: 519, startPoint y: 92, endPoint x: 671, endPoint y: 92, distance: 152.5
click at [671, 92] on div "Đơn lấy tận nơi được gán cho tài xế [GEOGRAPHIC_DATA] 0344668247 với biển số xe…" at bounding box center [725, 91] width 564 height 9
click at [1008, 19] on icon "close" at bounding box center [1006, 15] width 7 height 7
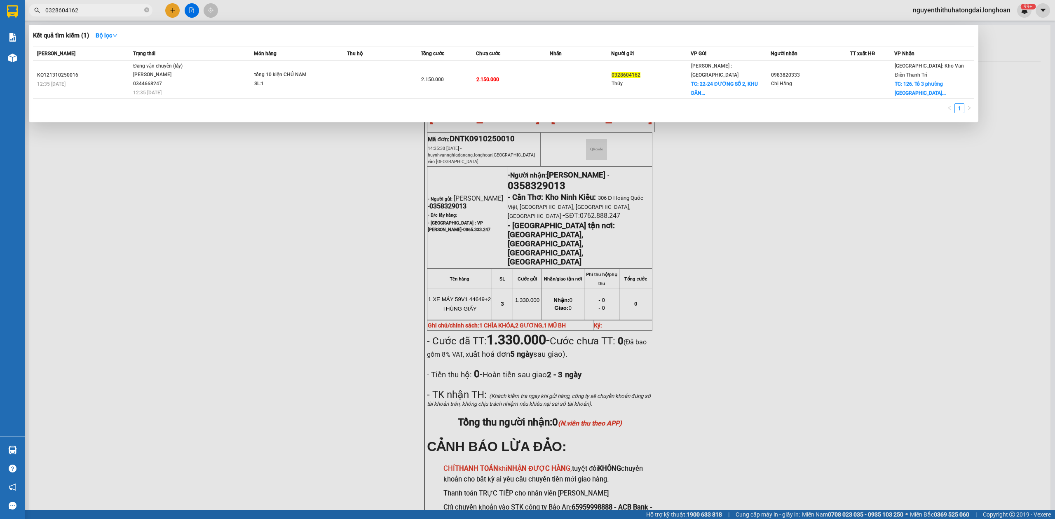
click at [106, 12] on input "0328604162" at bounding box center [93, 10] width 97 height 9
paste input "568661963"
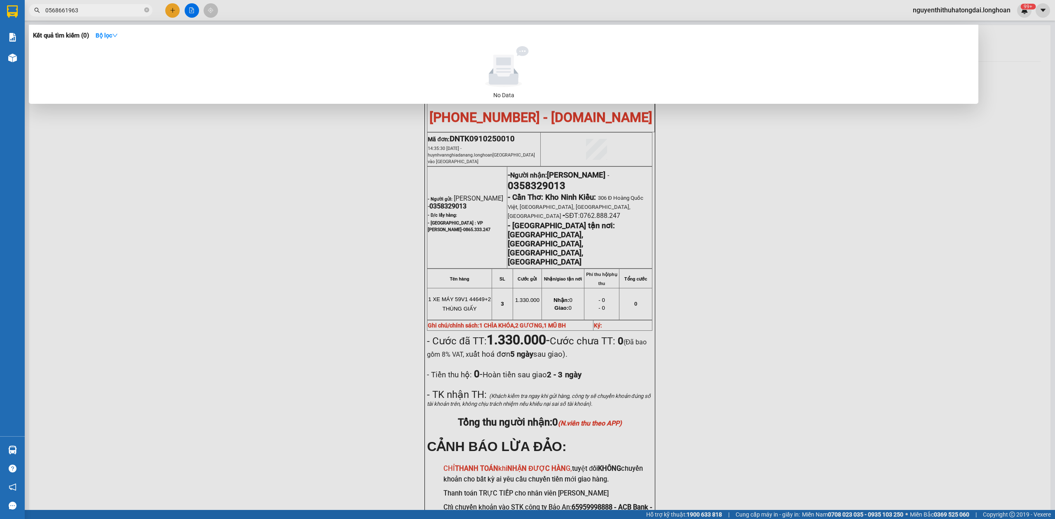
click at [88, 9] on input "0568661963" at bounding box center [93, 10] width 97 height 9
paste input "778126050"
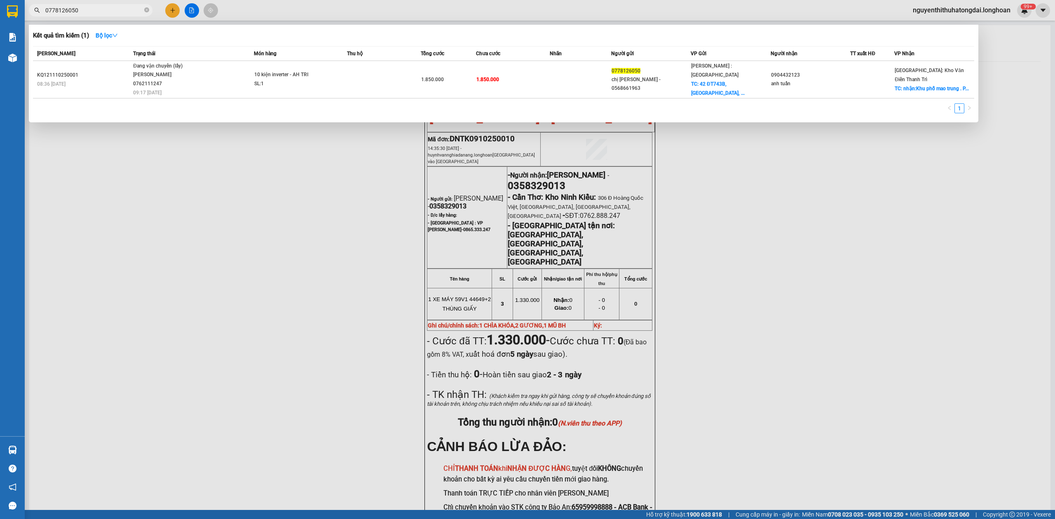
click at [99, 7] on input "0778126050" at bounding box center [93, 10] width 97 height 9
paste input "908939917"
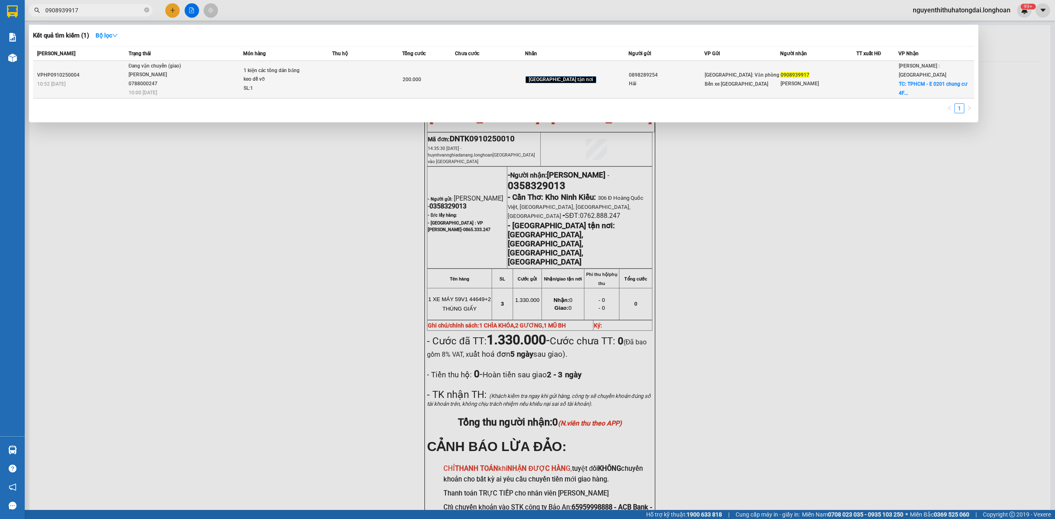
click at [275, 87] on div "SL: 1" at bounding box center [275, 88] width 62 height 9
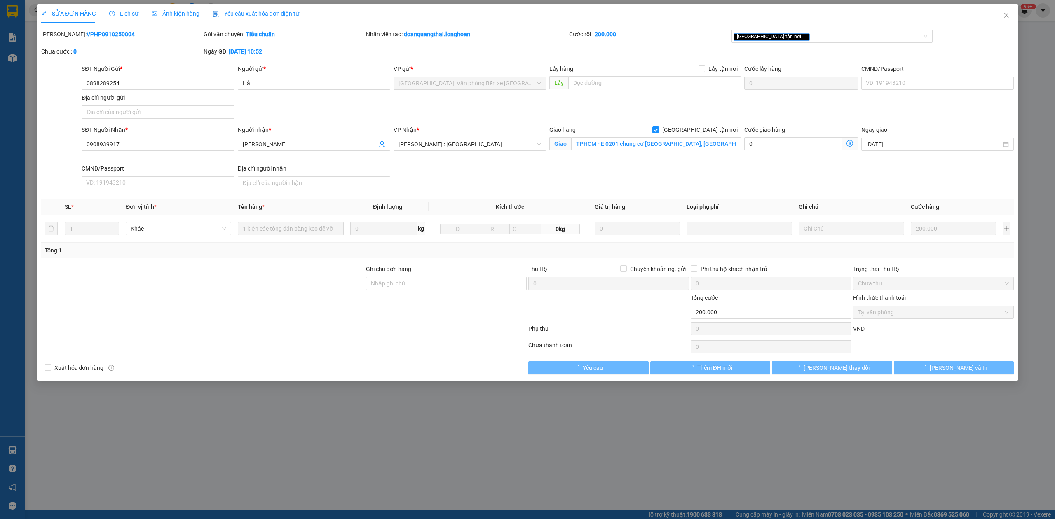
click at [122, 12] on span "Lịch sử" at bounding box center [123, 13] width 29 height 7
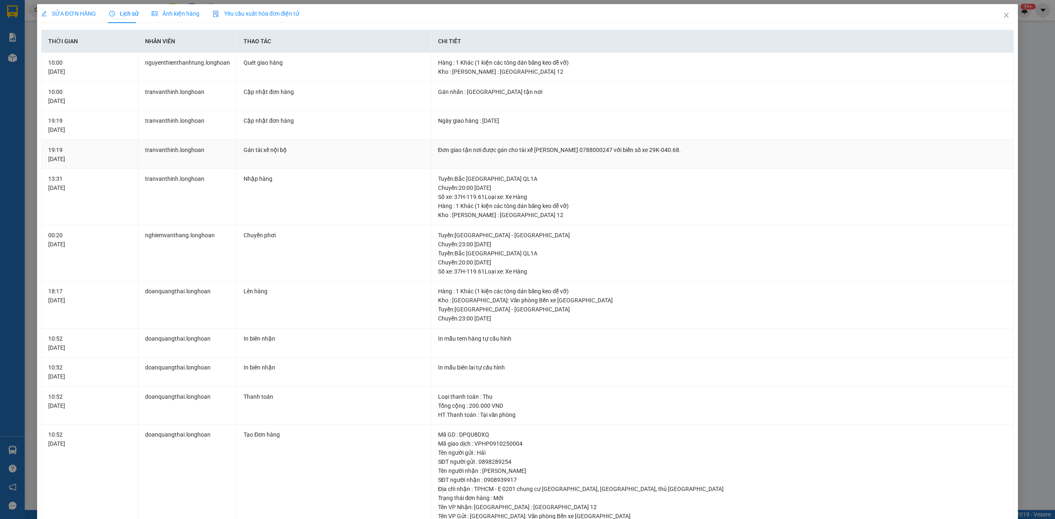
drag, startPoint x: 515, startPoint y: 153, endPoint x: 729, endPoint y: 167, distance: 214.4
click at [729, 167] on td "Đơn giao tận nơi được gán cho tài xế [PERSON_NAME] 0788000247 với biển số xe 29…" at bounding box center [723, 154] width 583 height 29
click at [67, 10] on span "SỬA ĐƠN HÀNG" at bounding box center [68, 13] width 55 height 7
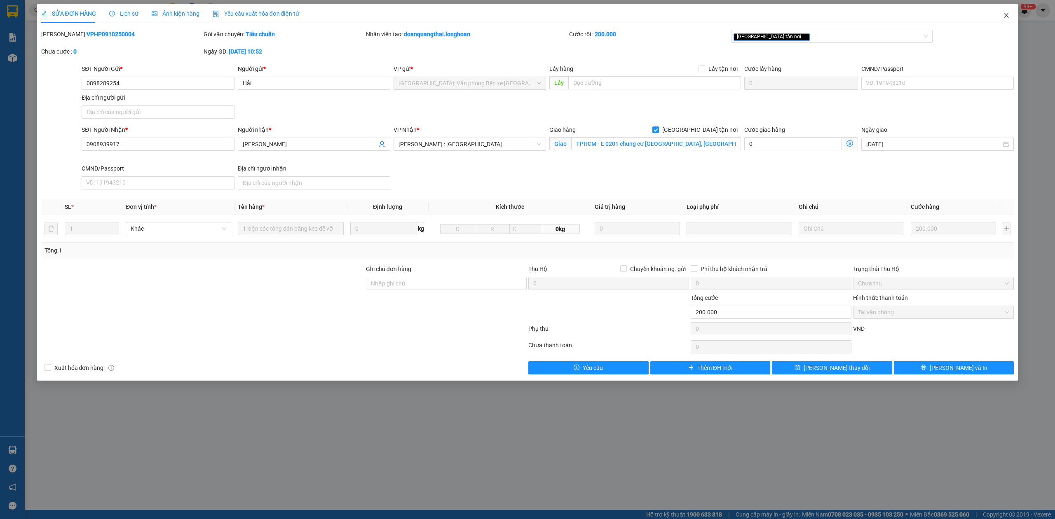
drag, startPoint x: 1008, startPoint y: 17, endPoint x: 955, endPoint y: 6, distance: 54.4
click at [1008, 17] on icon "close" at bounding box center [1007, 15] width 5 height 5
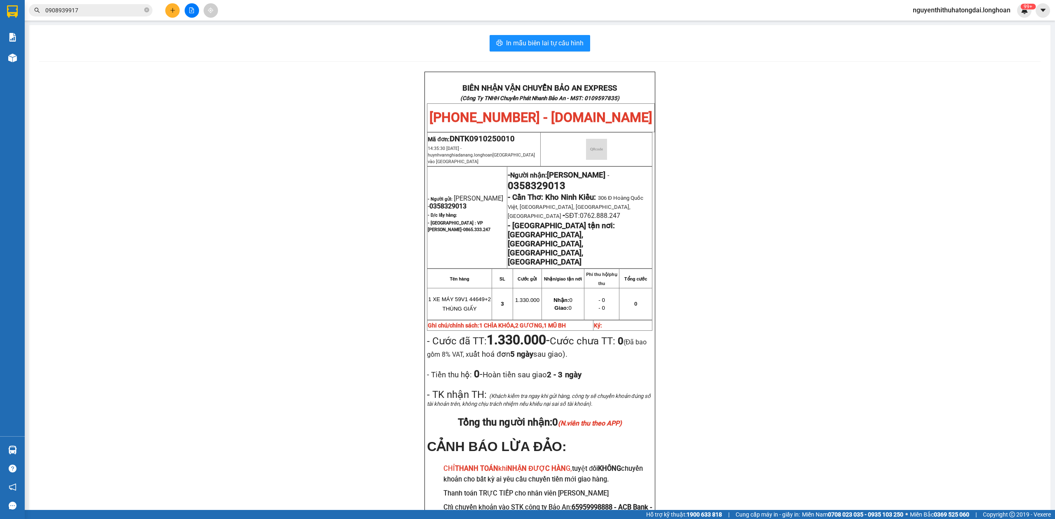
click at [78, 14] on input "0908939917" at bounding box center [93, 10] width 97 height 9
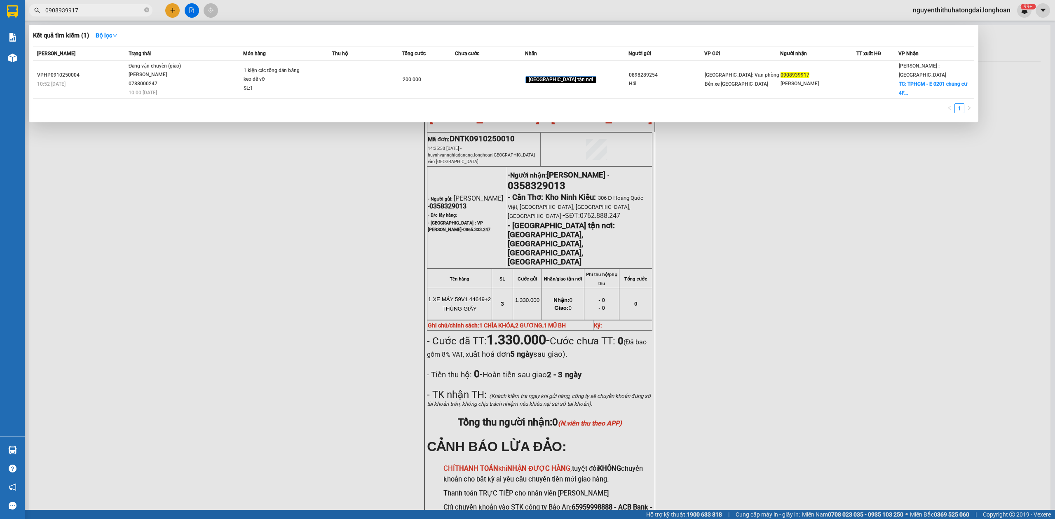
click at [78, 14] on input "0908939917" at bounding box center [93, 10] width 97 height 9
paste input "88081111"
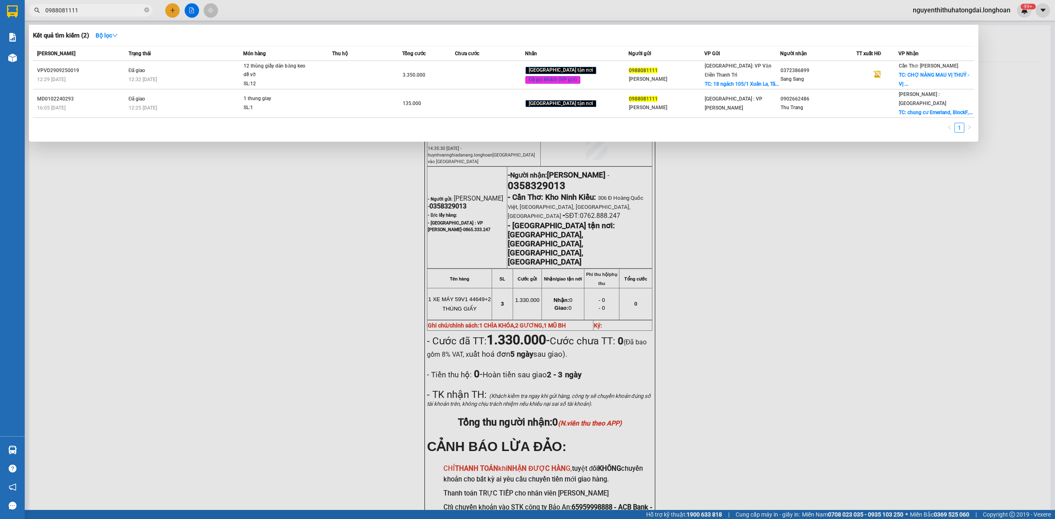
click at [79, 15] on span "0988081111" at bounding box center [91, 10] width 124 height 12
click at [84, 9] on input "0988081111" at bounding box center [93, 10] width 97 height 9
paste input "6490367"
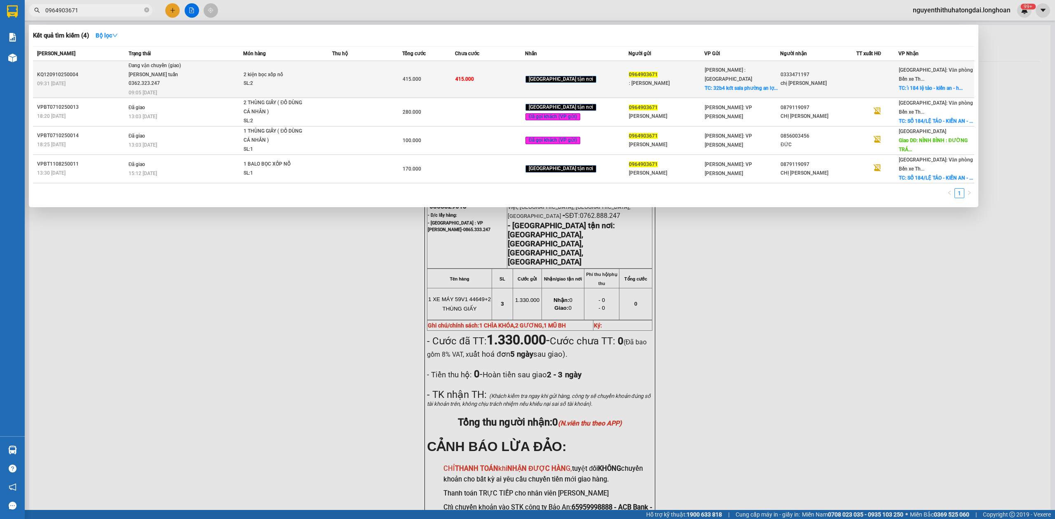
click at [219, 81] on td "Đang vận chuyển (giao) vũ anh tuấn 0362.323.247 09:05 [DATE]" at bounding box center [185, 79] width 117 height 37
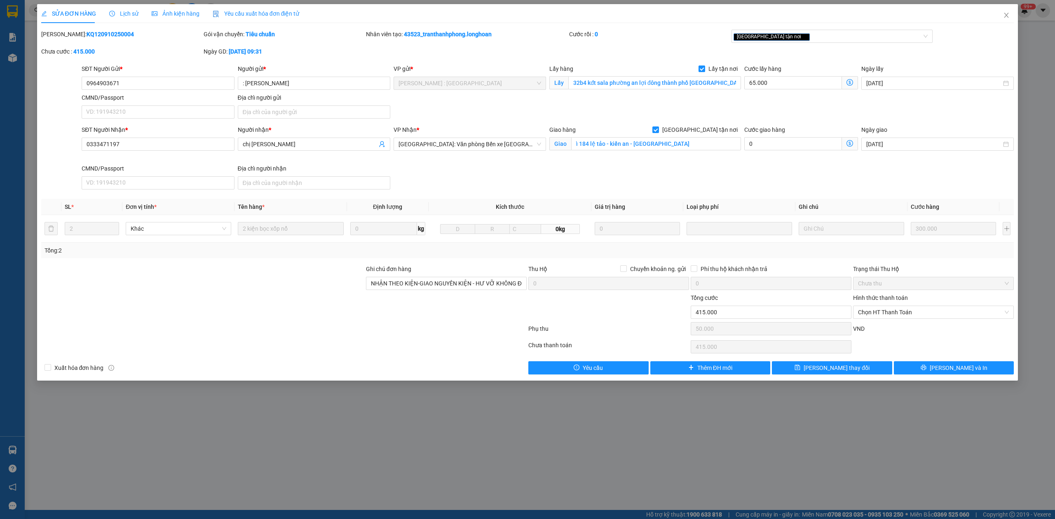
click at [125, 15] on span "Lịch sử" at bounding box center [123, 13] width 29 height 7
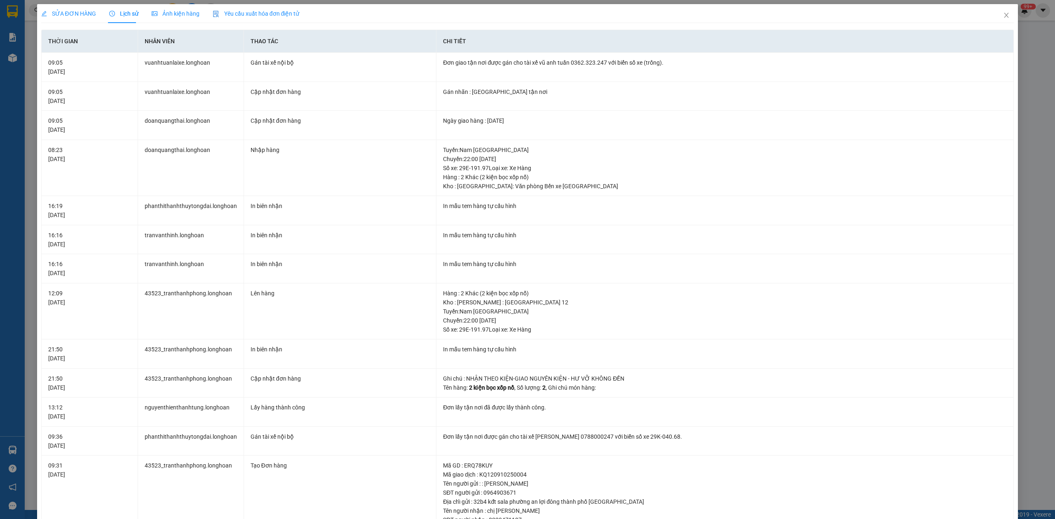
click at [69, 12] on span "SỬA ĐƠN HÀNG" at bounding box center [68, 13] width 55 height 7
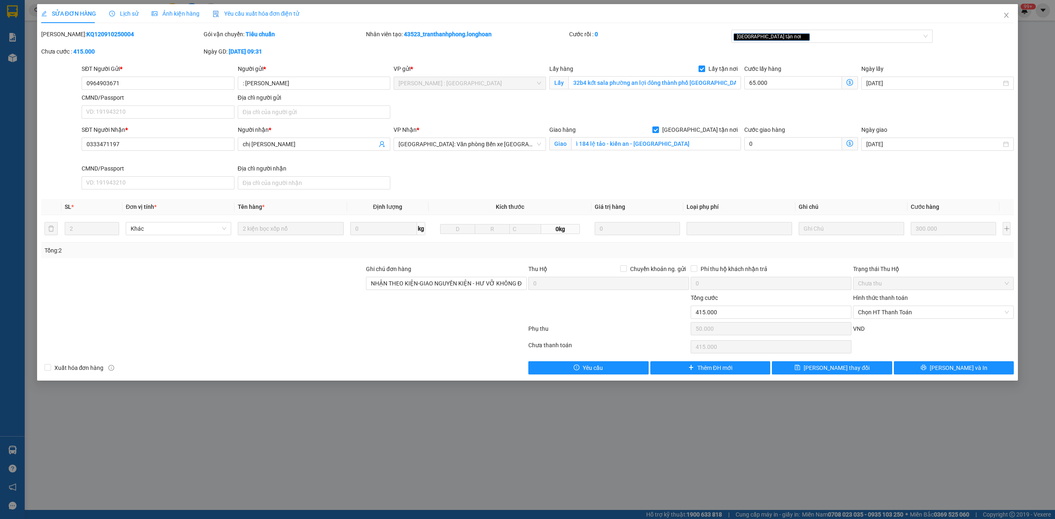
click at [129, 10] on span "Lịch sử" at bounding box center [123, 13] width 29 height 7
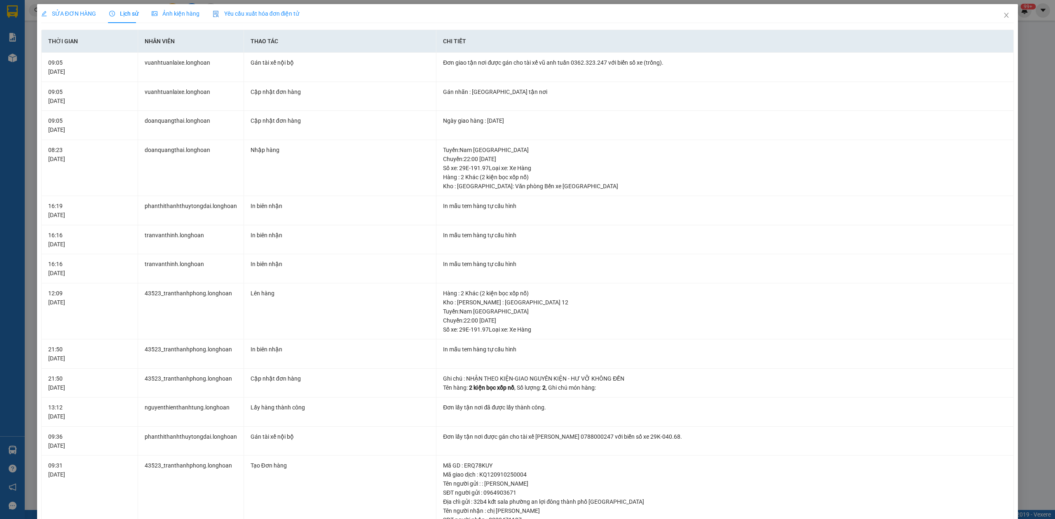
click at [71, 10] on span "SỬA ĐƠN HÀNG" at bounding box center [68, 13] width 55 height 7
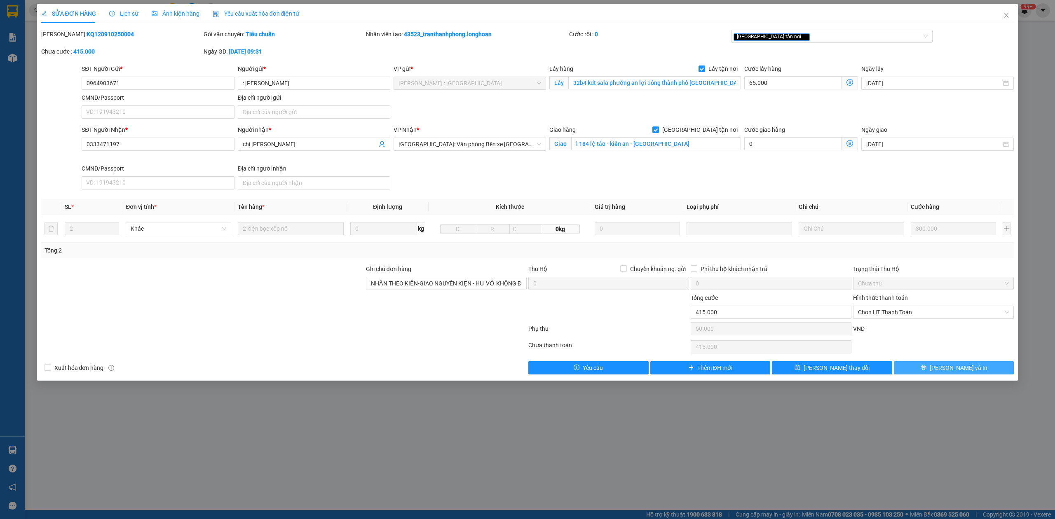
click at [934, 367] on button "[PERSON_NAME] và In" at bounding box center [954, 368] width 120 height 13
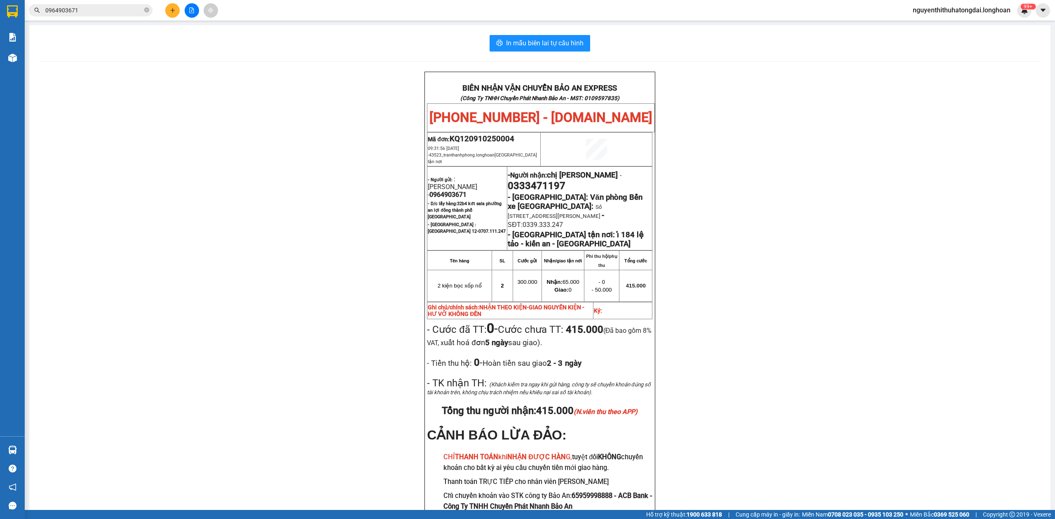
click at [82, 12] on input "0964903671" at bounding box center [93, 10] width 97 height 9
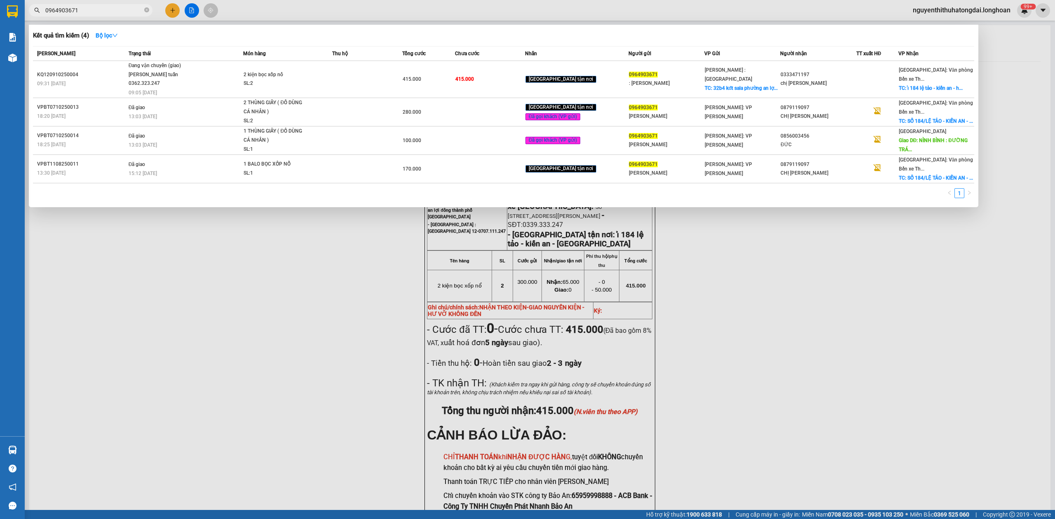
click at [83, 12] on input "0964903671" at bounding box center [93, 10] width 97 height 9
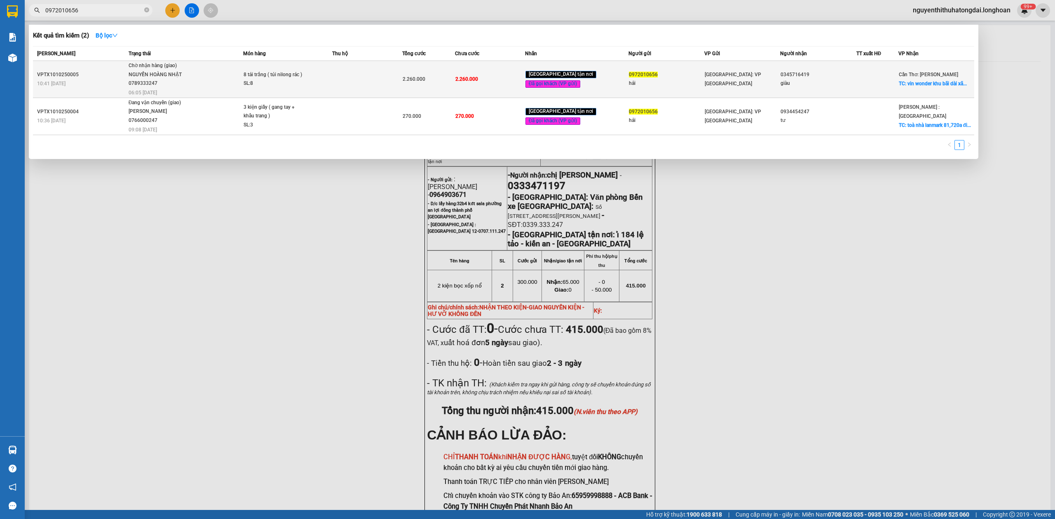
click at [313, 80] on span "8 tải trắng ( túi nilong rác ) SL: 8" at bounding box center [288, 79] width 88 height 18
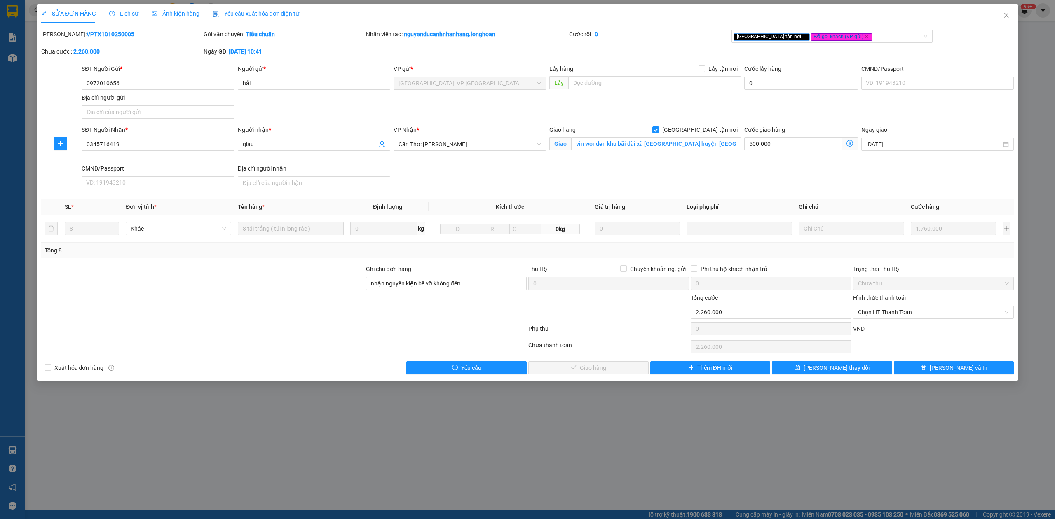
click at [68, 12] on span "SỬA ĐƠN HÀNG" at bounding box center [68, 13] width 55 height 7
click at [123, 12] on span "Lịch sử" at bounding box center [123, 13] width 29 height 7
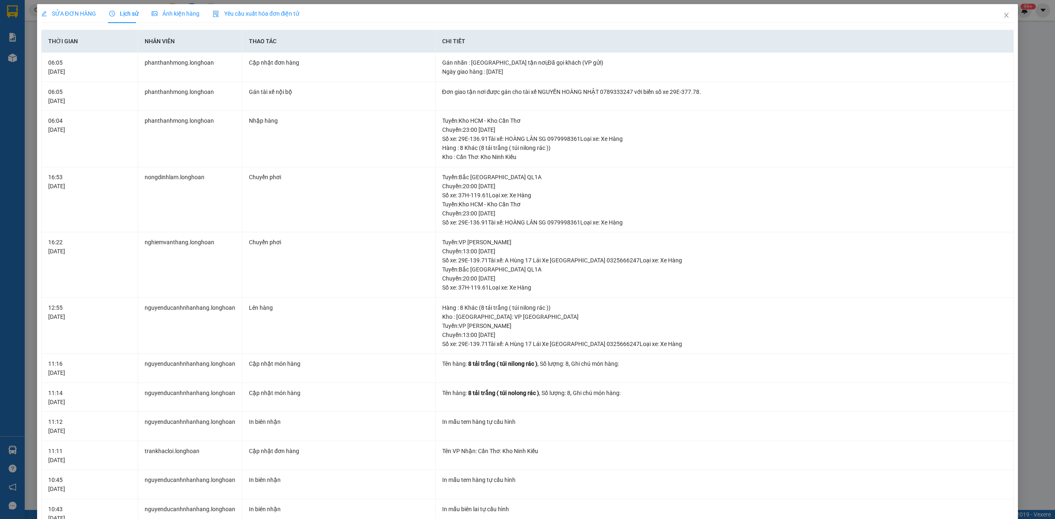
click at [57, 10] on span "SỬA ĐƠN HÀNG" at bounding box center [68, 13] width 55 height 7
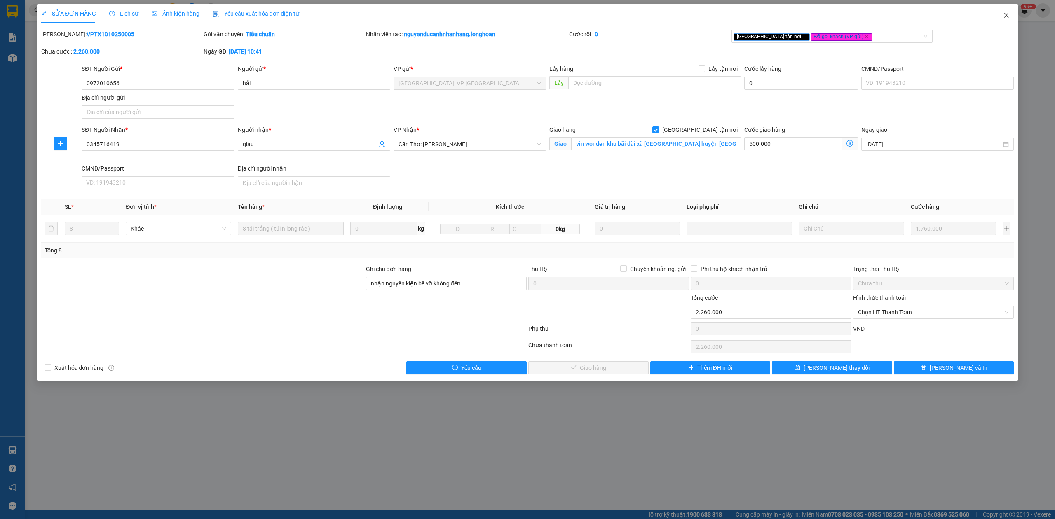
click at [1013, 16] on span "Close" at bounding box center [1006, 15] width 23 height 23
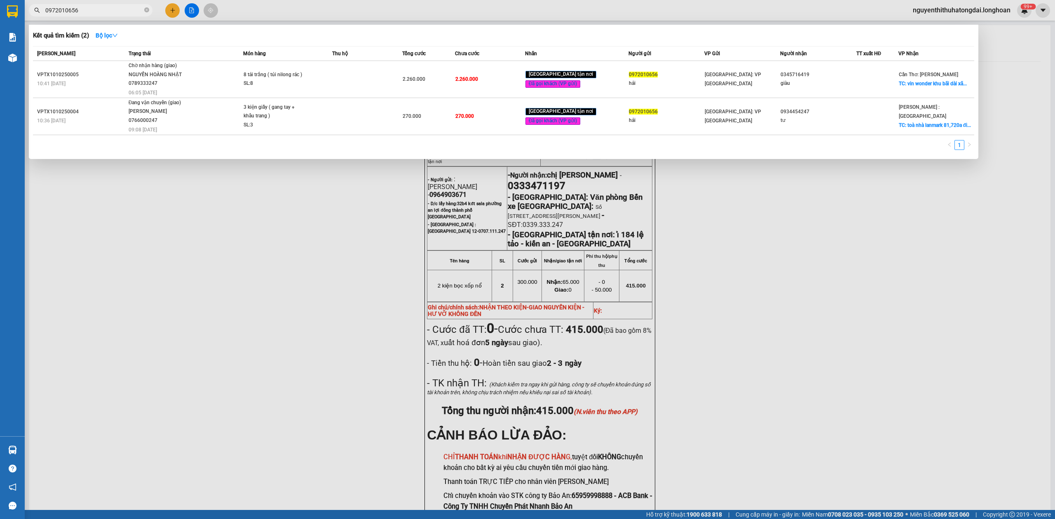
click at [60, 12] on input "0972010656" at bounding box center [93, 10] width 97 height 9
paste input "VPTX 1010250005"
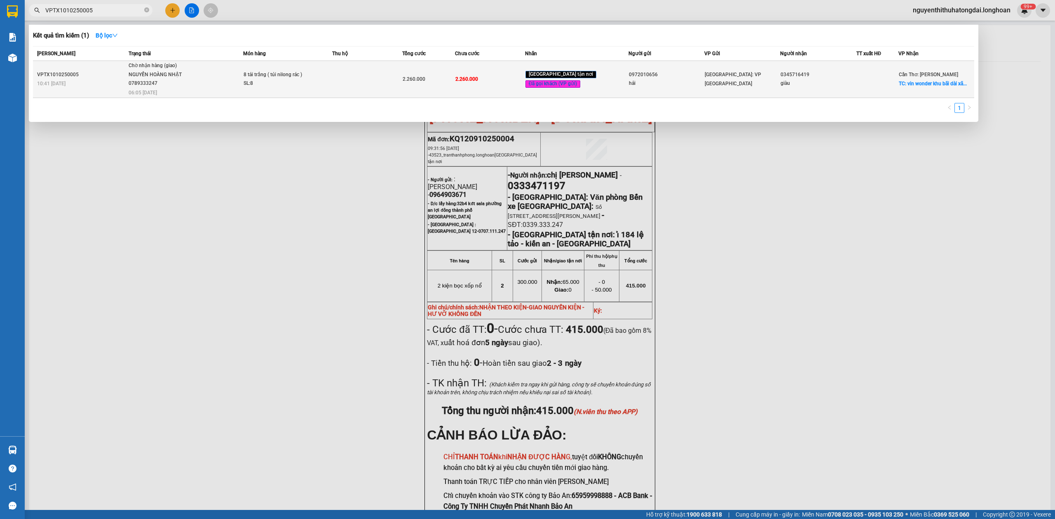
click at [261, 82] on div "SL: 8" at bounding box center [275, 83] width 62 height 9
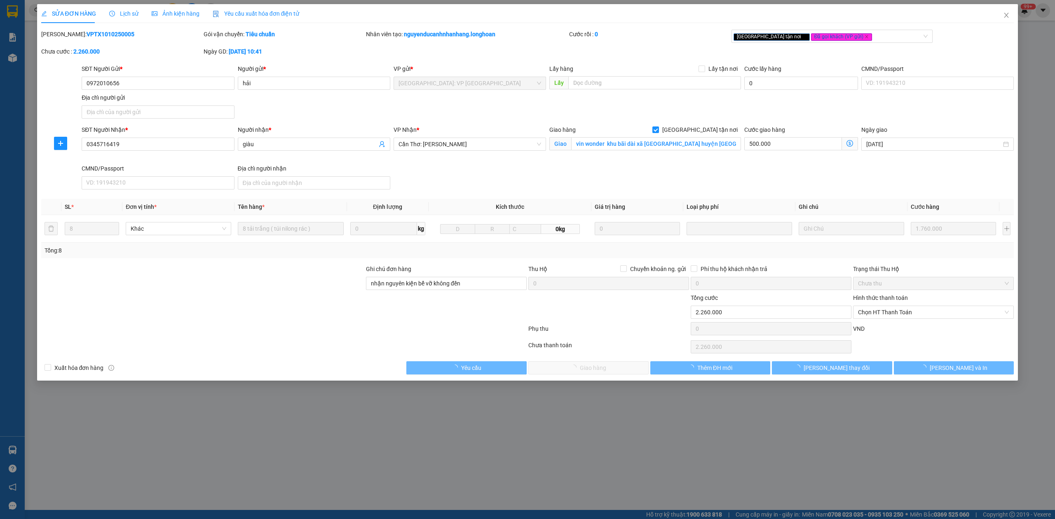
click at [942, 362] on div "Total Paid Fee 0 Total UnPaid Fee 2.260.000 Cash Collection Total Fee Mã ĐH: VP…" at bounding box center [527, 202] width 973 height 345
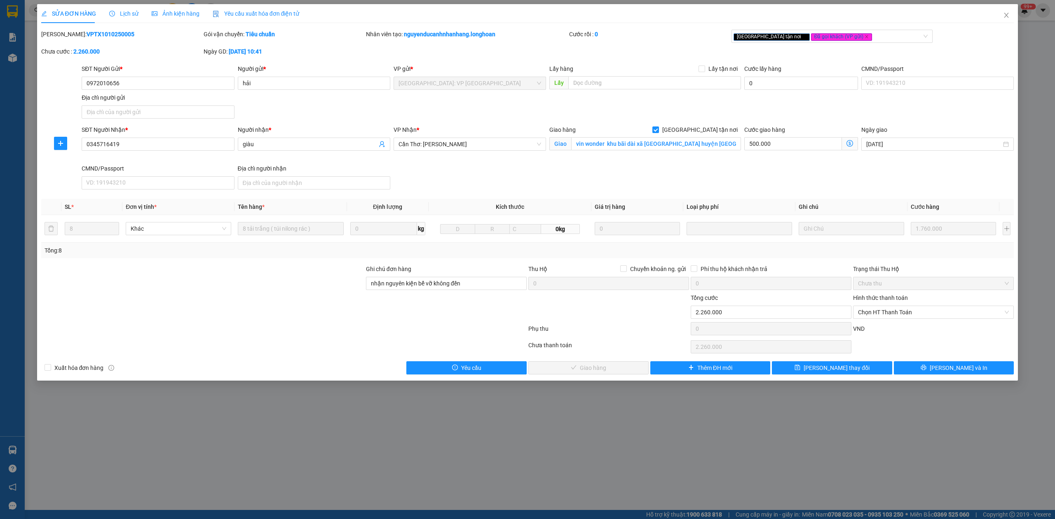
click at [970, 378] on div "SỬA ĐƠN HÀNG Lịch sử Ảnh kiện hàng Yêu cầu xuất hóa đơn điện tử Total Paid Fee …" at bounding box center [528, 192] width 982 height 377
click at [968, 372] on span "[PERSON_NAME] và In" at bounding box center [959, 368] width 58 height 9
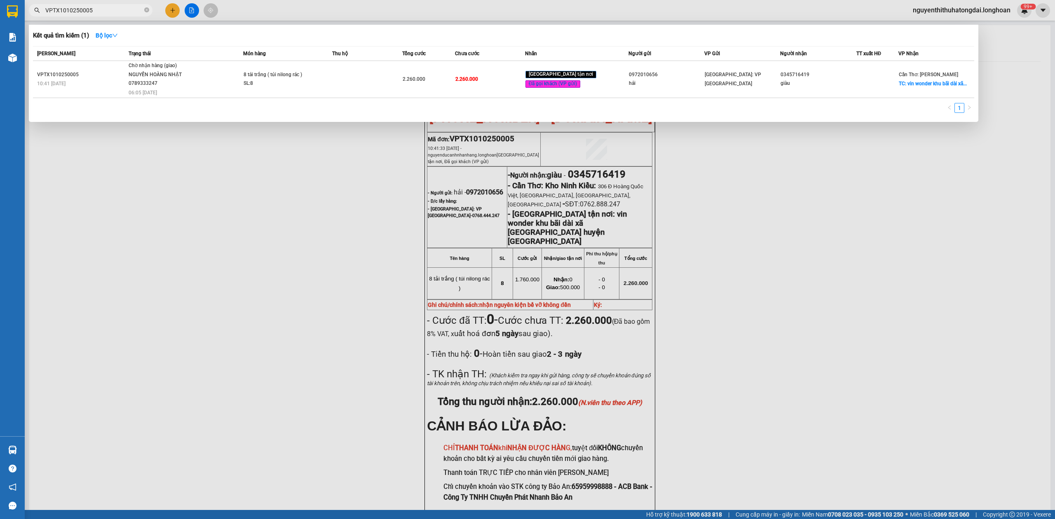
click at [96, 12] on input "VPTX1010250005" at bounding box center [93, 10] width 97 height 9
paste input "039478696"
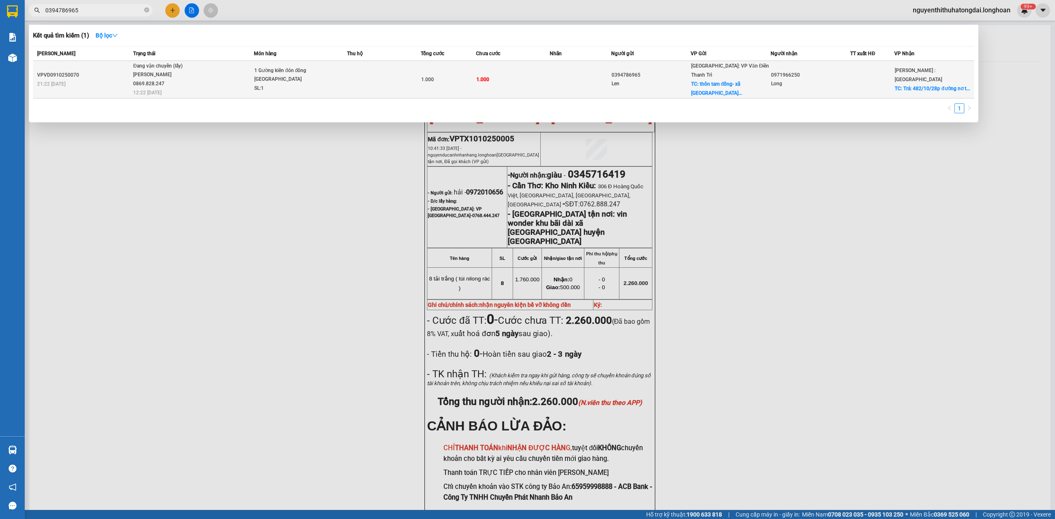
click at [223, 72] on span "Đang vận chuyển (lấy) [PERSON_NAME] 0869.828.247 12:22 [DATE]" at bounding box center [193, 79] width 120 height 34
